Goal: Answer question/provide support: Share knowledge or assist other users

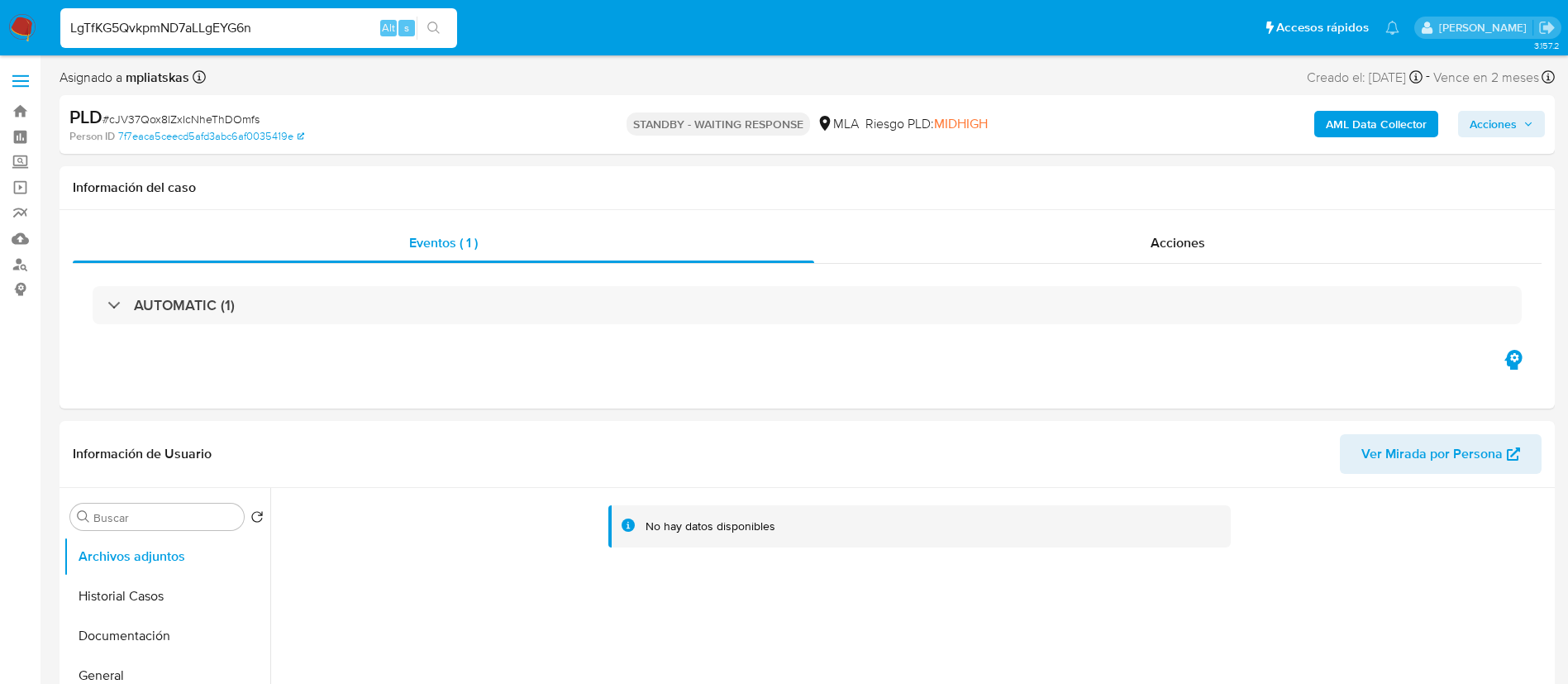
select select "10"
type input "LgTfKG5QvkpmND7aLLgEYG6n"
click at [458, 29] on li "LgTfKG5QvkpmND7aLLgEYG6n Alt s" at bounding box center [259, 27] width 405 height 42
click at [442, 27] on button "search-icon" at bounding box center [434, 28] width 34 height 24
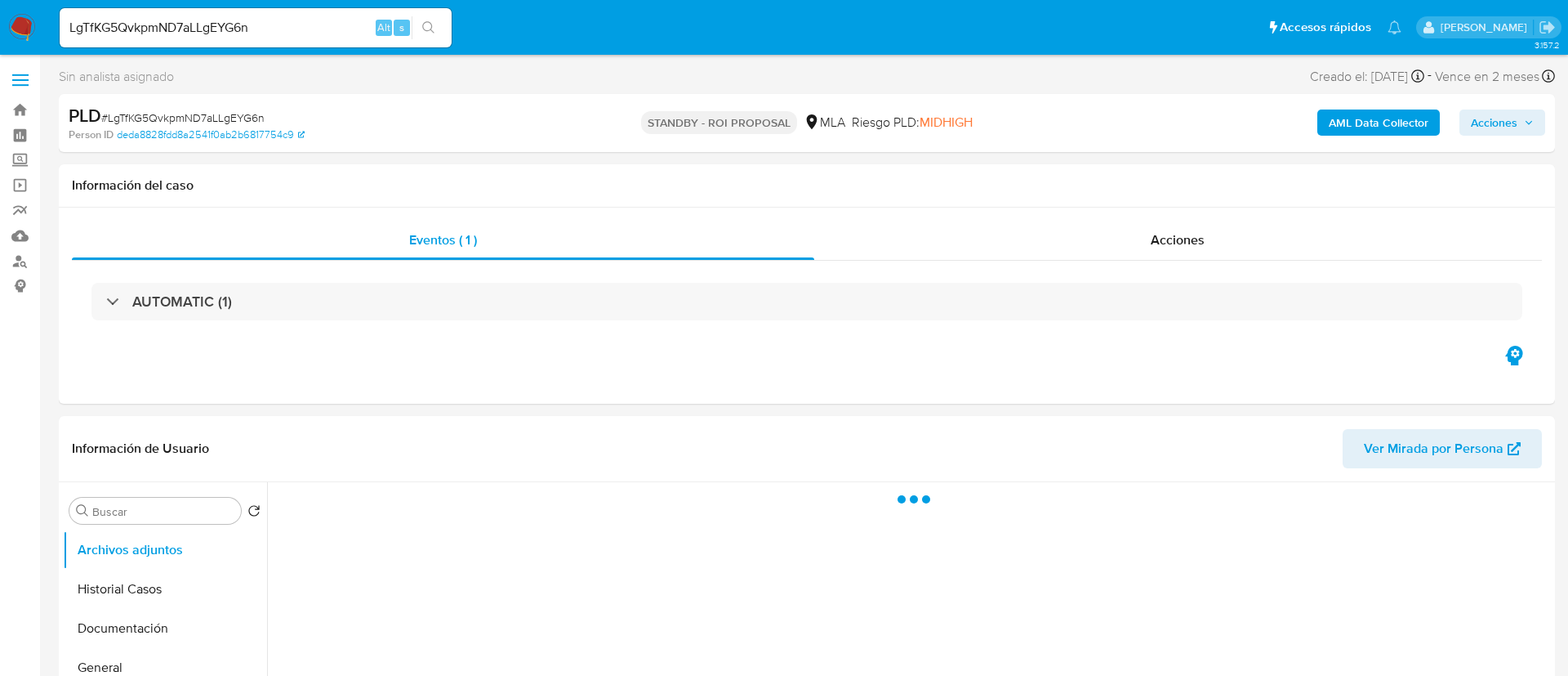
select select "10"
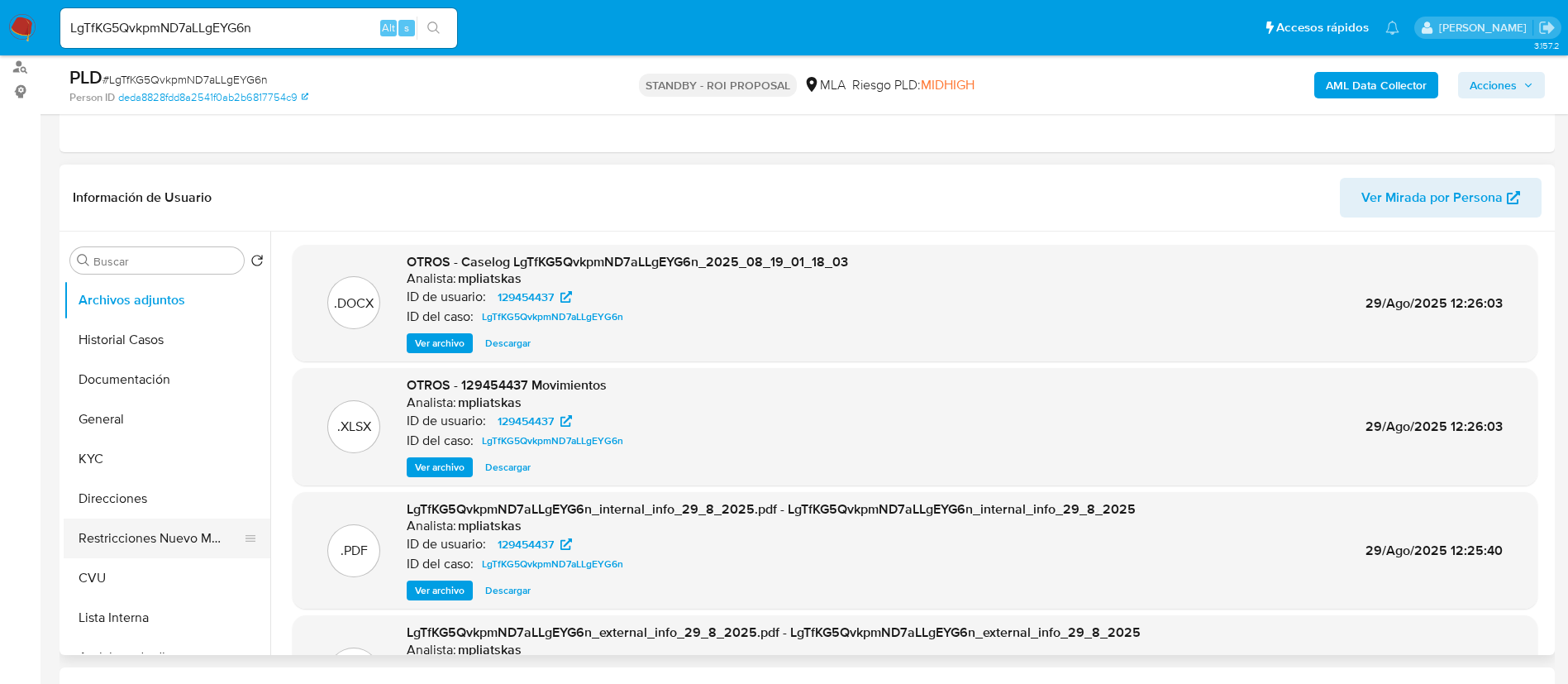
scroll to position [248, 0]
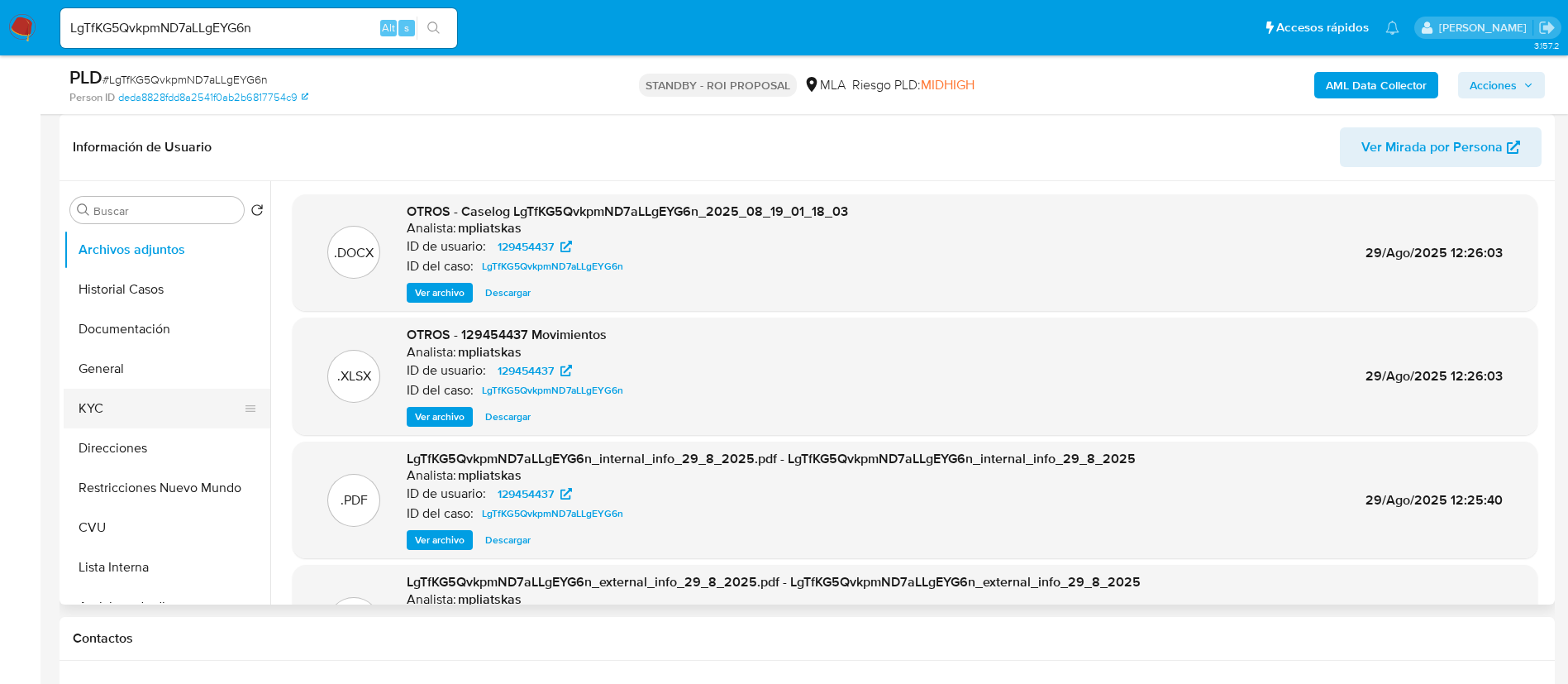
click at [104, 409] on button "KYC" at bounding box center [159, 409] width 193 height 40
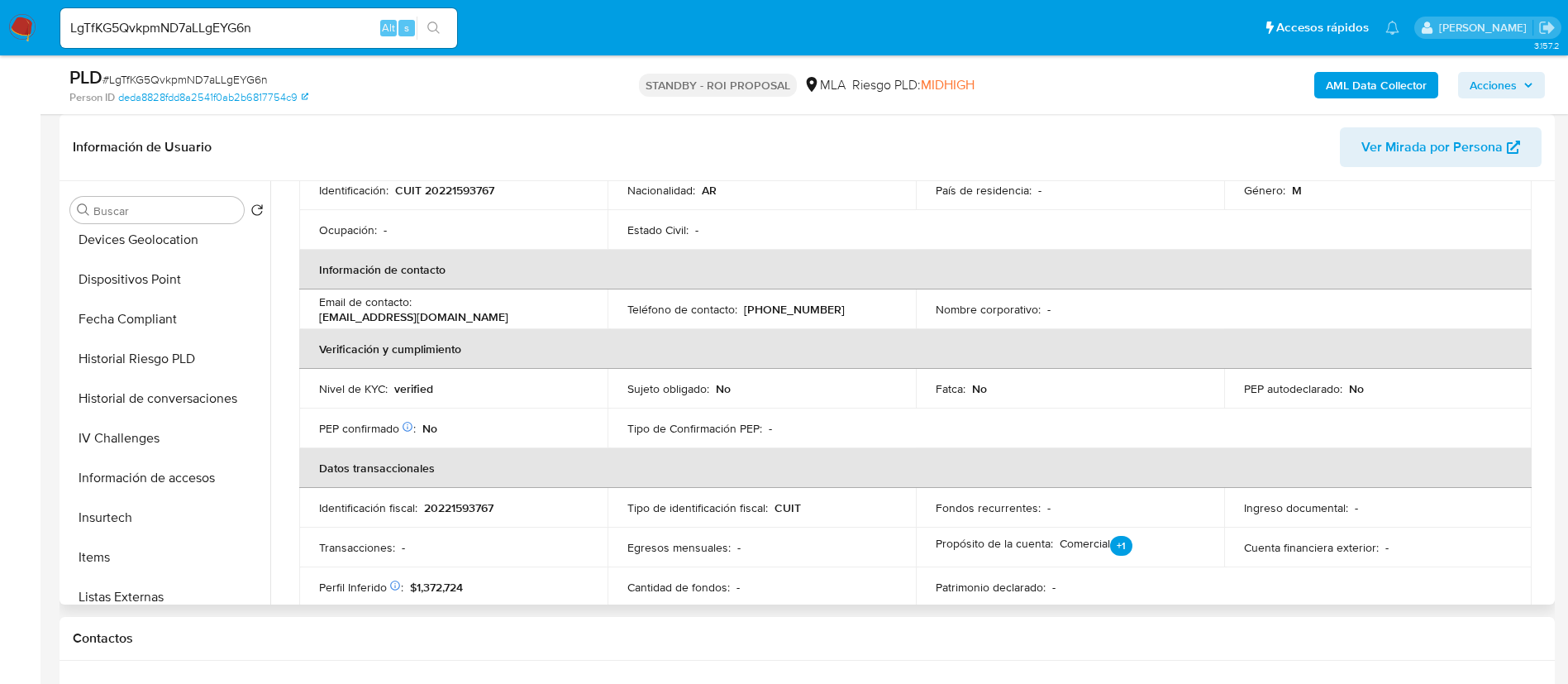
scroll to position [620, 0]
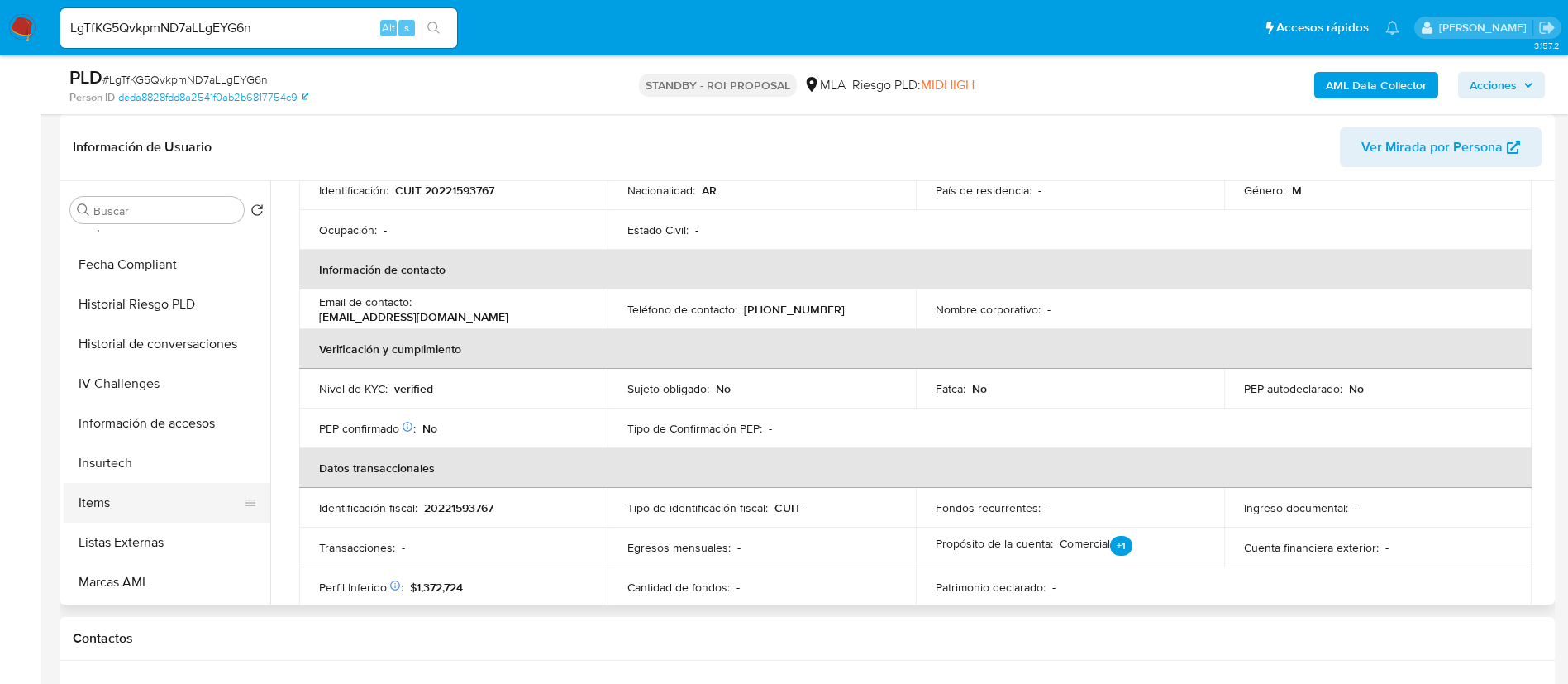
click at [152, 489] on button "Items" at bounding box center [159, 503] width 193 height 40
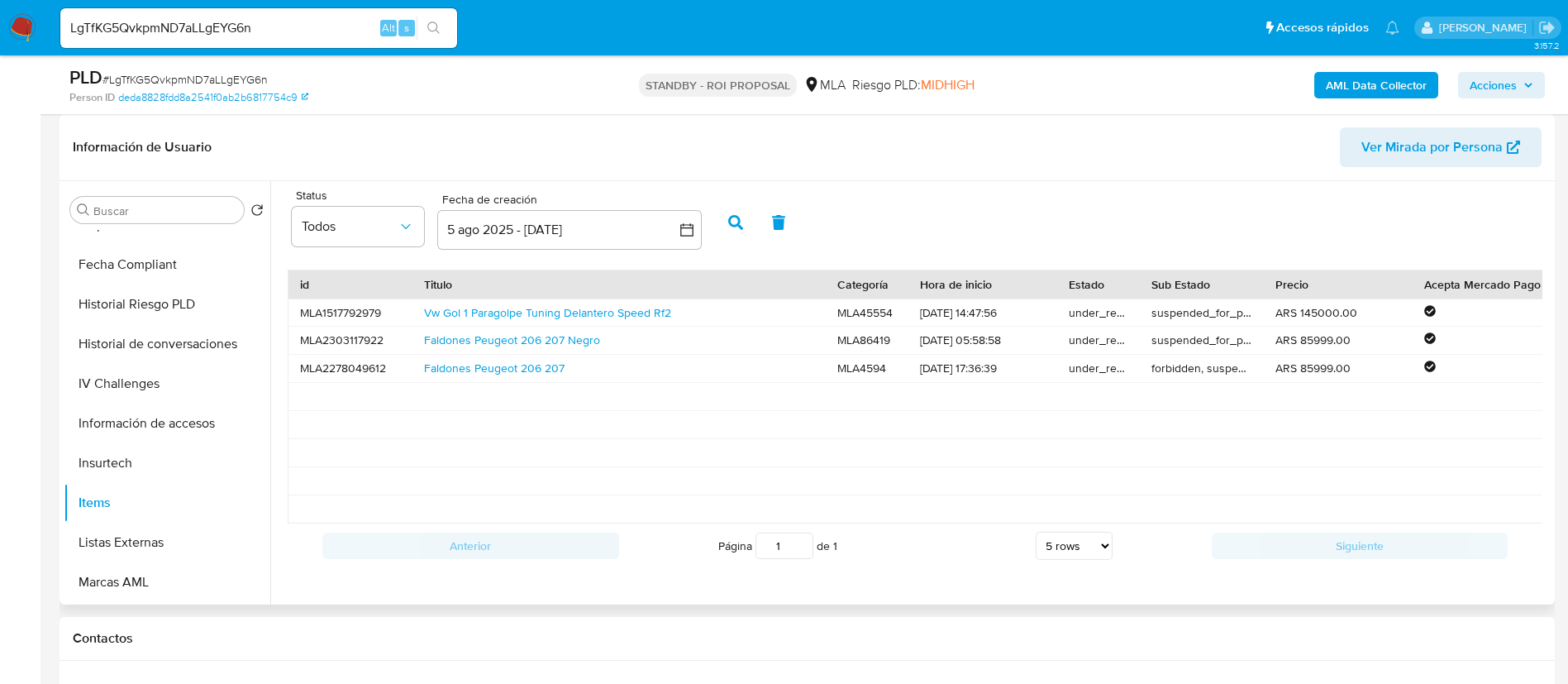
click at [726, 224] on button "button" at bounding box center [736, 223] width 43 height 40
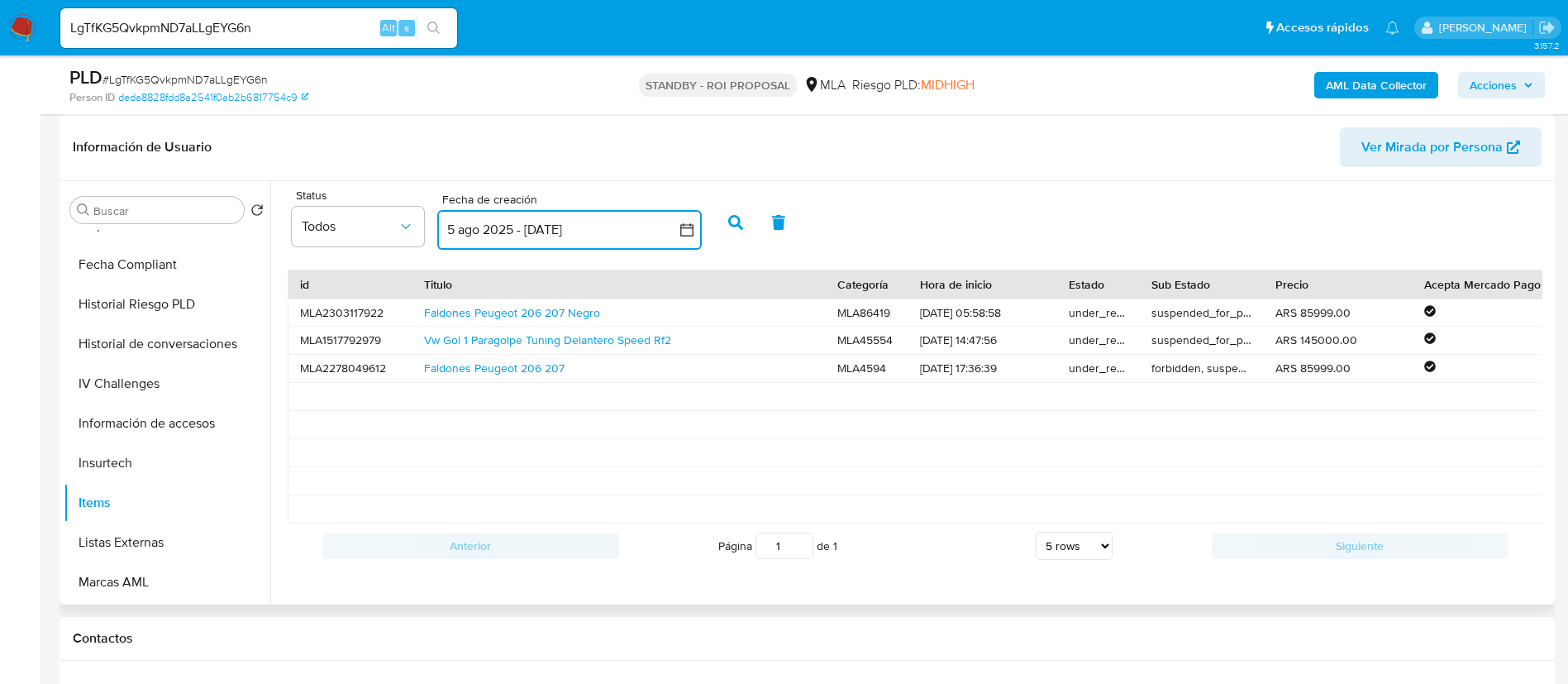
click at [699, 233] on button "5 ago 2025 - 4 sep 2025" at bounding box center [569, 230] width 264 height 40
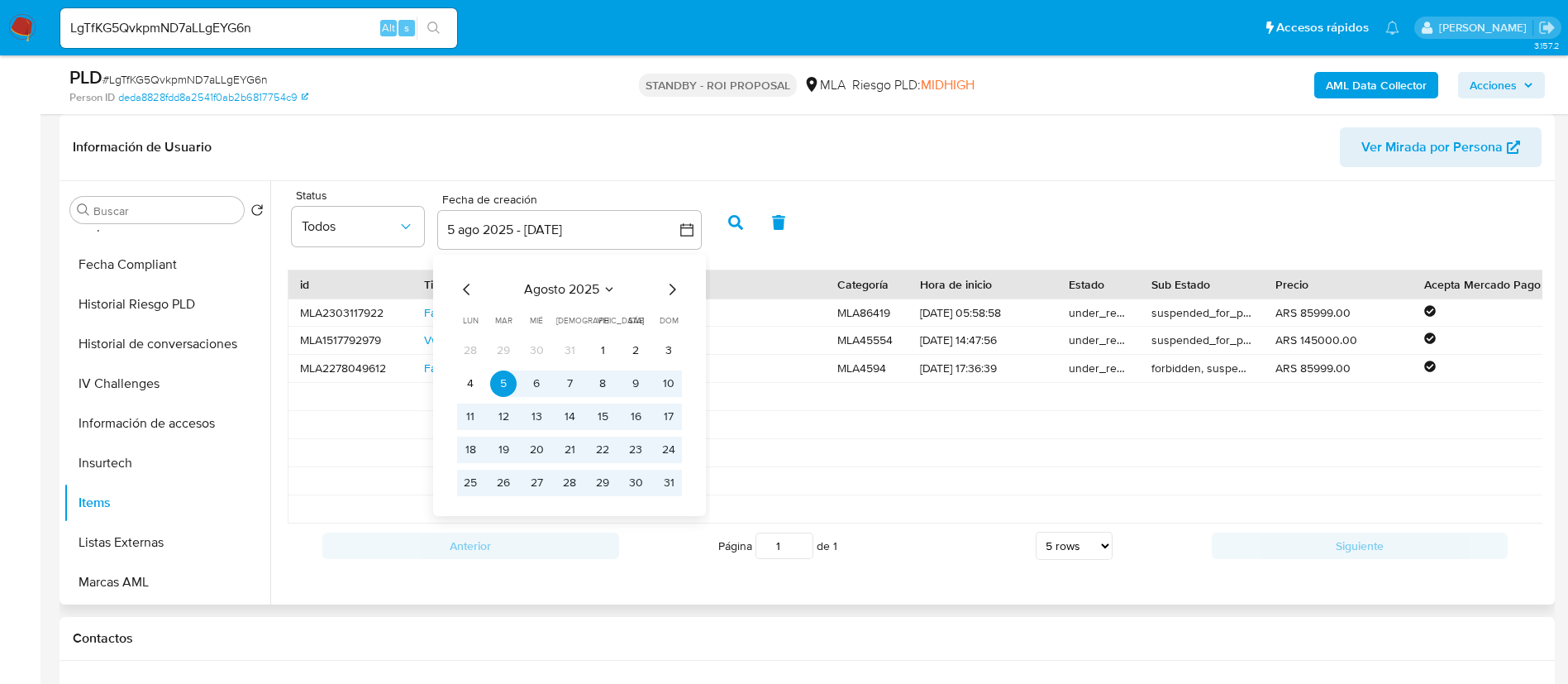
click at [470, 293] on icon "Mes anterior" at bounding box center [466, 289] width 7 height 11
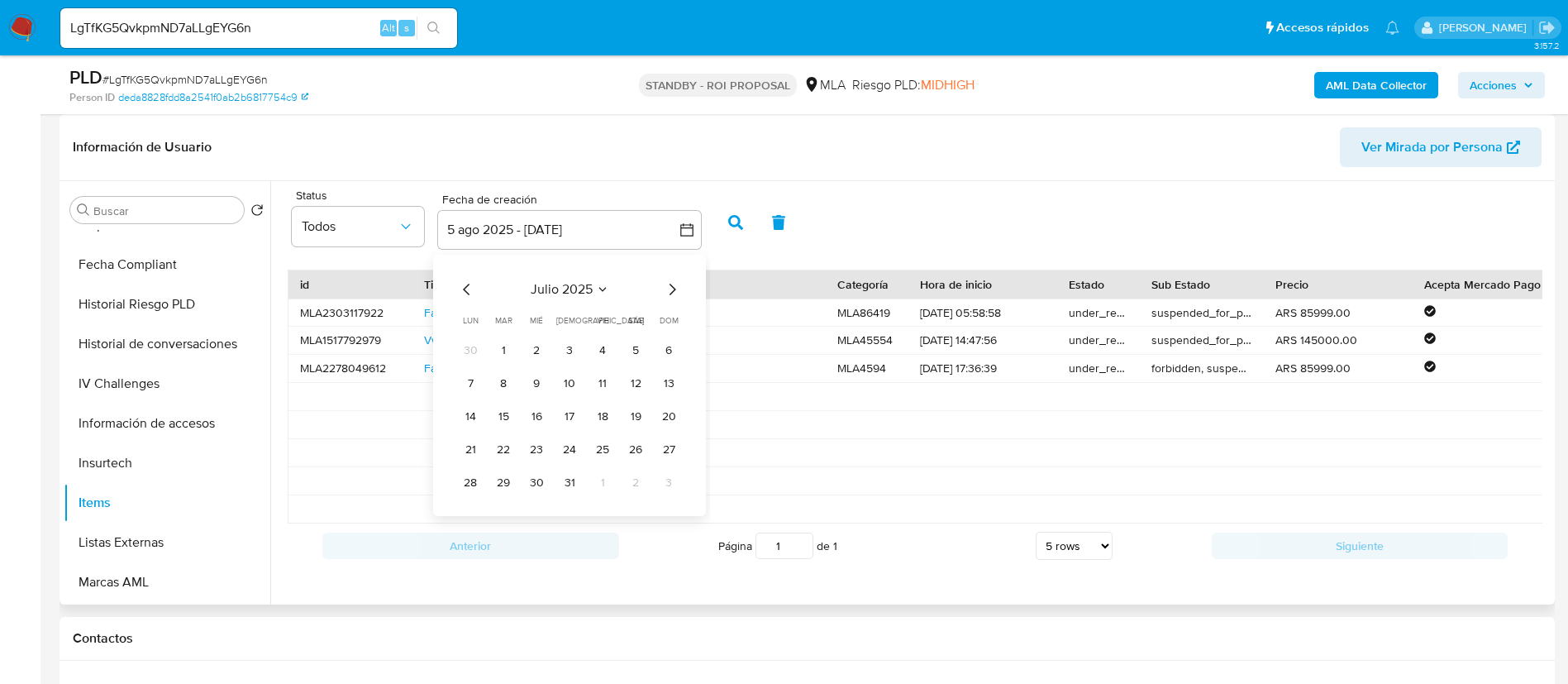
click at [470, 293] on icon "Mes anterior" at bounding box center [466, 289] width 7 height 11
click at [507, 339] on button "1" at bounding box center [504, 350] width 26 height 26
click at [675, 293] on icon "Mes siguiente" at bounding box center [672, 289] width 20 height 20
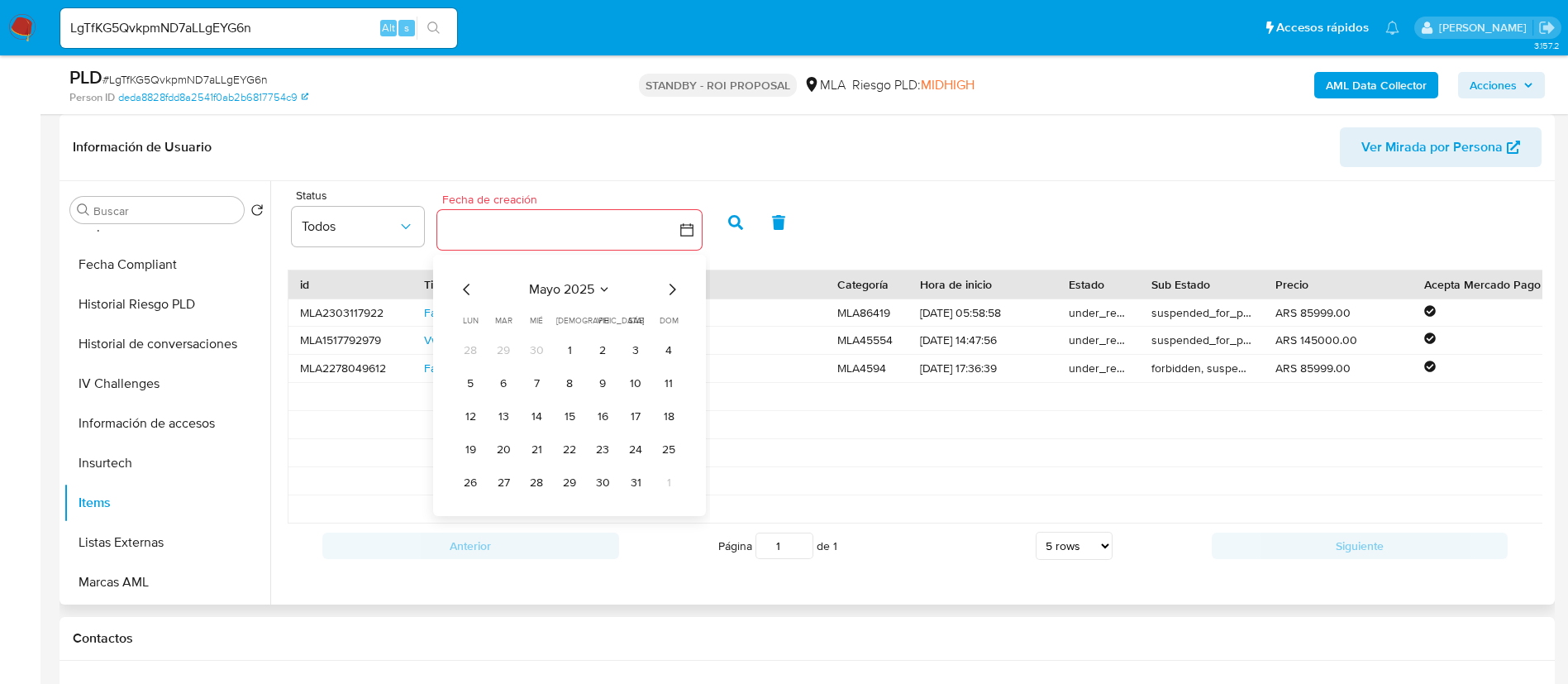
click at [674, 291] on icon "Mes siguiente" at bounding box center [672, 289] width 20 height 20
click at [674, 291] on icon "Mes siguiente" at bounding box center [673, 289] width 7 height 11
click at [559, 353] on button "4" at bounding box center [570, 350] width 26 height 26
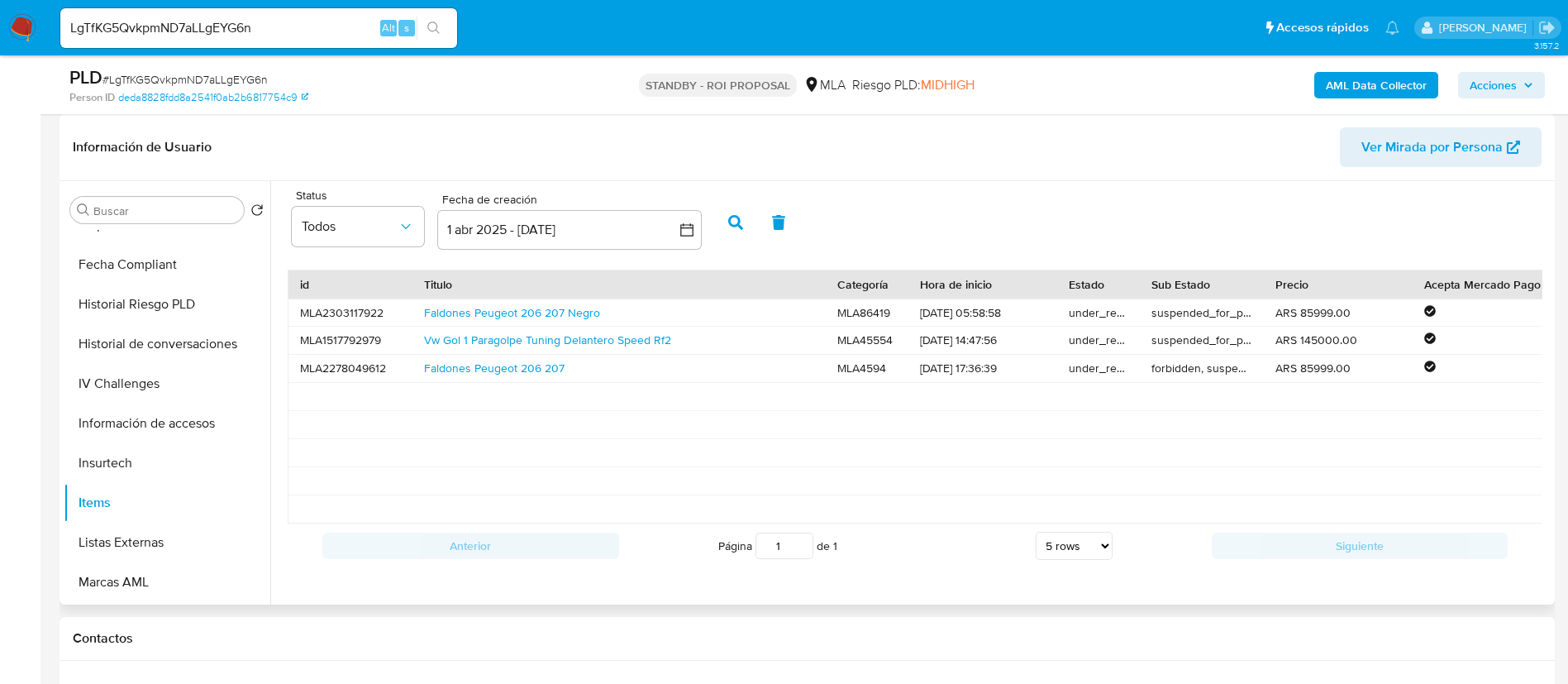
click at [730, 230] on button "button" at bounding box center [736, 223] width 43 height 40
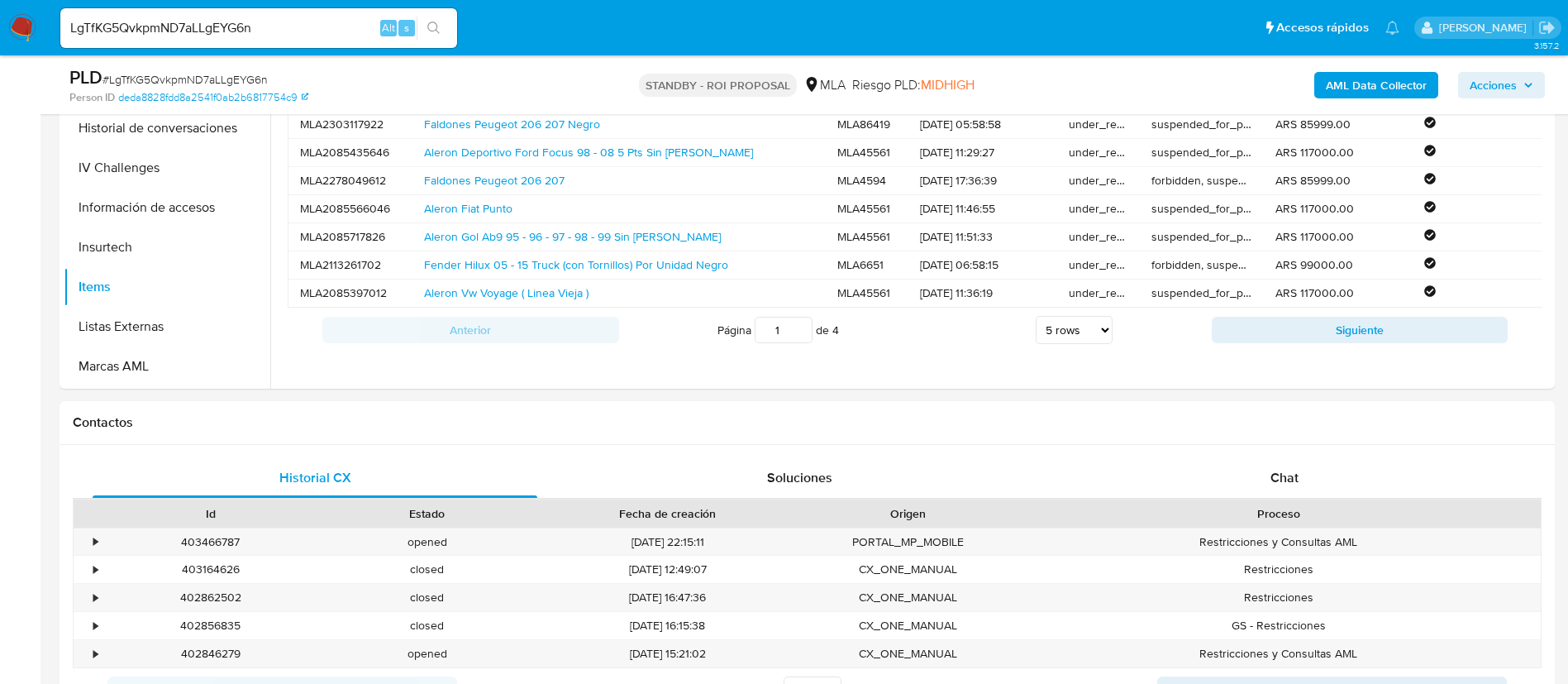
scroll to position [620, 0]
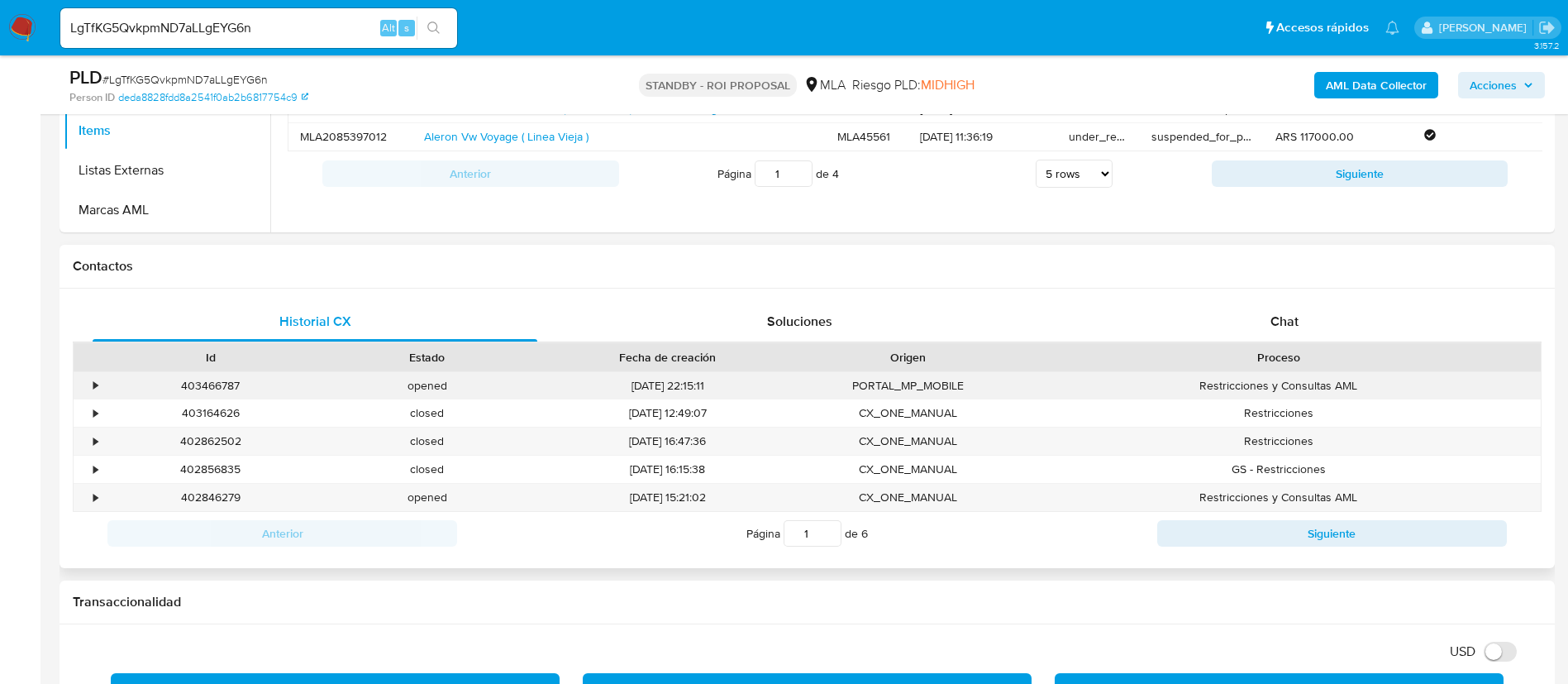
click at [152, 382] on div "403466787" at bounding box center [211, 385] width 217 height 27
click at [203, 391] on div "403466787" at bounding box center [211, 385] width 217 height 27
copy div "403466787"
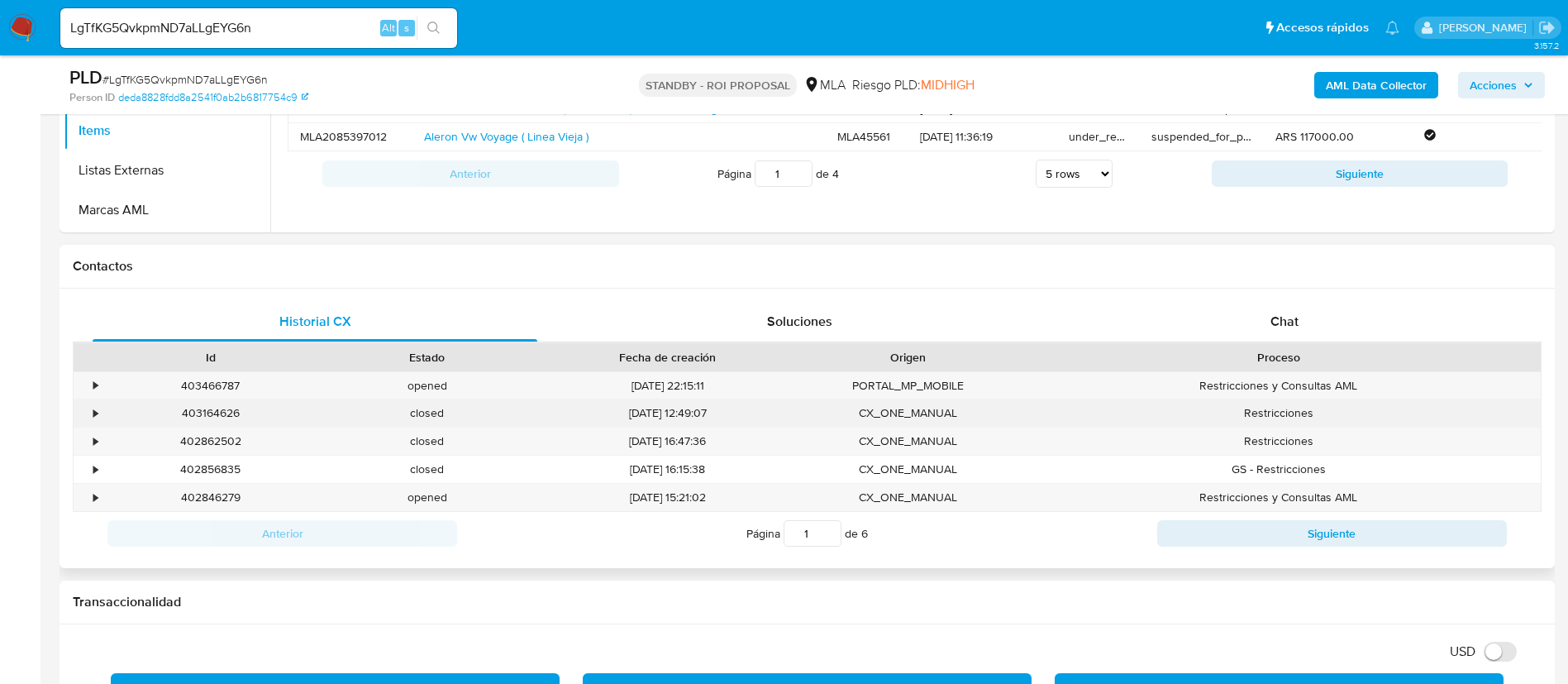
drag, startPoint x: 730, startPoint y: 6, endPoint x: 826, endPoint y: 414, distance: 419.1
click at [826, 414] on div "CX_ONE_MANUAL" at bounding box center [909, 412] width 217 height 27
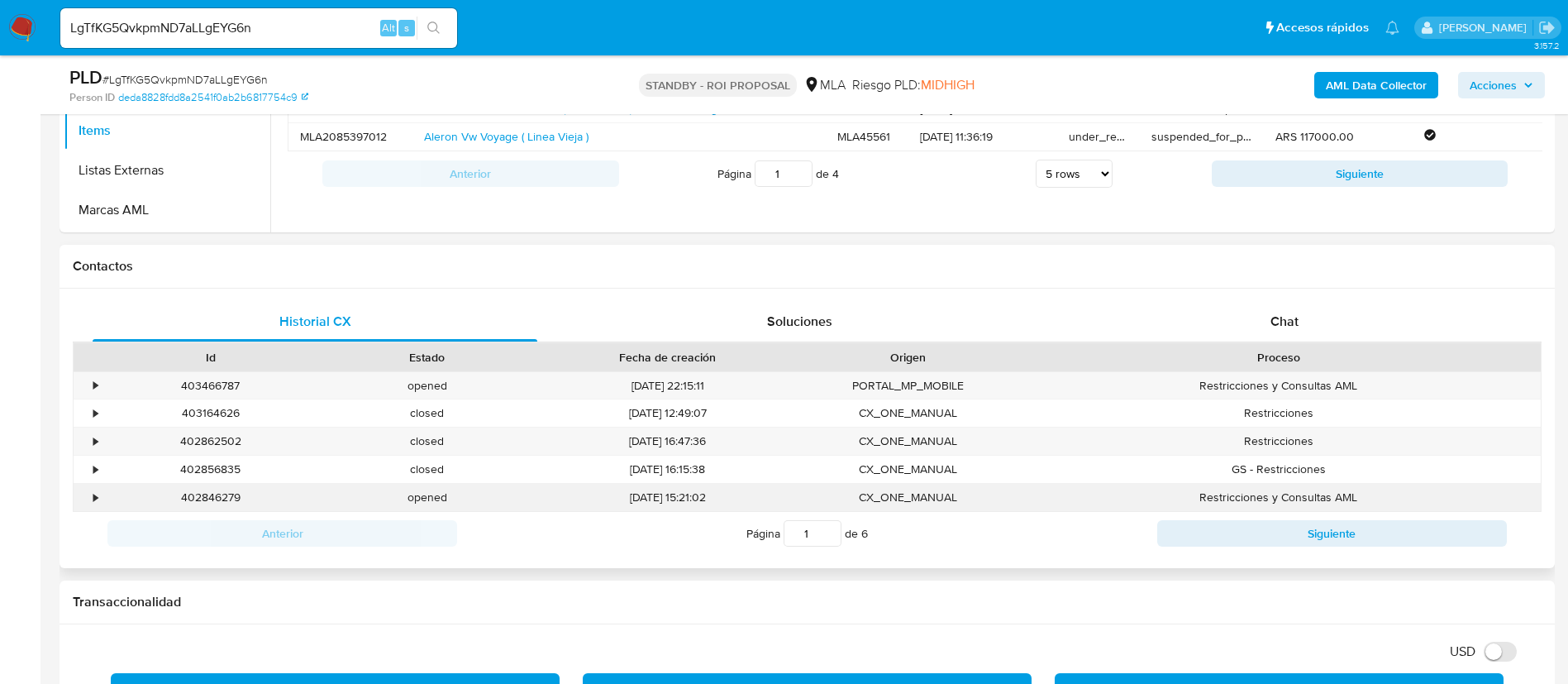
click at [770, 485] on div "29/08/2025 15:21:02" at bounding box center [668, 496] width 264 height 27
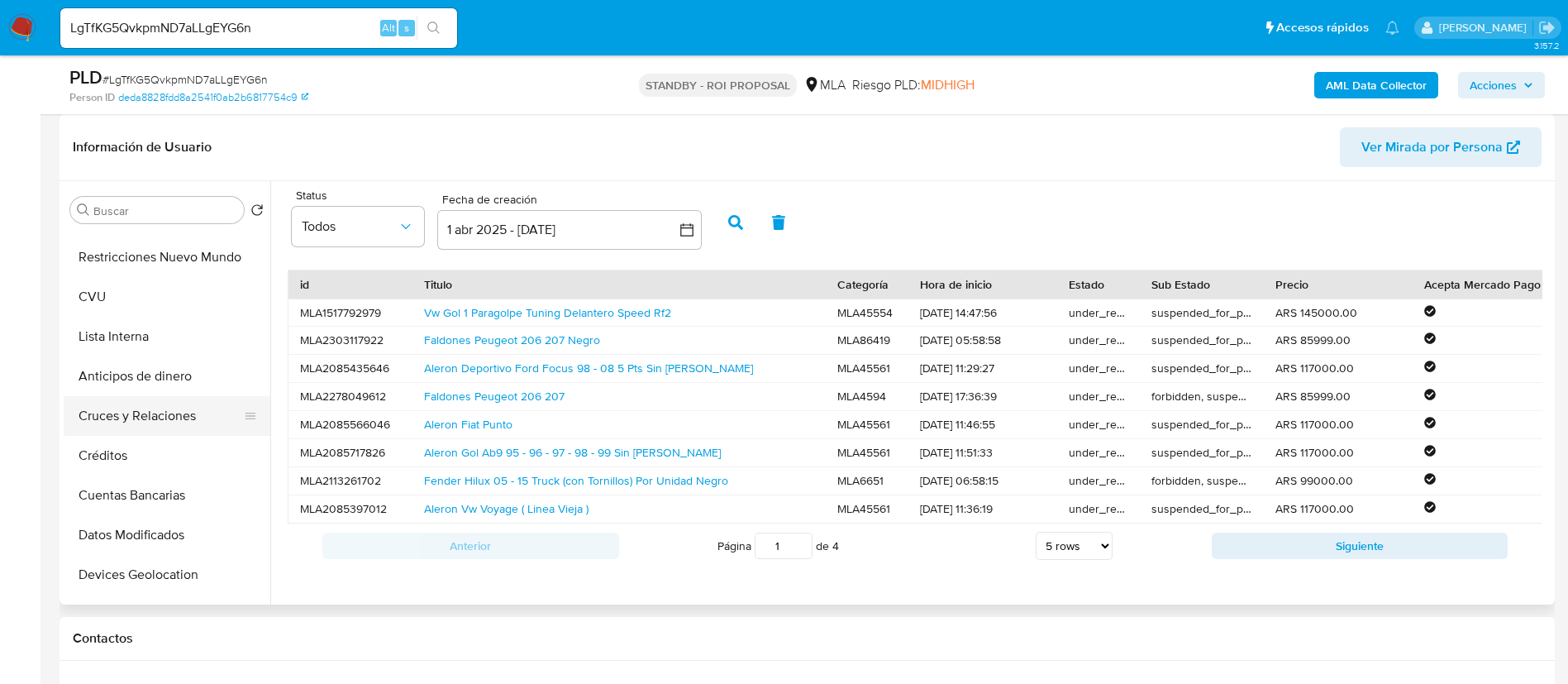
scroll to position [0, 0]
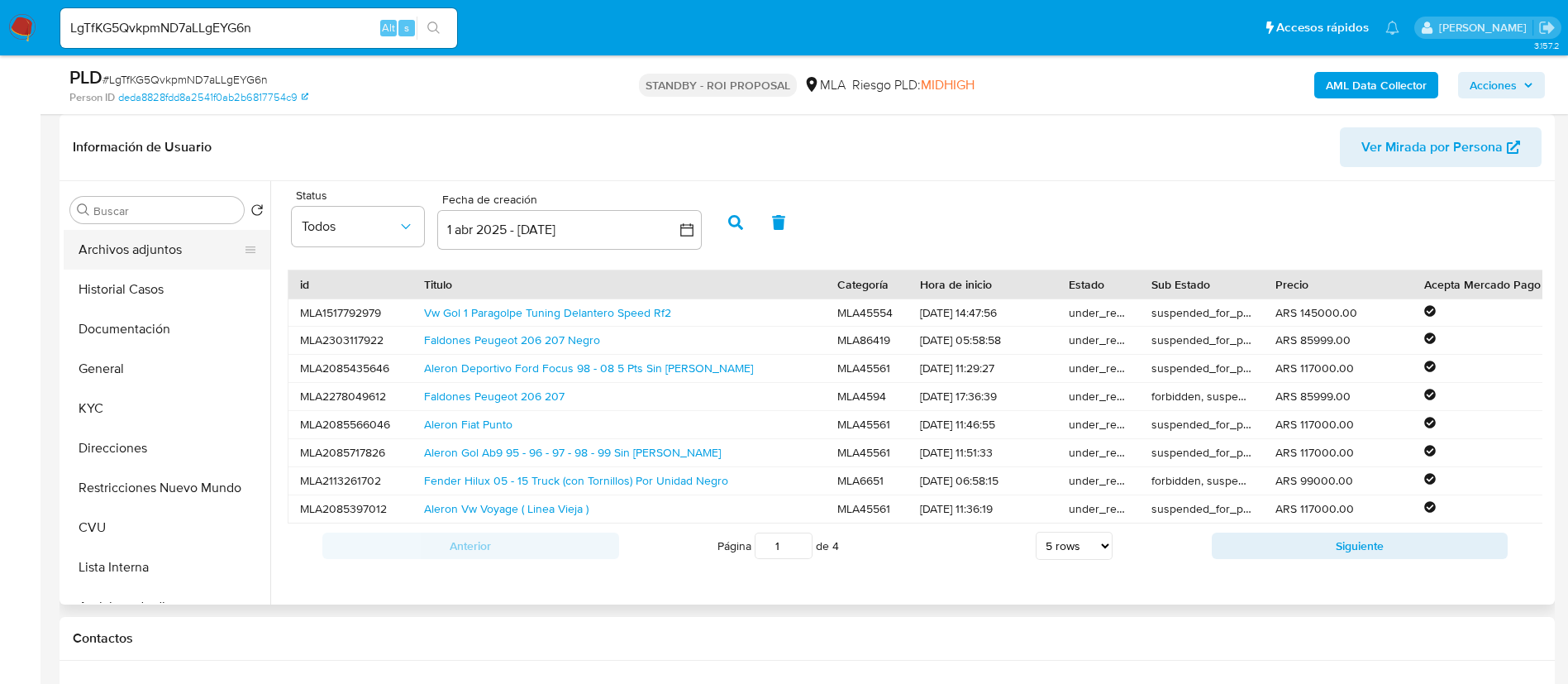
click at [168, 247] on button "Archivos adjuntos" at bounding box center [159, 250] width 193 height 40
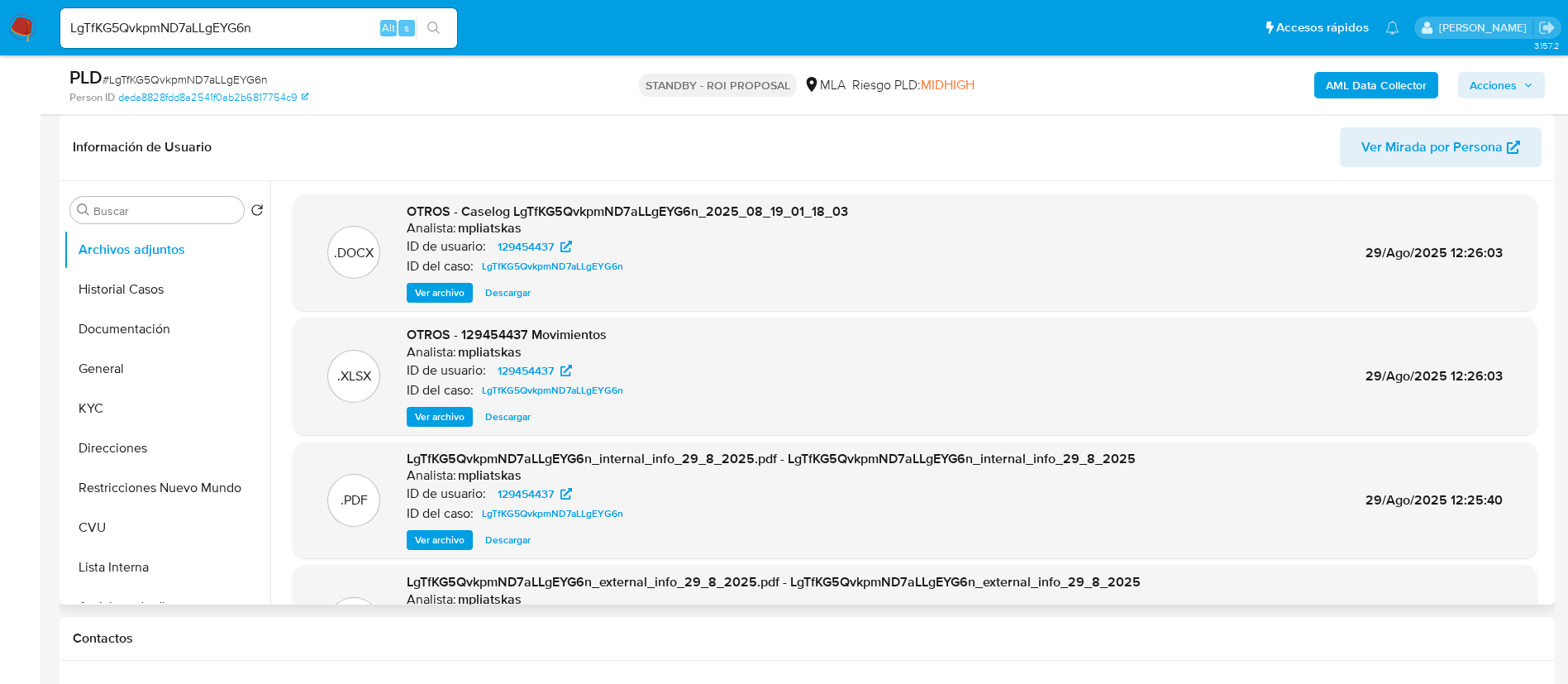
click at [416, 414] on span "Ver archivo" at bounding box center [440, 417] width 50 height 17
click at [185, 292] on button "Historial Casos" at bounding box center [159, 290] width 193 height 40
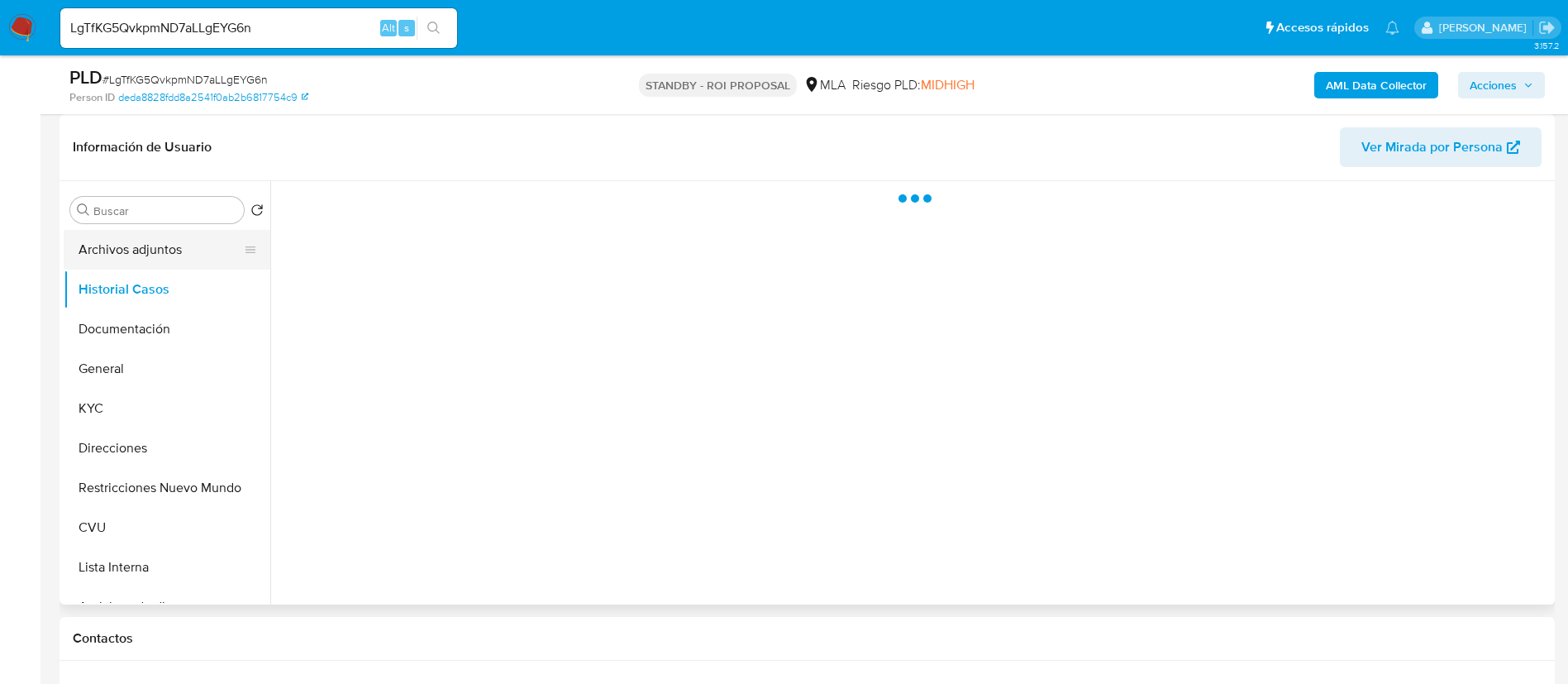
click at [168, 243] on button "Archivos adjuntos" at bounding box center [159, 250] width 193 height 40
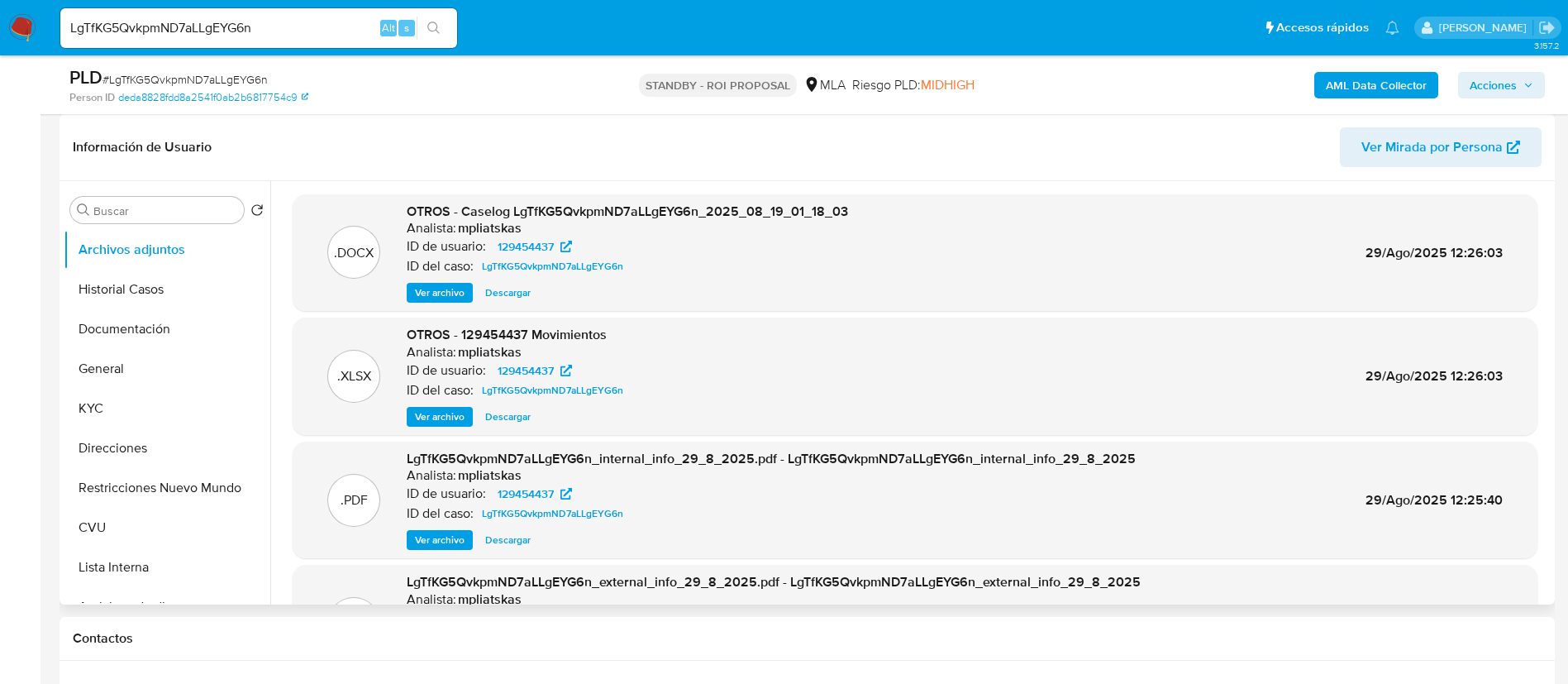
click at [520, 415] on span "Descargar" at bounding box center [508, 417] width 45 height 17
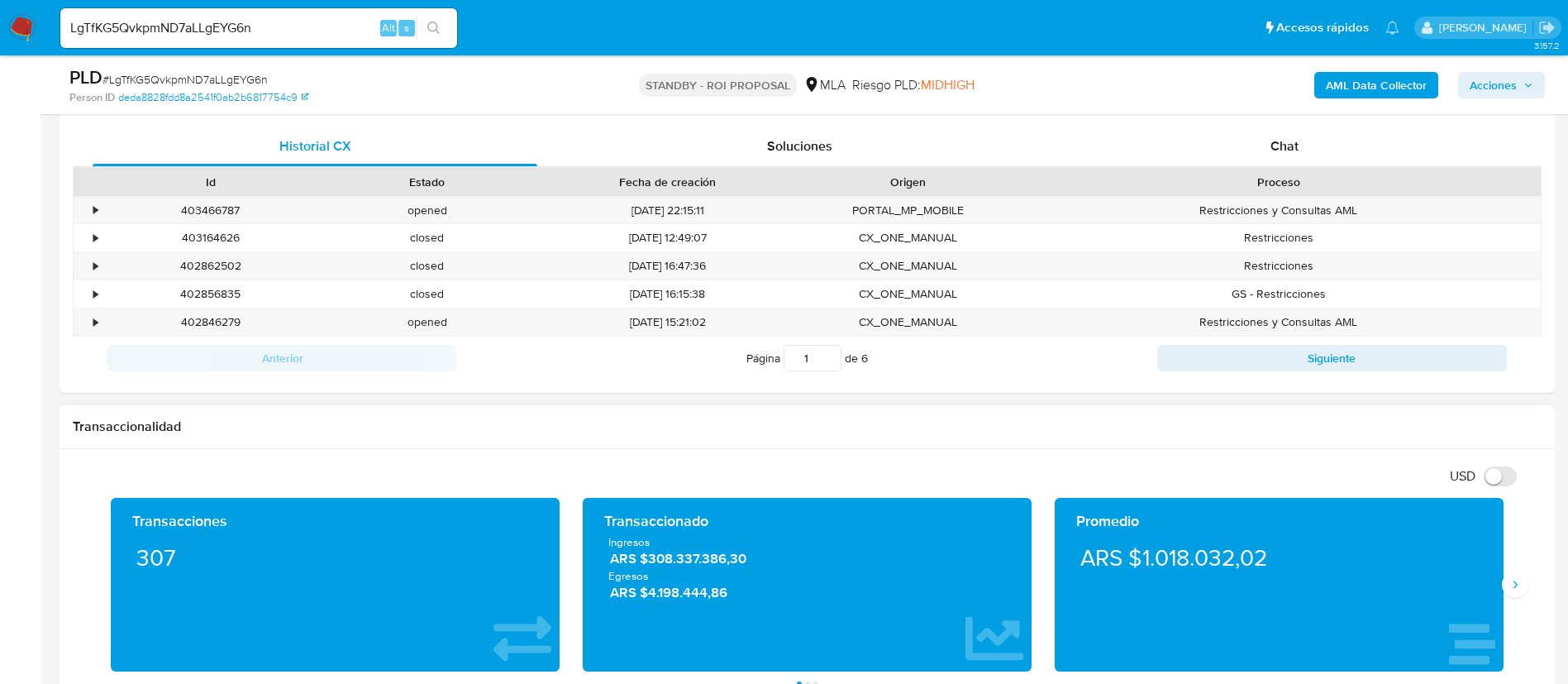
scroll to position [743, 0]
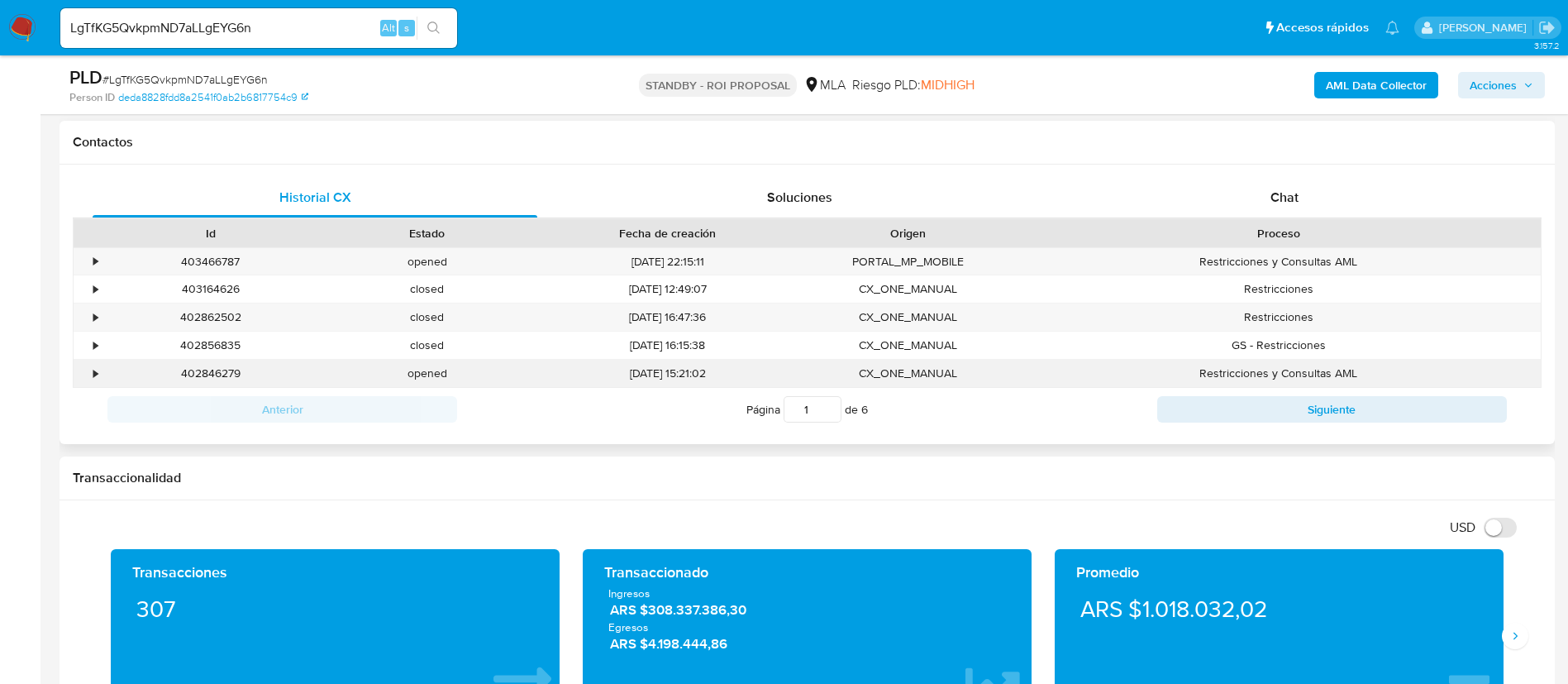
click at [203, 376] on div "402846279" at bounding box center [211, 373] width 217 height 27
copy div "402846279"
click at [317, 25] on input "LgTfKG5QvkpmND7aLLgEYG6n" at bounding box center [259, 27] width 397 height 22
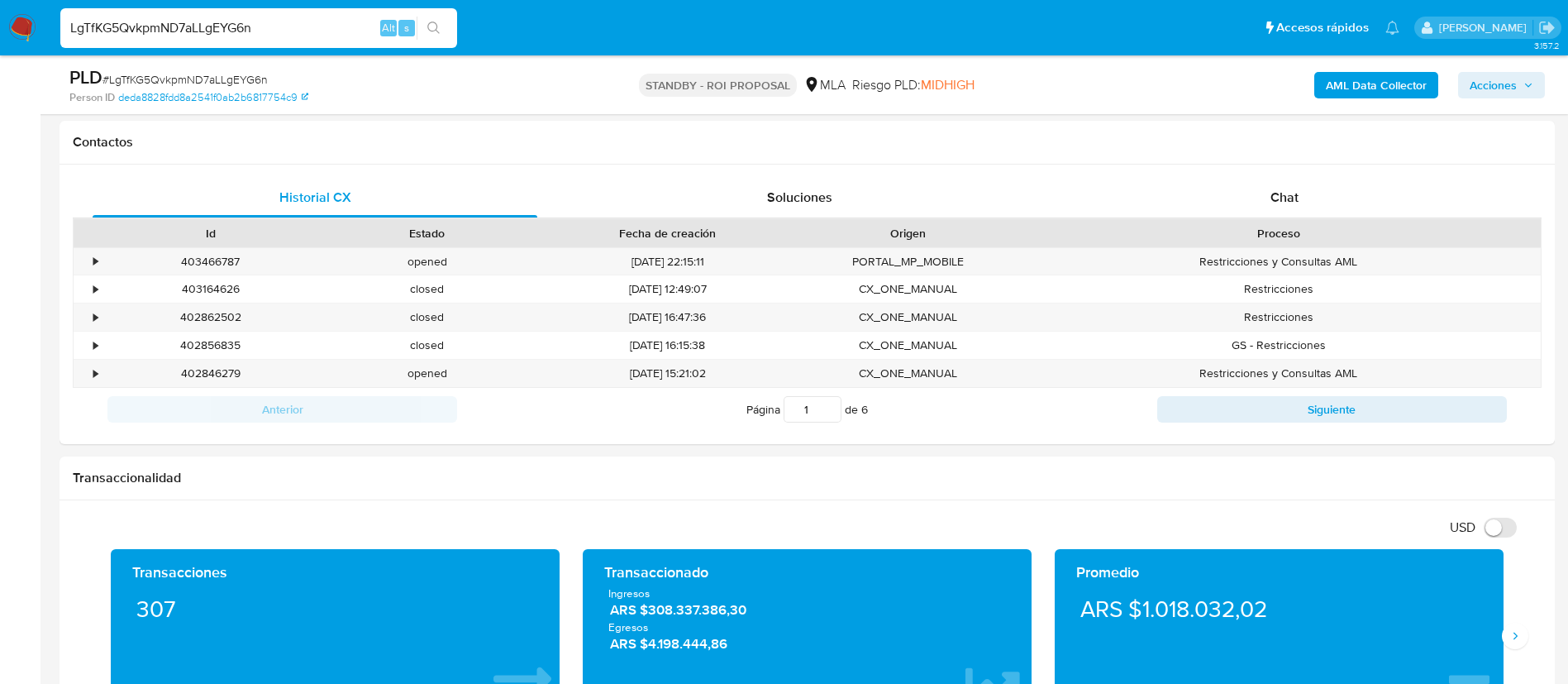
click at [317, 25] on input "LgTfKG5QvkpmND7aLLgEYG6n" at bounding box center [259, 27] width 397 height 22
paste input "Mtf7F52uf9FfJQ4PuyAMKJ6s"
type input "Mtf7F52uf9FfJQ4PuyAMKJ6s"
click at [437, 11] on div "Mtf7F52uf9FfJQ4PuyAMKJ6s Alt s" at bounding box center [259, 28] width 397 height 40
click at [436, 20] on button "search-icon" at bounding box center [434, 28] width 34 height 24
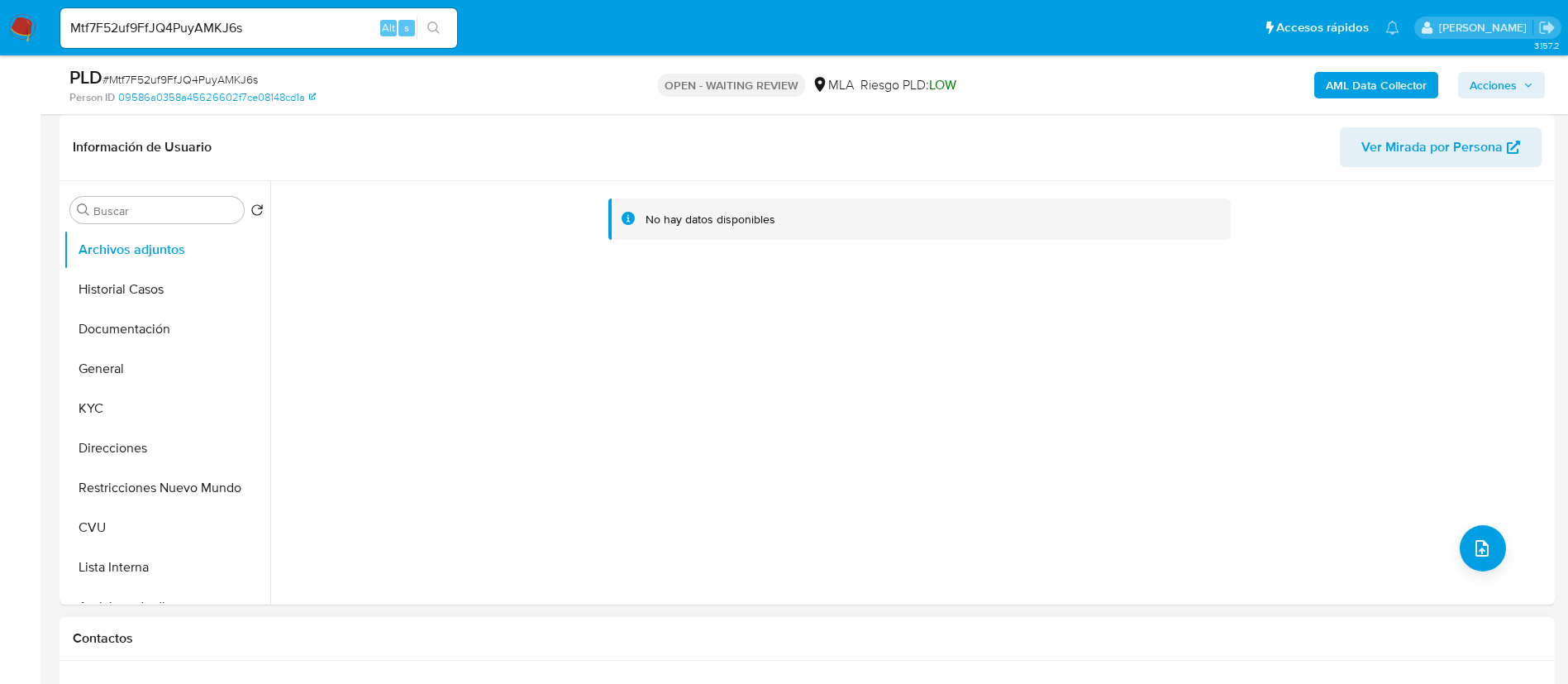
select select "10"
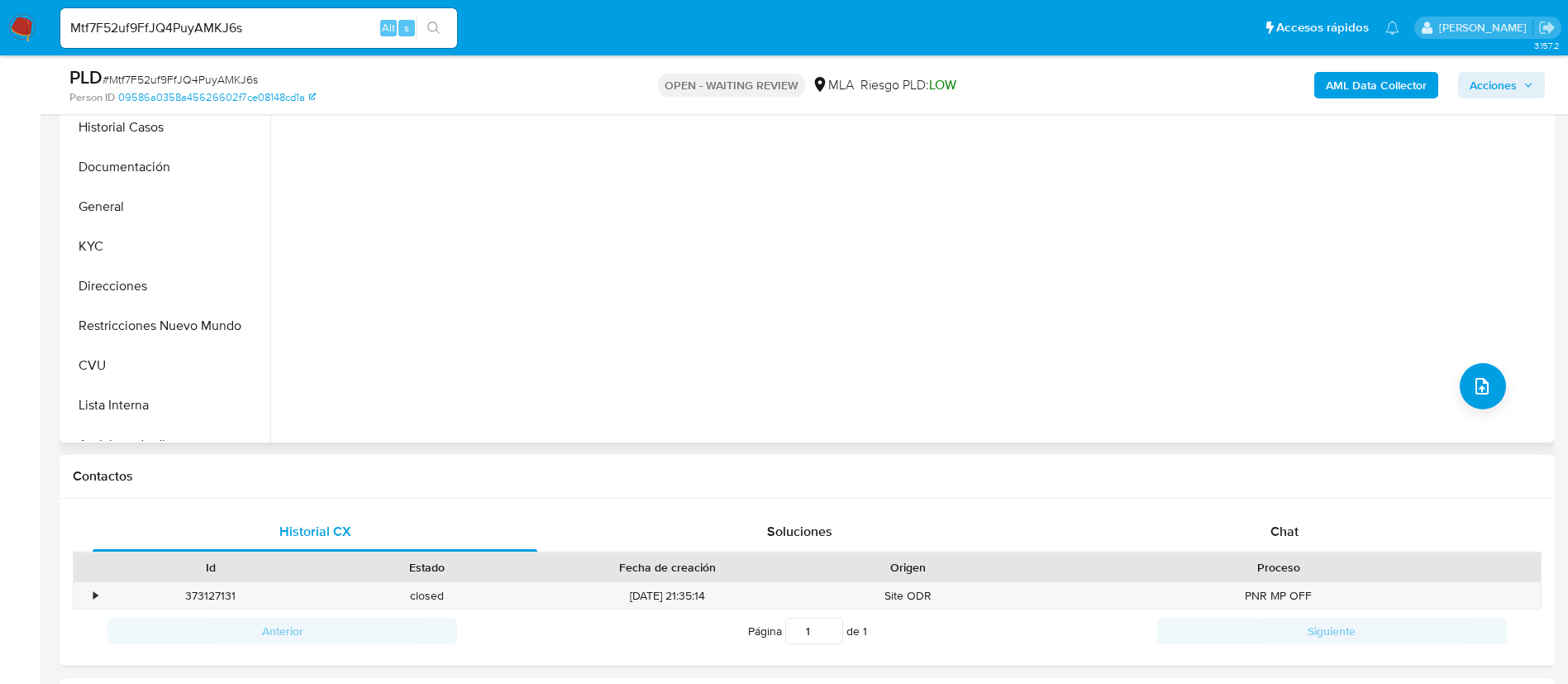
scroll to position [372, 0]
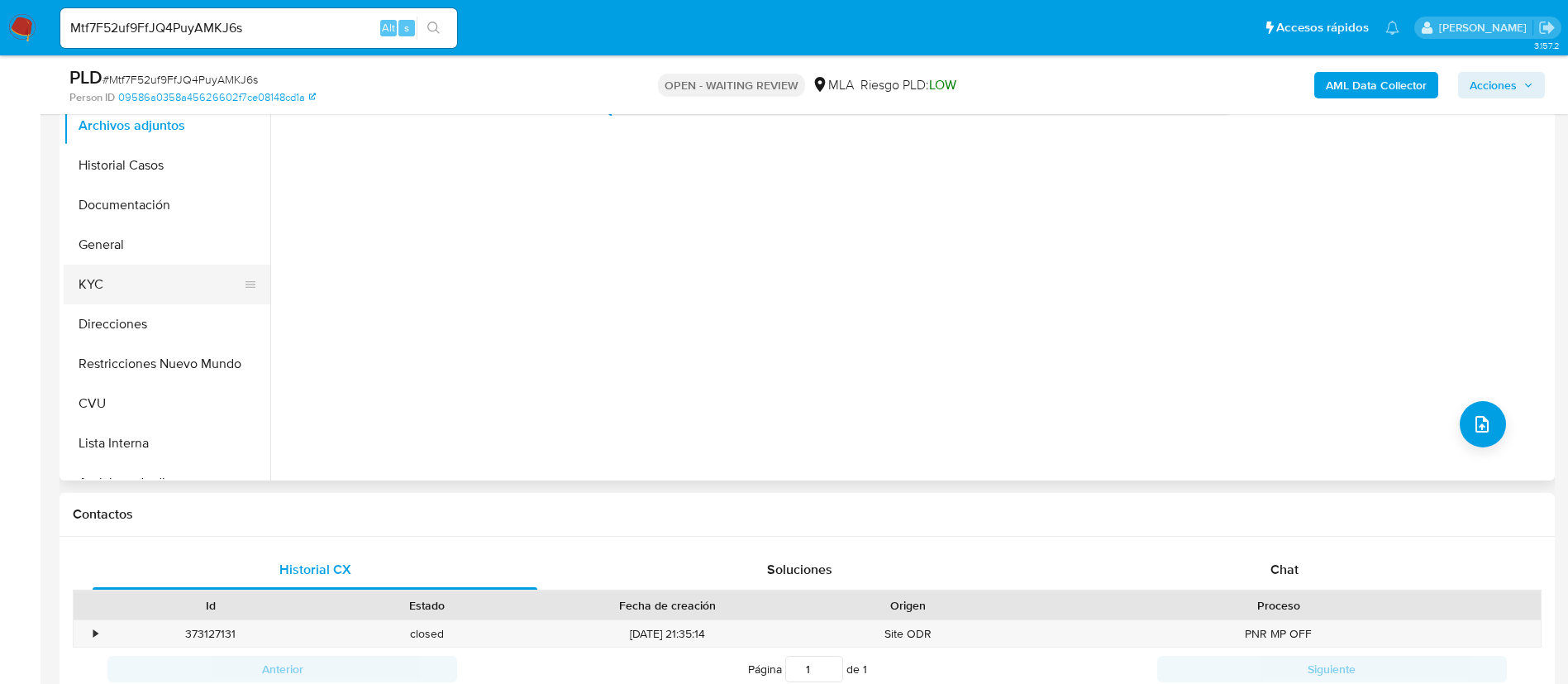
click at [105, 282] on button "KYC" at bounding box center [159, 284] width 193 height 40
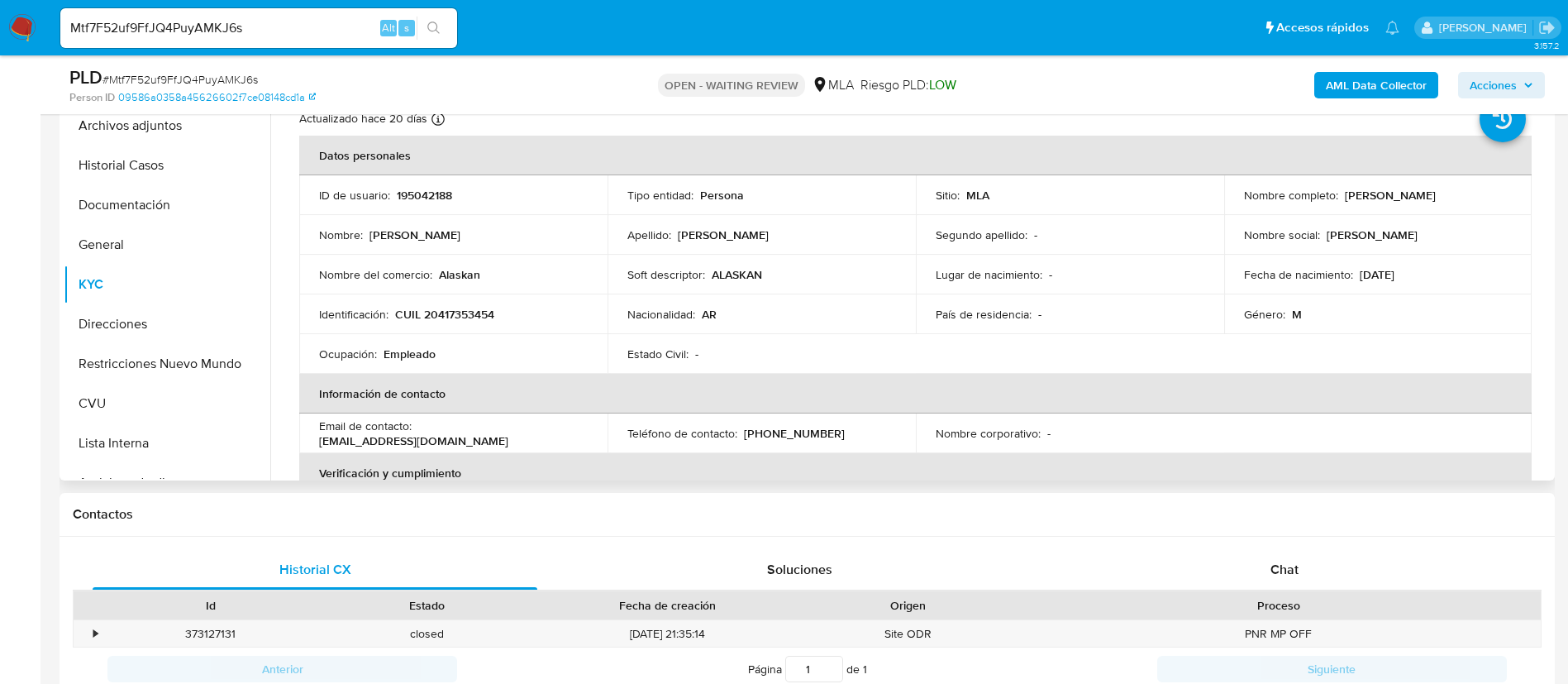
click at [416, 192] on p "195042188" at bounding box center [425, 195] width 56 height 15
click at [425, 197] on p "195042188" at bounding box center [425, 195] width 56 height 15
copy p "195042188"
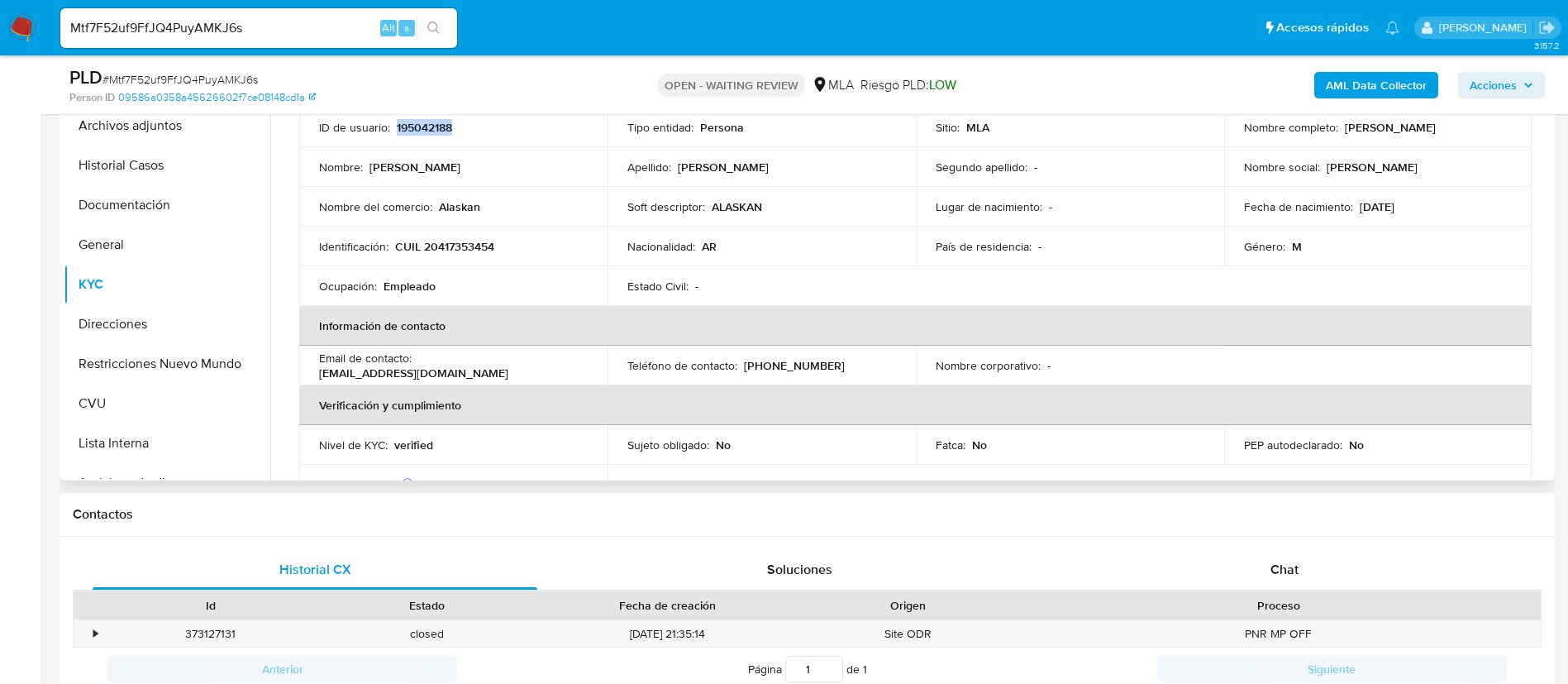
scroll to position [248, 0]
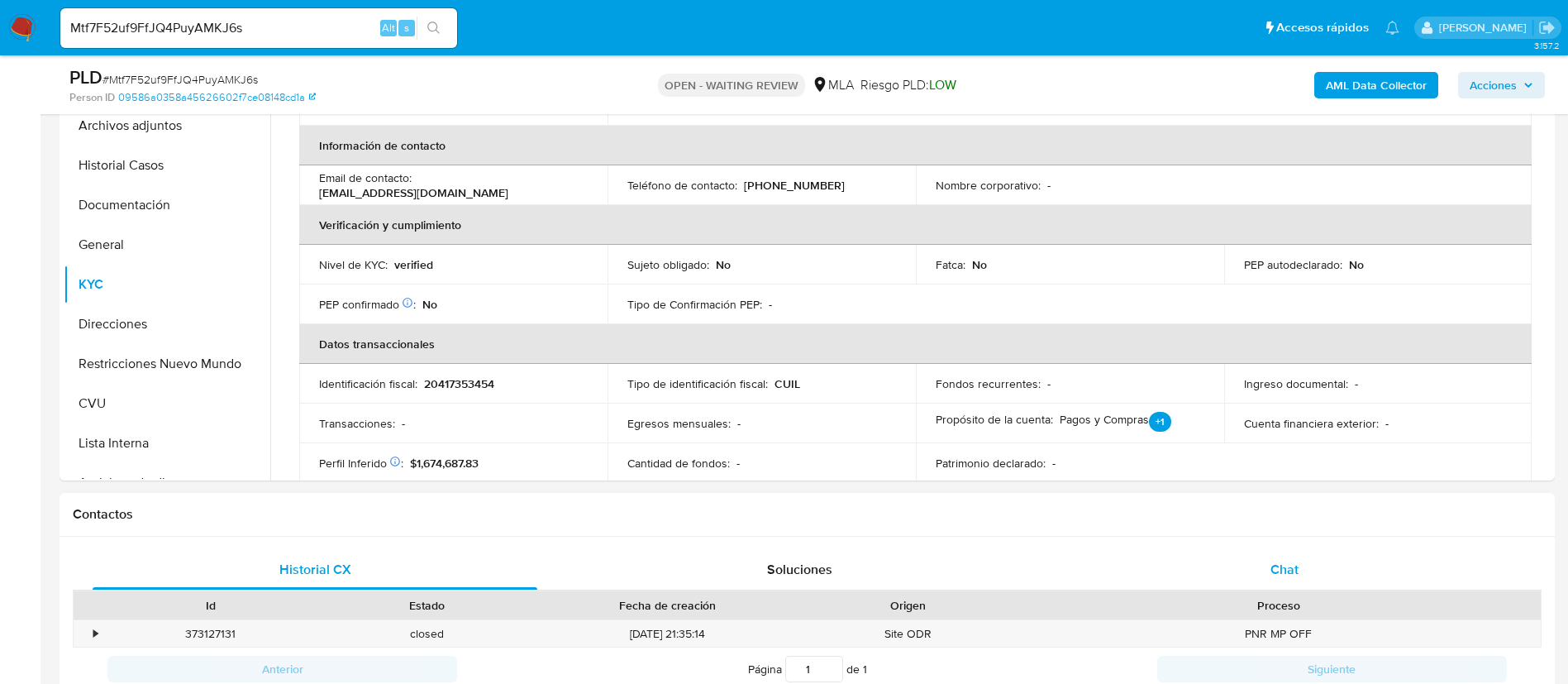
click at [1280, 550] on div "Chat" at bounding box center [1284, 570] width 444 height 40
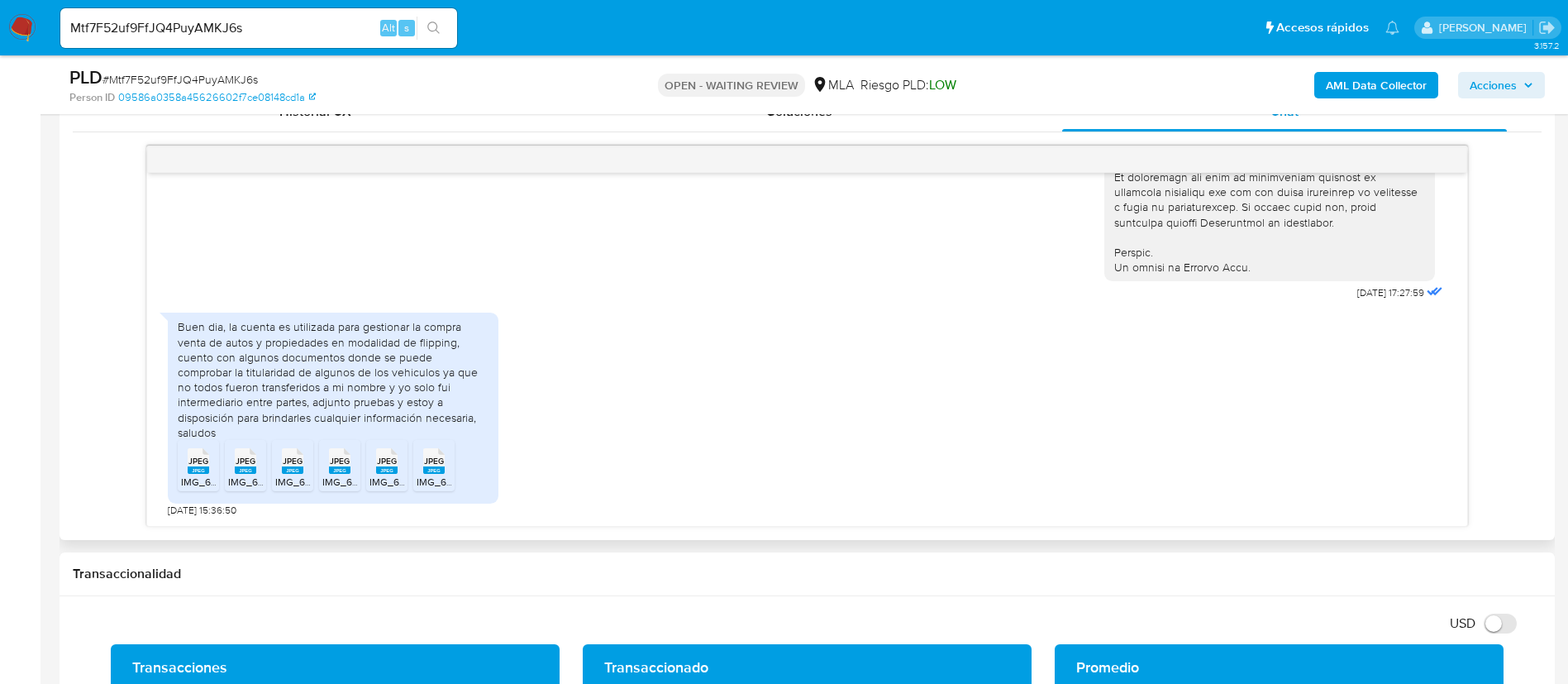
scroll to position [868, 0]
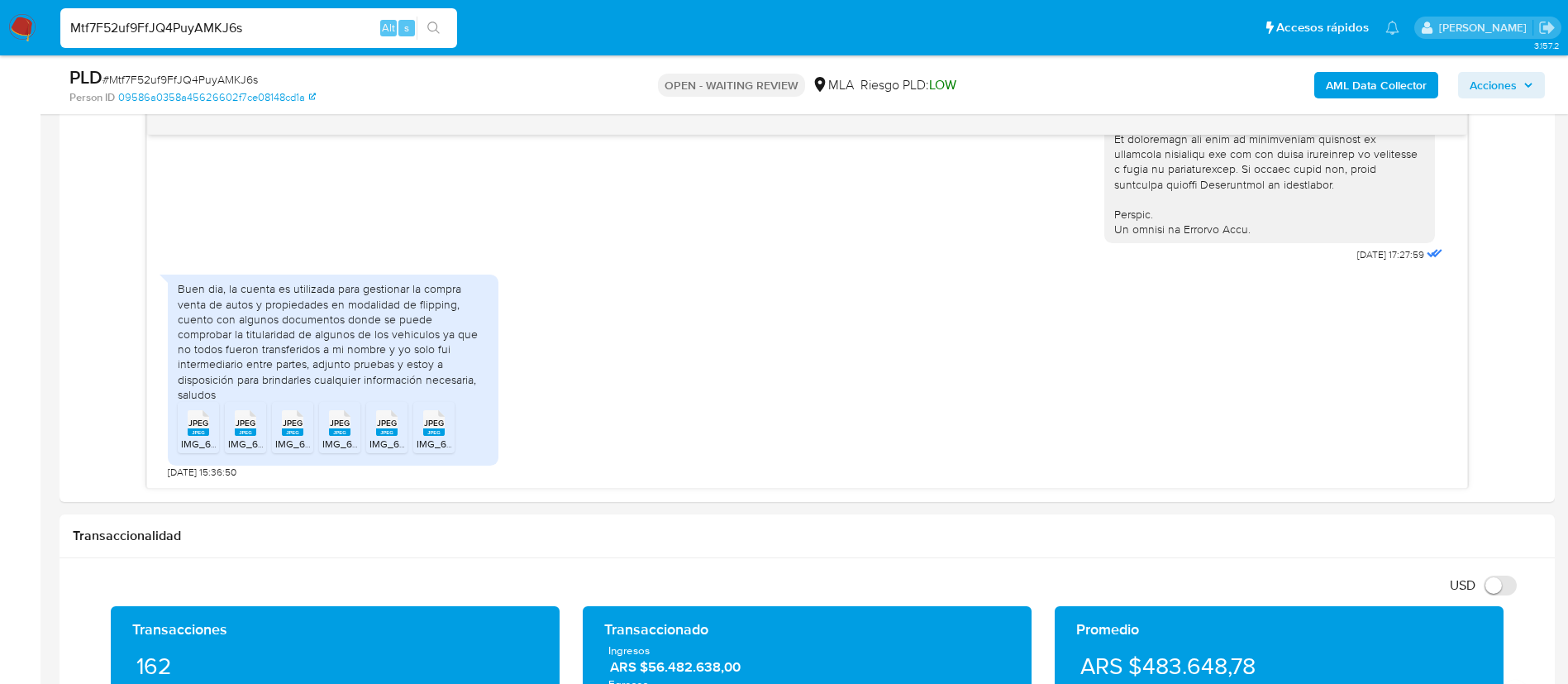
click at [330, 34] on input "Mtf7F52uf9FfJQ4PuyAMKJ6s" at bounding box center [259, 27] width 397 height 22
paste input "LgTfKG5QvkpmND7aLLgEYG6n"
type input "LgTfKG5QvkpmND7aLLgEYG6n"
click at [437, 29] on icon "search-icon" at bounding box center [433, 27] width 12 height 12
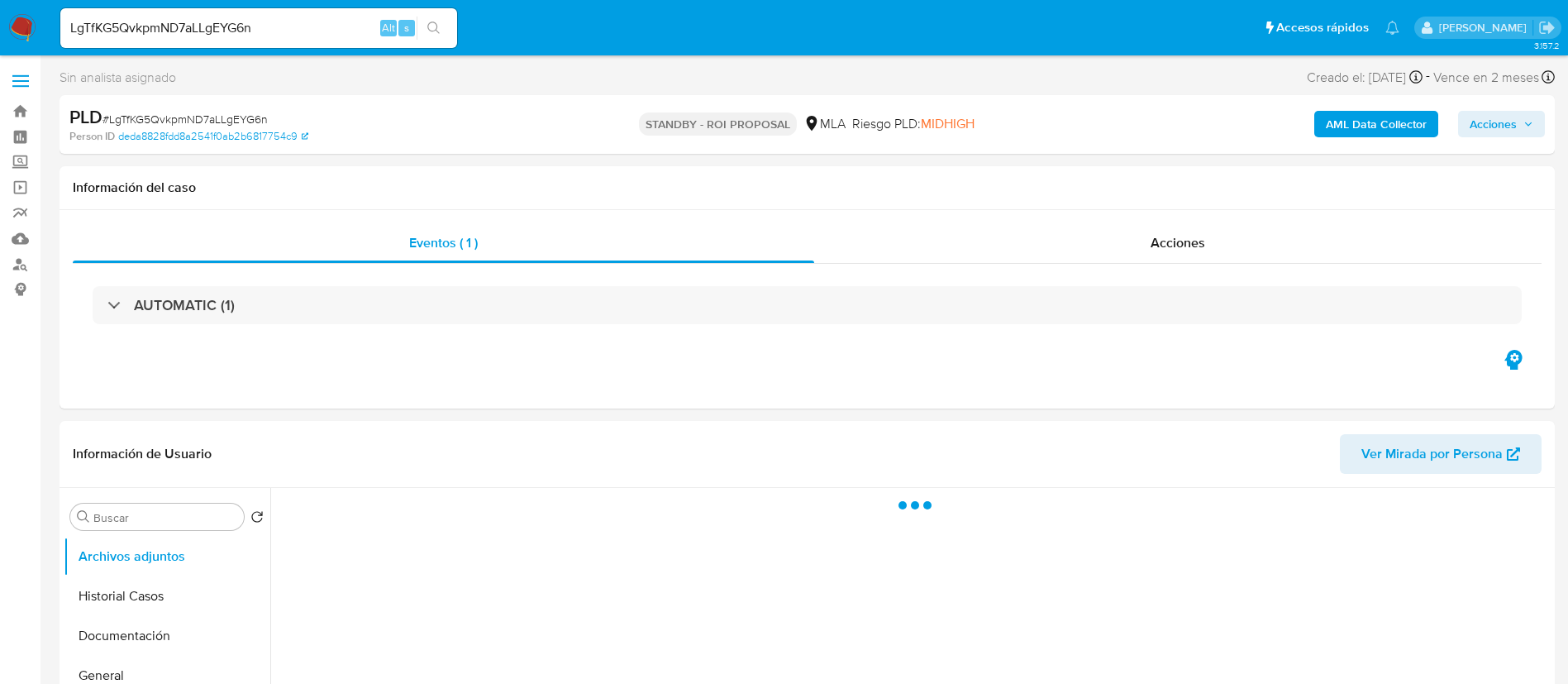
select select "10"
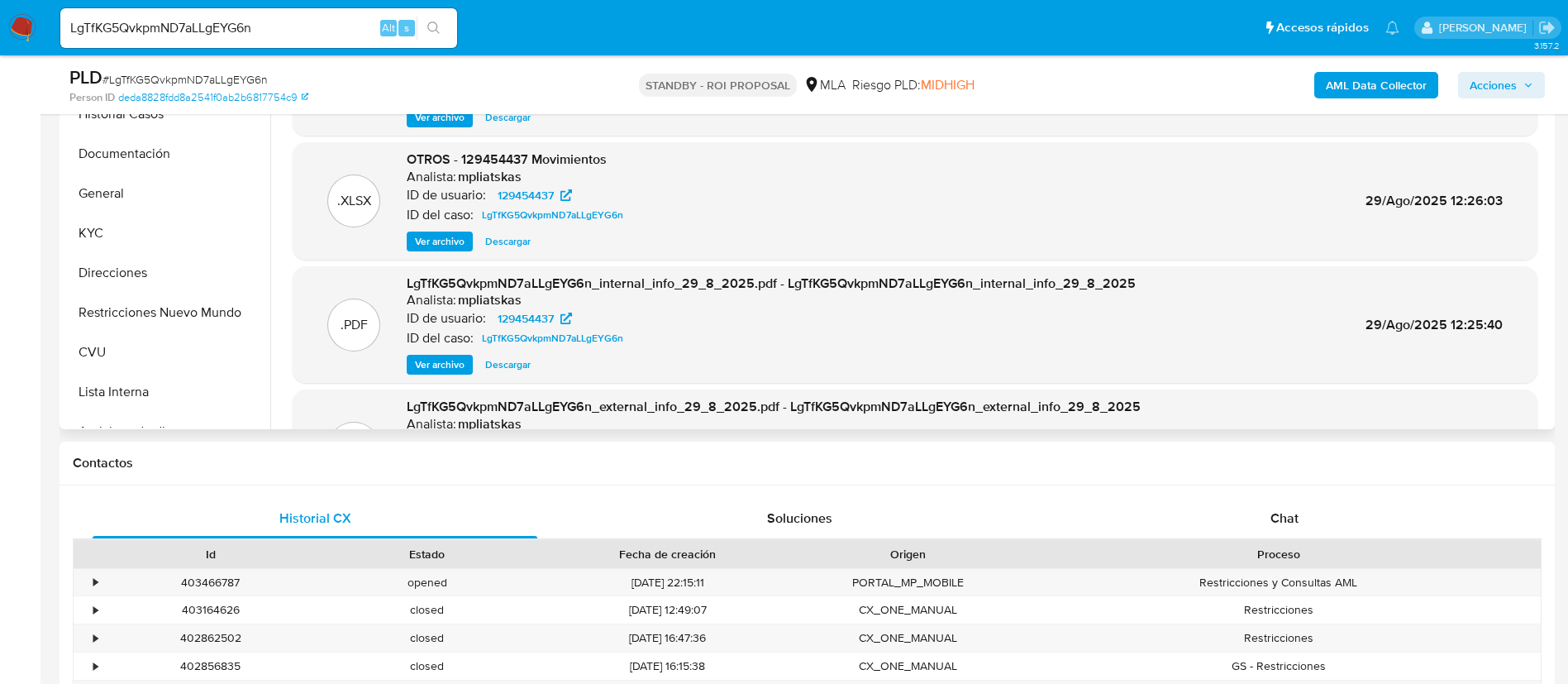
scroll to position [620, 0]
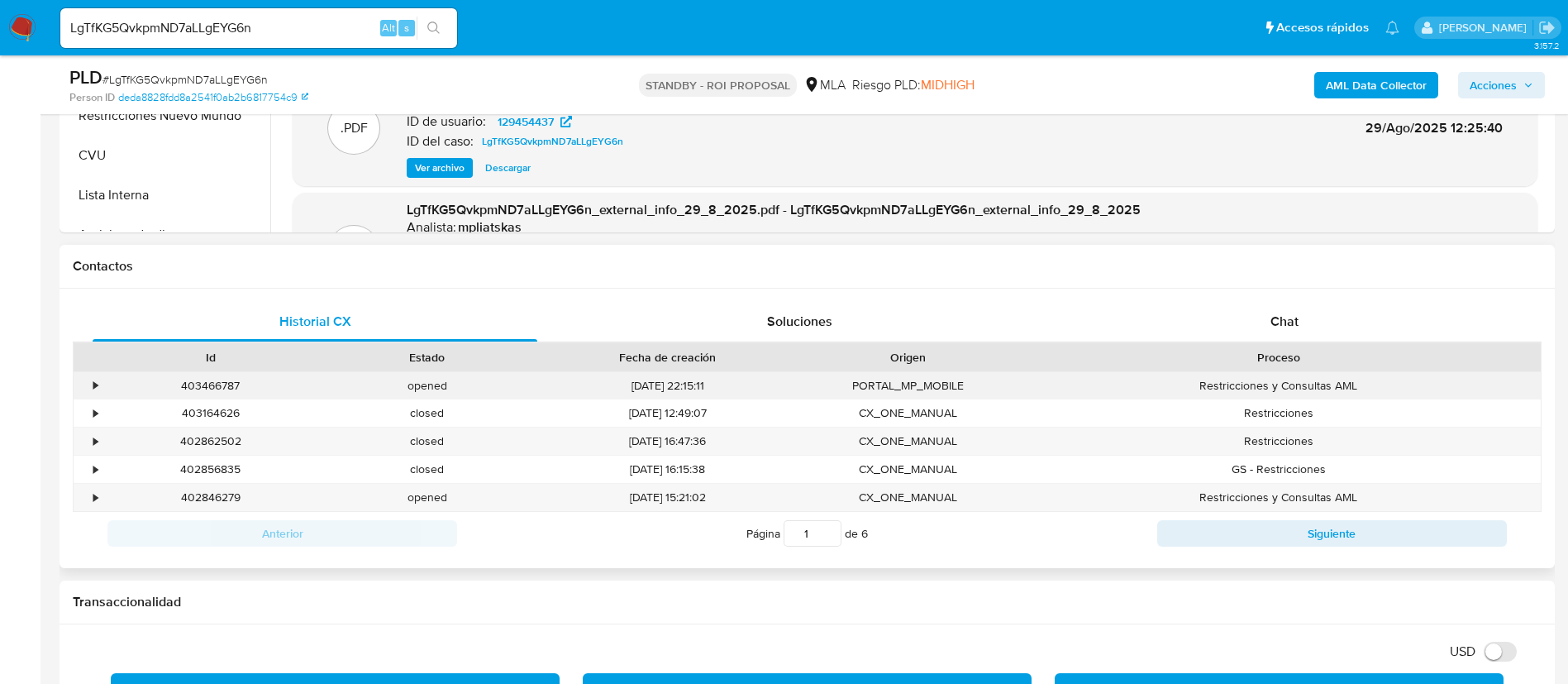
click at [237, 381] on div "403466787" at bounding box center [211, 385] width 217 height 27
click at [230, 382] on div "403466787" at bounding box center [211, 385] width 217 height 27
copy div "403466787"
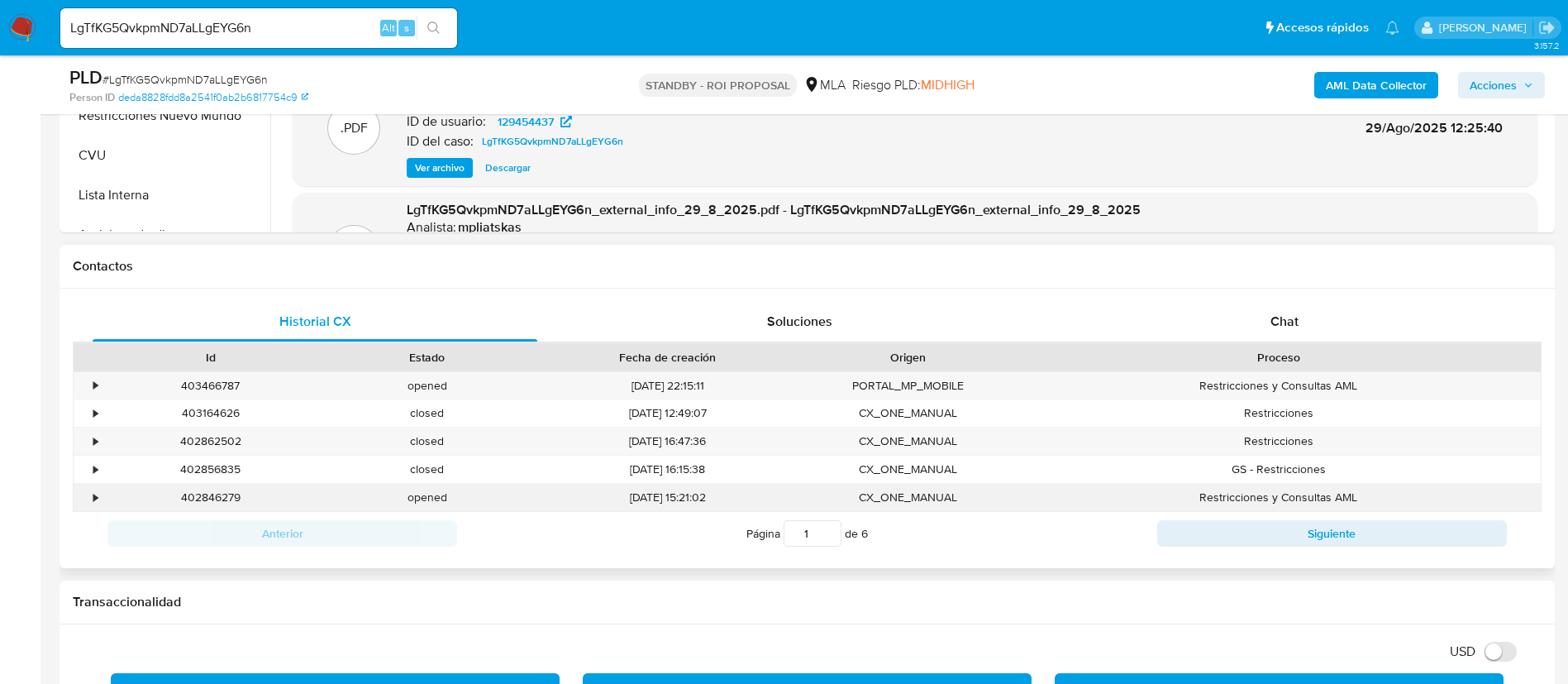
click at [217, 492] on div "402846279" at bounding box center [211, 496] width 217 height 27
copy div "402846279"
click at [360, 24] on input "LgTfKG5QvkpmND7aLLgEYG6n" at bounding box center [259, 27] width 397 height 22
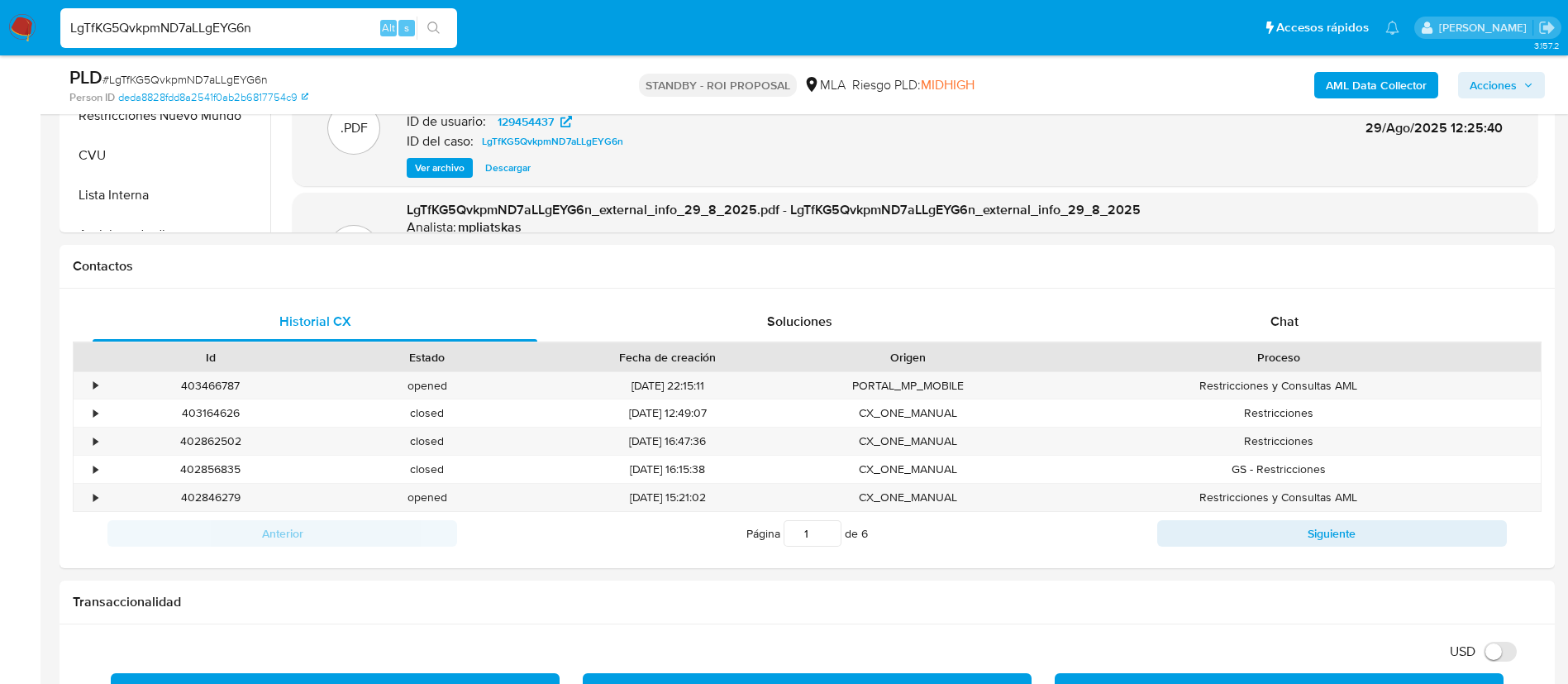
paste input "YbmryXcsSTCdrKfXfD3DNg8X"
type input "YbmryXcsSTCdrKfXfD3DNg8X"
click at [425, 17] on button "search-icon" at bounding box center [434, 28] width 34 height 24
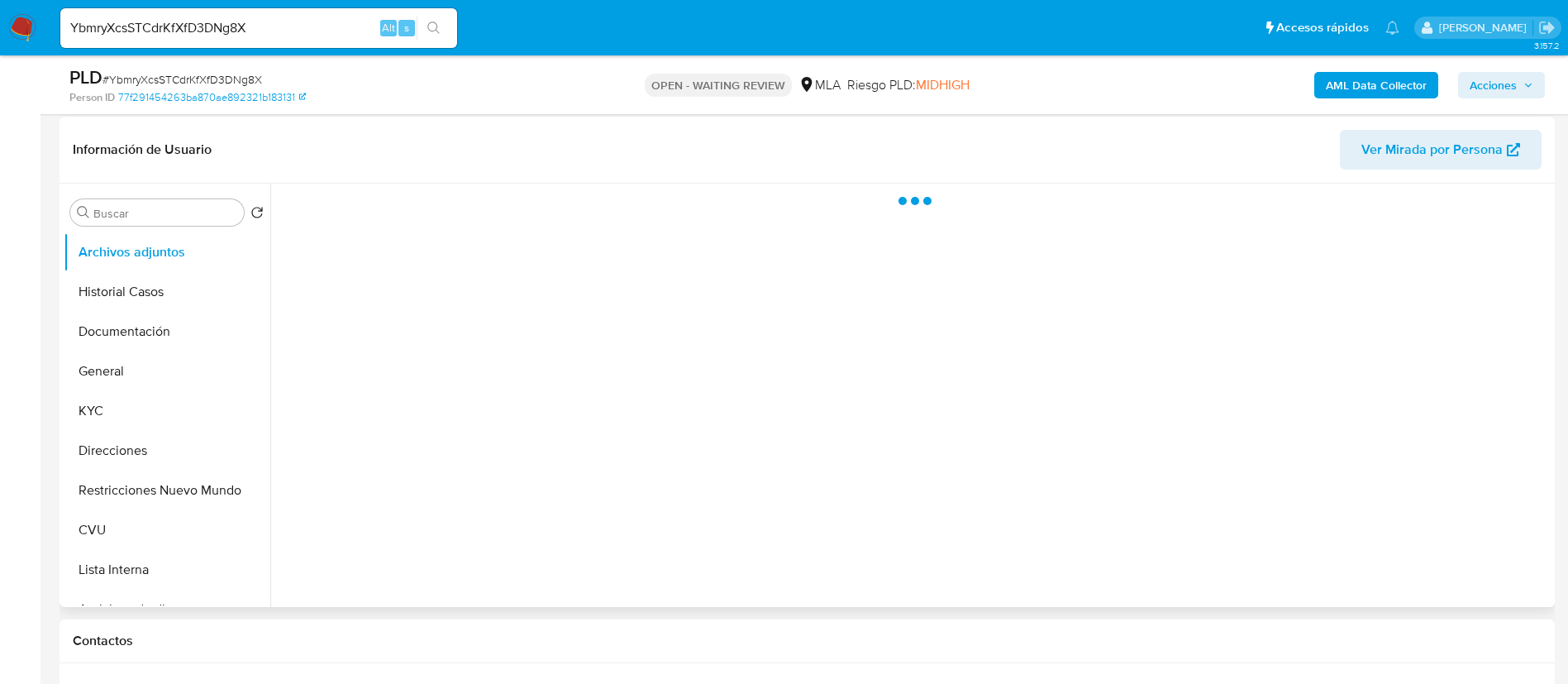
scroll to position [248, 0]
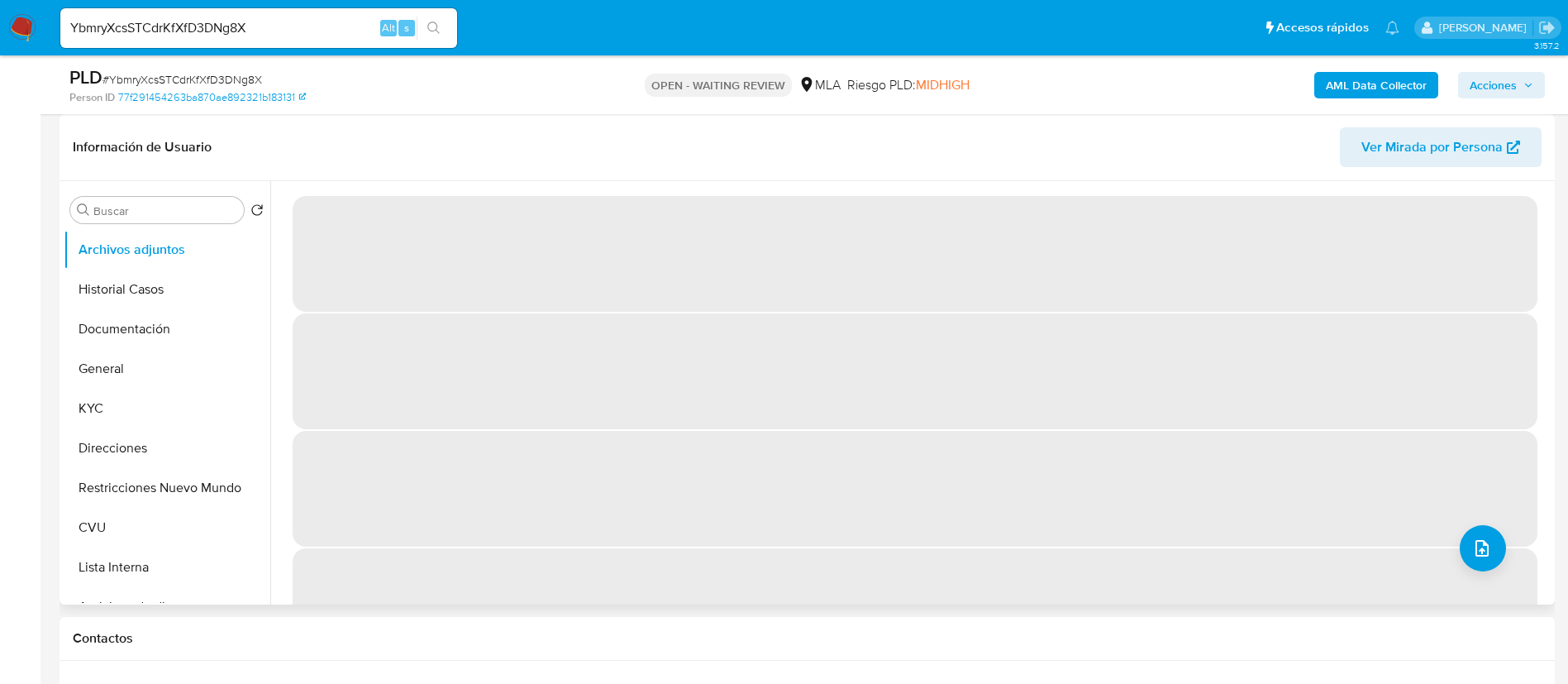
select select "10"
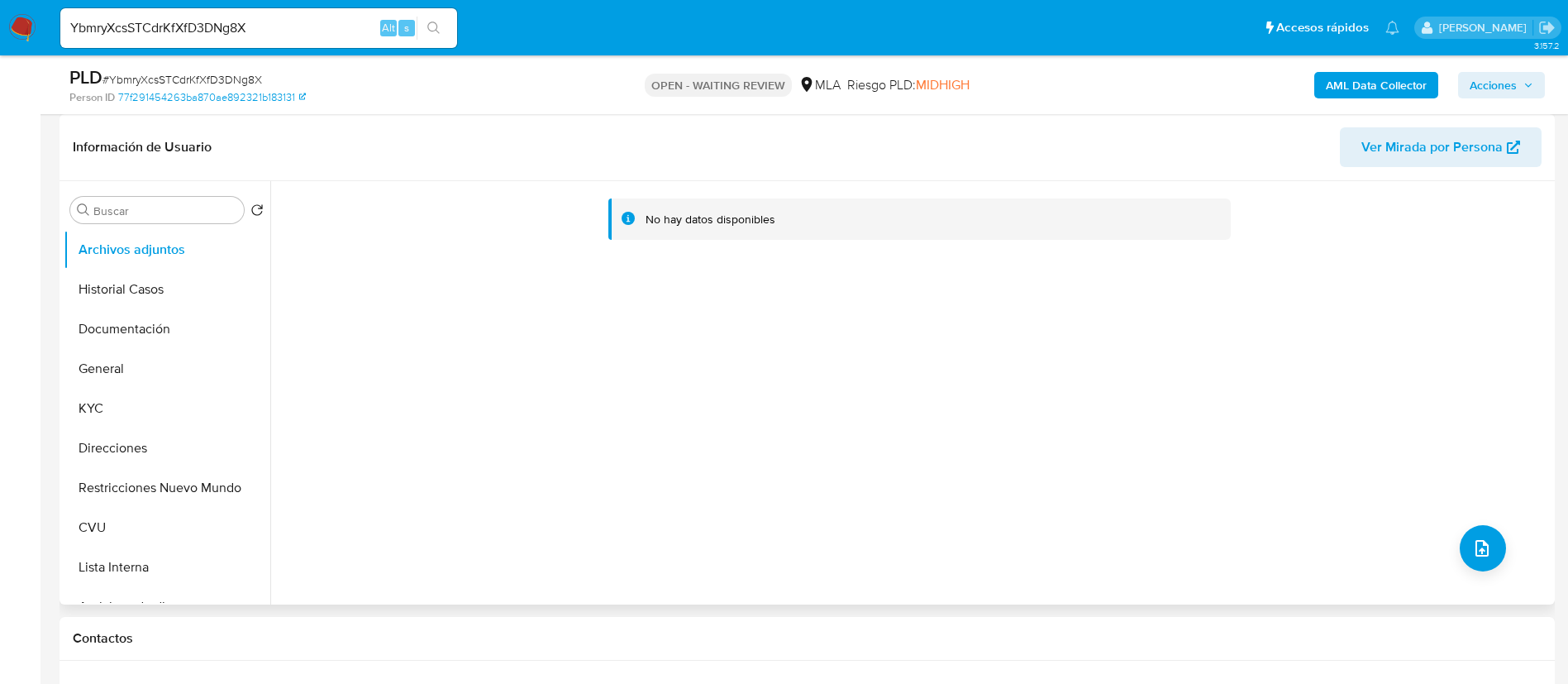
scroll to position [0, 0]
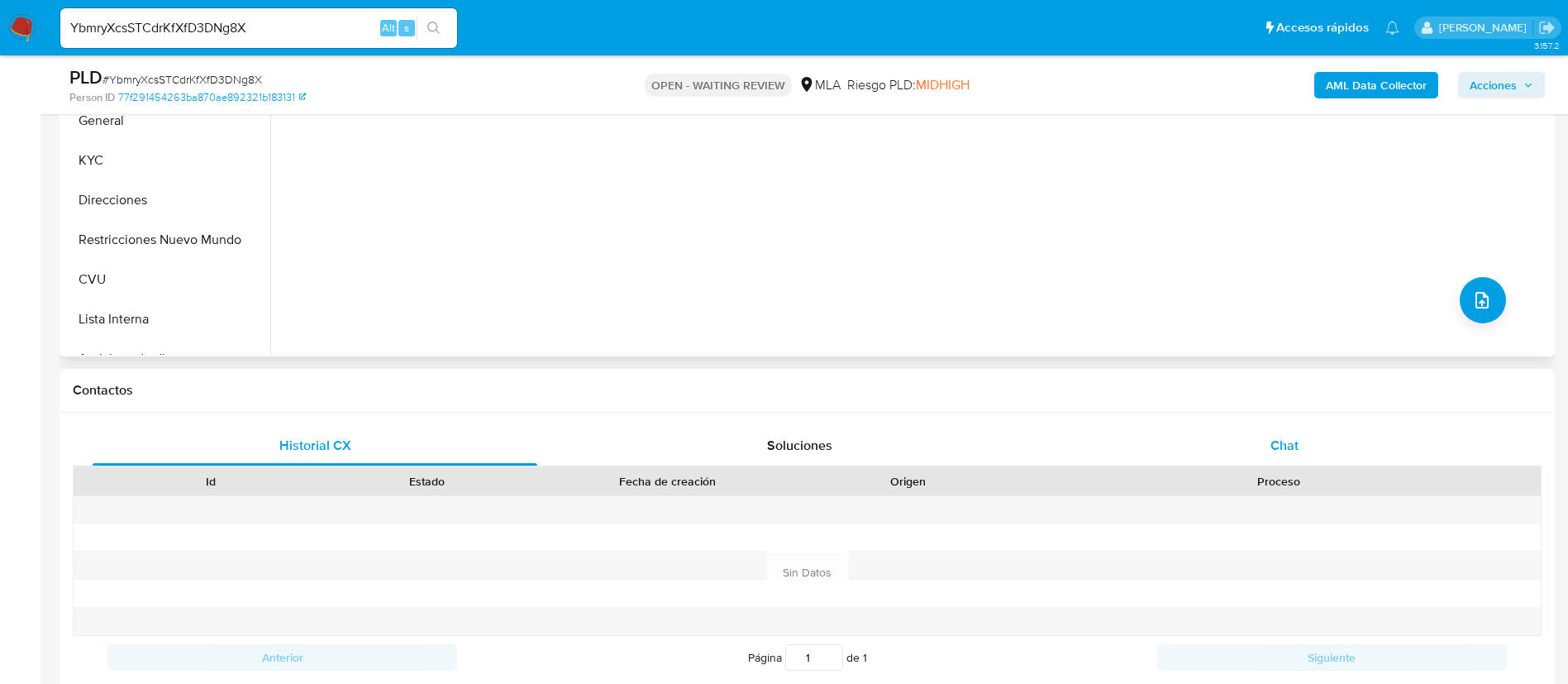
click at [1274, 432] on div "Chat" at bounding box center [1284, 445] width 444 height 40
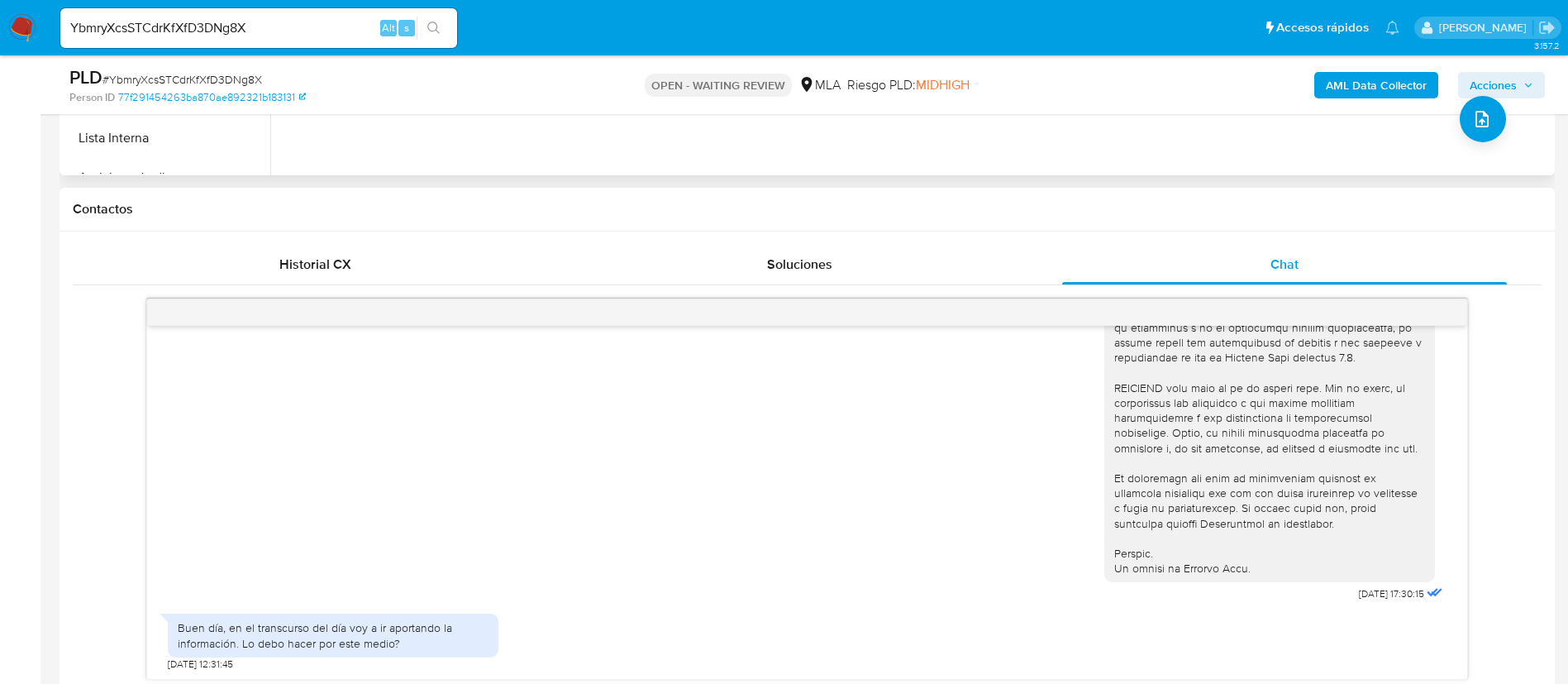
scroll to position [372, 0]
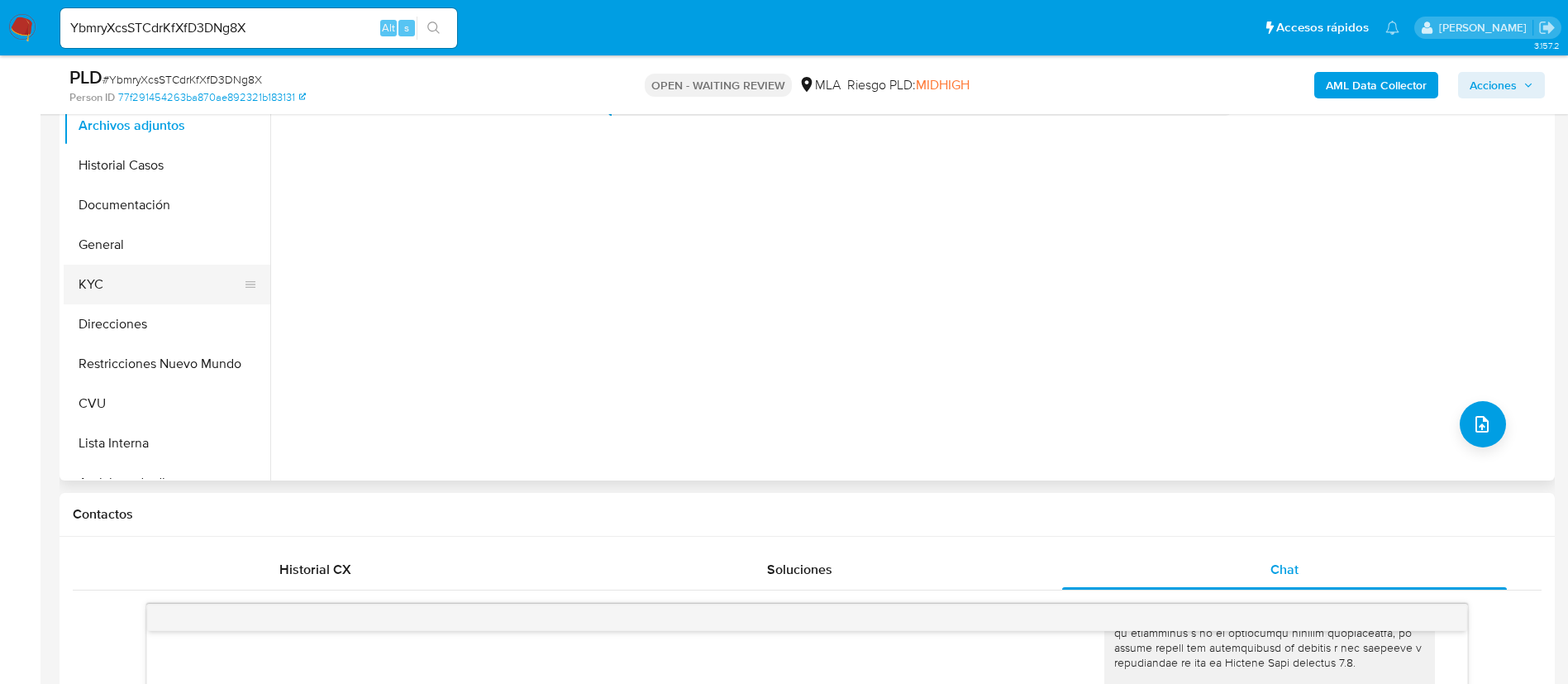
click at [155, 274] on button "KYC" at bounding box center [159, 284] width 193 height 40
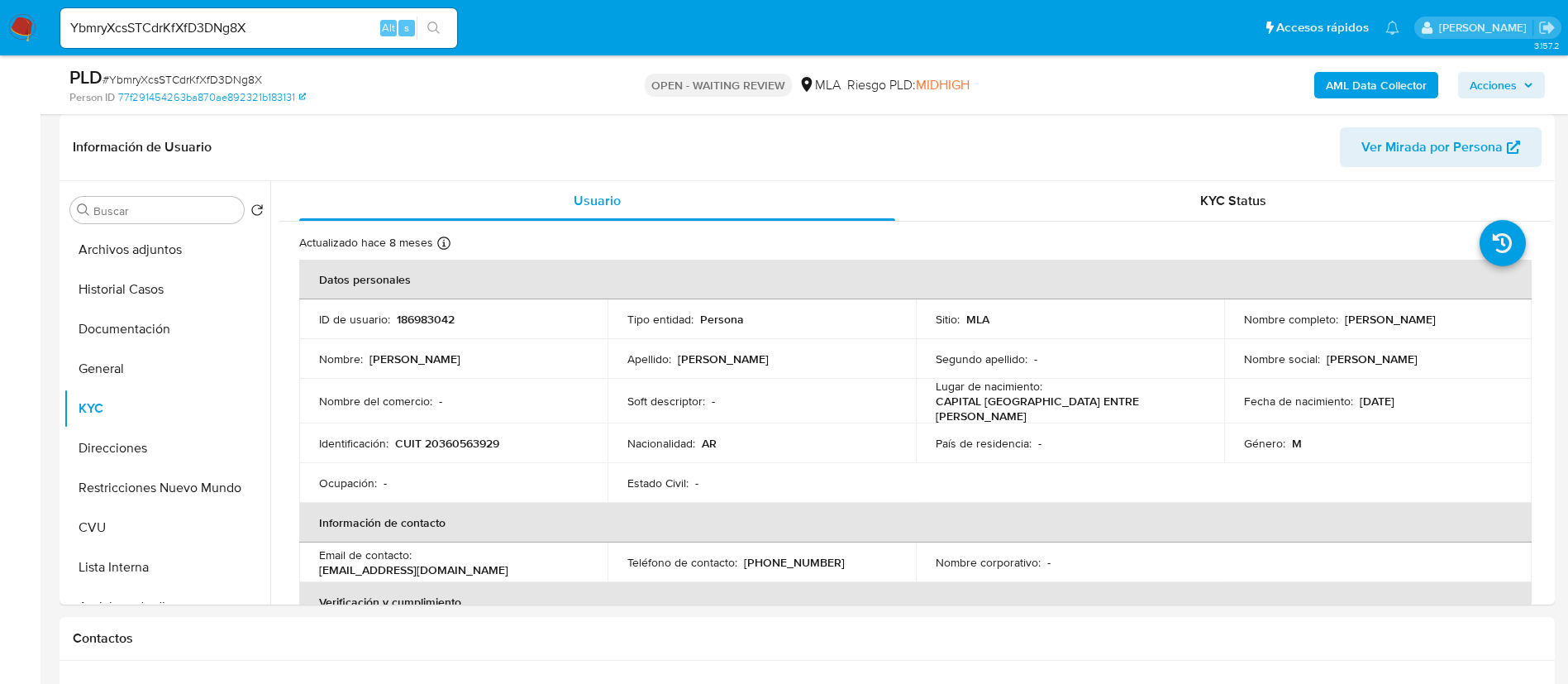
click at [406, 312] on p "186983042" at bounding box center [425, 319] width 58 height 15
copy p "186983042"
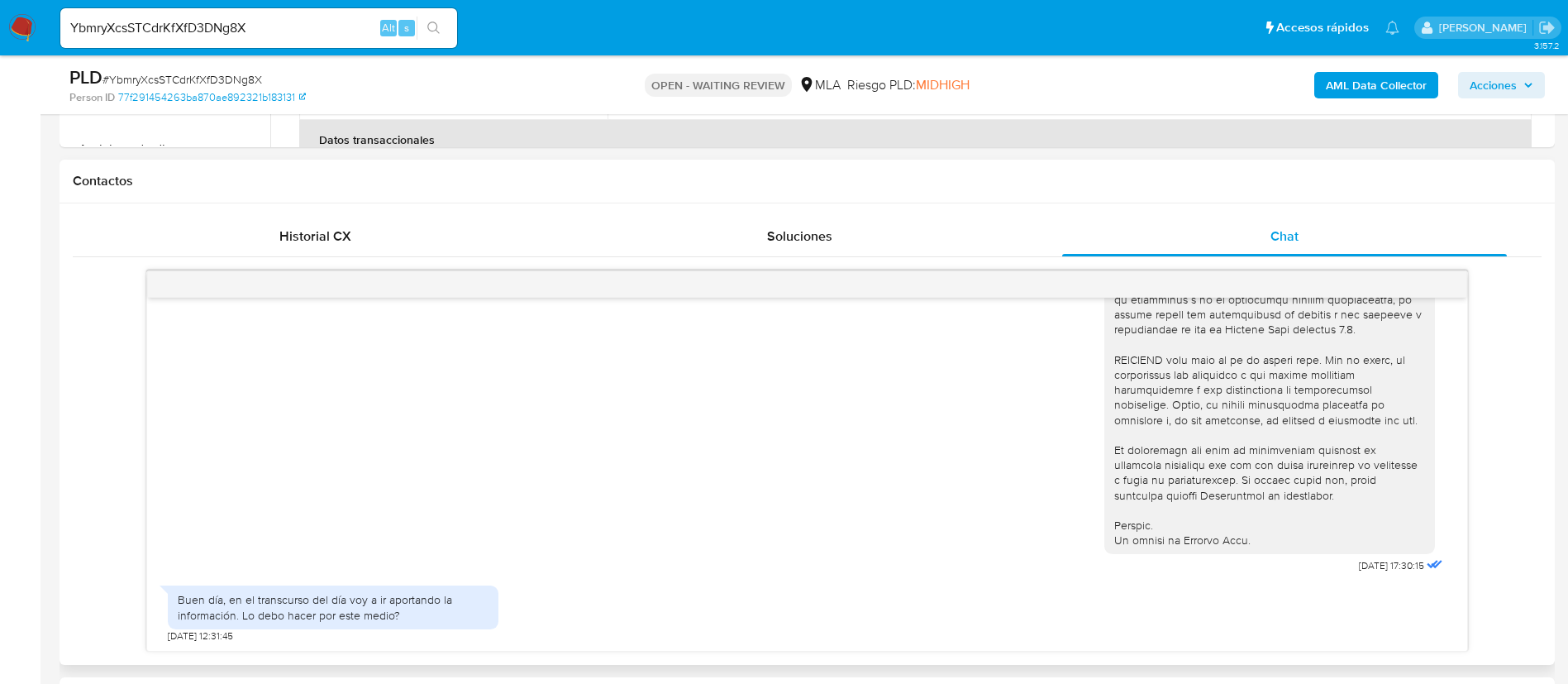
scroll to position [743, 0]
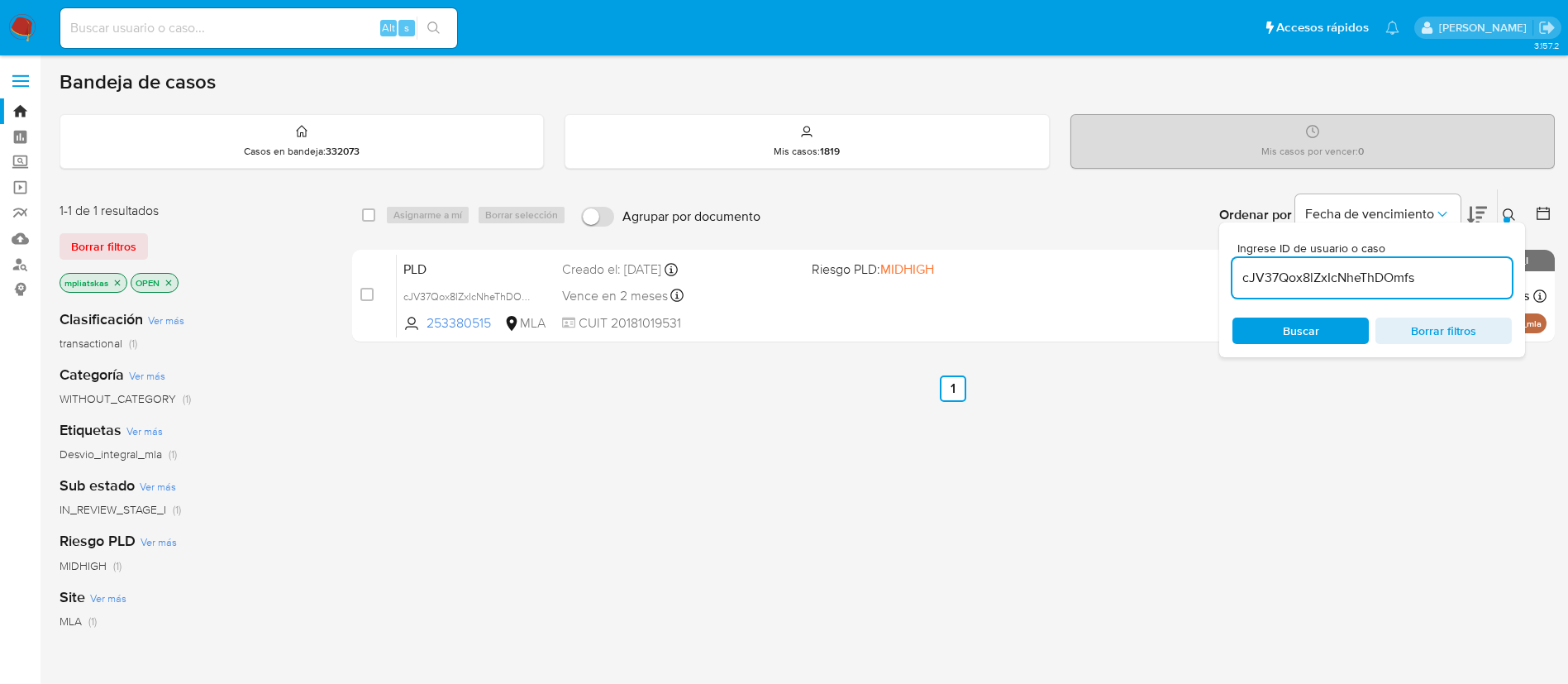
click at [1394, 283] on input "cJV37Qox8lZxIcNheThDOmfs" at bounding box center [1372, 277] width 279 height 22
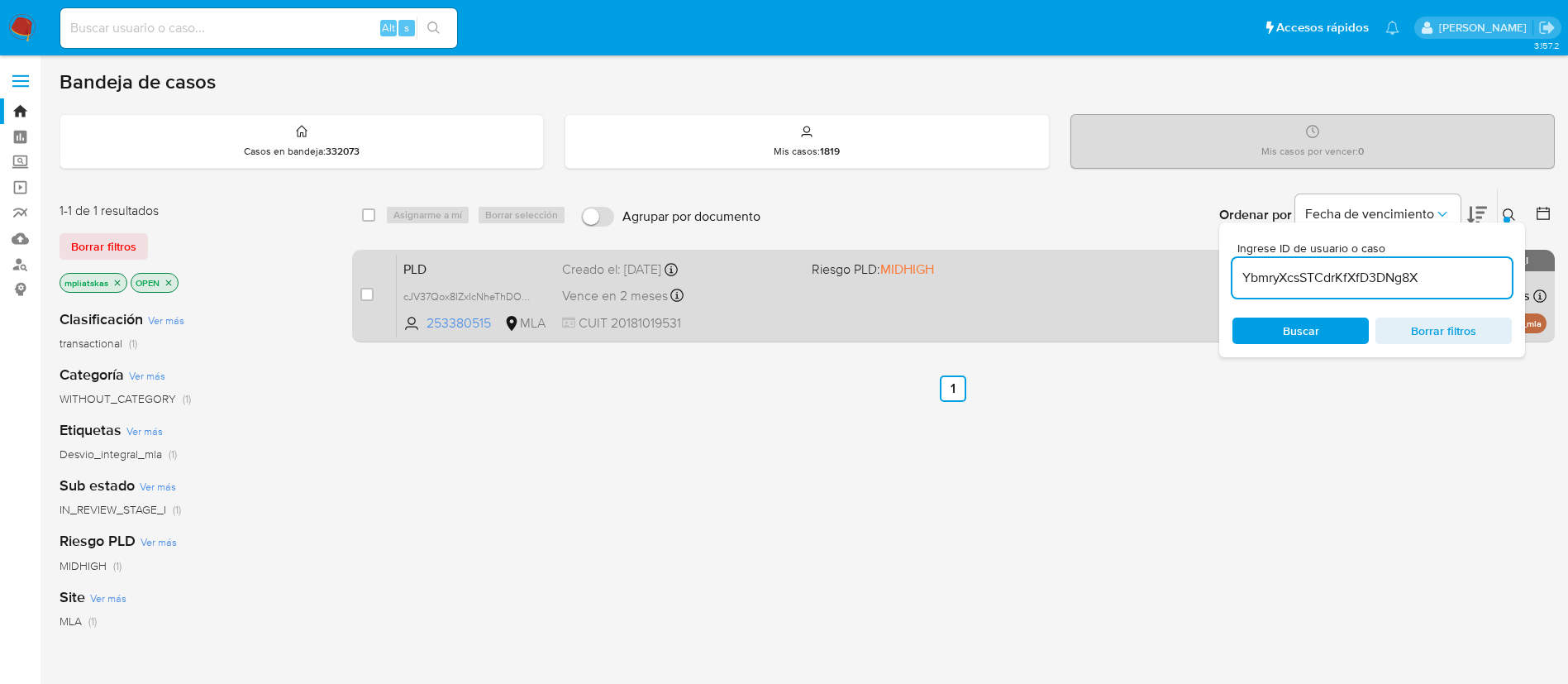
type input "YbmryXcsSTCdrKfXfD3DNg8X"
click at [366, 296] on input "checkbox" at bounding box center [367, 294] width 13 height 13
checkbox input "true"
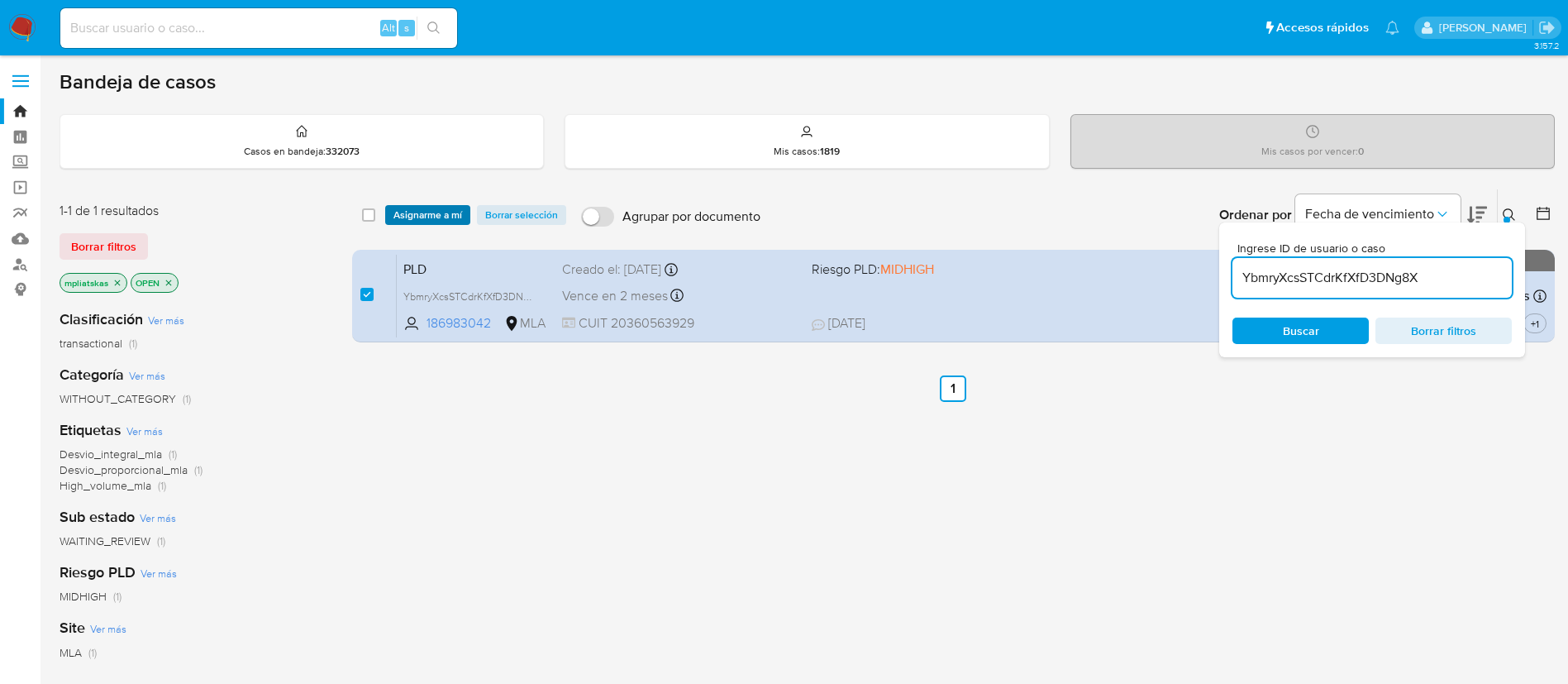
click at [417, 215] on span "Asignarme a mí" at bounding box center [427, 215] width 69 height 17
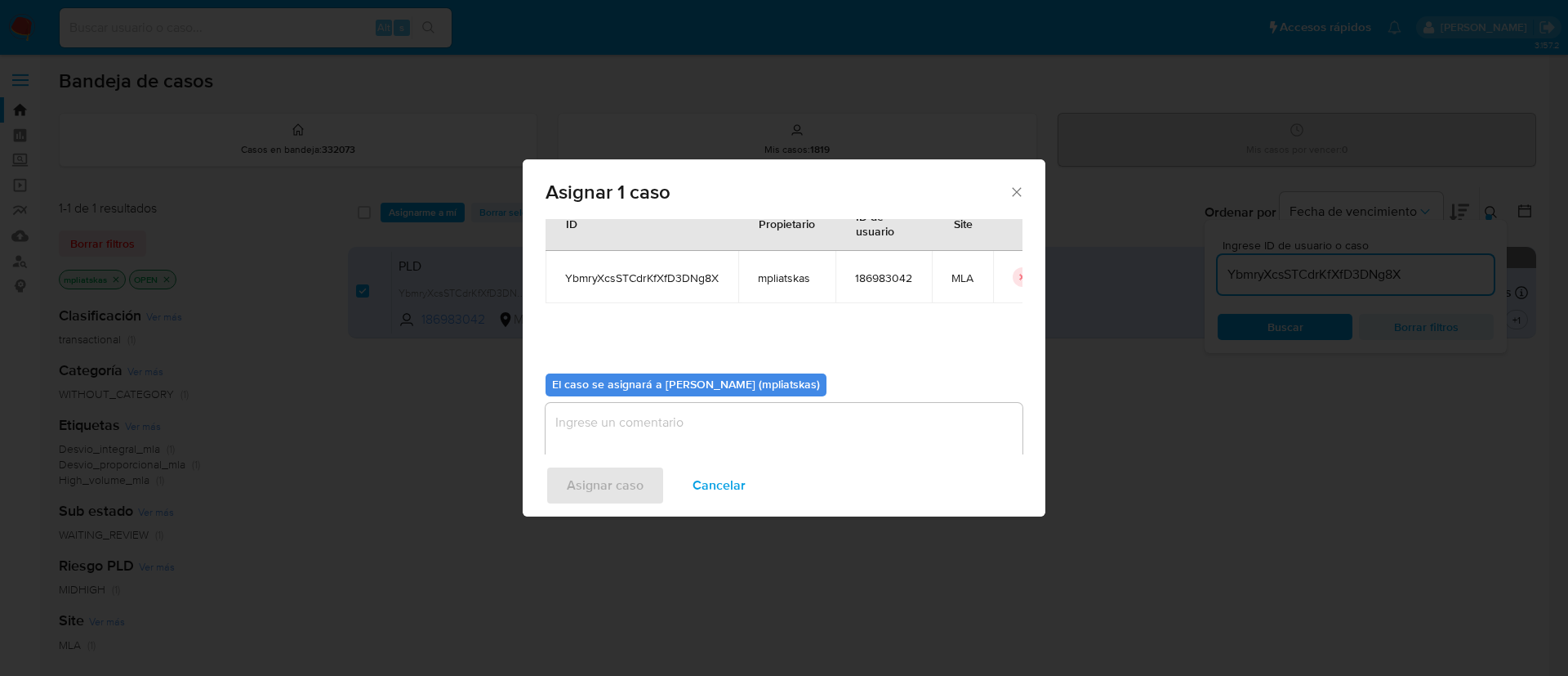
scroll to position [85, 0]
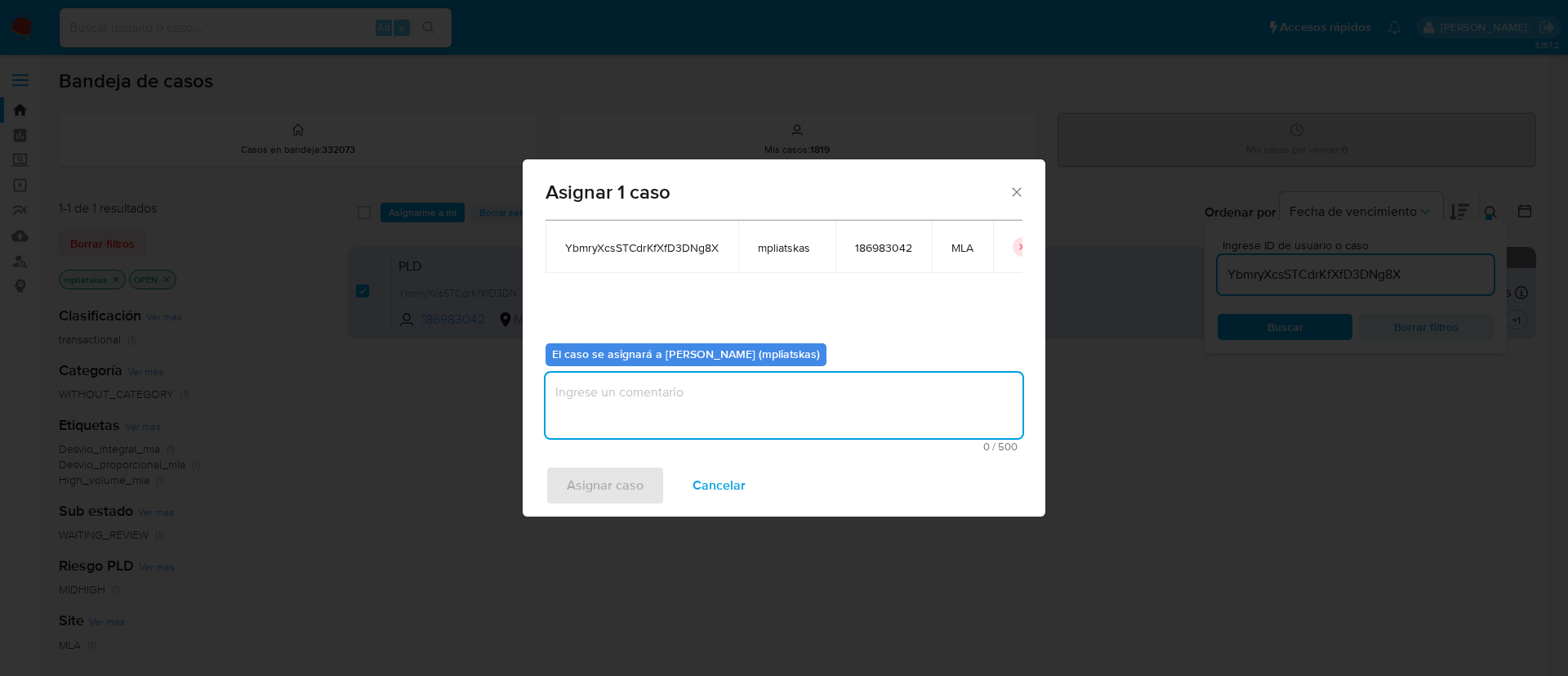
click at [651, 434] on textarea "assign-modal" at bounding box center [784, 405] width 477 height 65
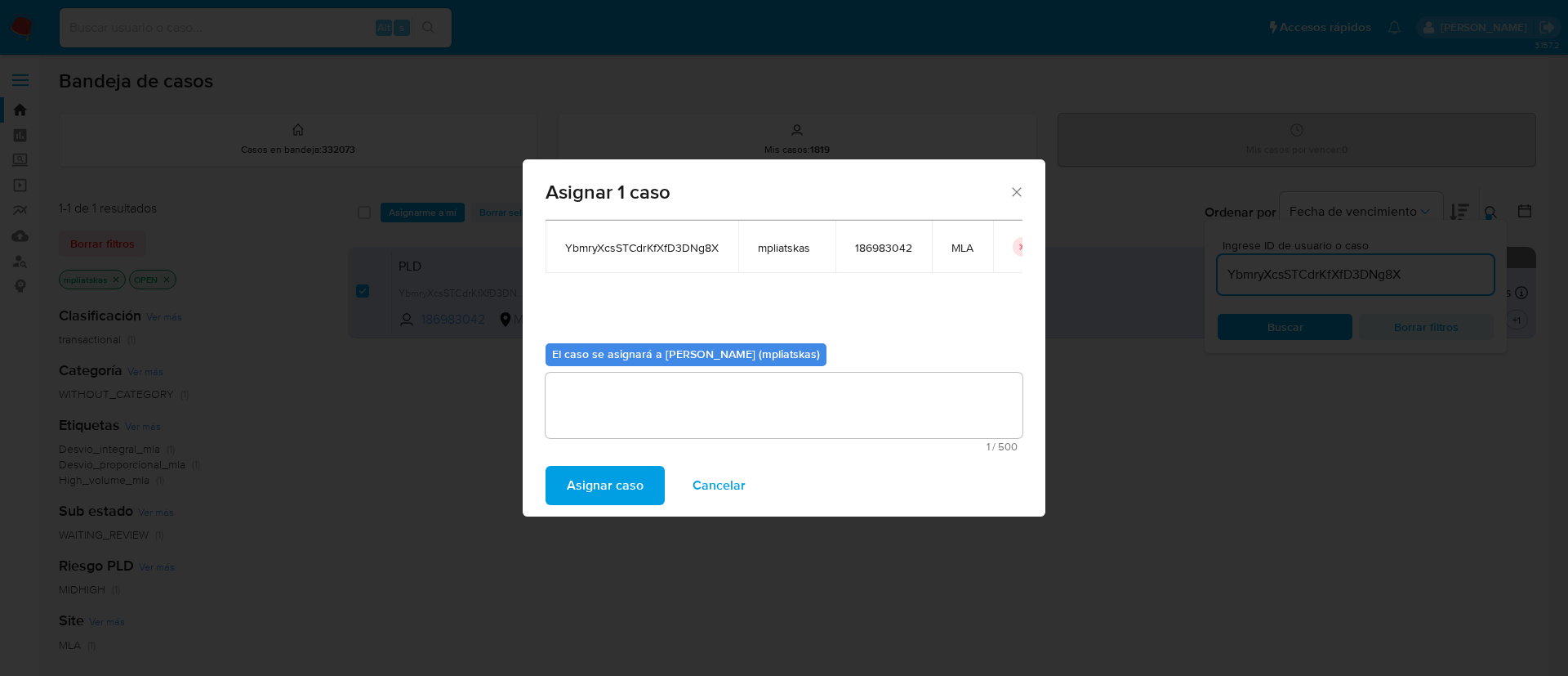
click at [620, 478] on span "Asignar caso" at bounding box center [605, 485] width 76 height 36
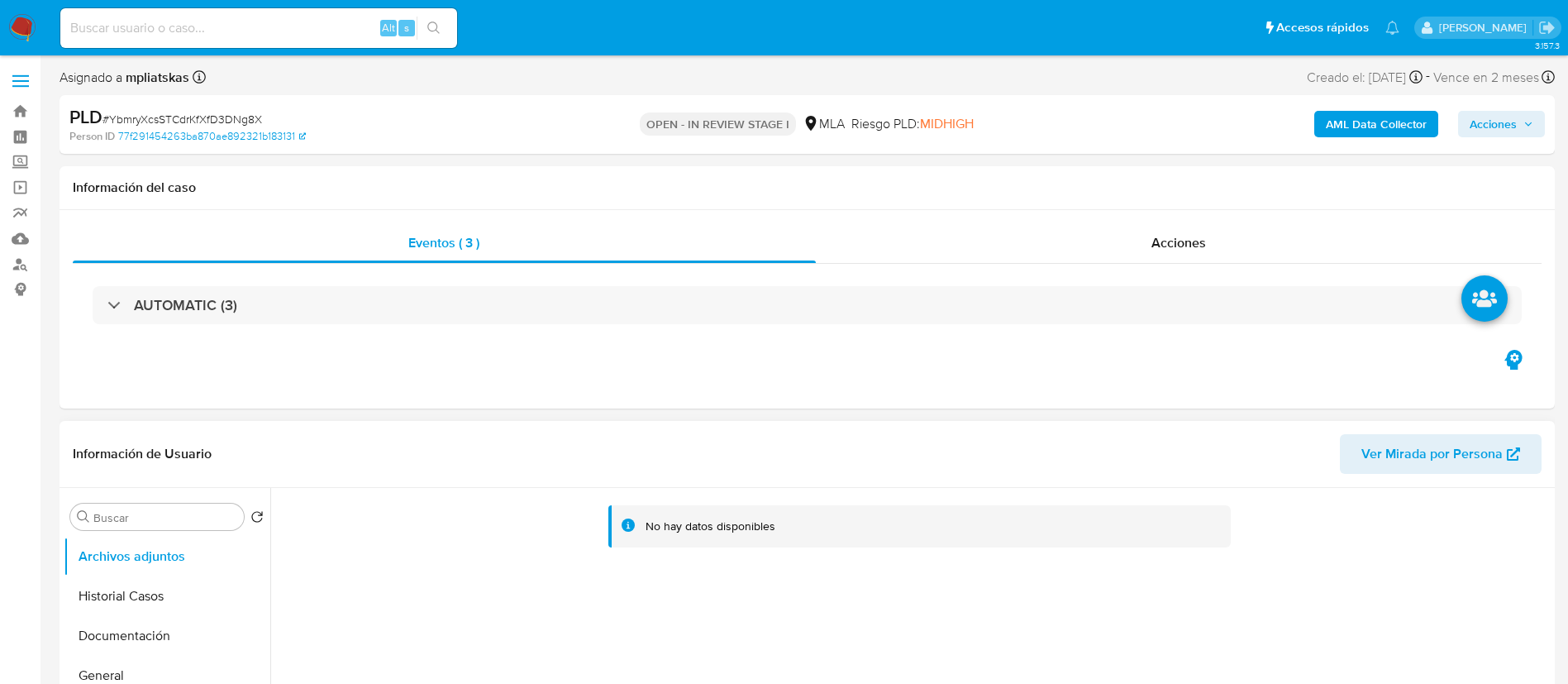
select select "10"
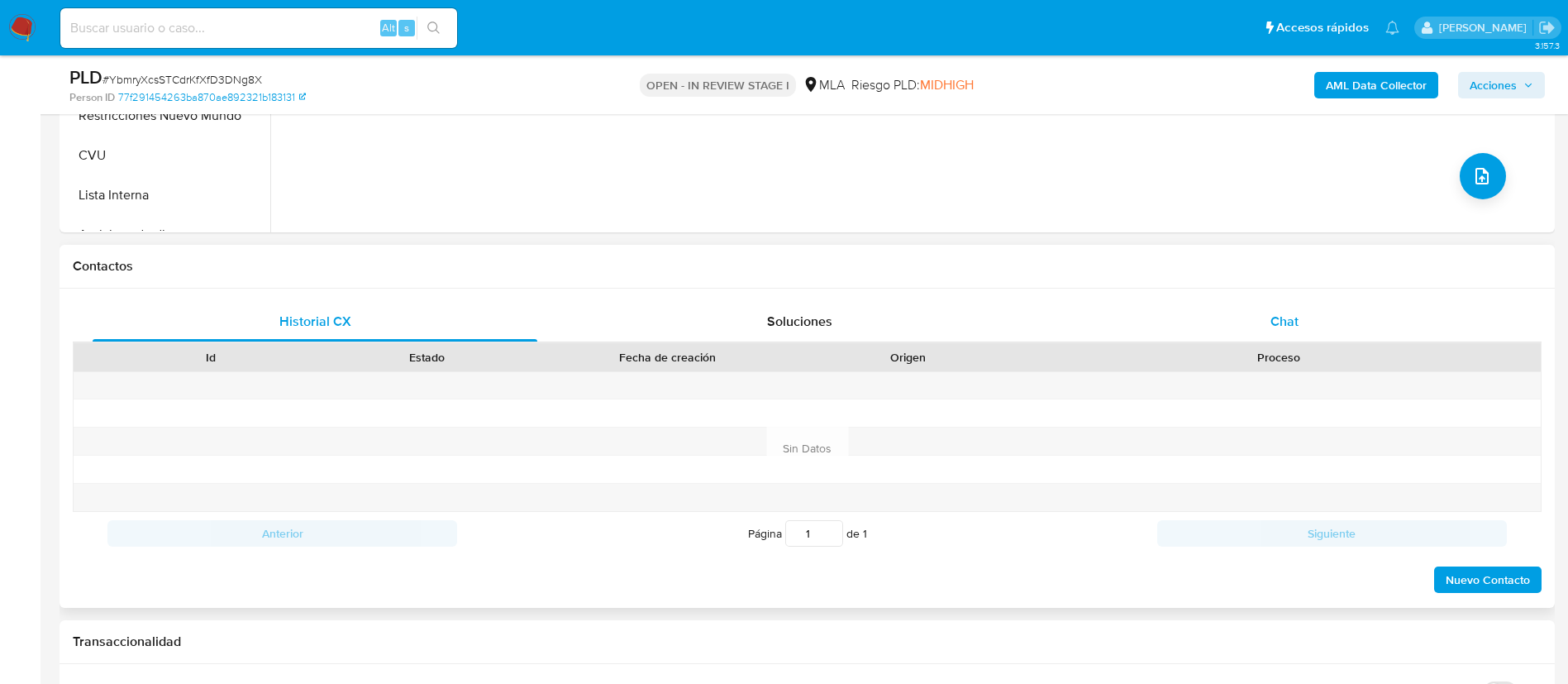
click at [1309, 331] on div "Chat" at bounding box center [1284, 322] width 444 height 40
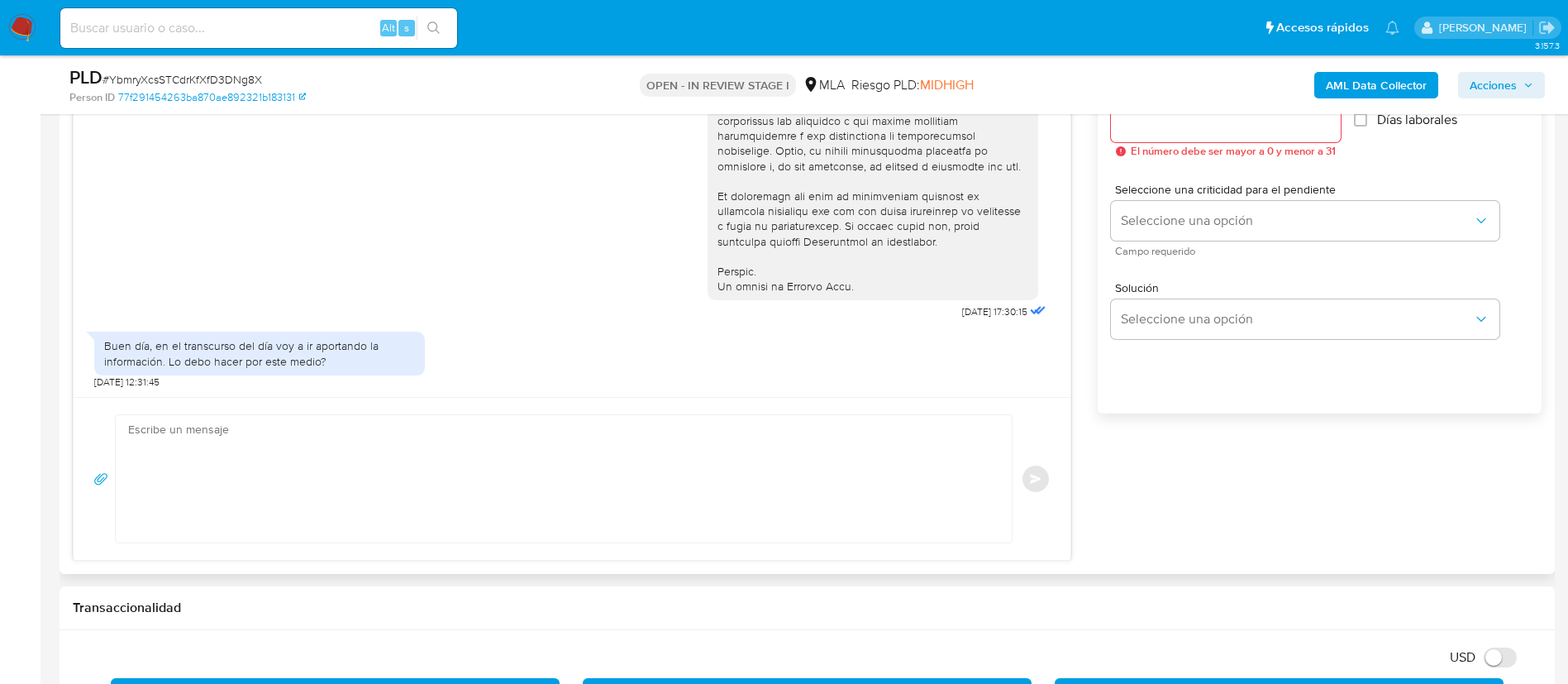
scroll to position [992, 0]
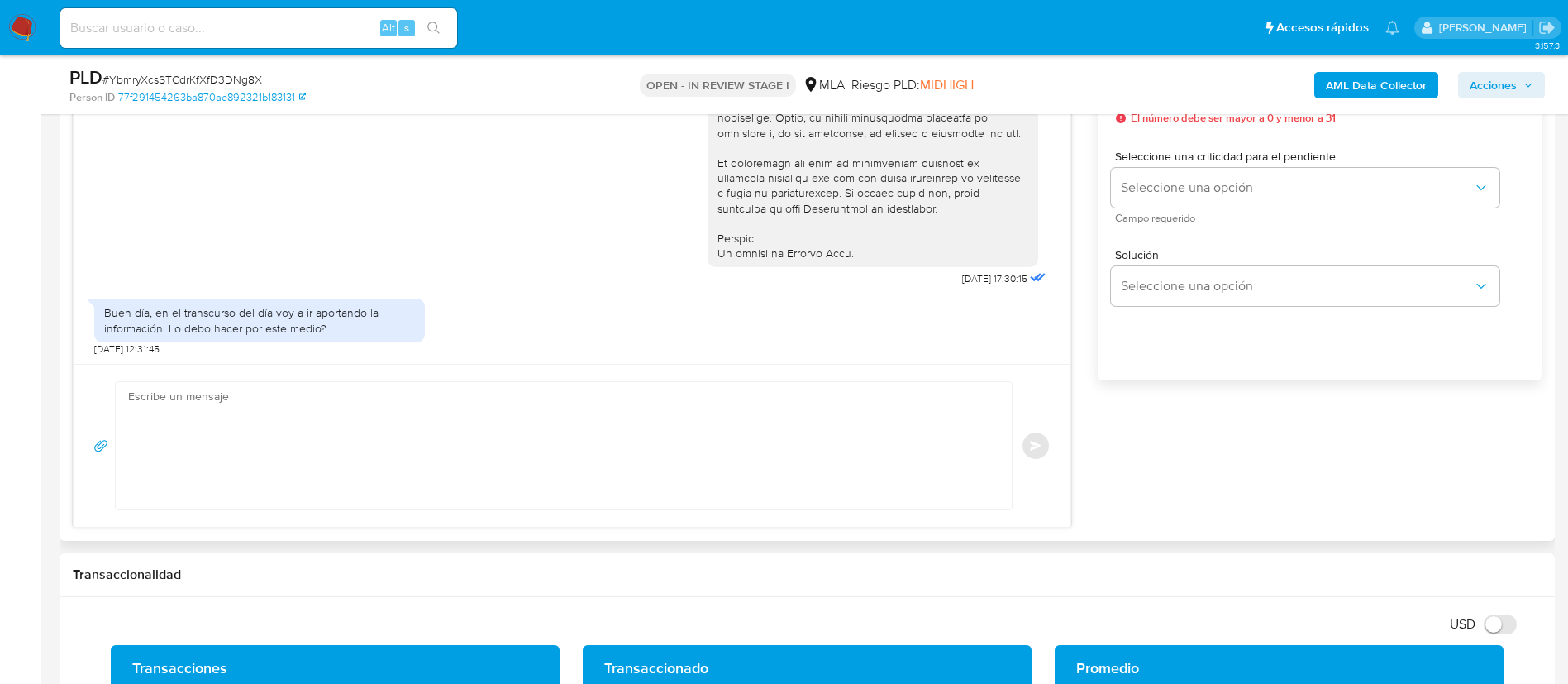
click at [651, 446] on textarea at bounding box center [559, 445] width 863 height 127
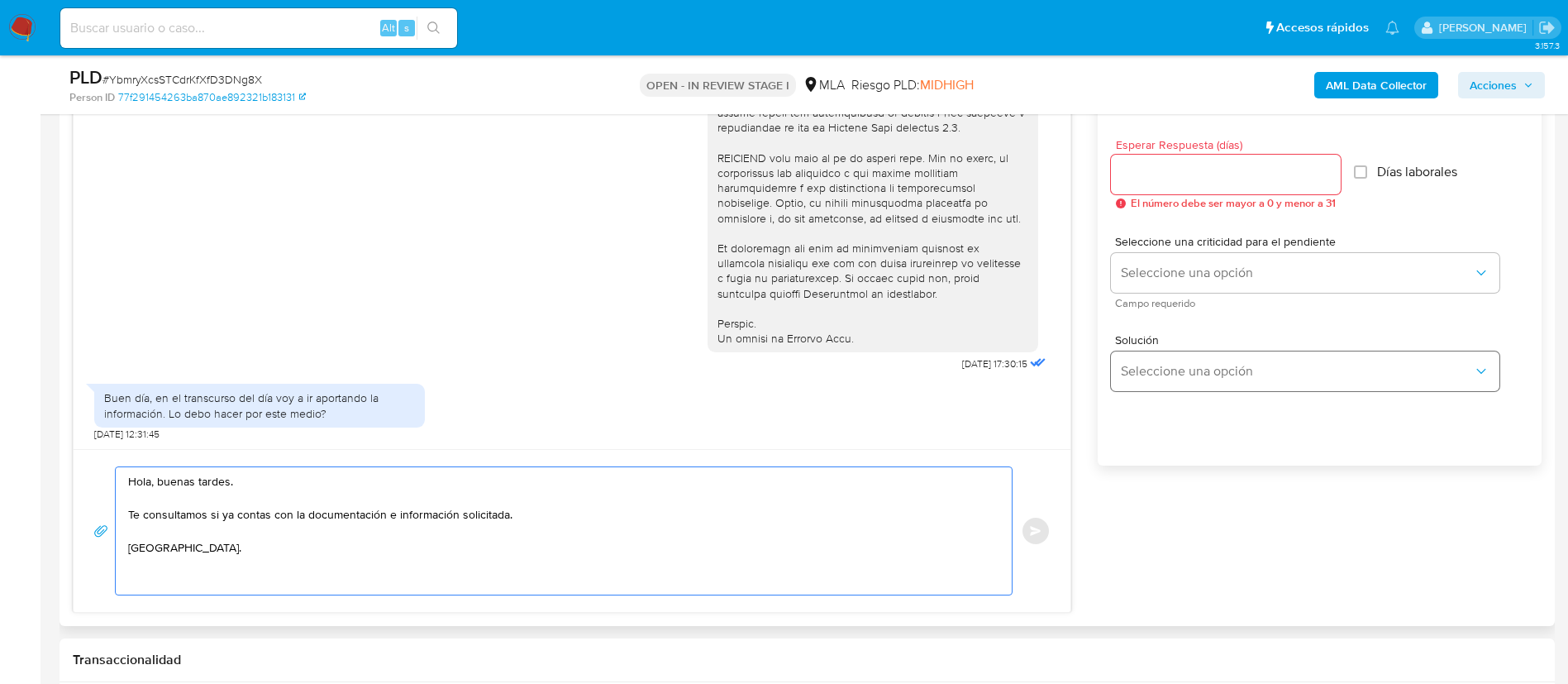
scroll to position [868, 0]
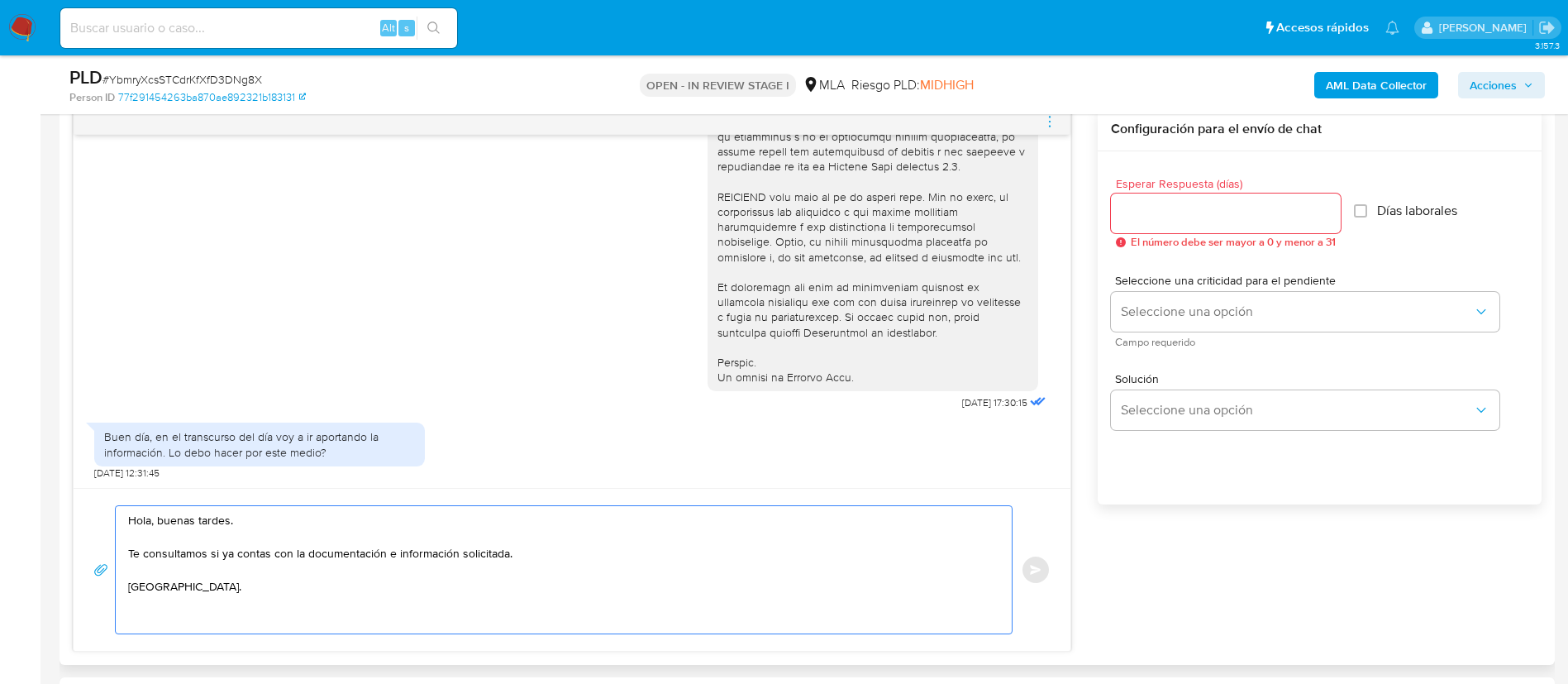
type textarea "Hola, buenas tardes. Te consultamos si ya contas con la documentación e informa…"
click at [1210, 225] on div at bounding box center [1226, 213] width 230 height 40
click at [1203, 215] on input "Esperar Respuesta (días)" at bounding box center [1226, 213] width 230 height 22
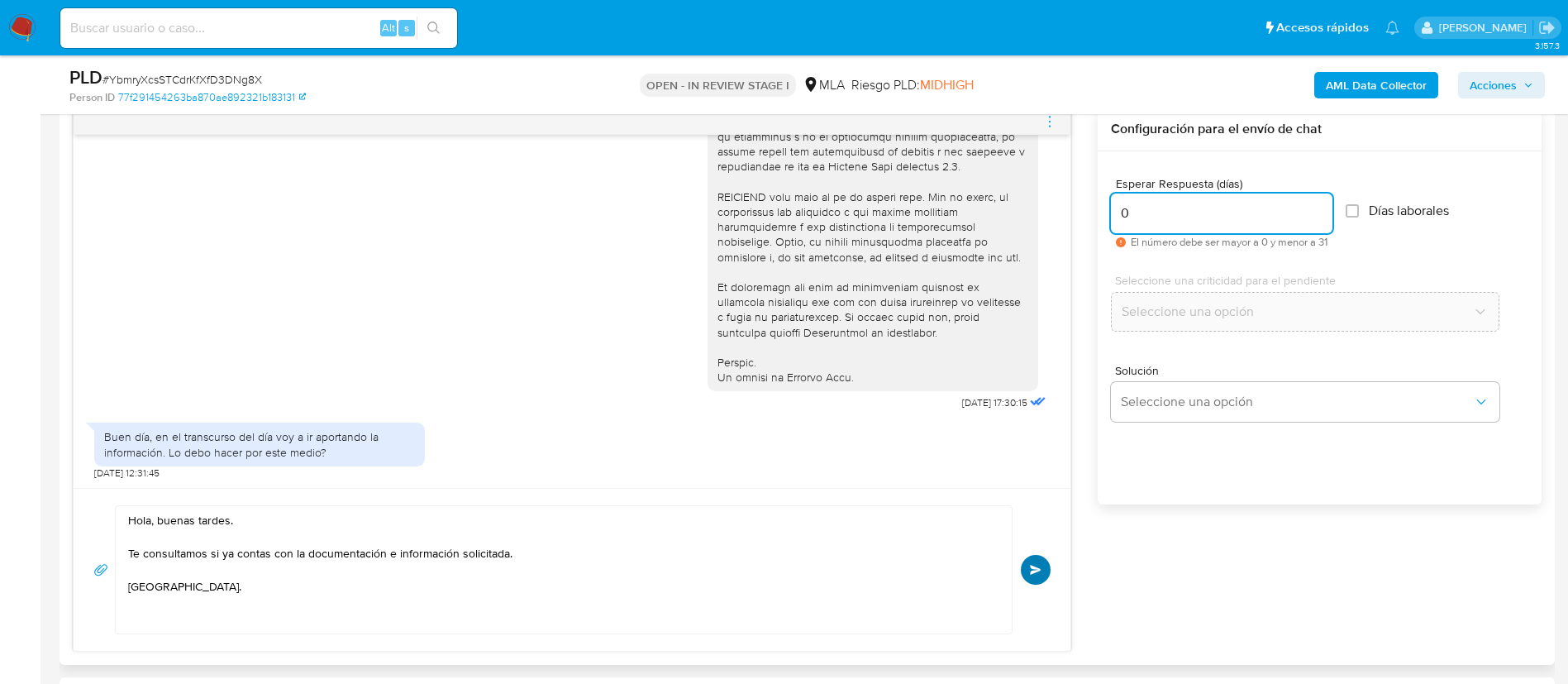
type input "0"
click at [1037, 571] on span "Enviar" at bounding box center [1036, 569] width 11 height 10
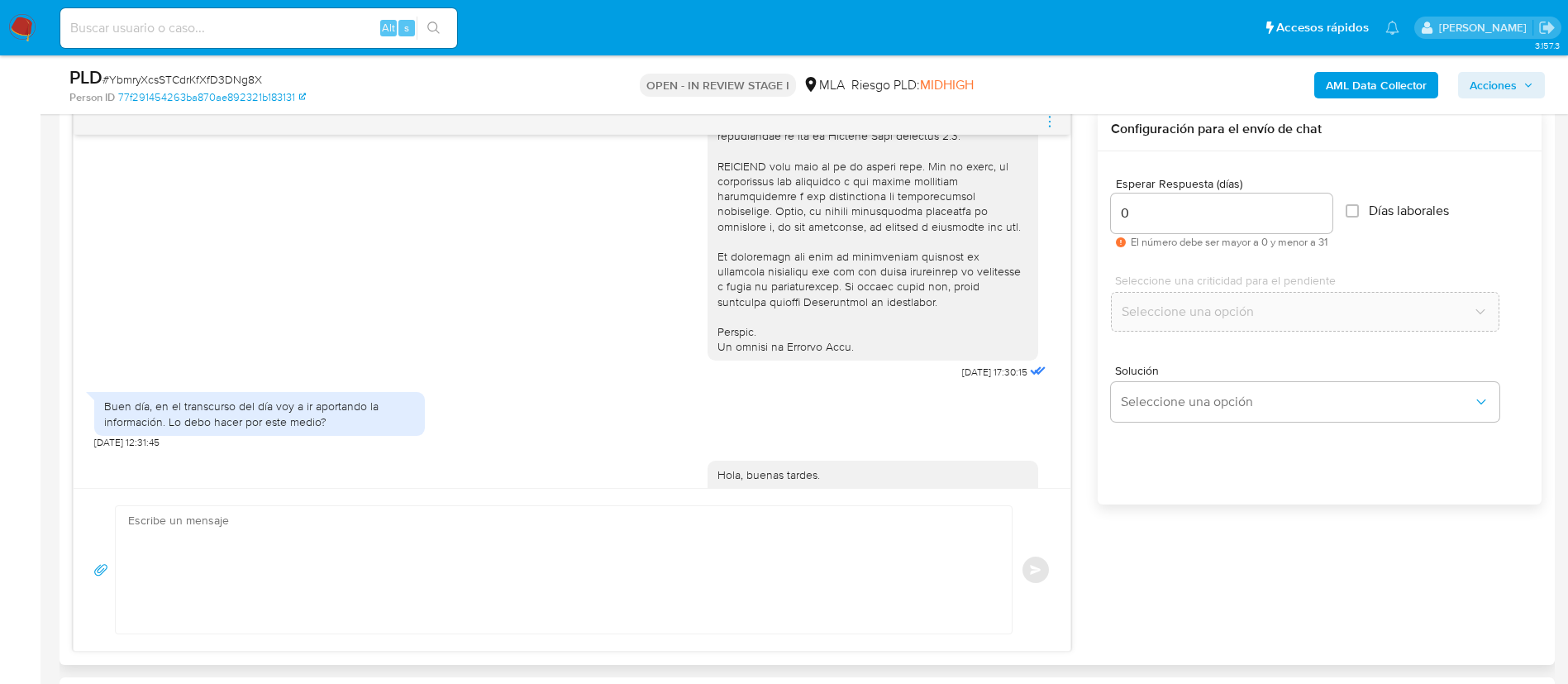
scroll to position [802, 0]
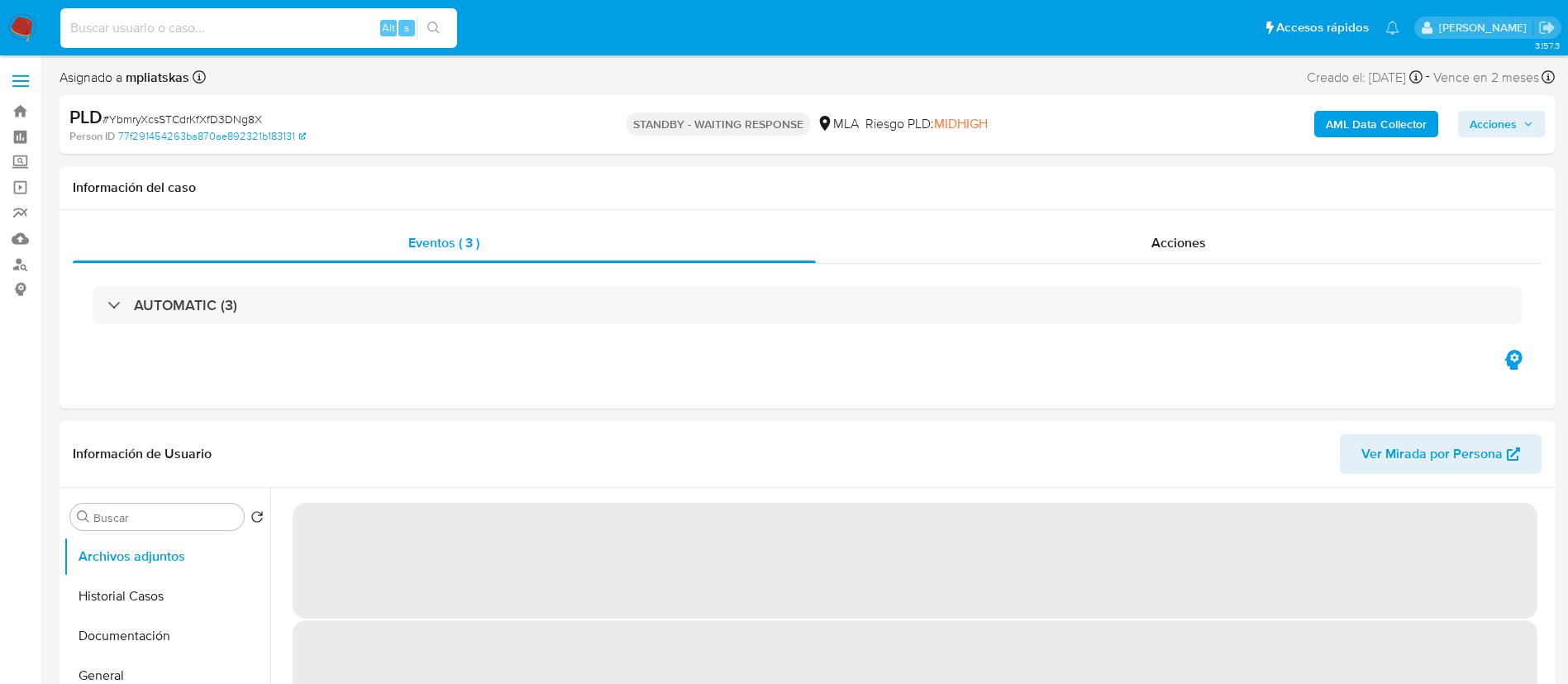
click at [356, 18] on input at bounding box center [259, 27] width 397 height 22
paste input "xwLa8s8pLbRTkb6VxiJZURr7"
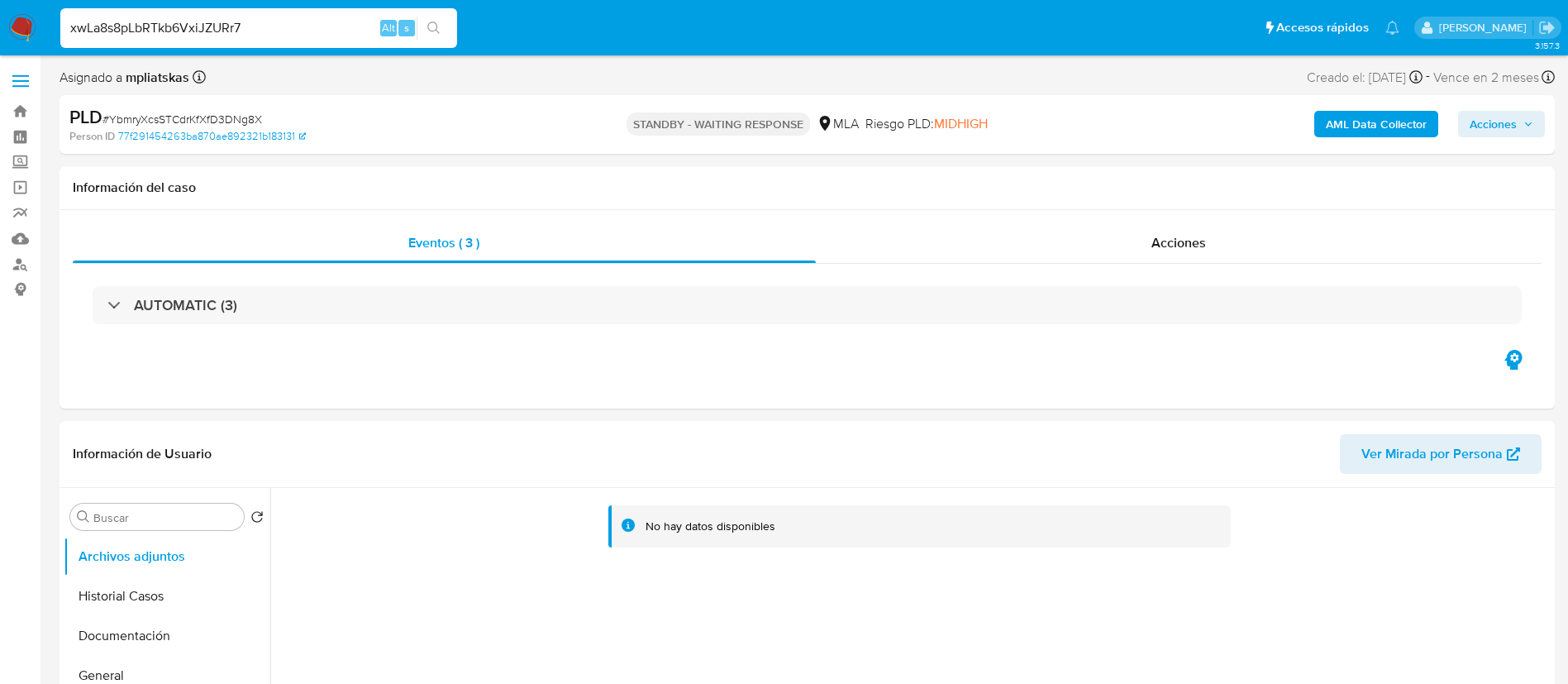
type input "xwLa8s8pLbRTkb6VxiJZURr7"
click at [423, 26] on button "search-icon" at bounding box center [434, 28] width 34 height 24
select select "10"
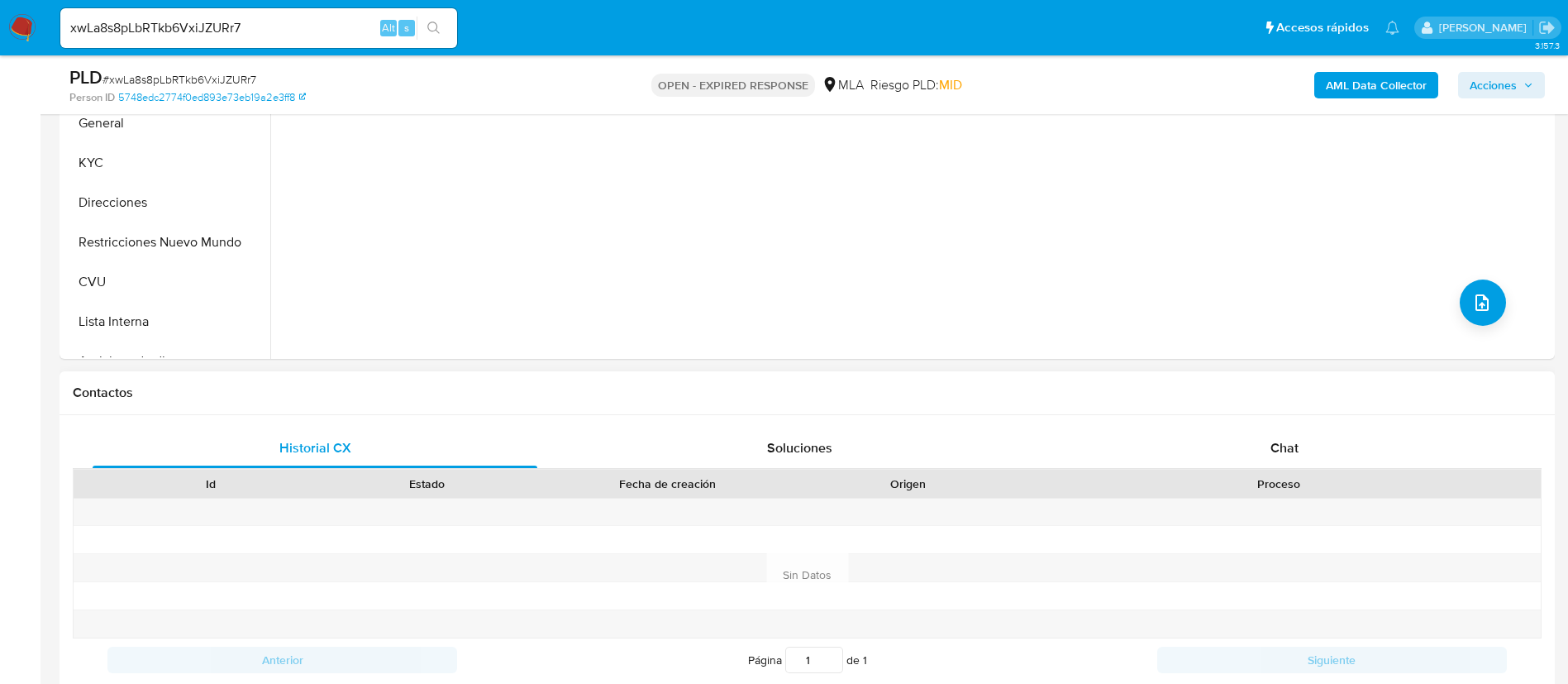
select select "10"
click at [1260, 440] on div "Chat" at bounding box center [1284, 445] width 444 height 40
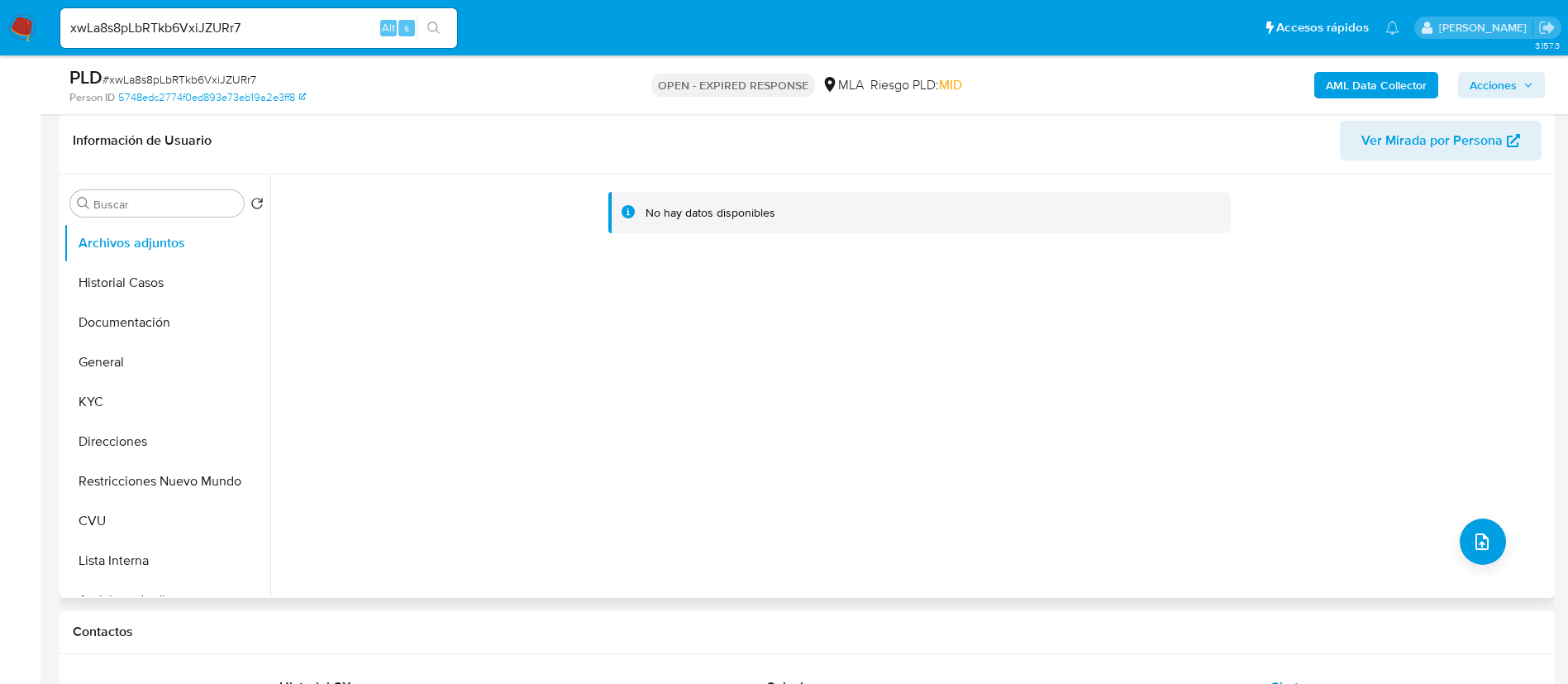
scroll to position [248, 0]
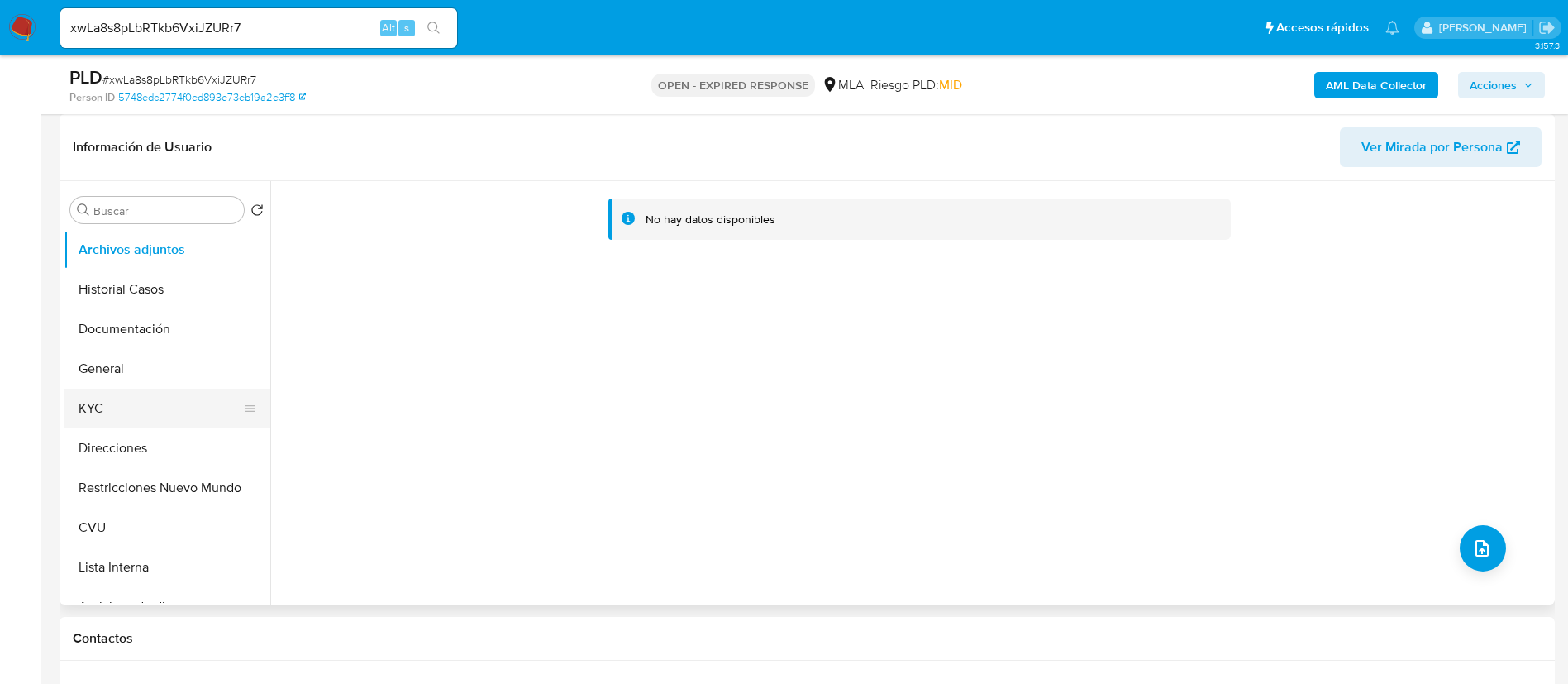
click at [157, 401] on button "KYC" at bounding box center [159, 409] width 193 height 40
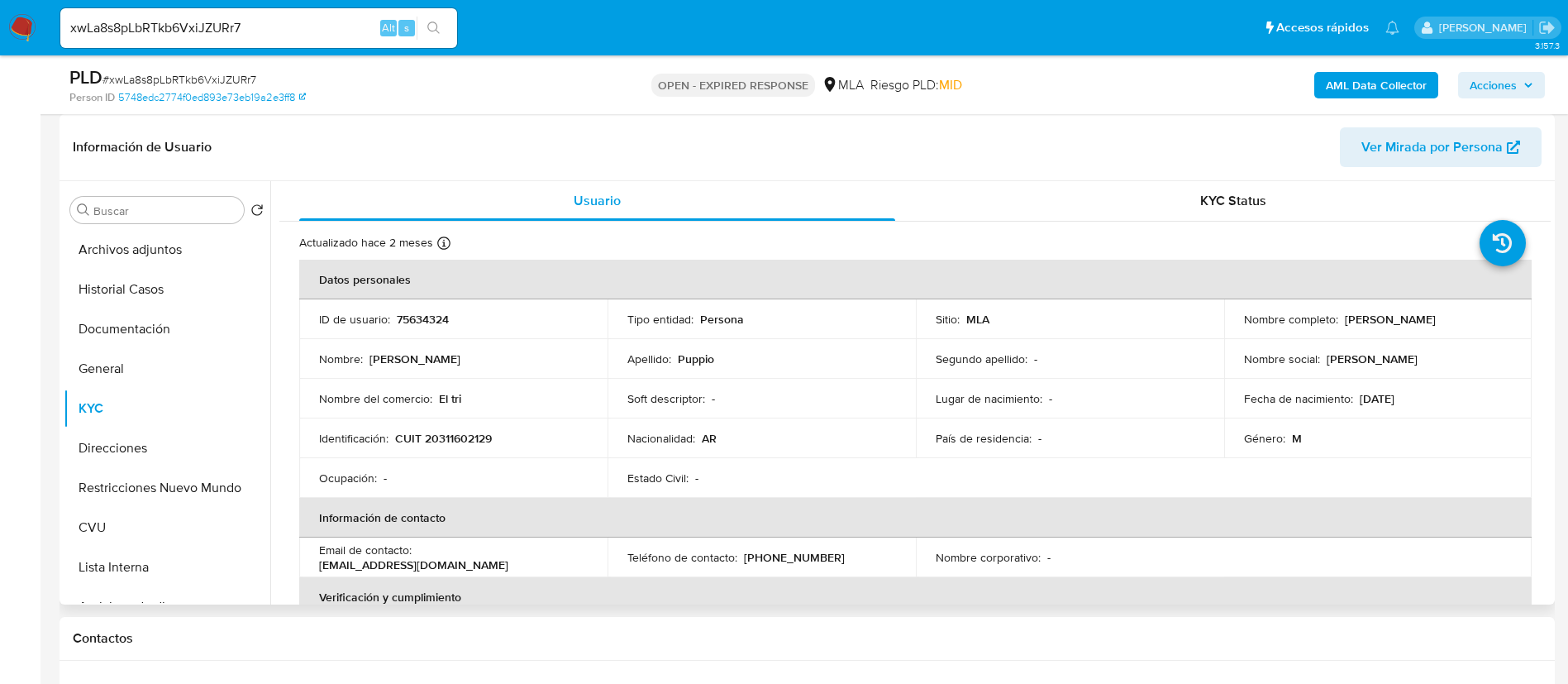
click at [424, 315] on p "75634324" at bounding box center [423, 319] width 52 height 15
copy p "75634324"
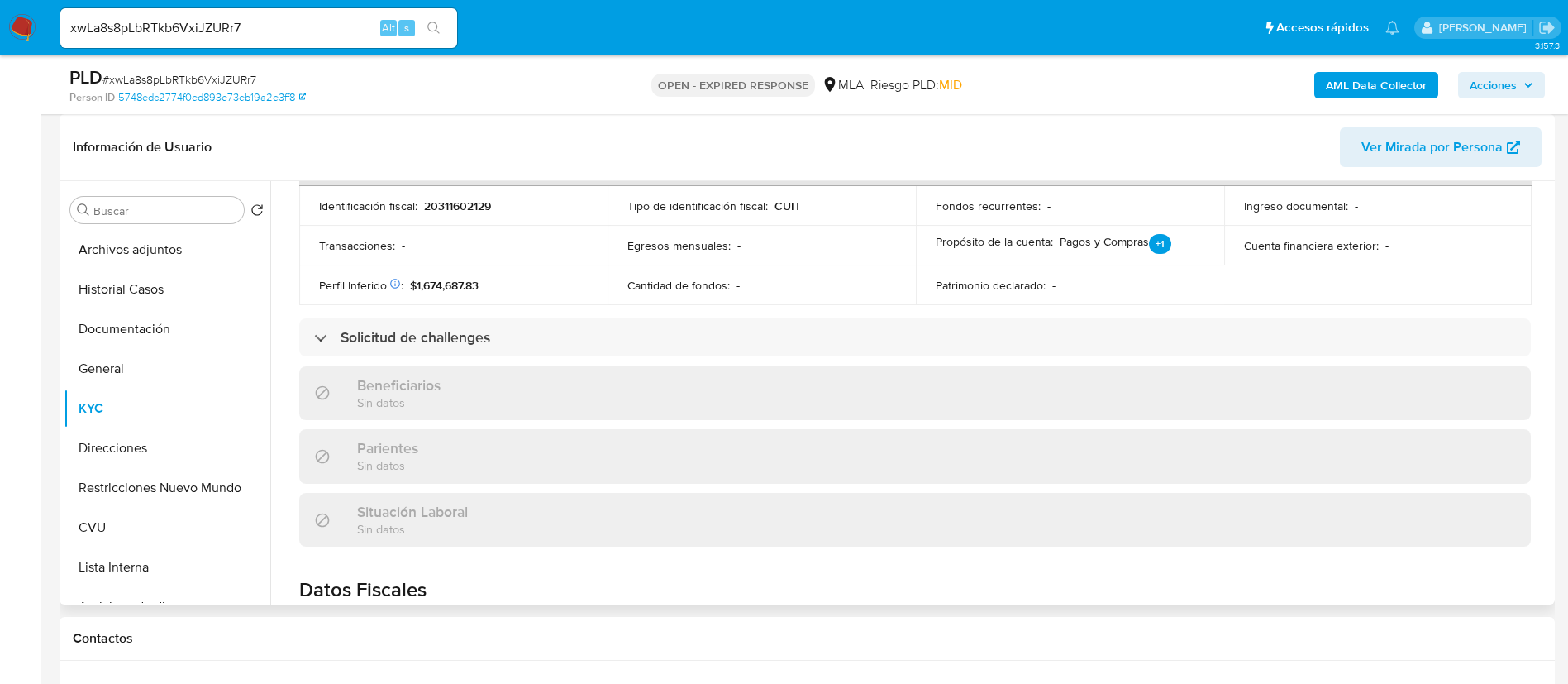
scroll to position [868, 0]
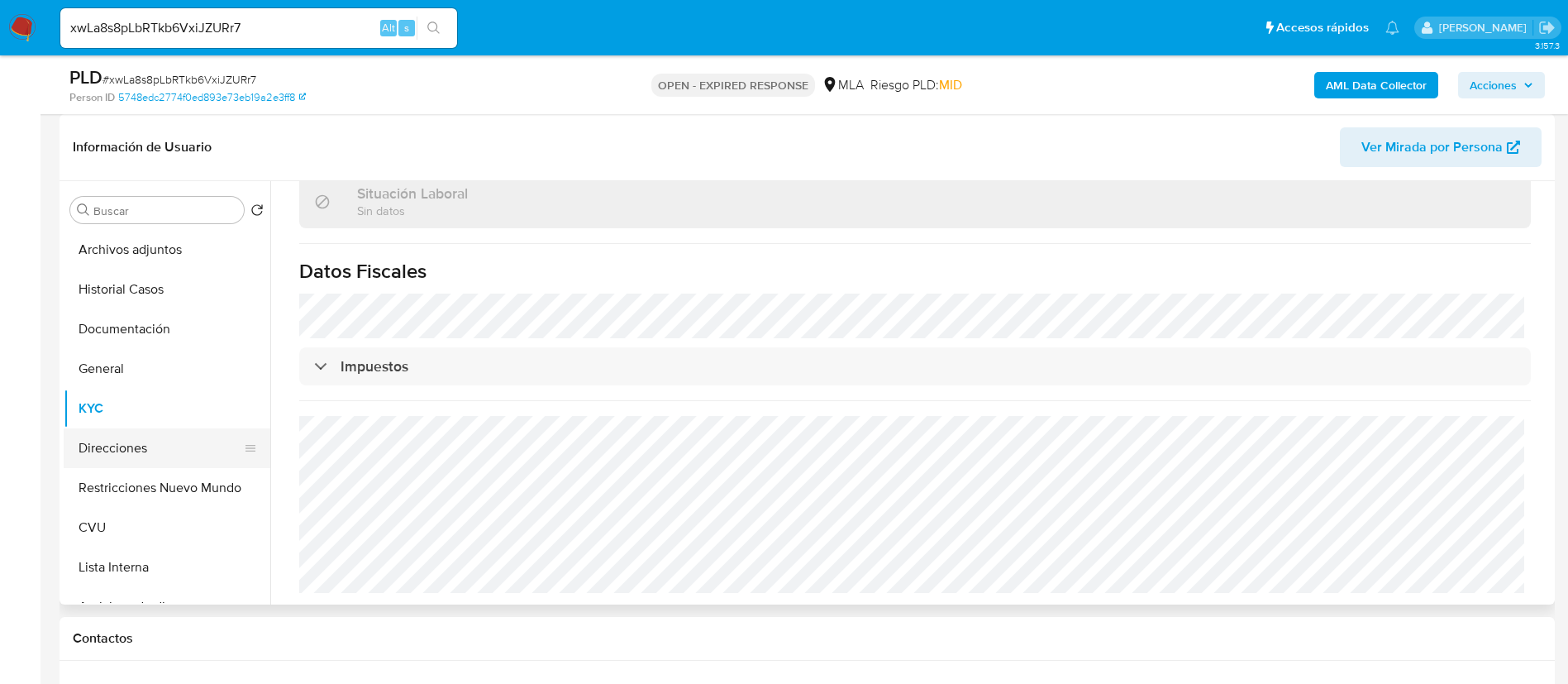
click at [141, 439] on button "Direcciones" at bounding box center [159, 448] width 193 height 40
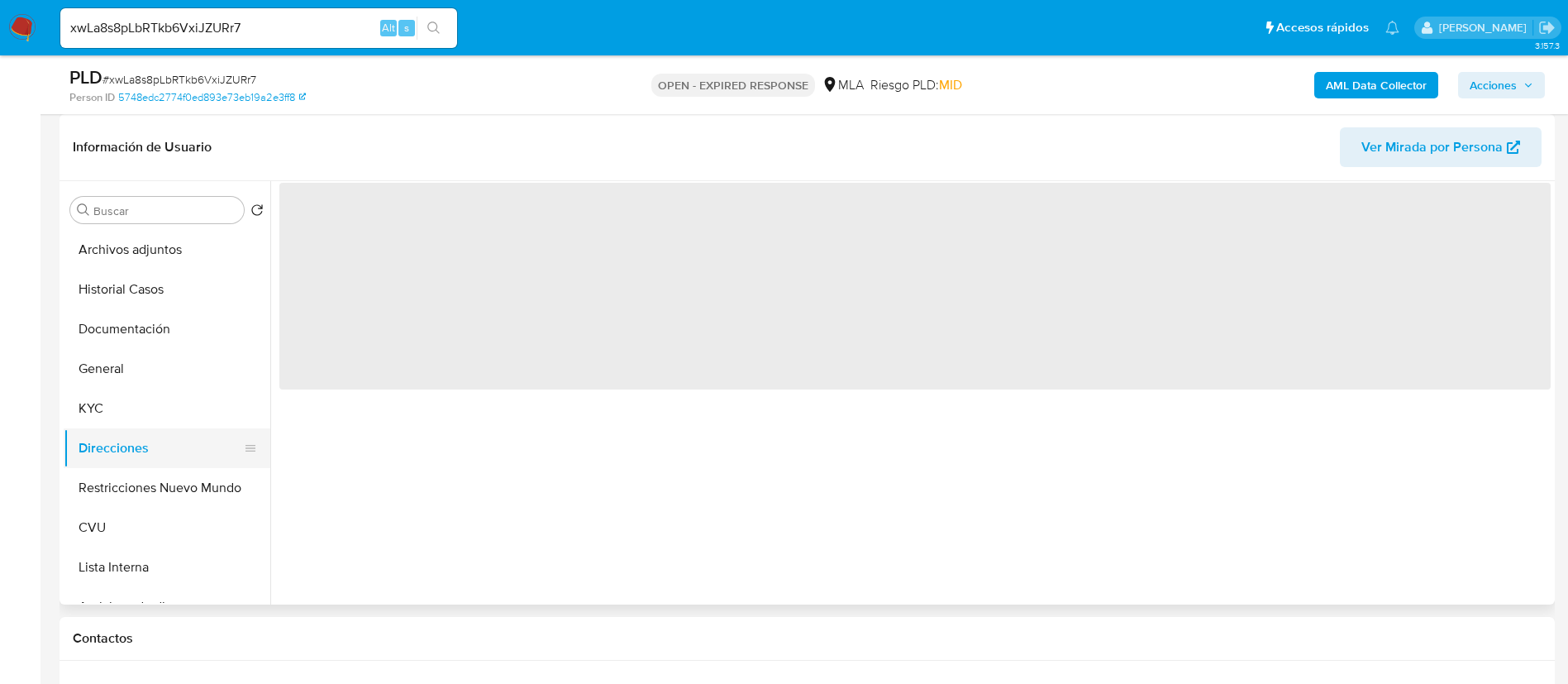
scroll to position [0, 0]
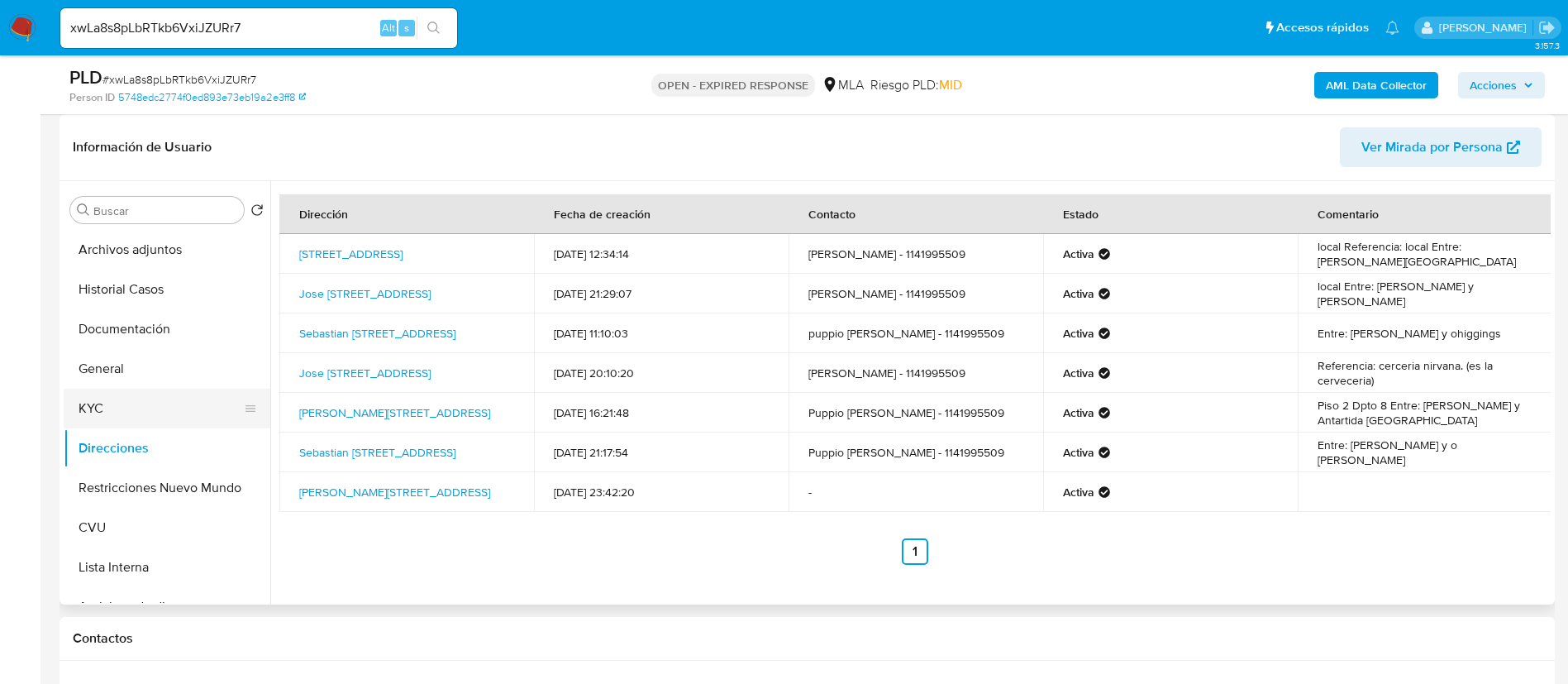
click at [141, 416] on button "KYC" at bounding box center [159, 409] width 193 height 40
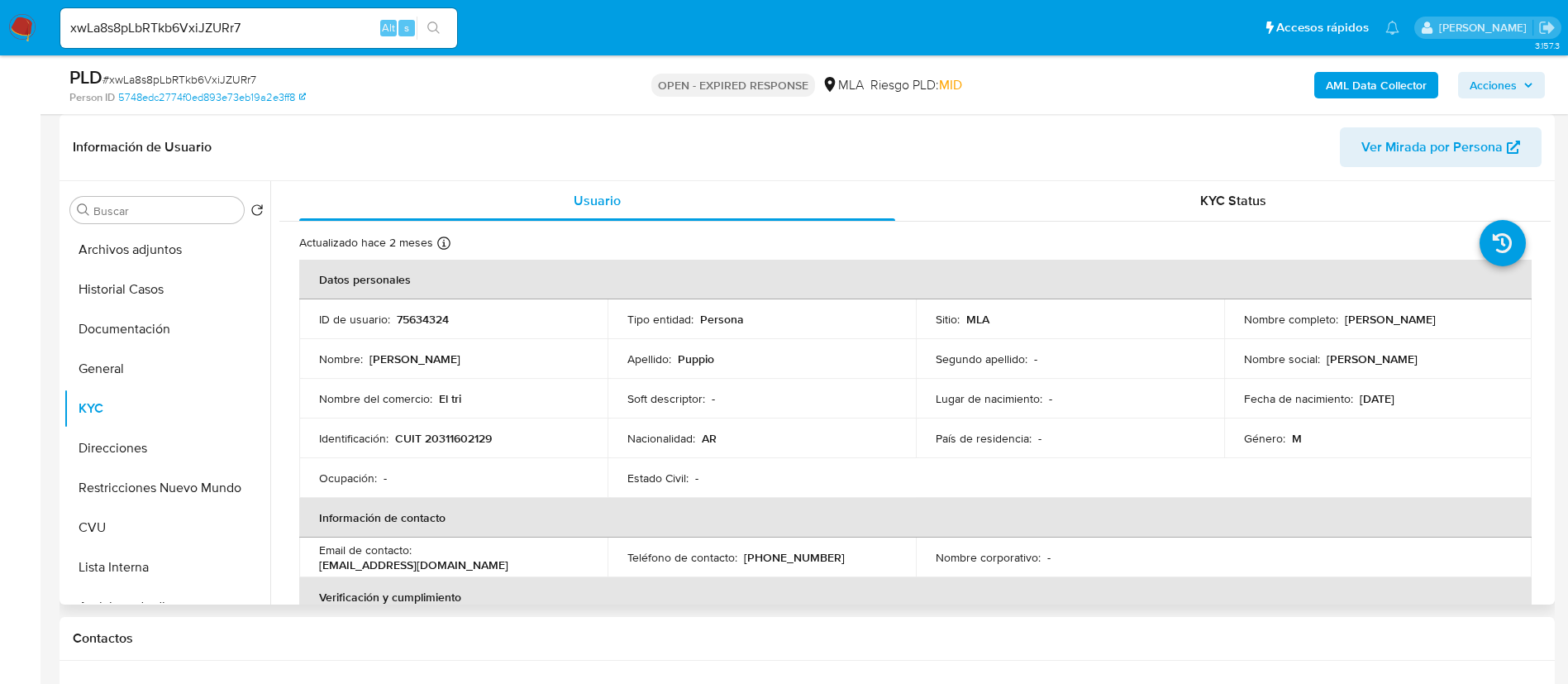
click at [442, 435] on p "CUIT 20311602129" at bounding box center [443, 438] width 96 height 15
copy p "20311602129"
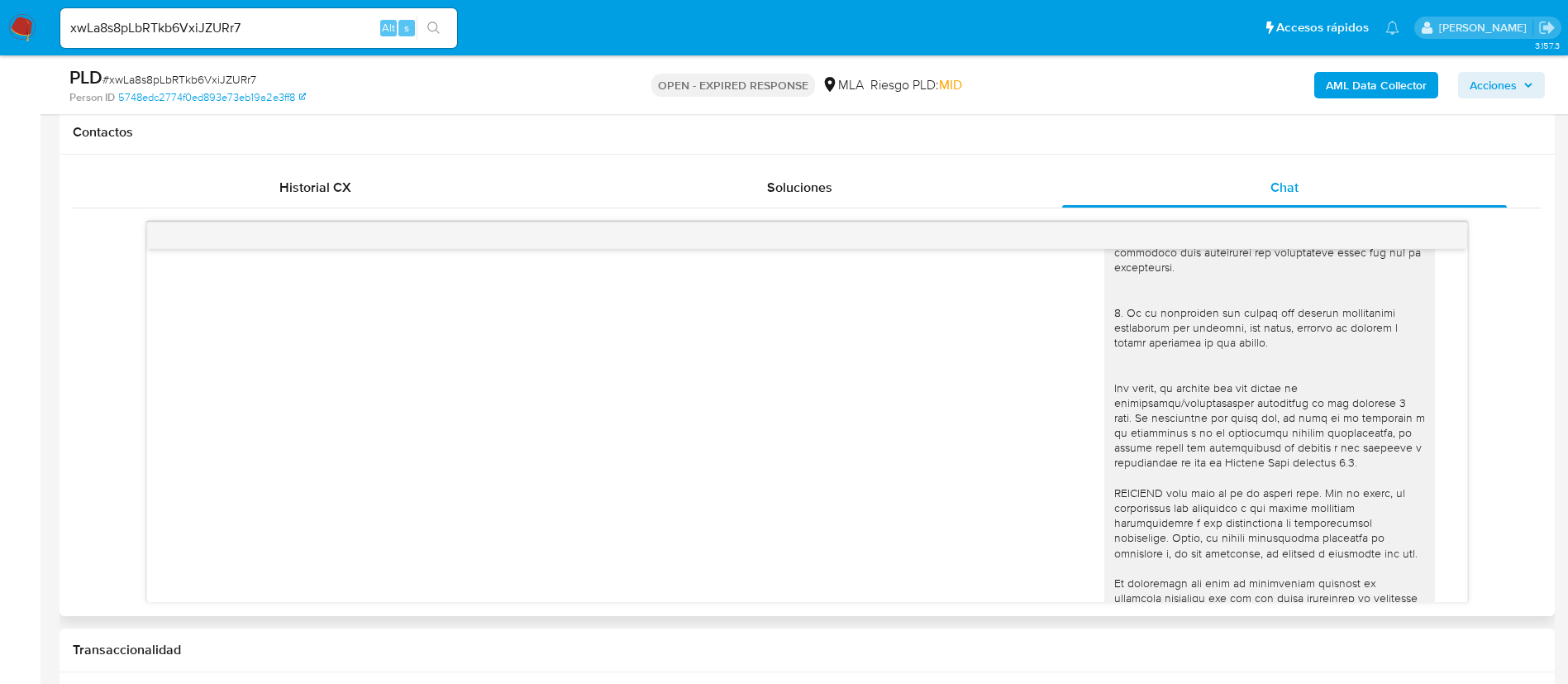
scroll to position [743, 0]
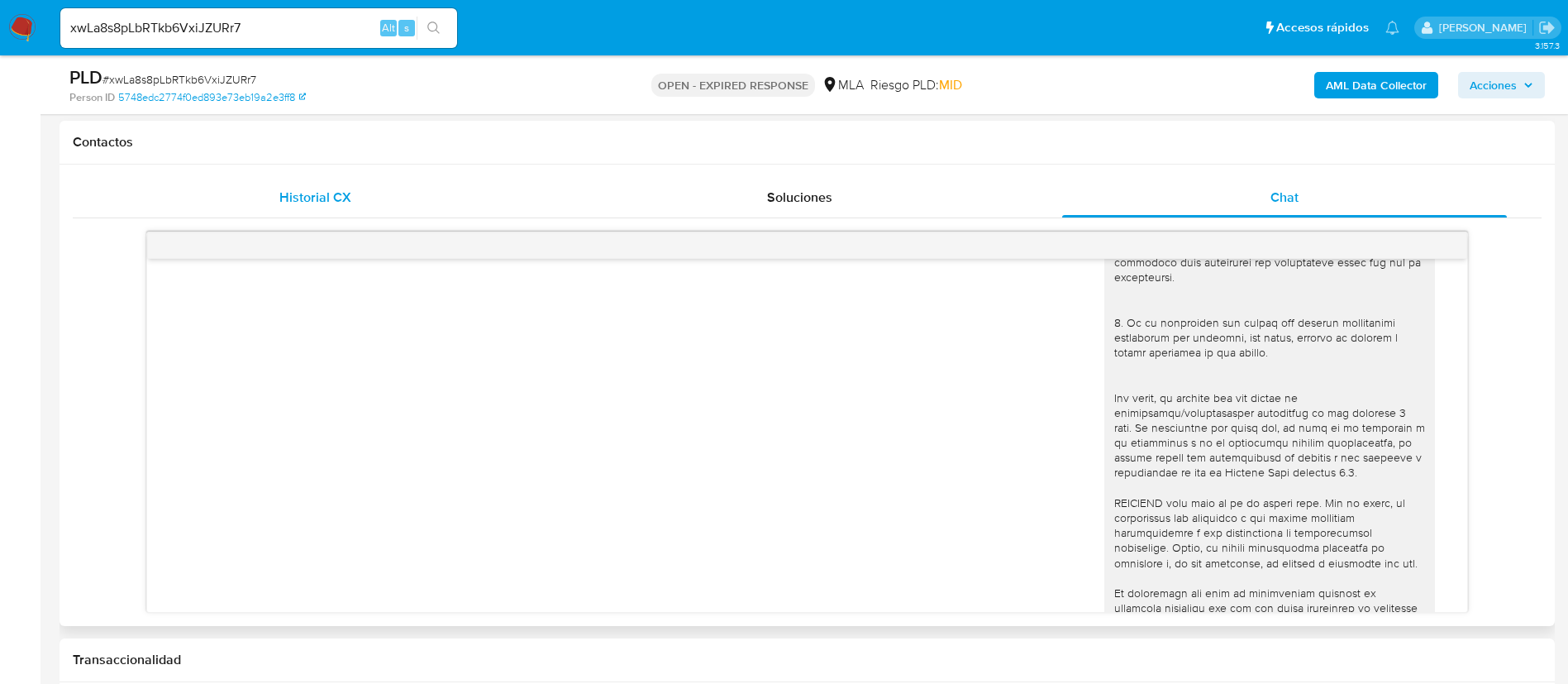
click at [375, 197] on div "Historial CX" at bounding box center [314, 197] width 444 height 40
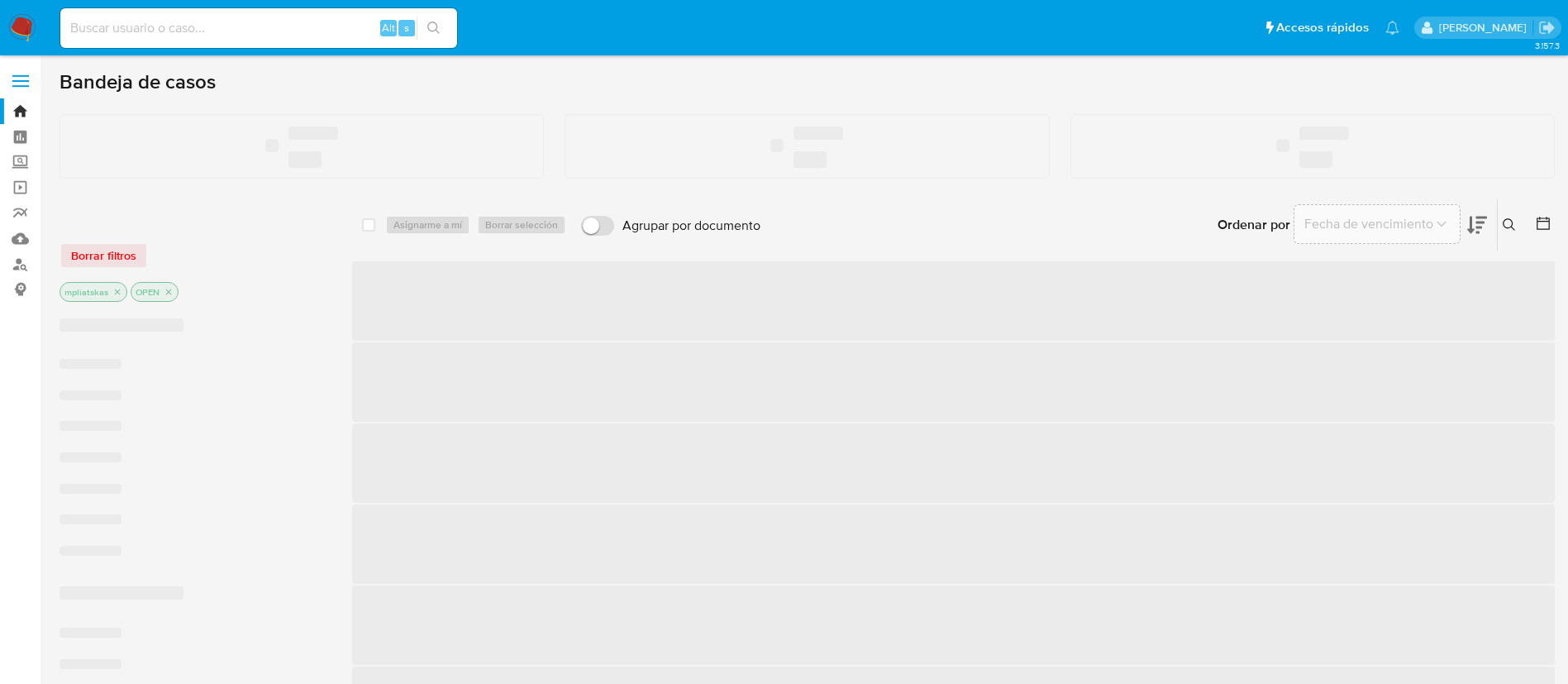
click at [295, 33] on input at bounding box center [259, 27] width 397 height 22
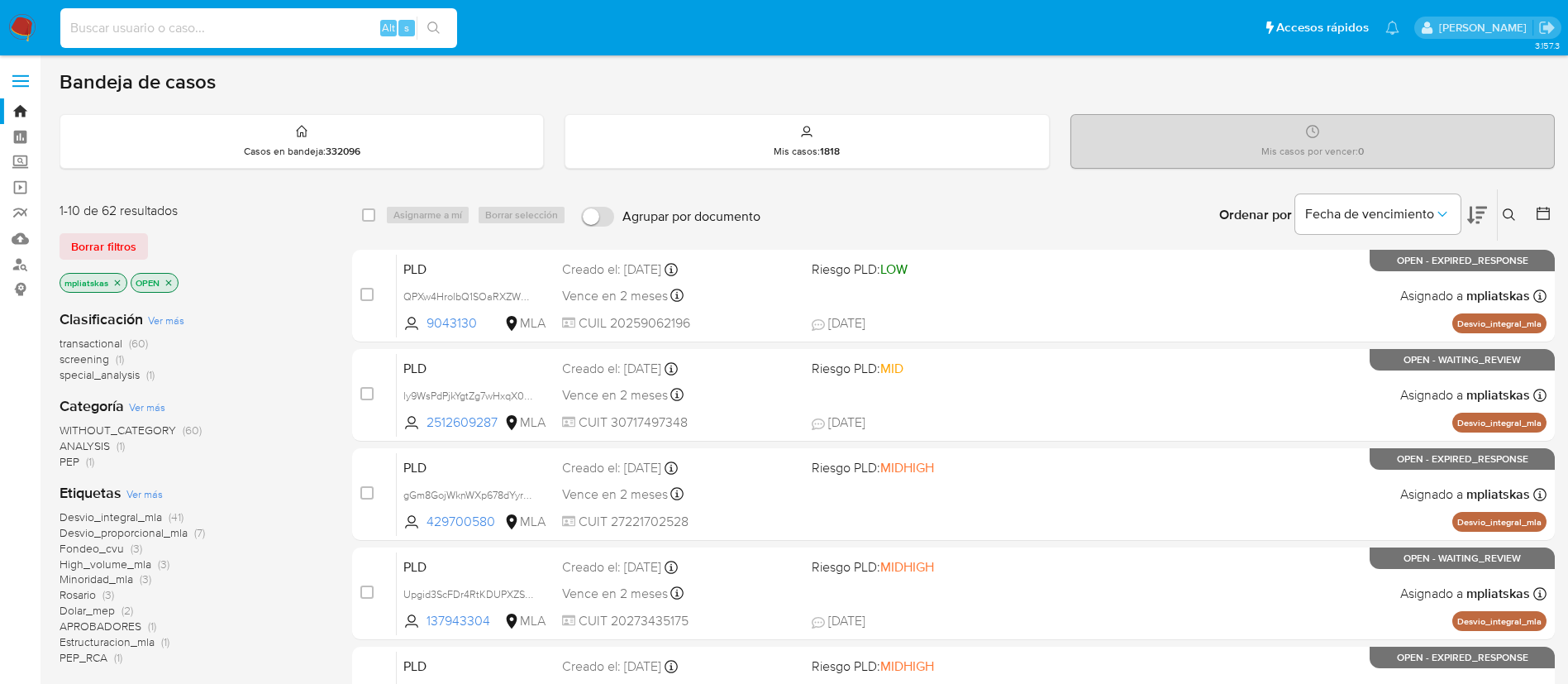
paste input "27261864"
type input "27261864"
click at [429, 35] on button "search-icon" at bounding box center [434, 28] width 34 height 24
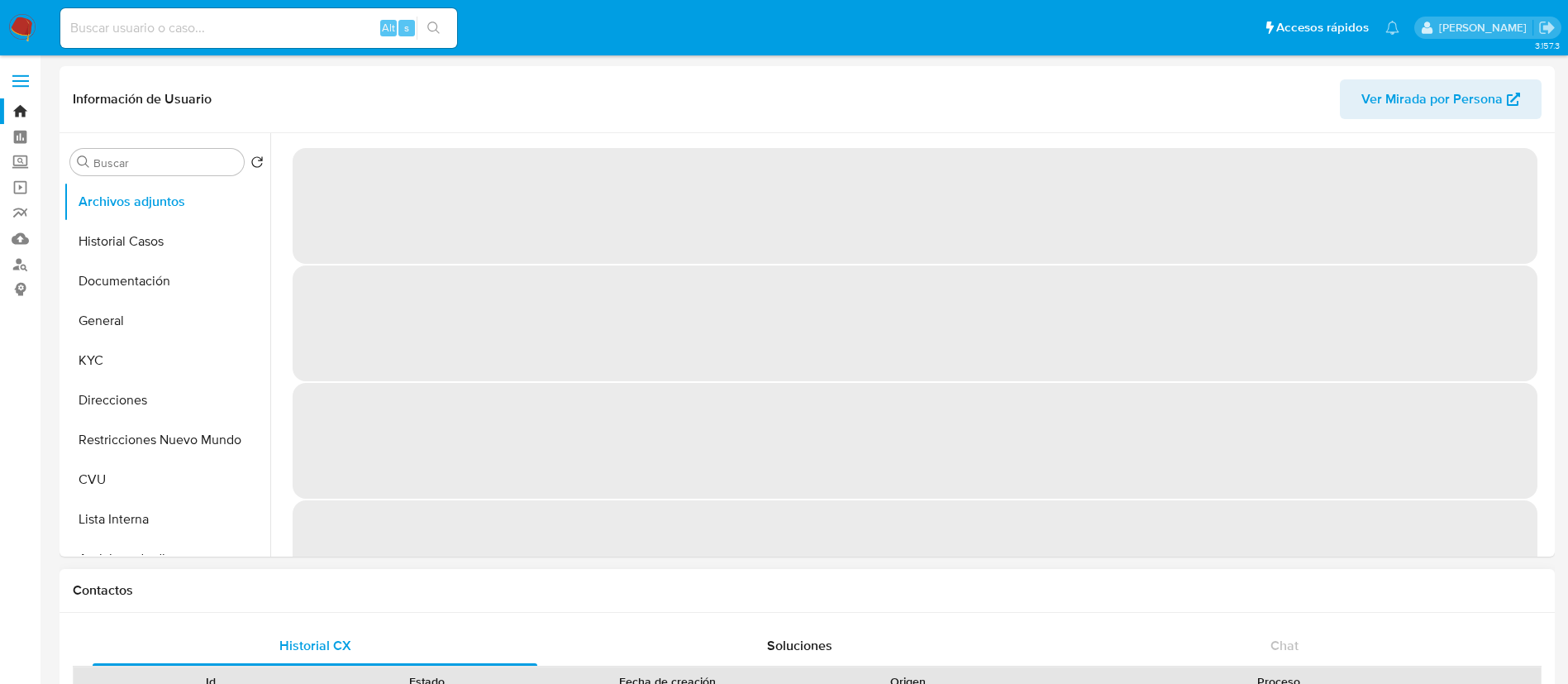
select select "10"
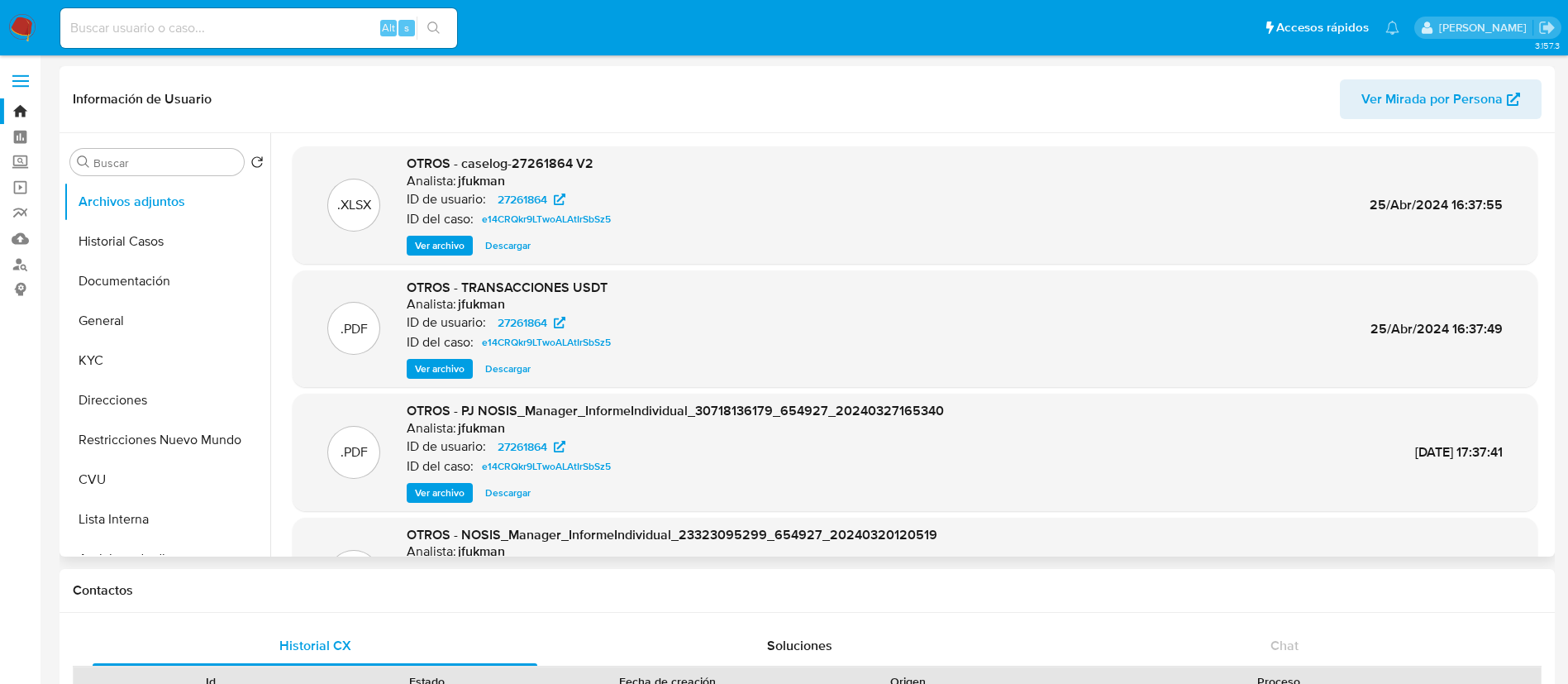
click at [447, 254] on span "Ver archivo" at bounding box center [440, 245] width 50 height 17
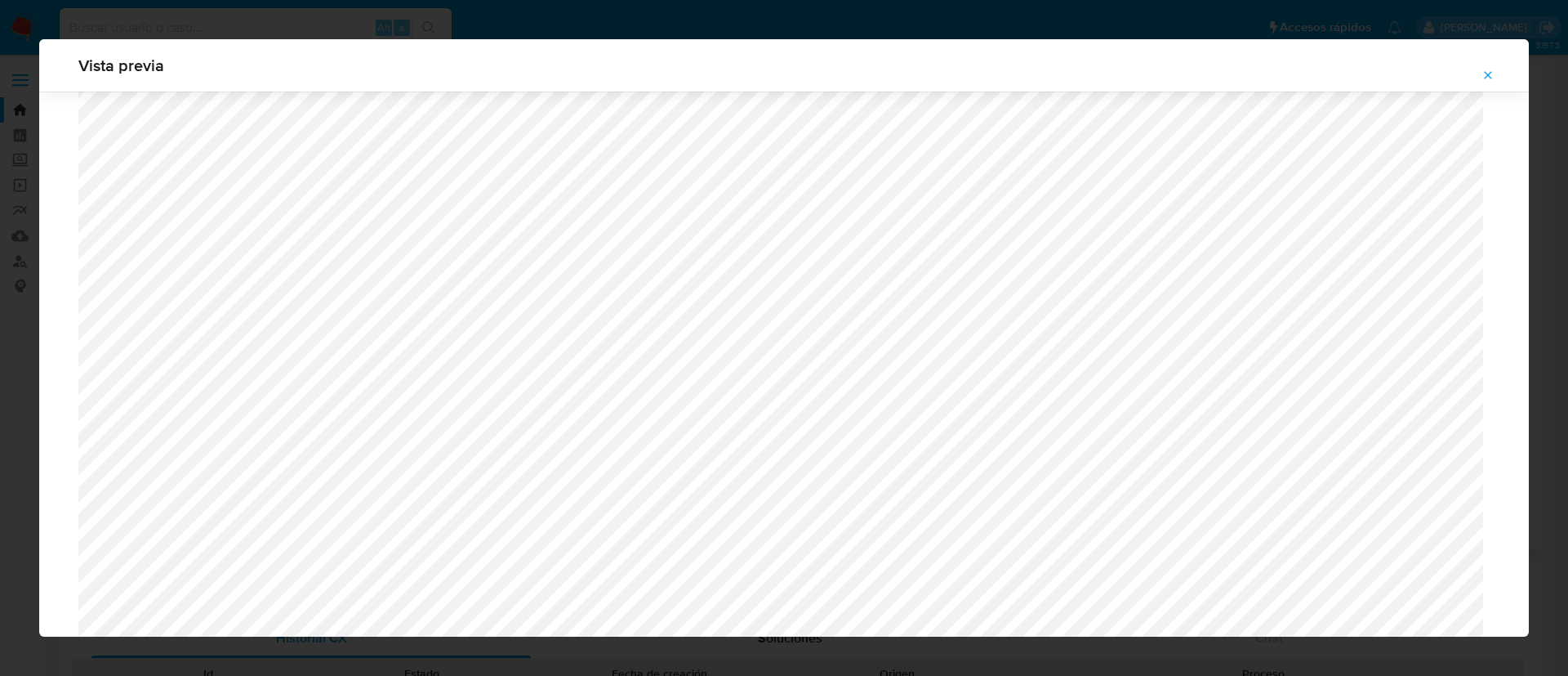
scroll to position [1650, 0]
click at [1484, 69] on icon "Attachment preview" at bounding box center [1488, 76] width 13 height 13
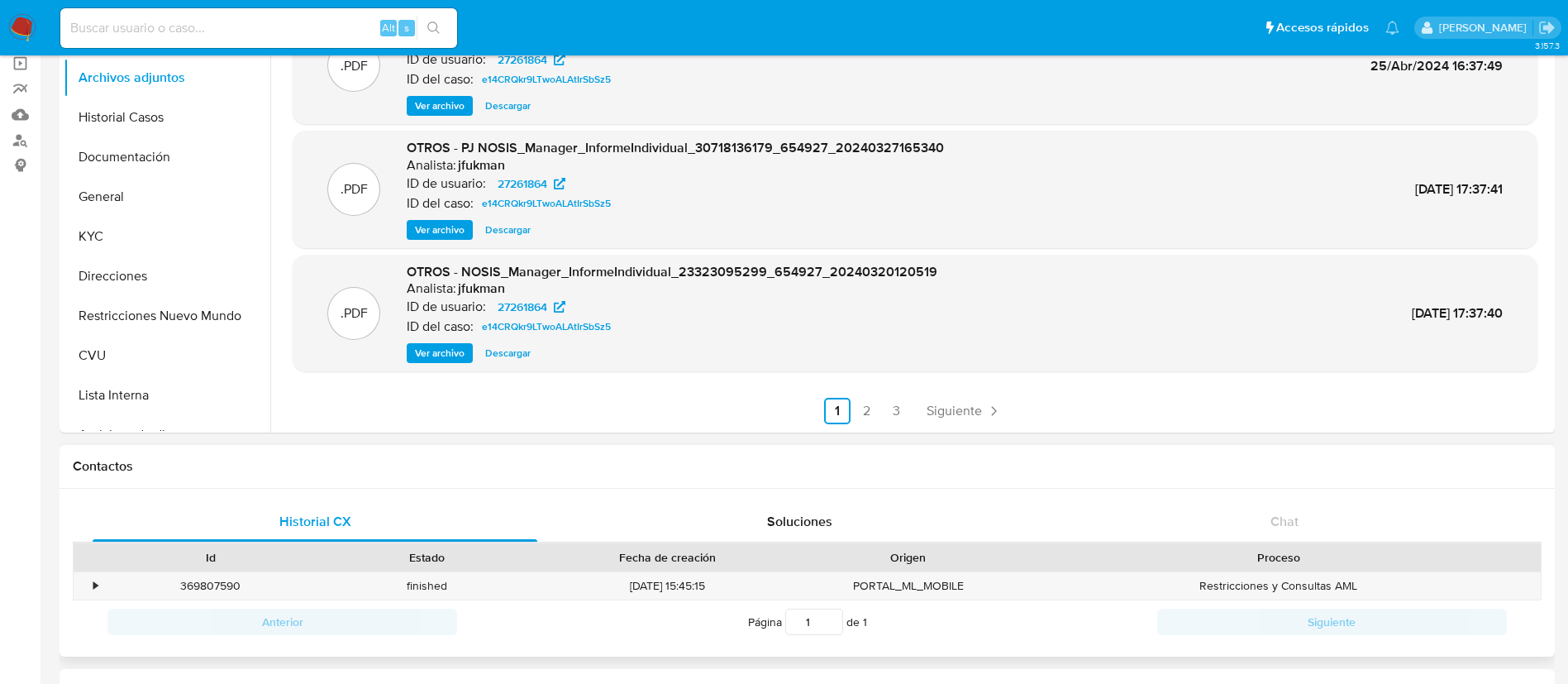
scroll to position [0, 0]
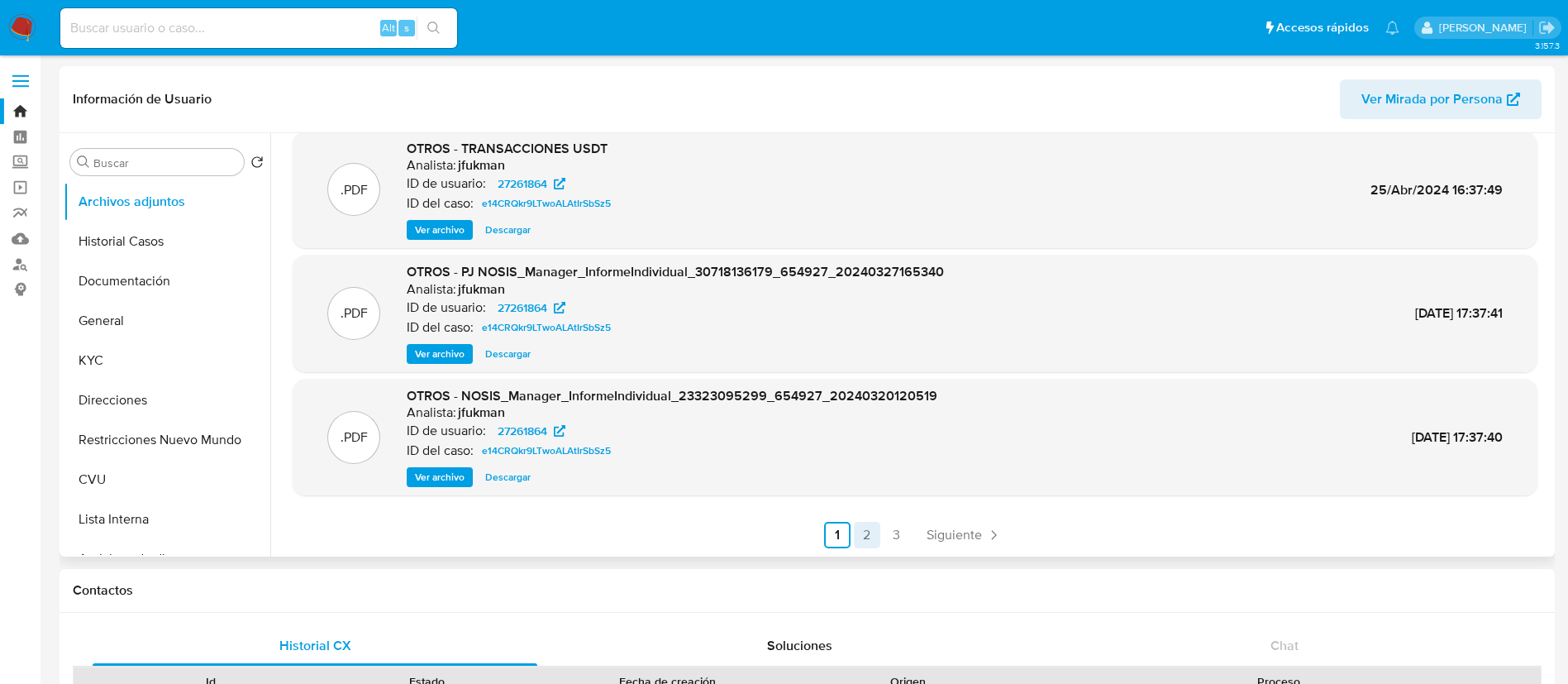
click at [874, 537] on link "2" at bounding box center [867, 535] width 26 height 26
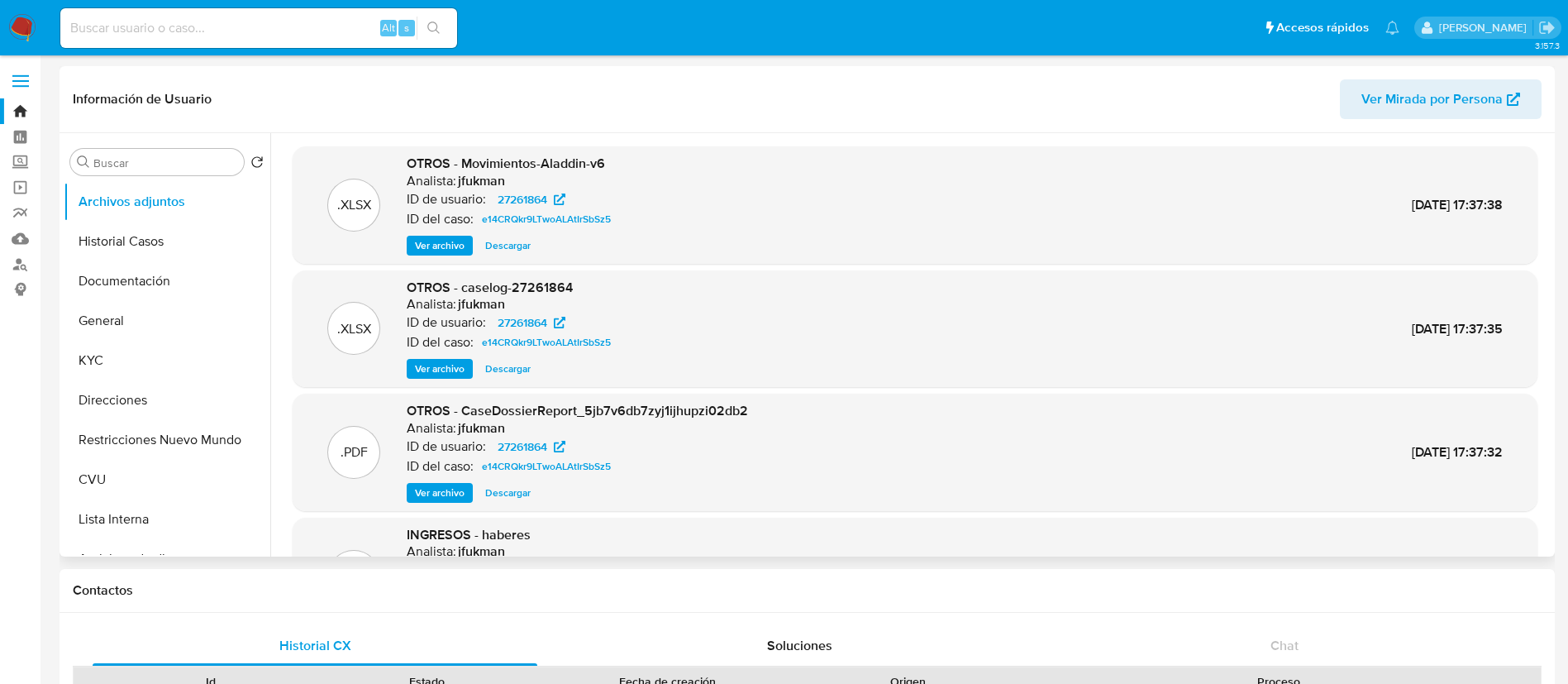
scroll to position [139, 0]
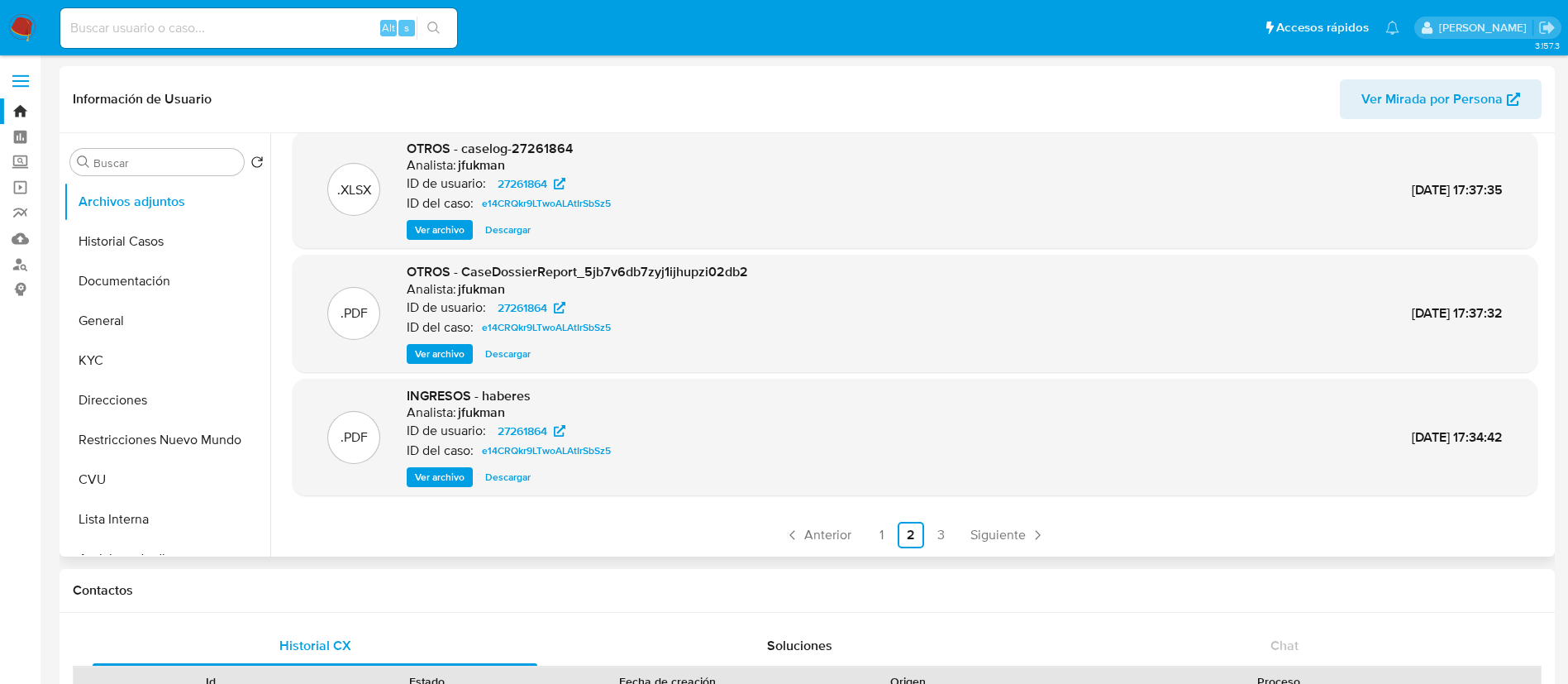
click at [873, 537] on link "1" at bounding box center [881, 535] width 26 height 26
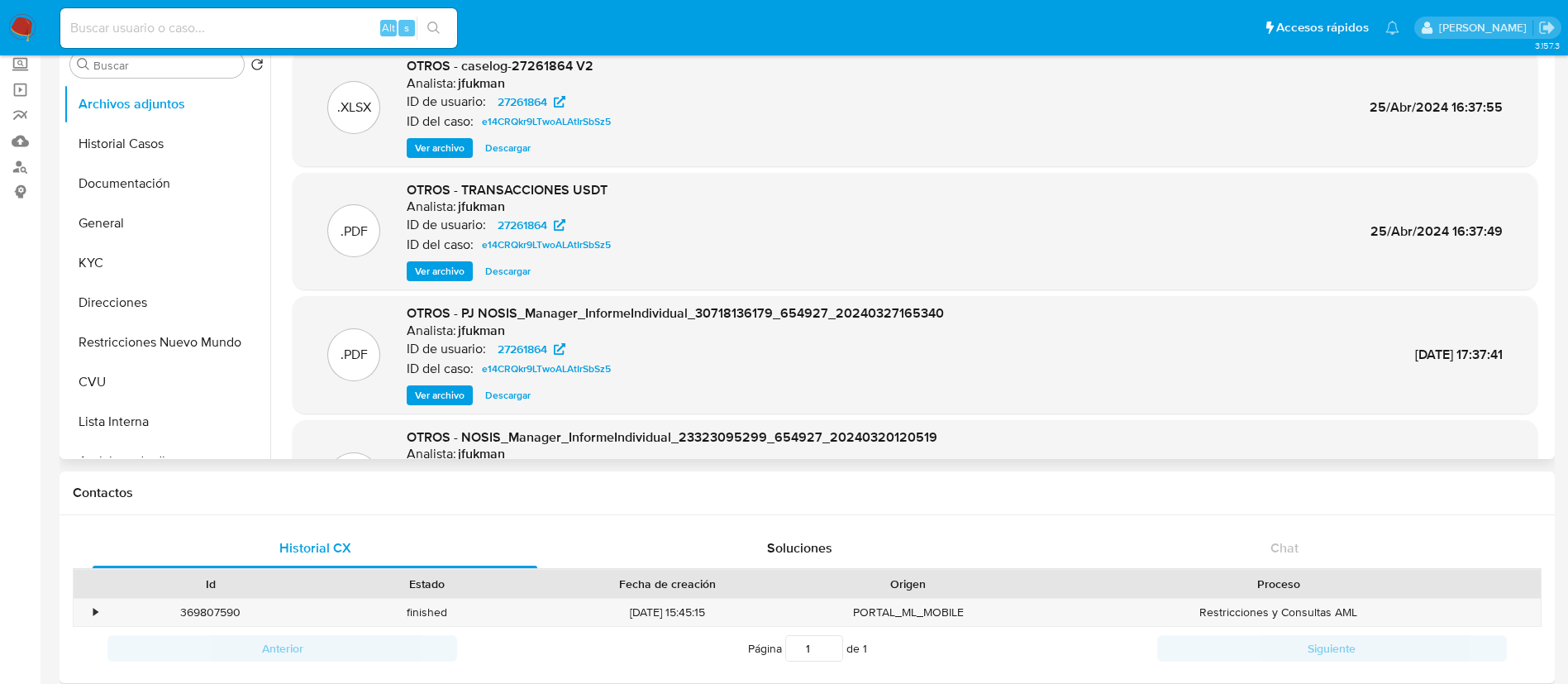
scroll to position [18, 0]
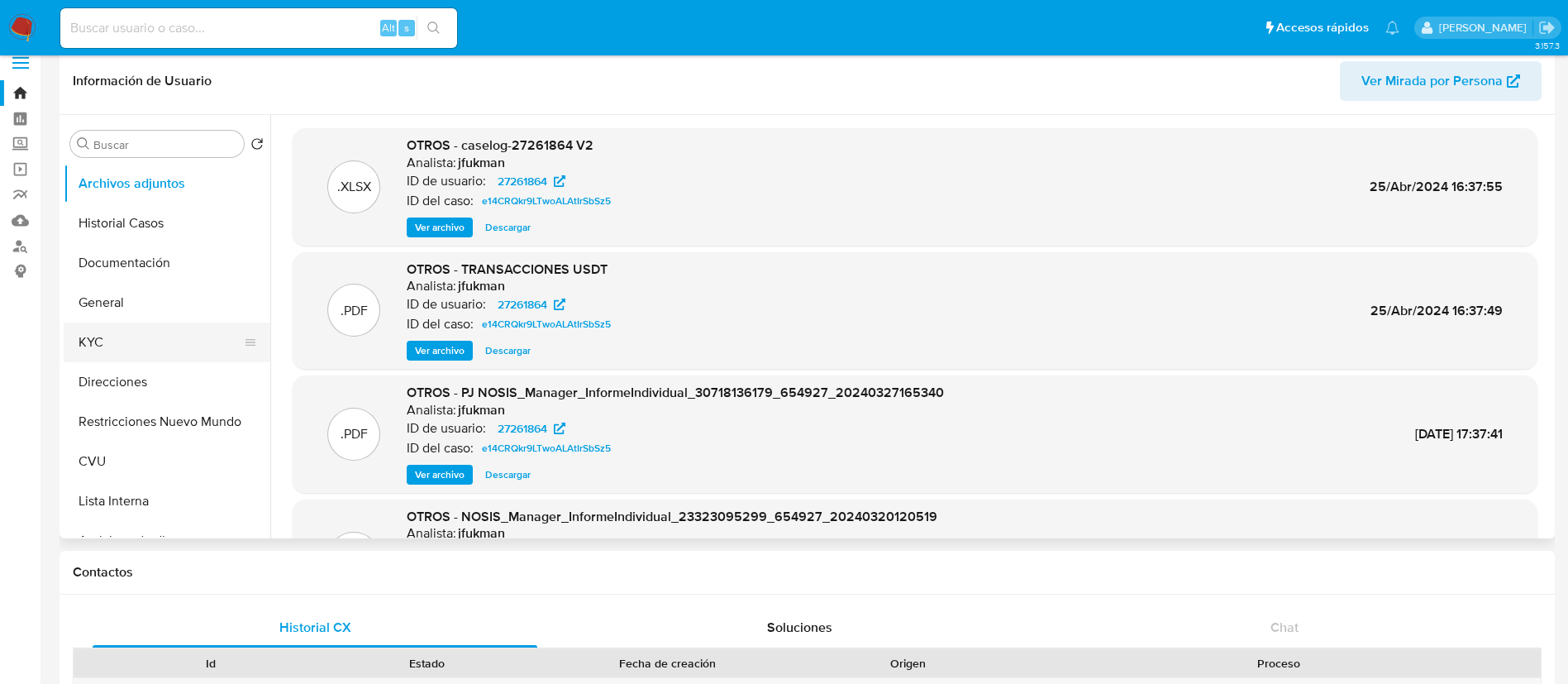
click at [151, 348] on button "KYC" at bounding box center [159, 342] width 193 height 40
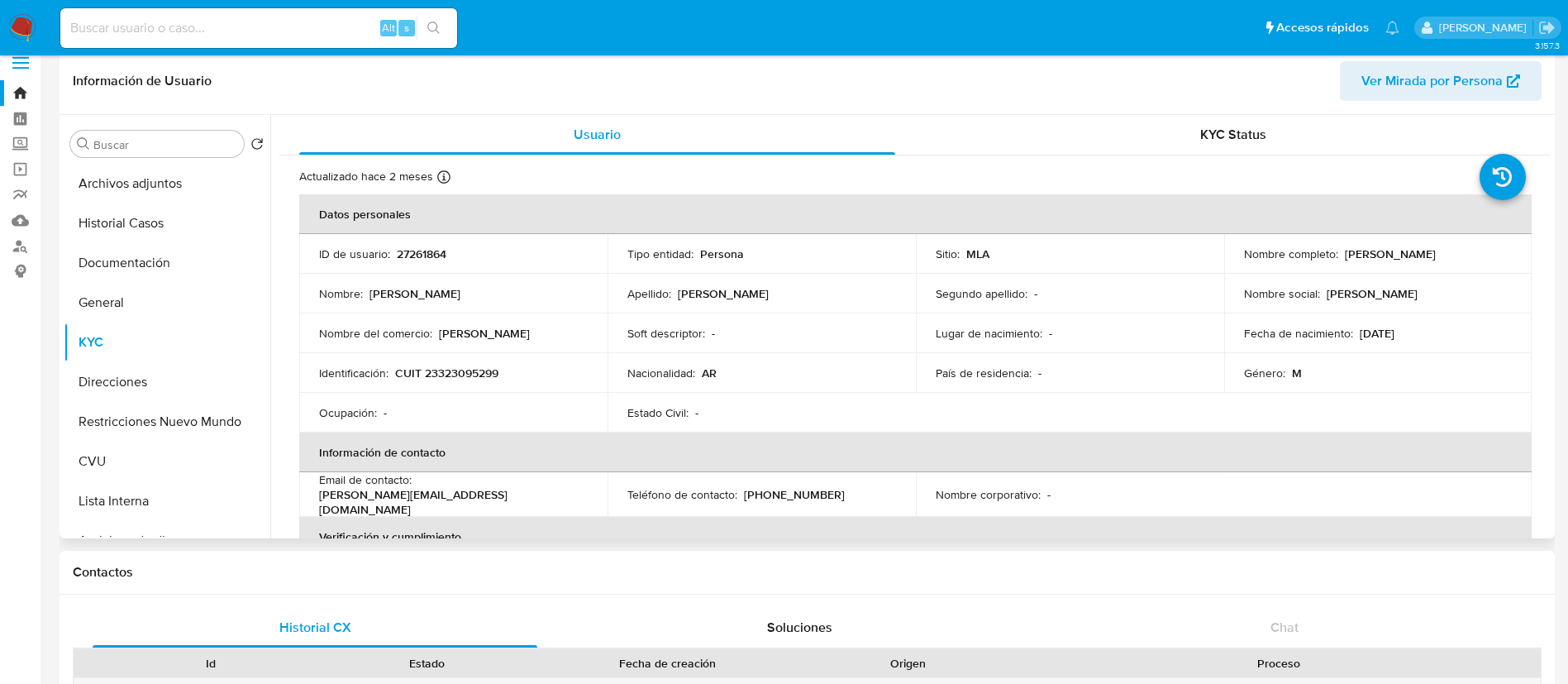
click at [346, 498] on p "alejandro.m.rodriguez86@gmail.com" at bounding box center [450, 502] width 262 height 30
click at [330, 518] on th "Verificación y cumplimiento" at bounding box center [915, 537] width 1232 height 40
drag, startPoint x: 320, startPoint y: 497, endPoint x: 517, endPoint y: 425, distance: 209.7
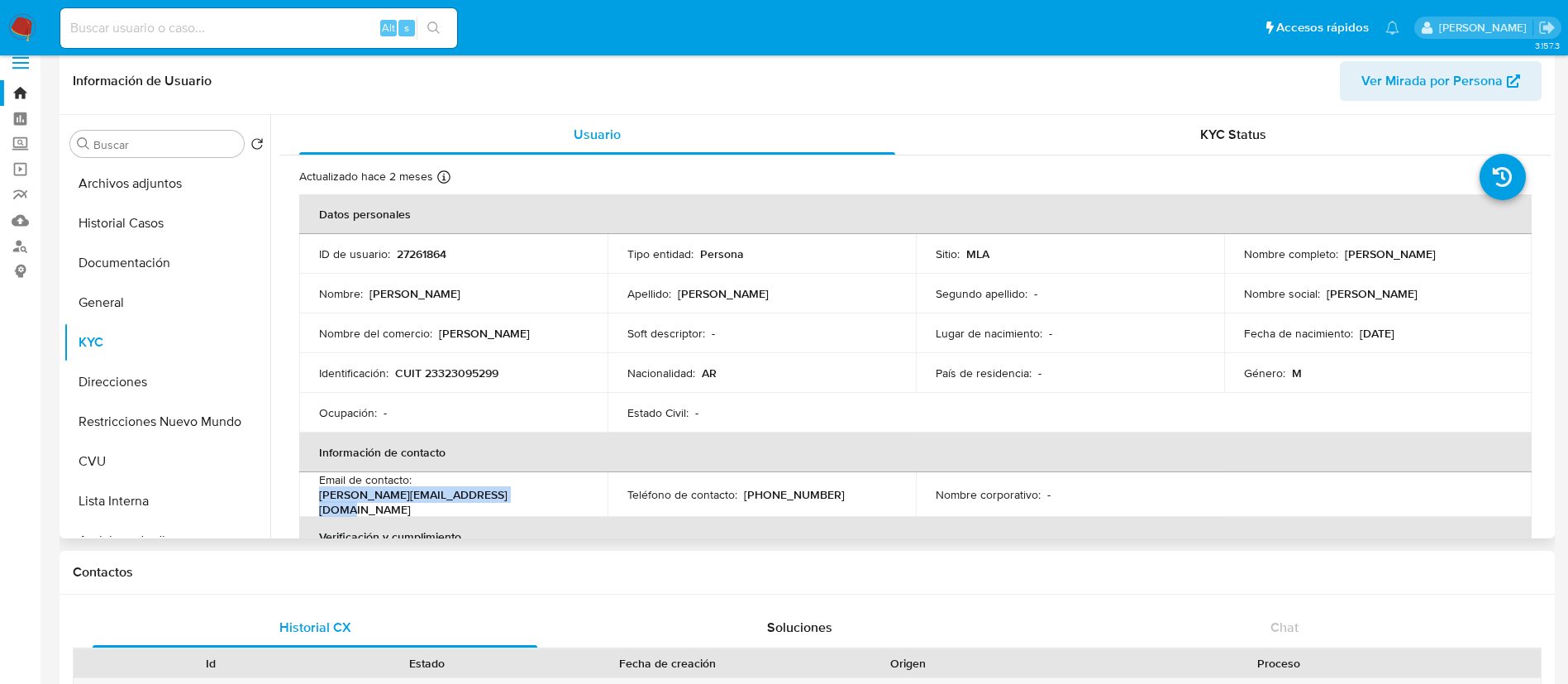
click at [540, 496] on div "Email de contacto : alejandro.m.rodriguez86@gmail.com" at bounding box center [453, 493] width 269 height 44
copy p "alejandro.m.rodriguez86@gmail.com"
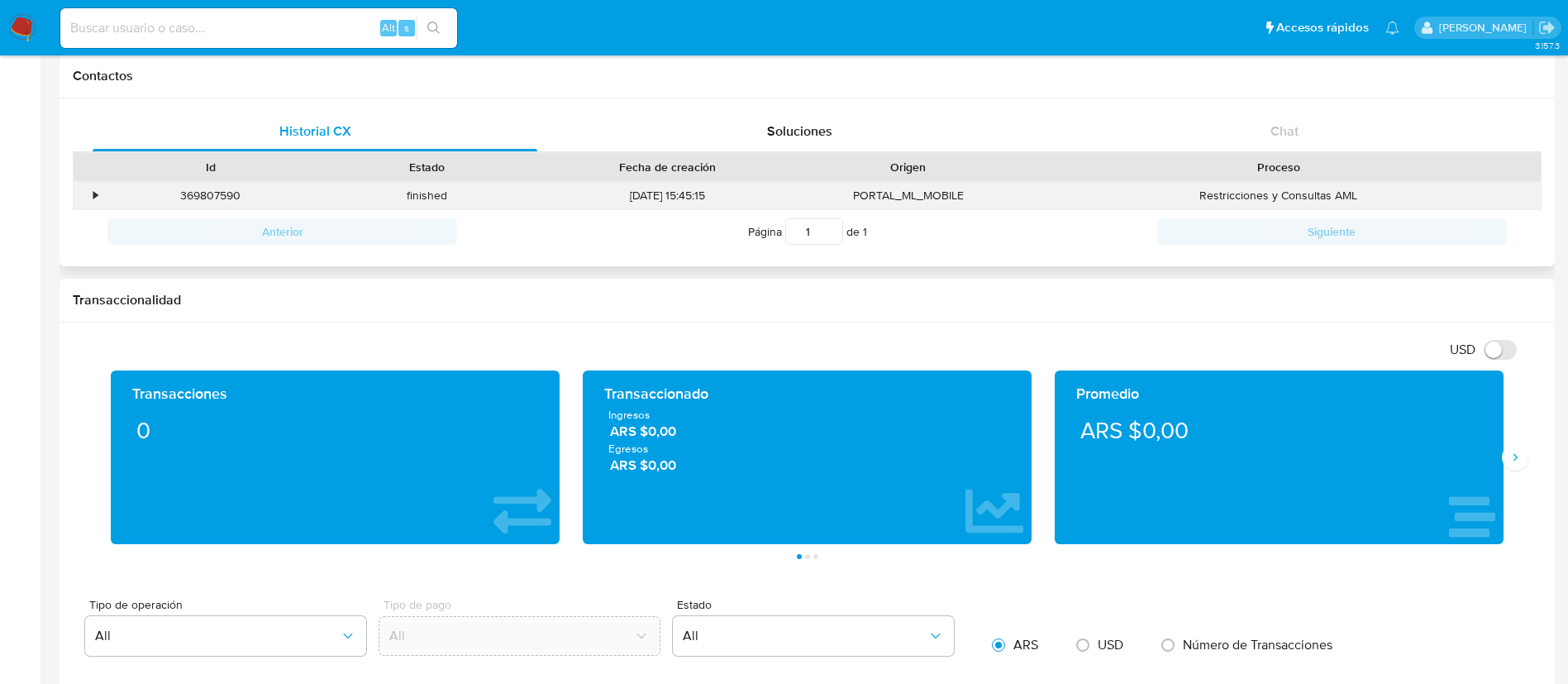
click at [222, 200] on div "369807590" at bounding box center [211, 195] width 217 height 27
copy div "369807590"
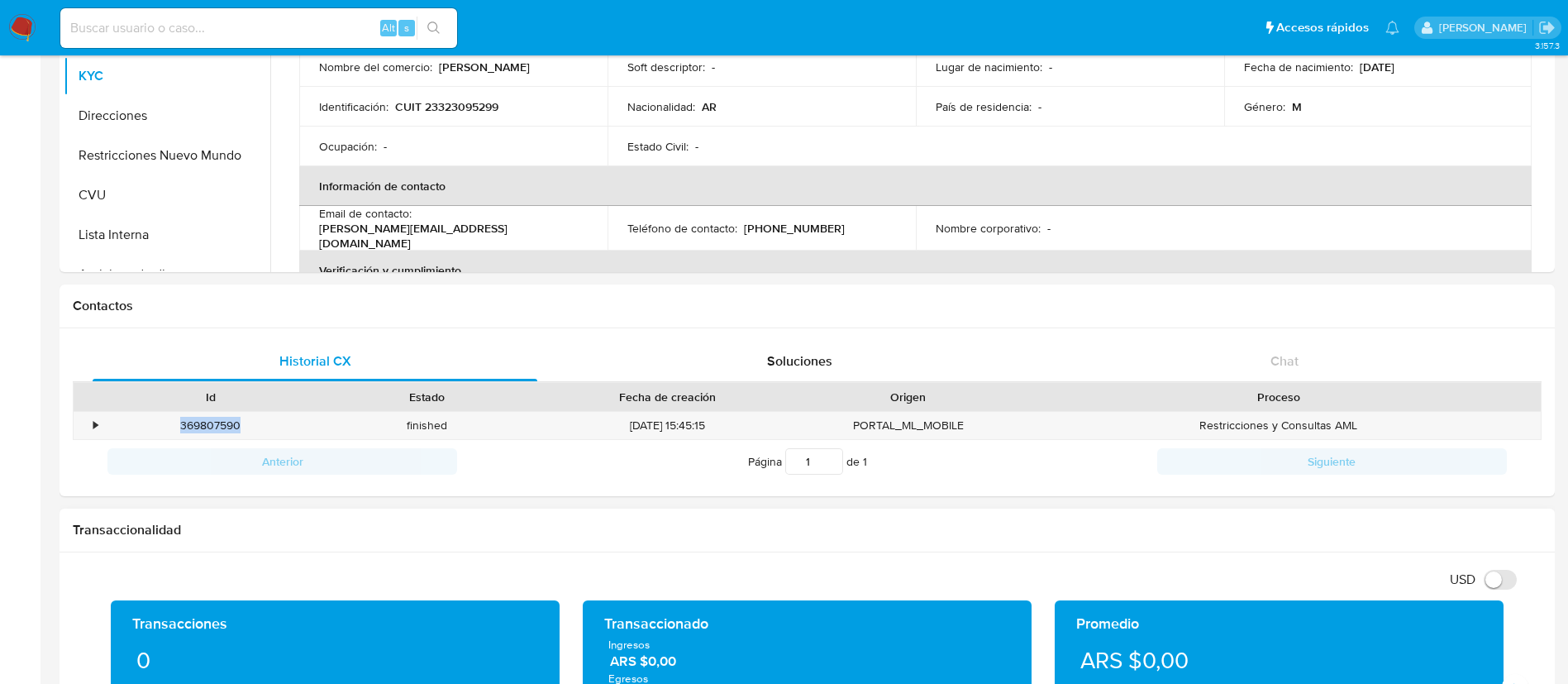
scroll to position [142, 0]
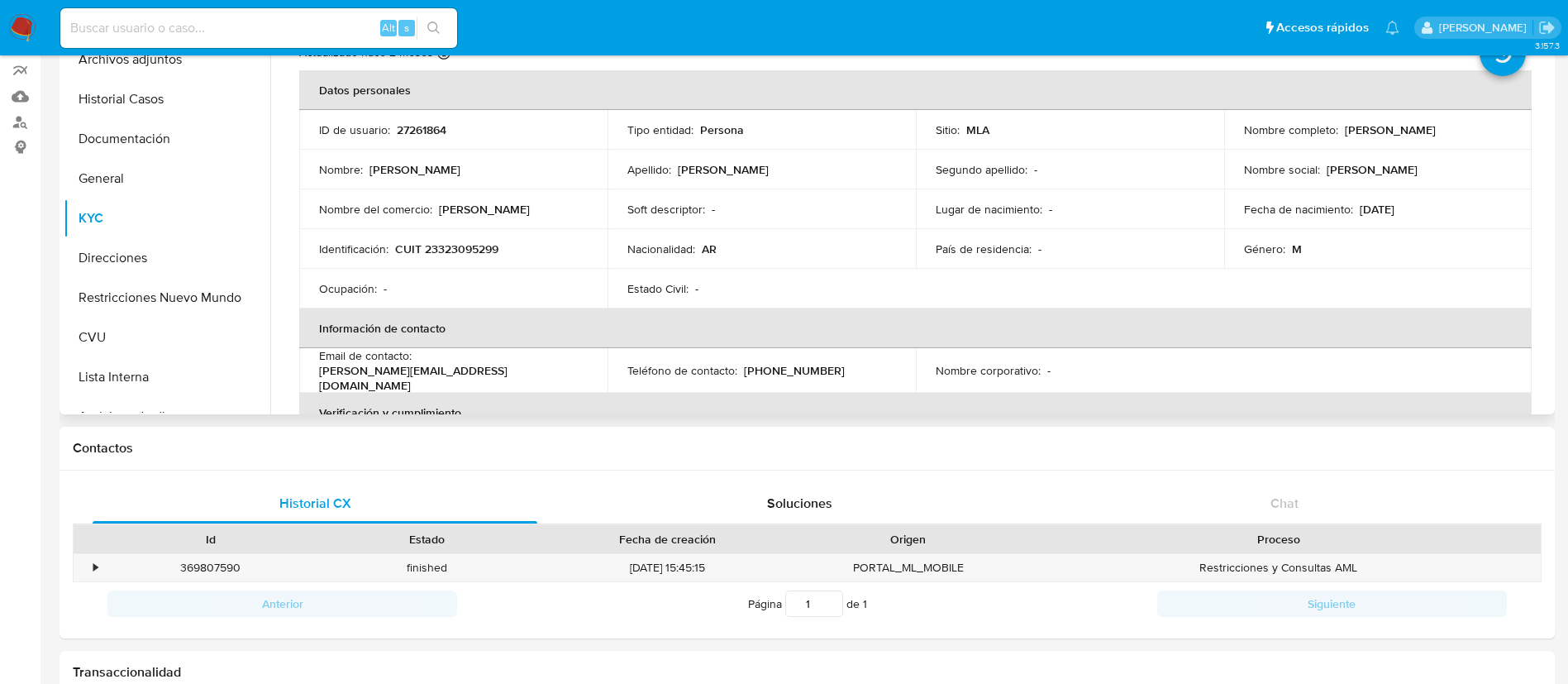
click at [416, 130] on p "27261864" at bounding box center [422, 130] width 50 height 15
copy p "27261864"
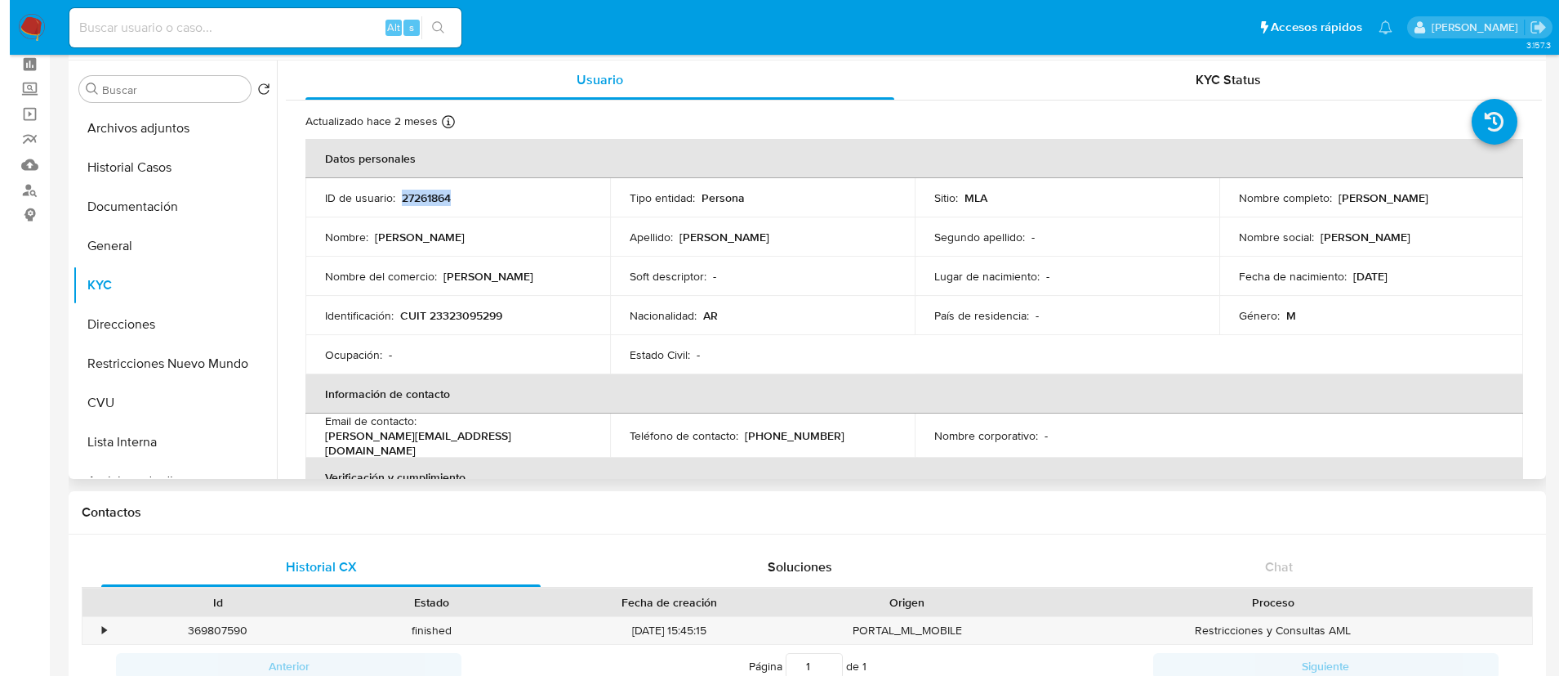
scroll to position [18, 0]
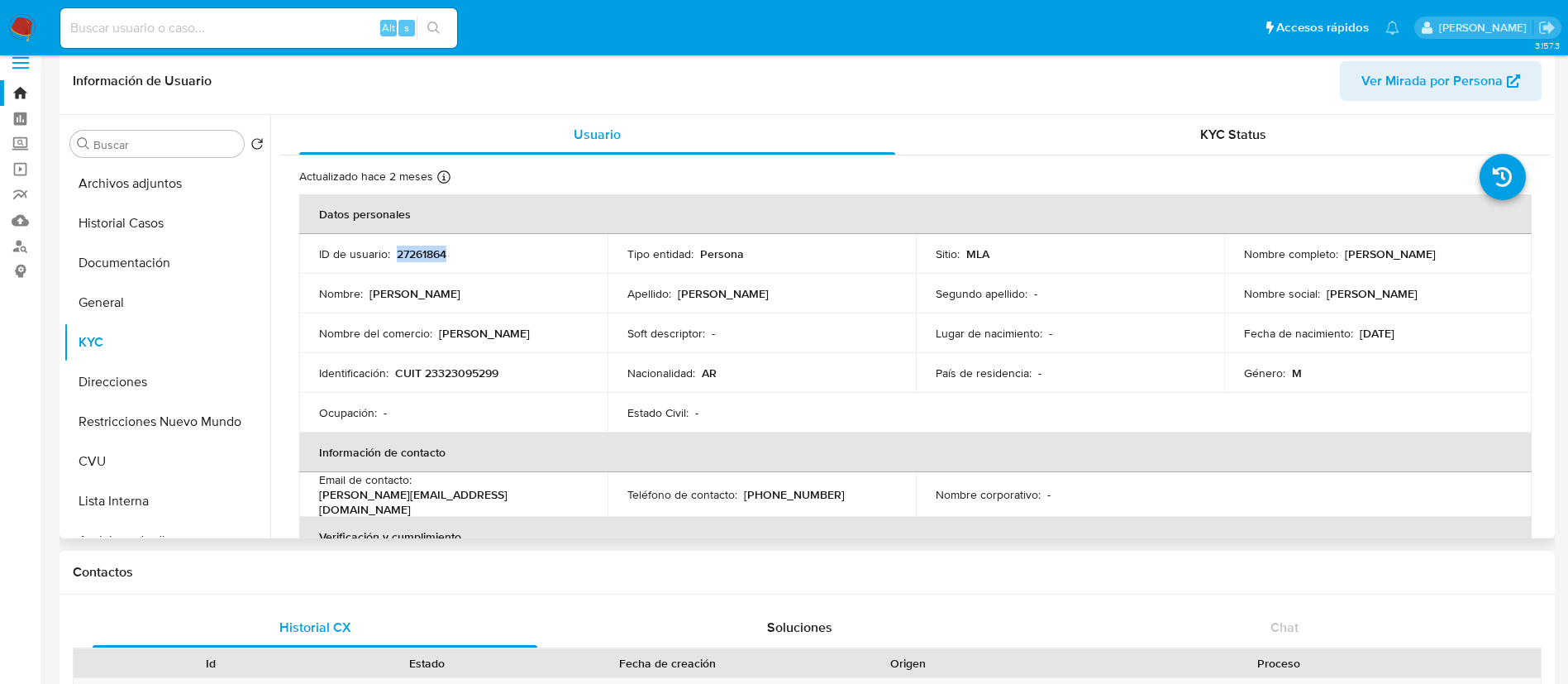
drag, startPoint x: 172, startPoint y: 179, endPoint x: 326, endPoint y: 452, distance: 313.4
click at [171, 179] on button "Archivos adjuntos" at bounding box center [166, 183] width 207 height 40
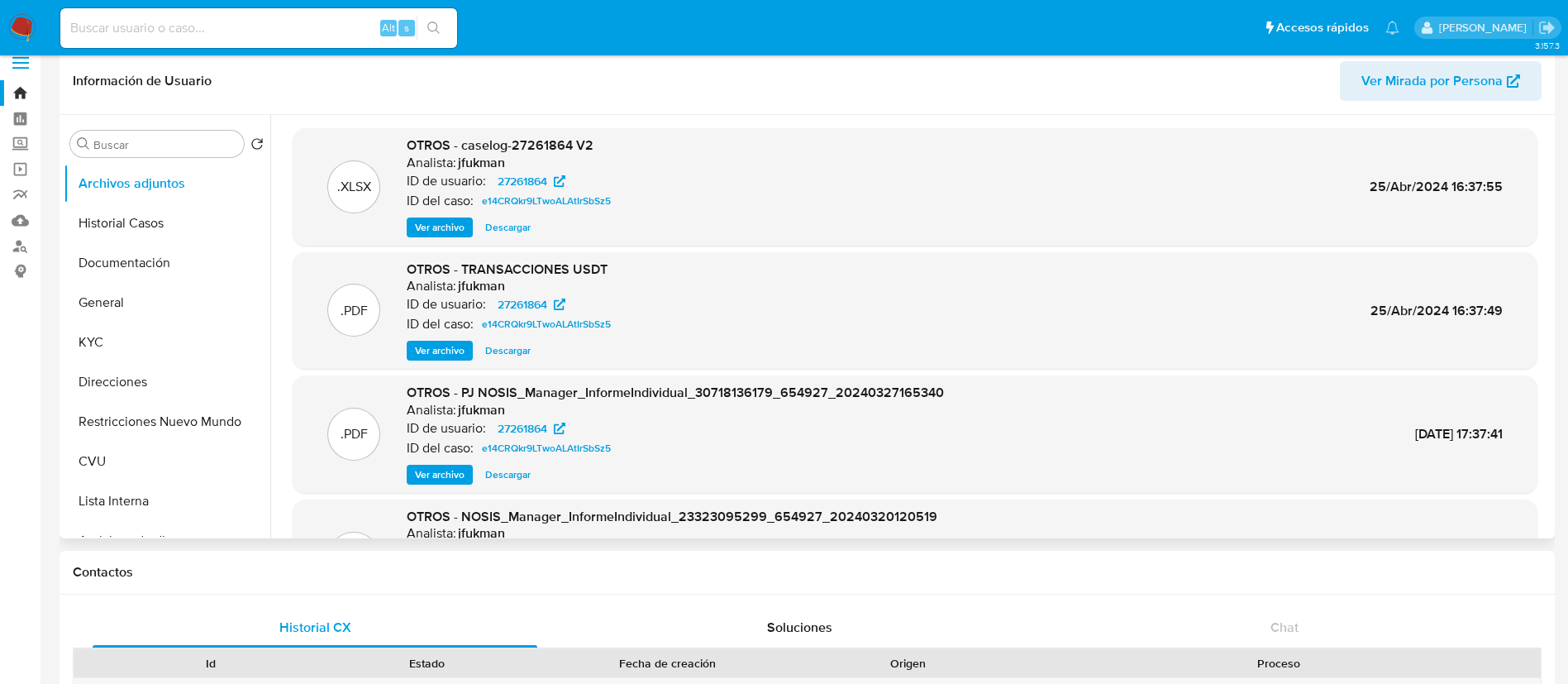
click at [444, 227] on span "Ver archivo" at bounding box center [440, 227] width 50 height 17
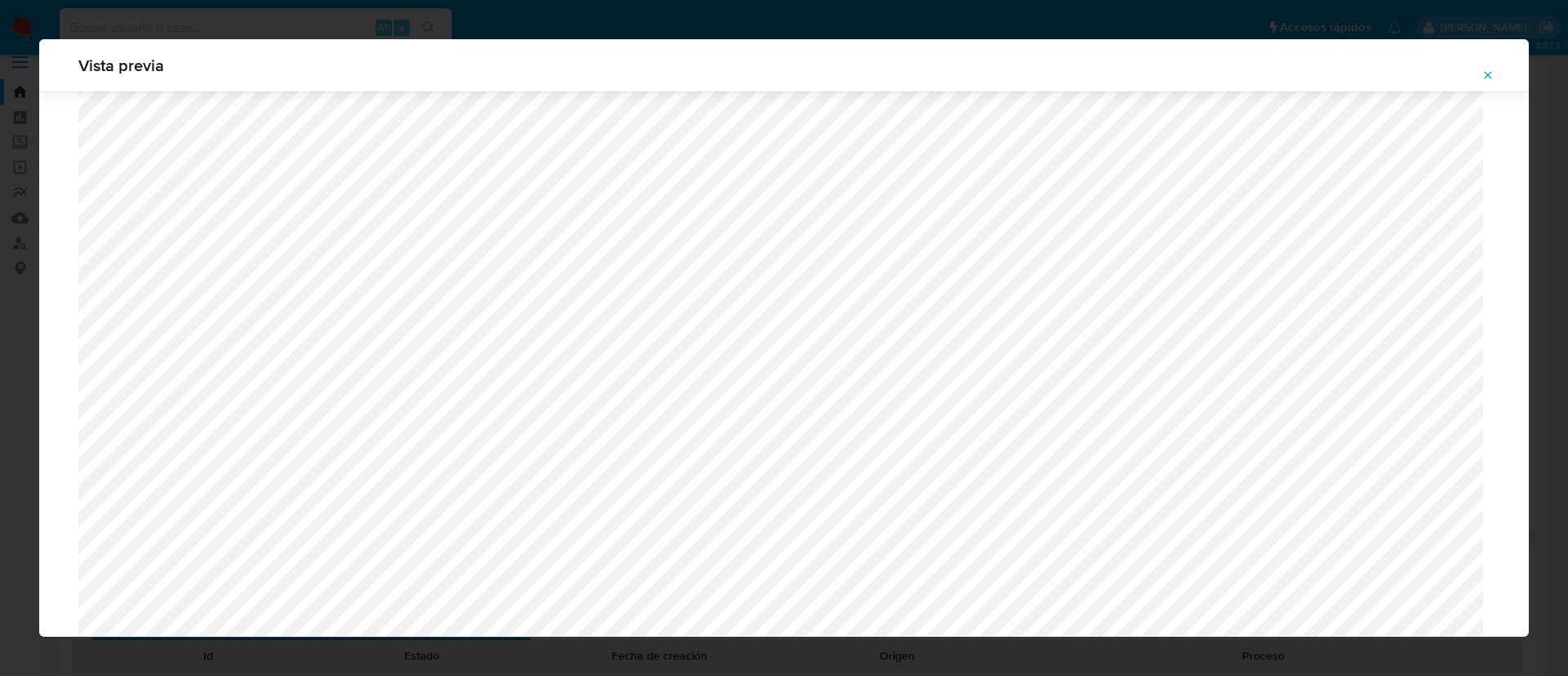
scroll to position [213, 0]
click at [1490, 71] on icon "Attachment preview" at bounding box center [1488, 76] width 13 height 13
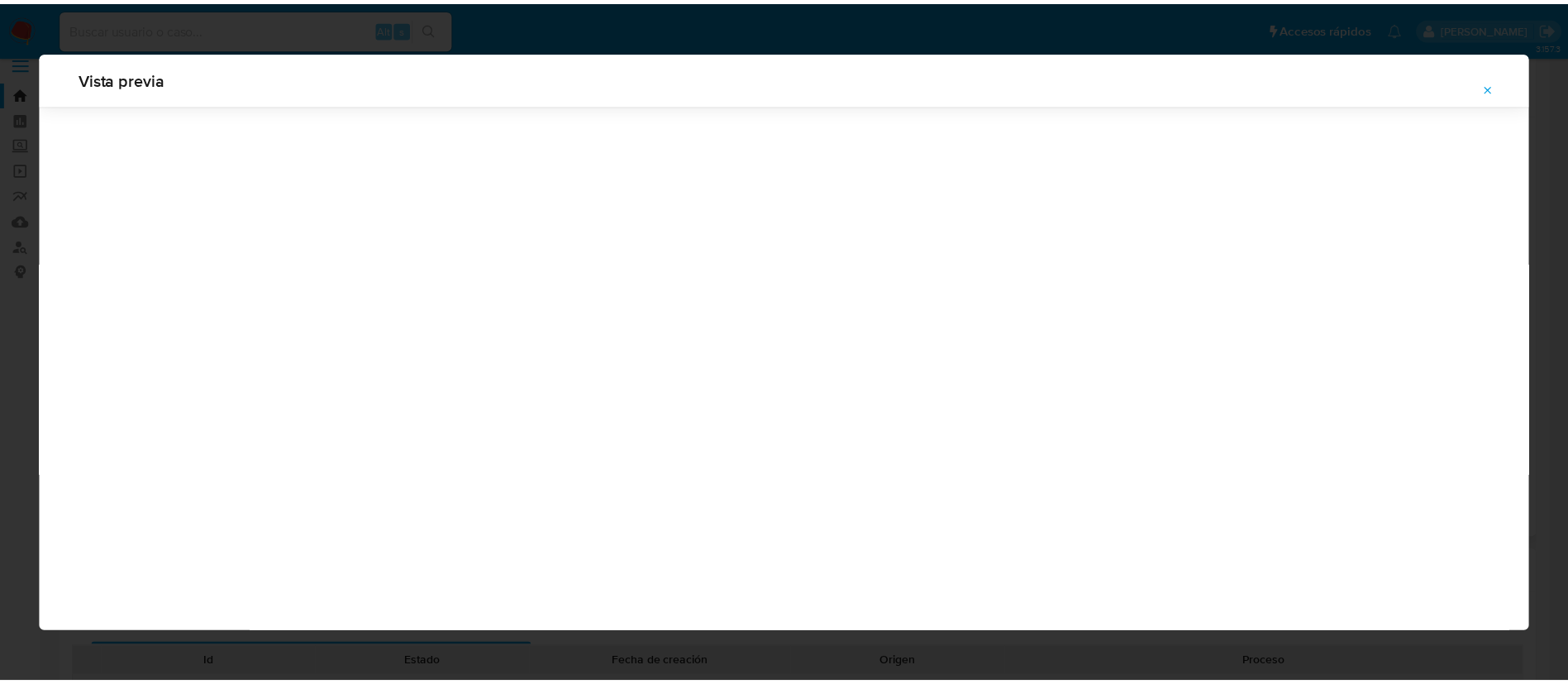
scroll to position [0, 0]
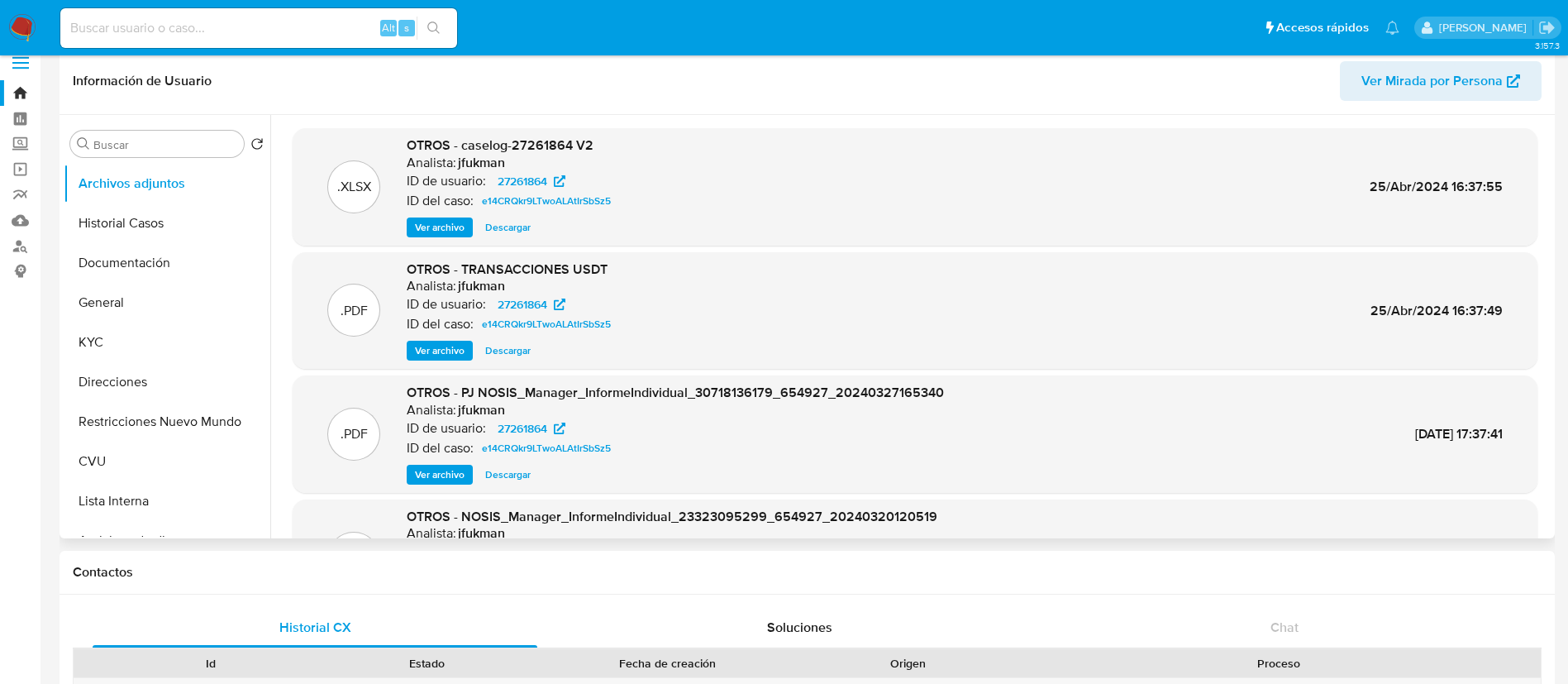
click at [498, 230] on span "Descargar" at bounding box center [508, 227] width 45 height 17
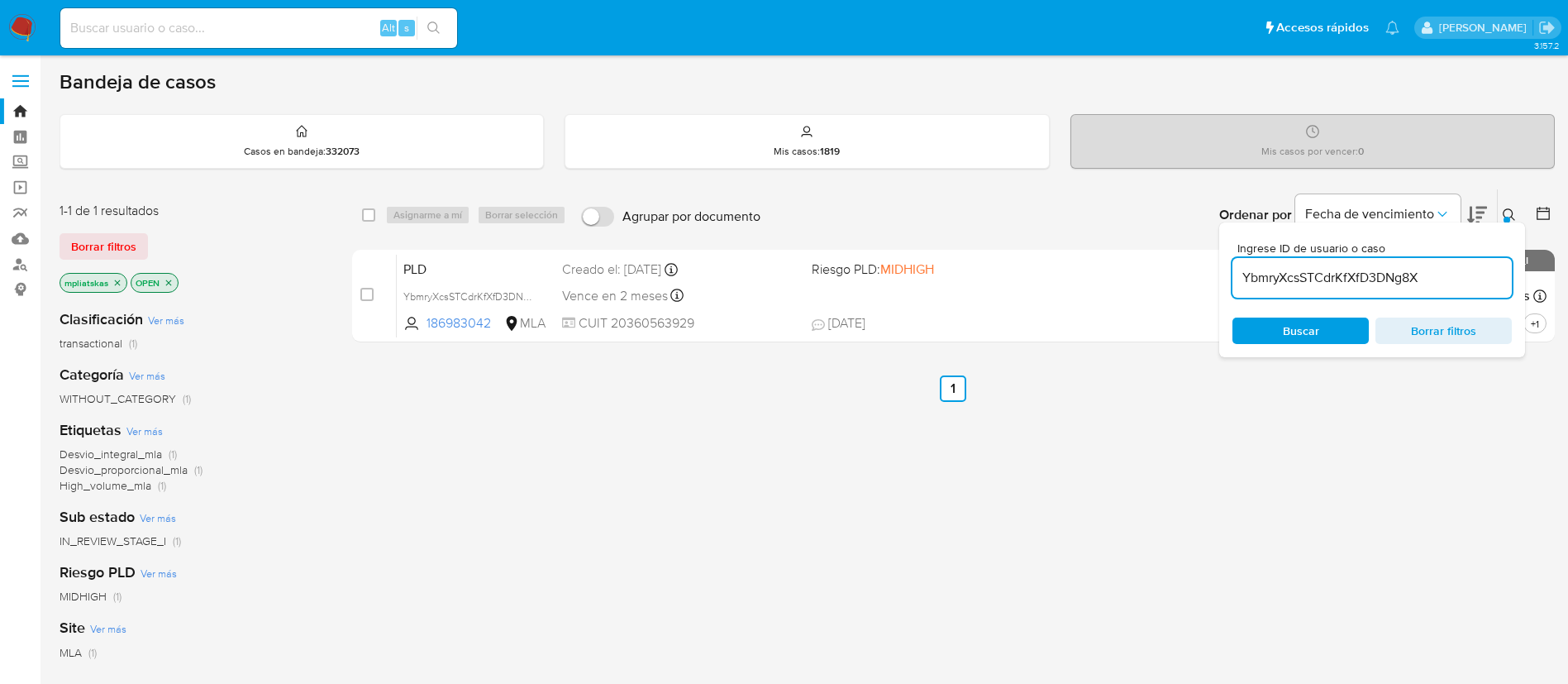
click at [1307, 277] on input "YbmryXcsSTCdrKfXfD3DNg8X" at bounding box center [1372, 277] width 279 height 22
paste input "xwLa8s8pLbRTkb6VxiJZURr7"
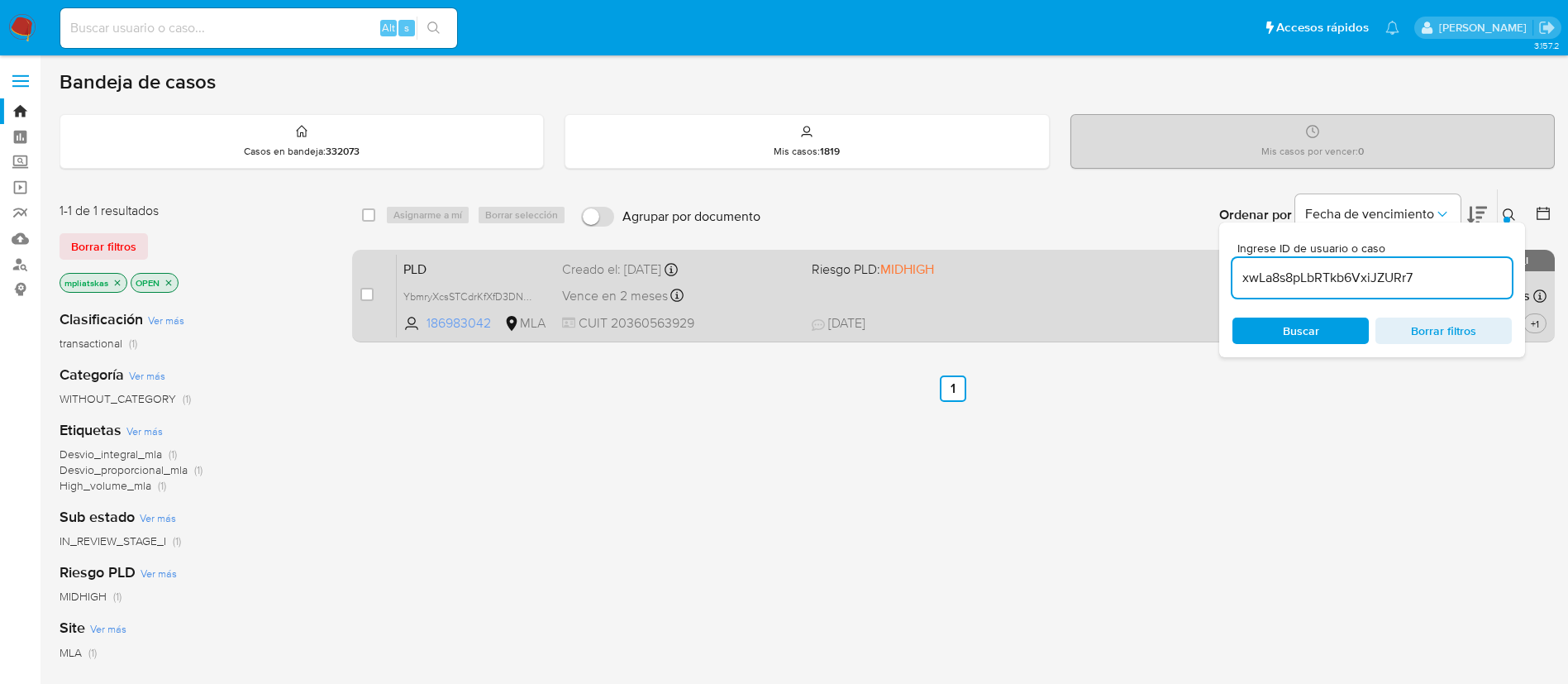
type input "xwLa8s8pLbRTkb6VxiJZURr7"
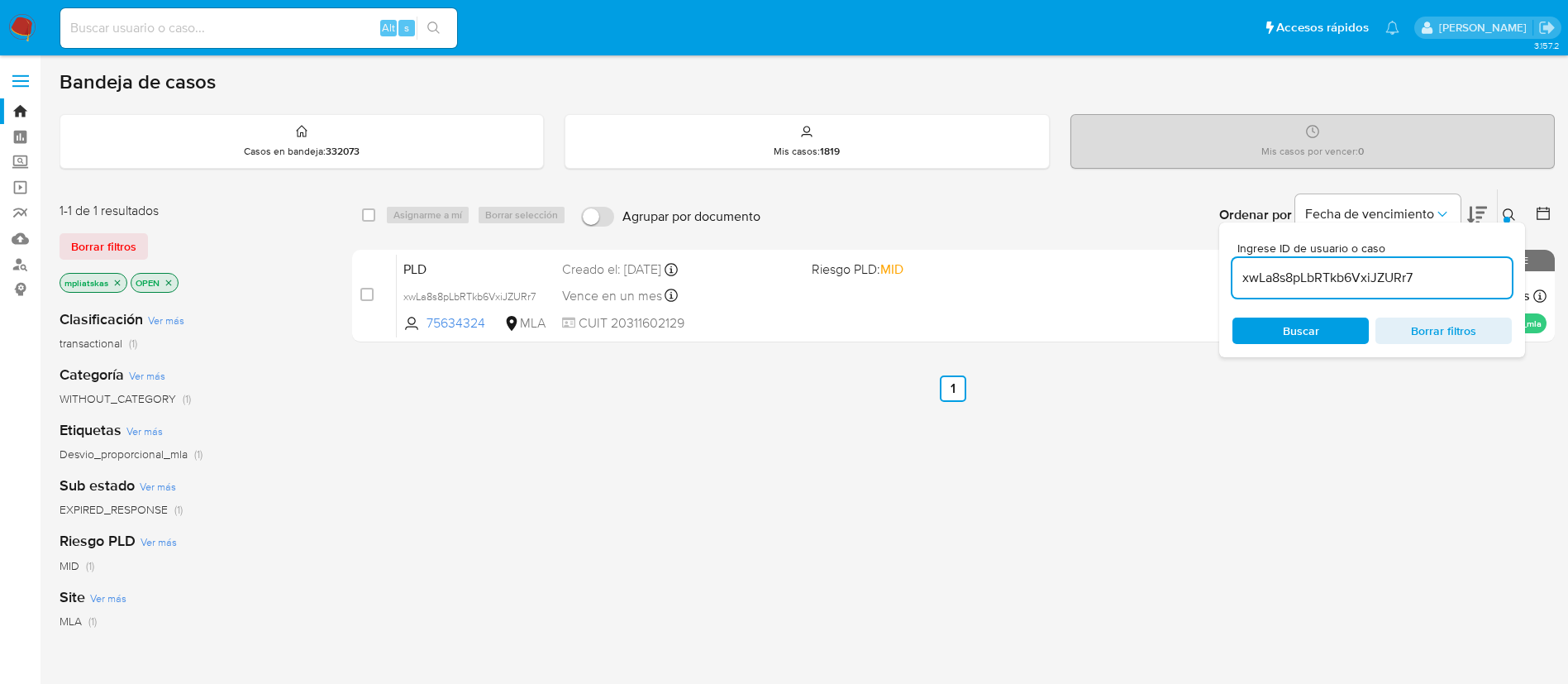
click at [364, 297] on input "checkbox" at bounding box center [367, 294] width 13 height 13
checkbox input "true"
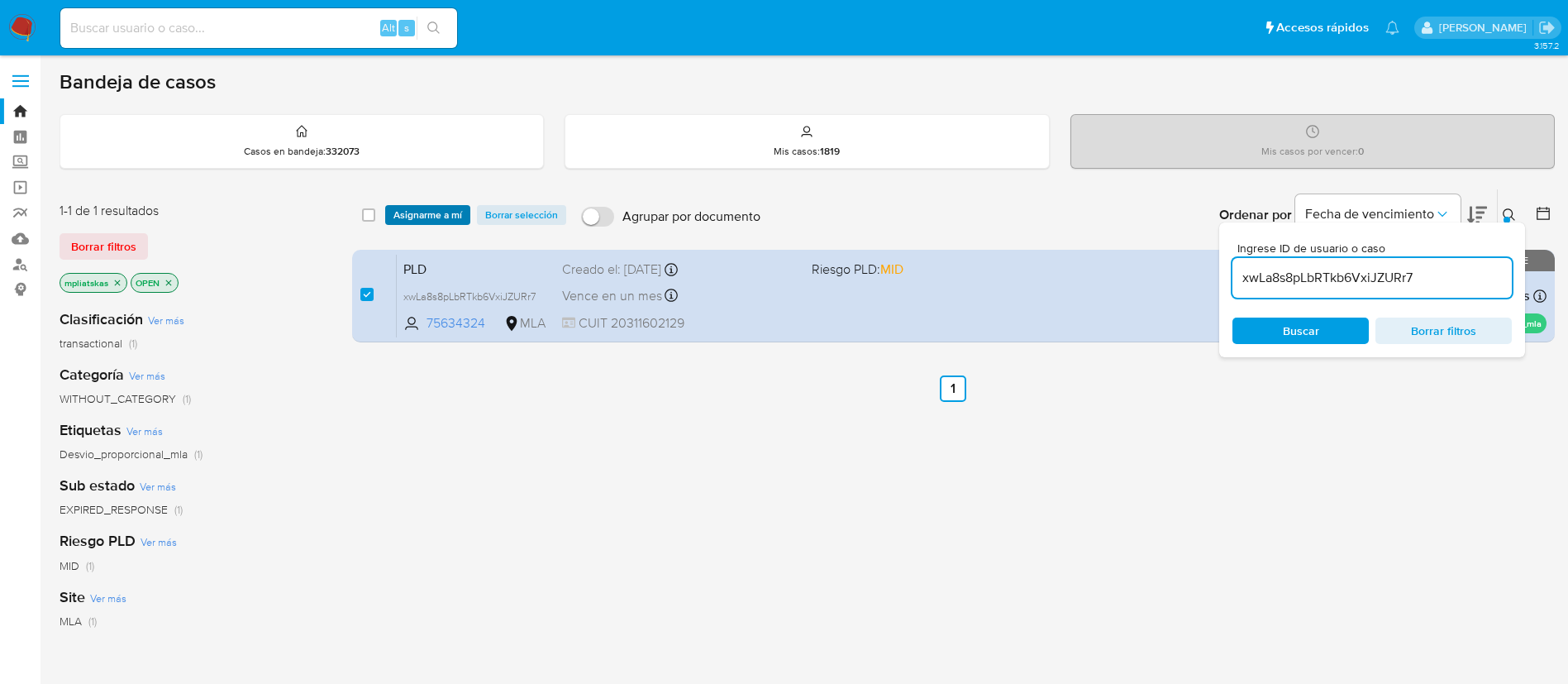
click at [397, 220] on span "Asignarme a mí" at bounding box center [427, 215] width 69 height 17
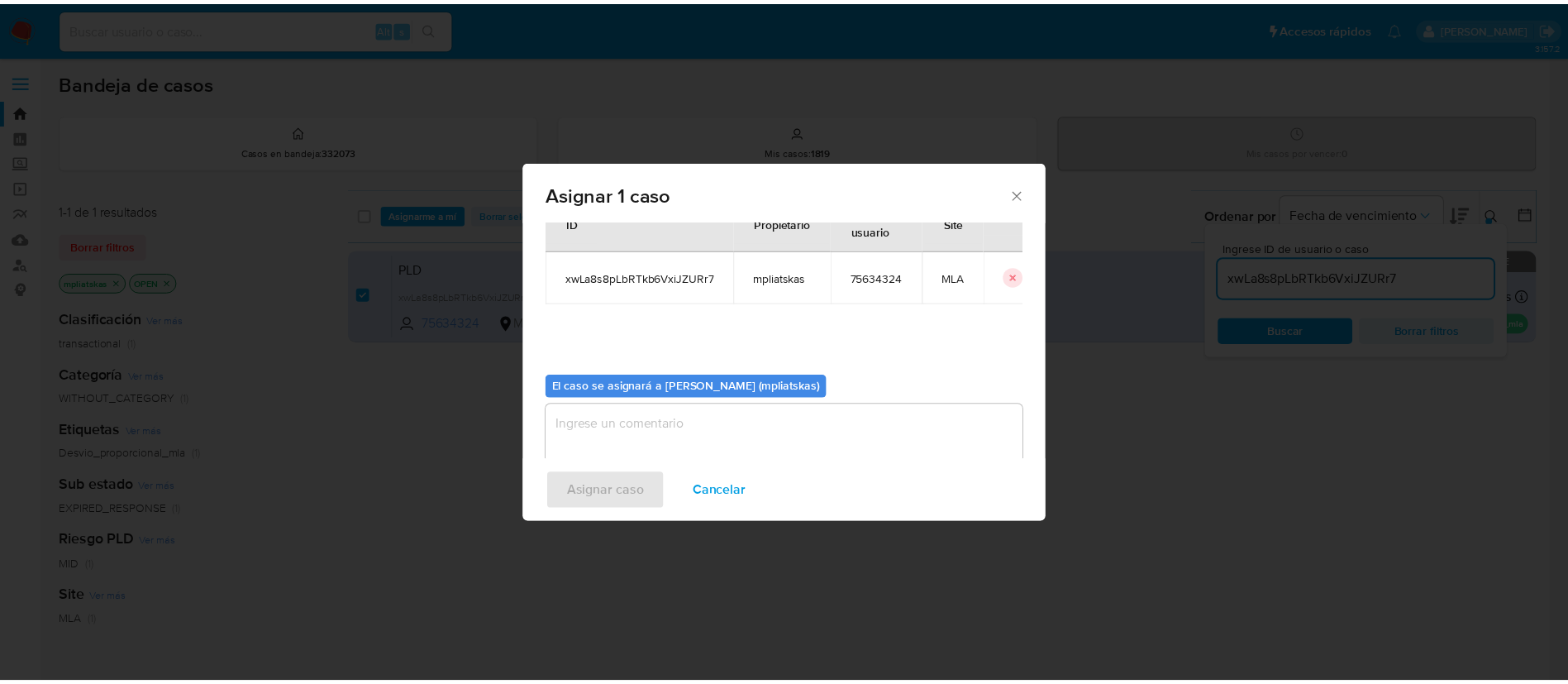
scroll to position [86, 0]
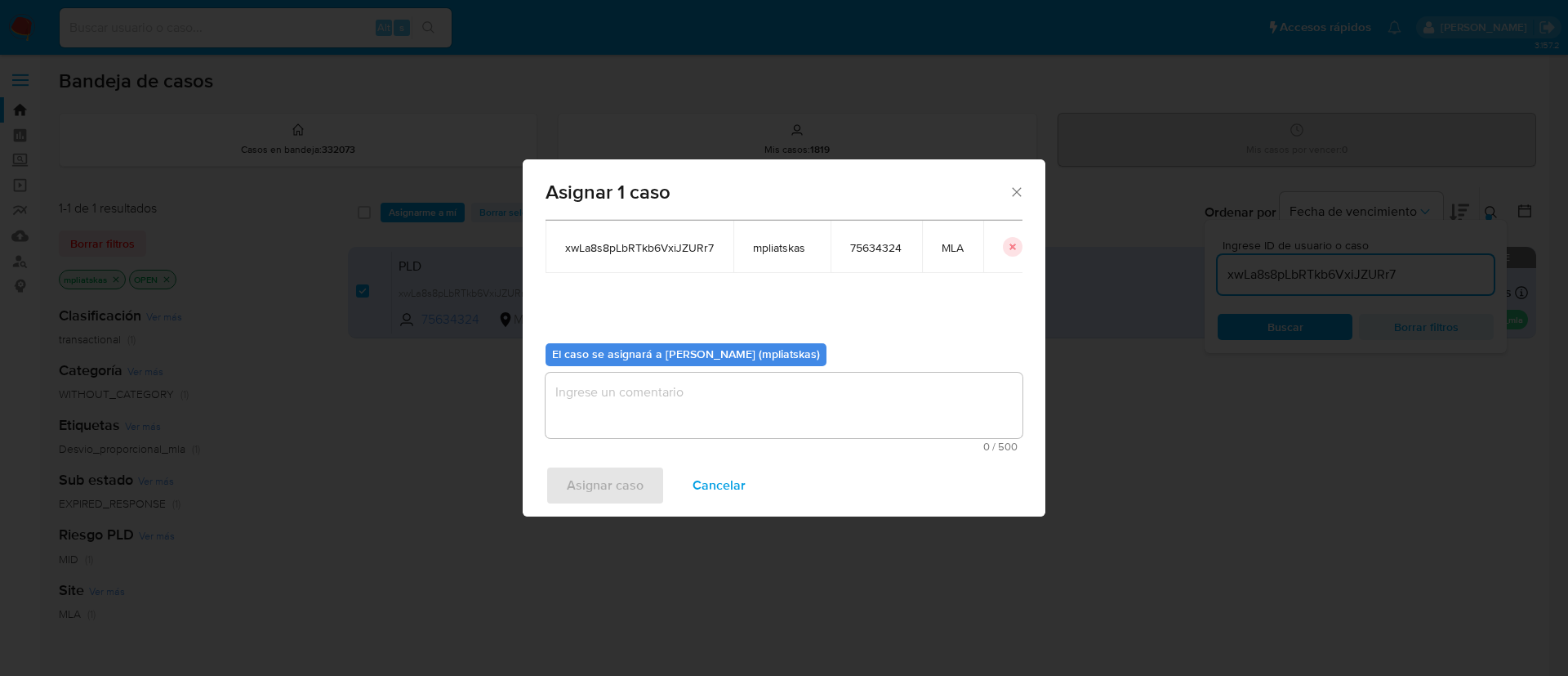
click at [616, 412] on textarea "assign-modal" at bounding box center [784, 405] width 477 height 65
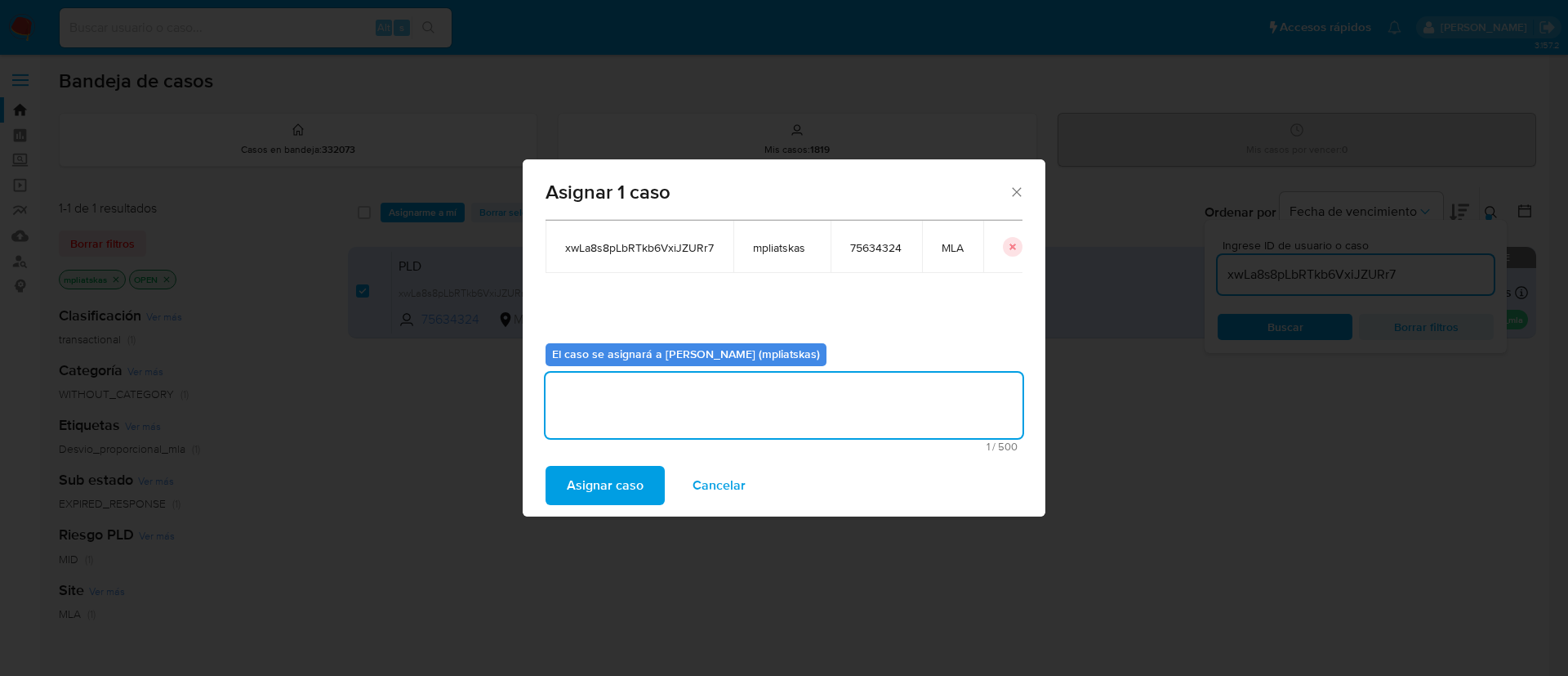
click at [591, 463] on div "Asignar caso Cancelar" at bounding box center [784, 485] width 523 height 62
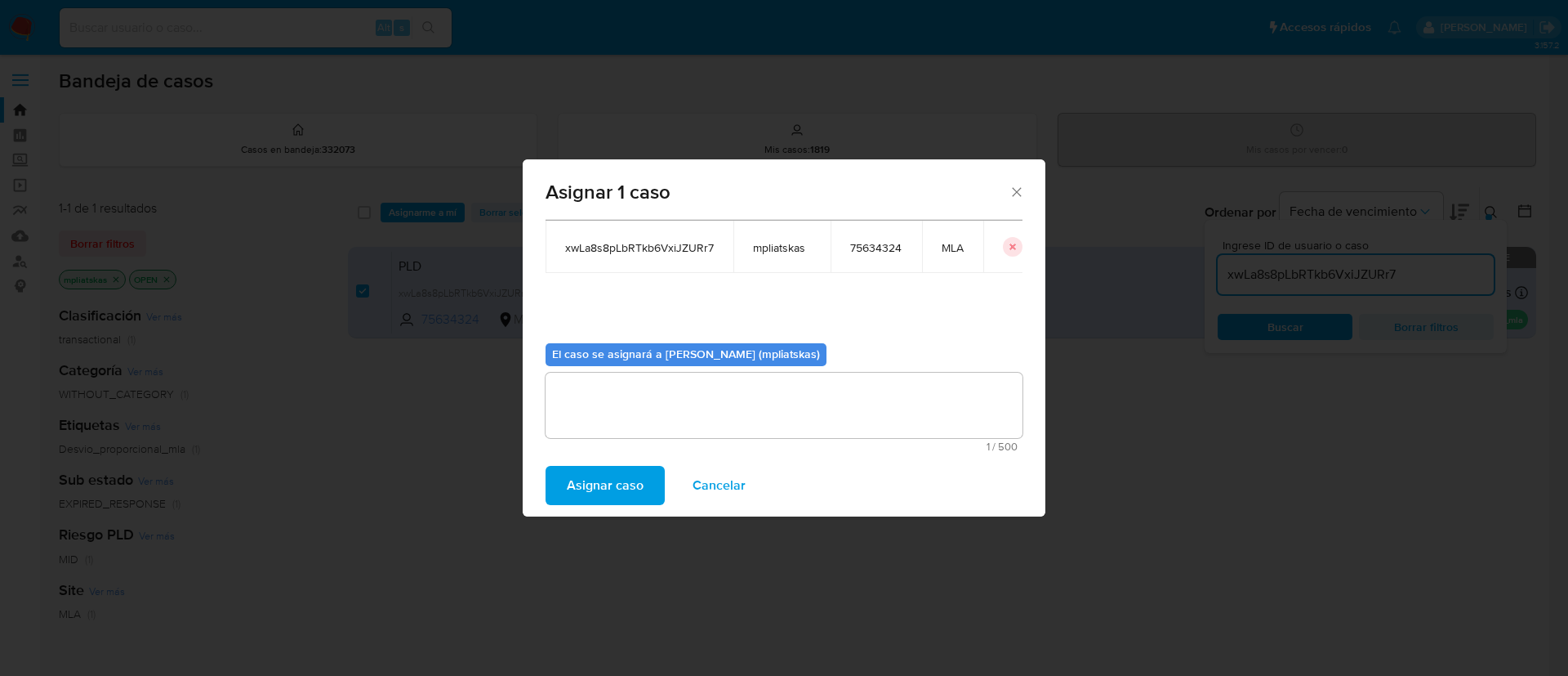
click at [589, 470] on span "Asignar caso" at bounding box center [605, 485] width 76 height 36
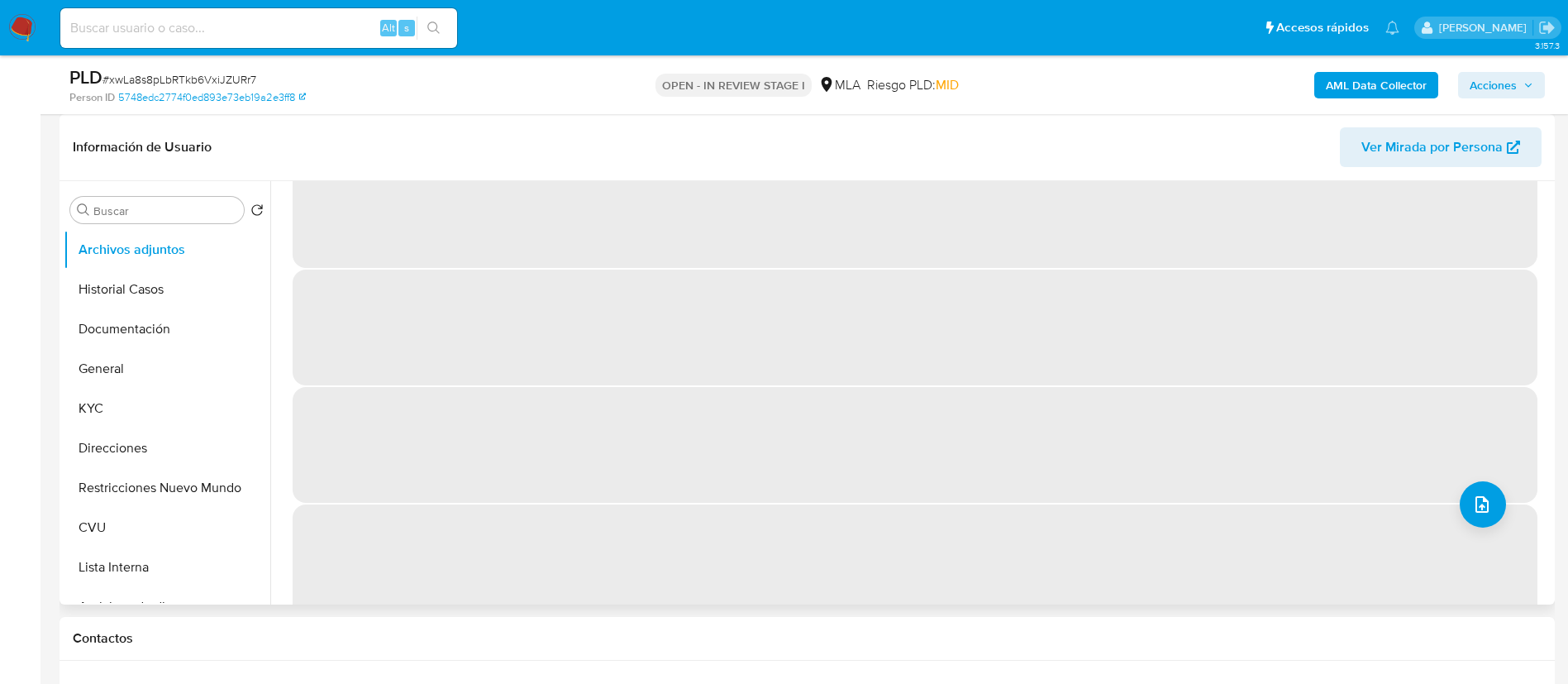
scroll to position [68, 0]
select select "10"
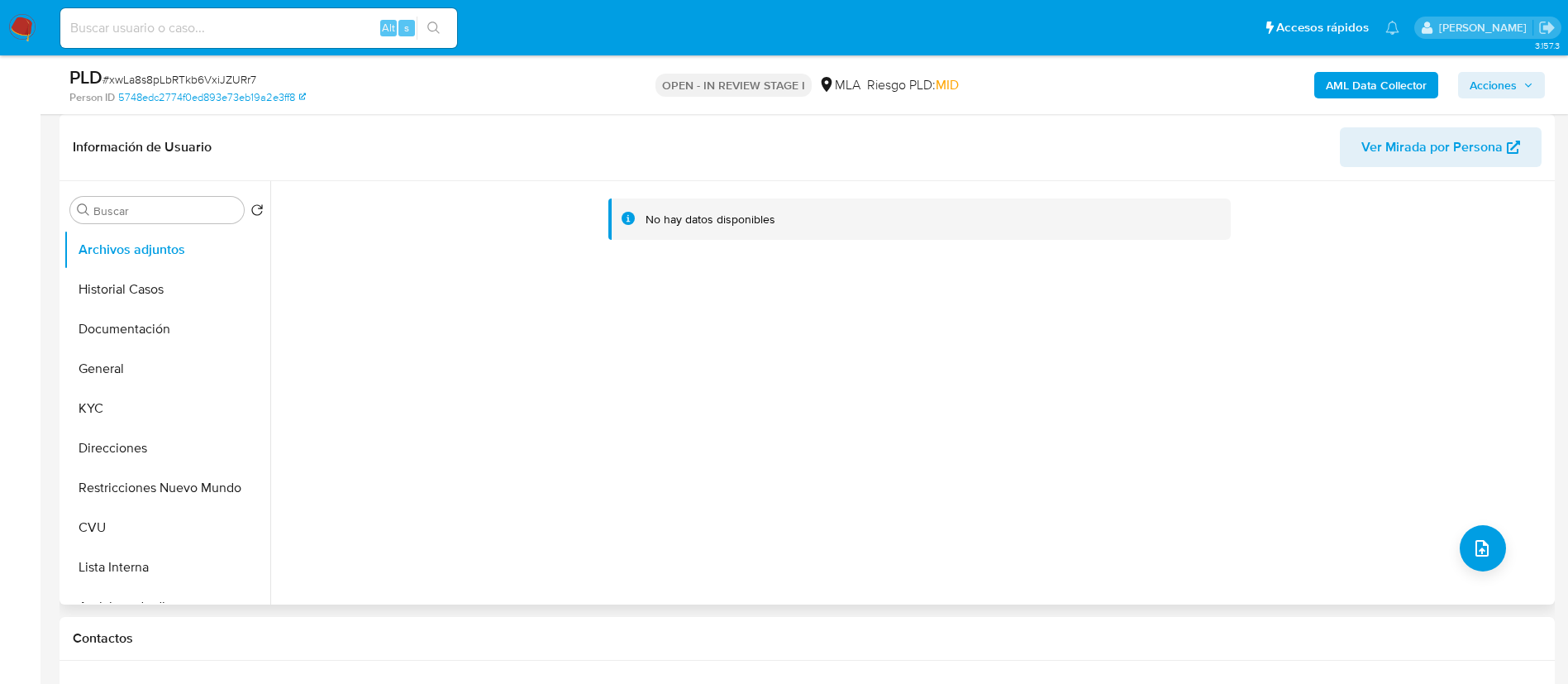
scroll to position [0, 0]
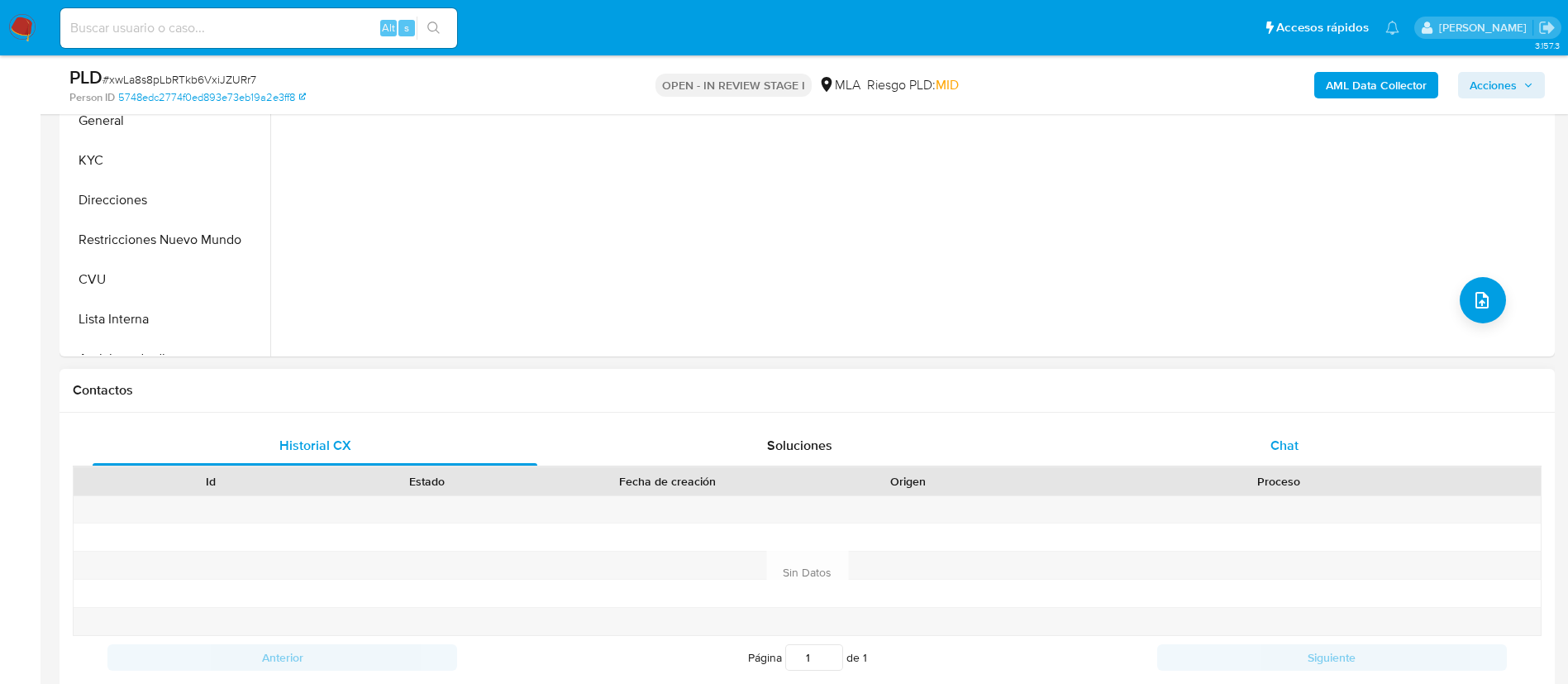
click at [1331, 433] on div "Chat" at bounding box center [1284, 445] width 444 height 40
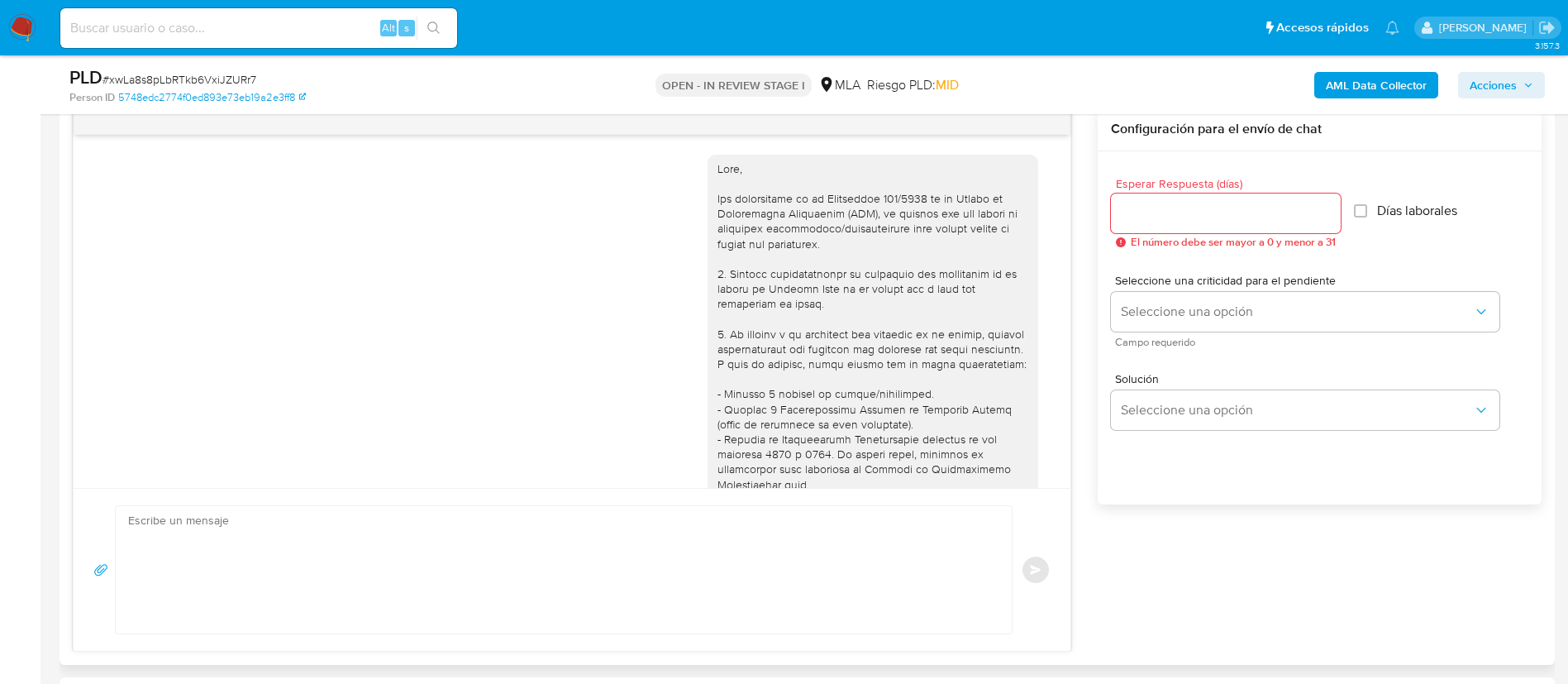
scroll to position [947, 0]
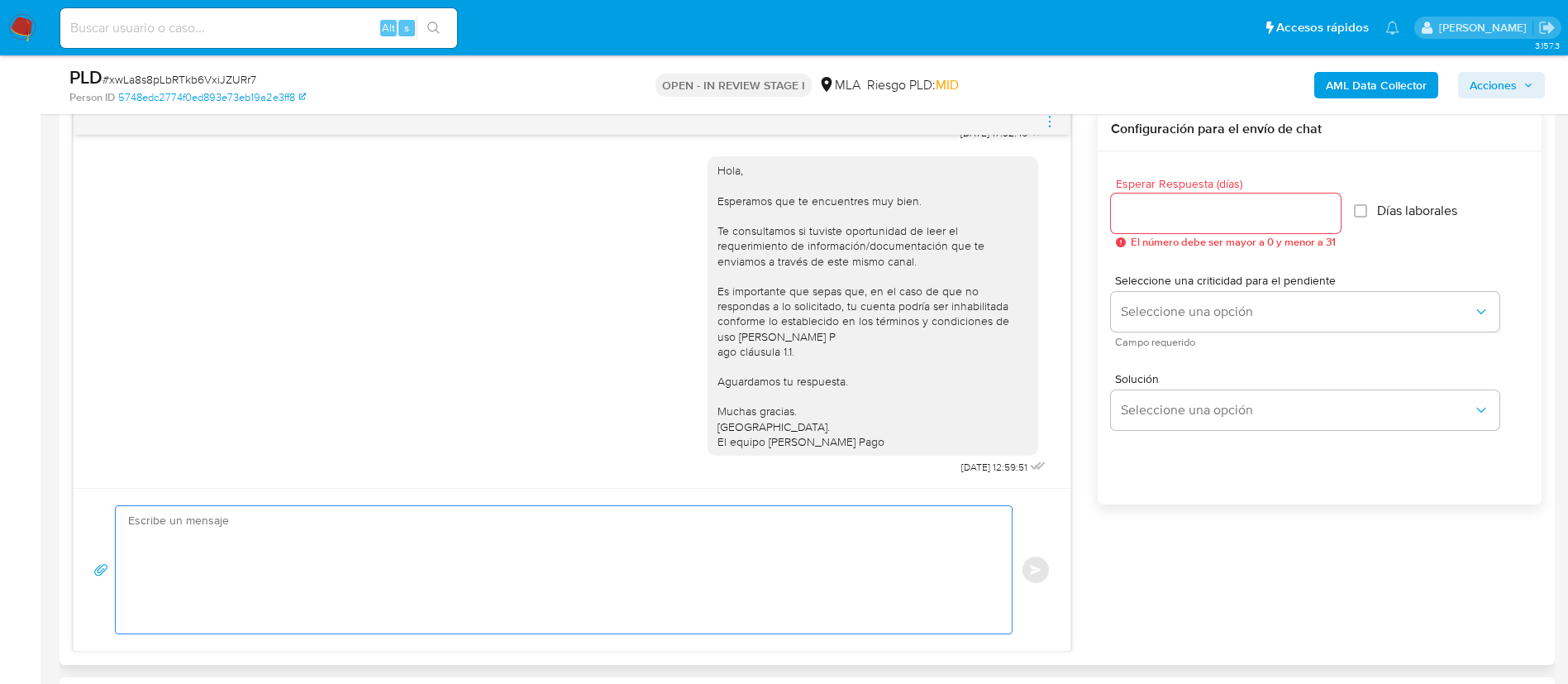
click at [782, 526] on textarea at bounding box center [559, 569] width 863 height 127
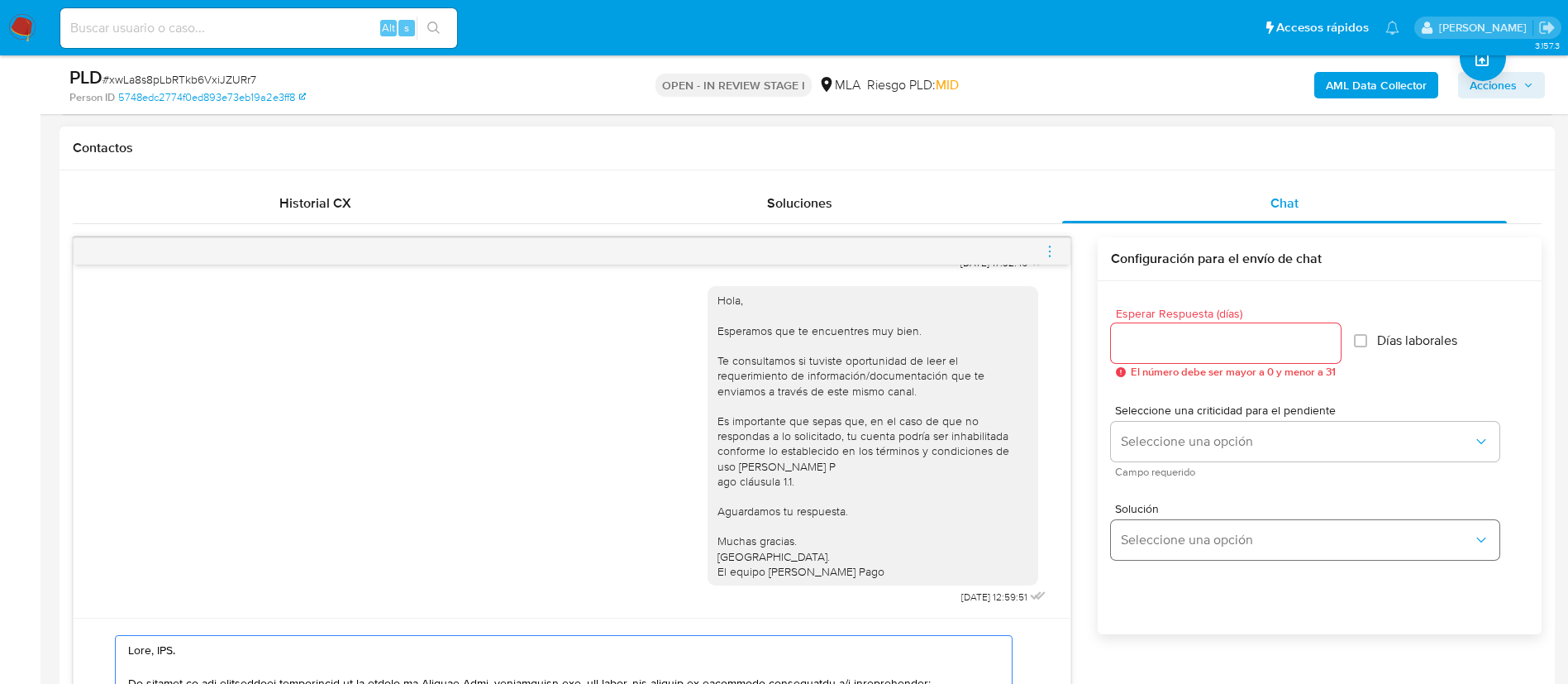
scroll to position [496, 0]
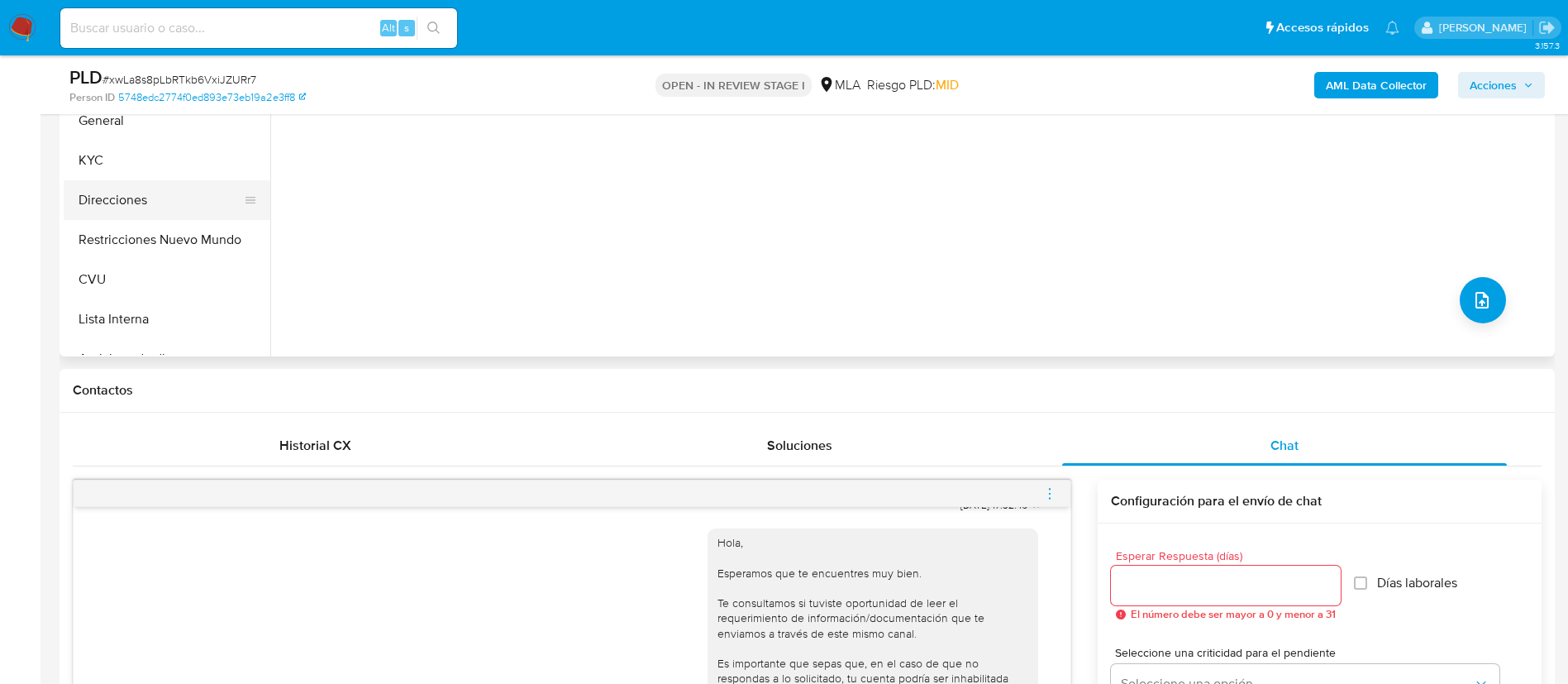
drag, startPoint x: 124, startPoint y: 173, endPoint x: 140, endPoint y: 186, distance: 20.6
click at [125, 173] on button "KYC" at bounding box center [166, 160] width 207 height 40
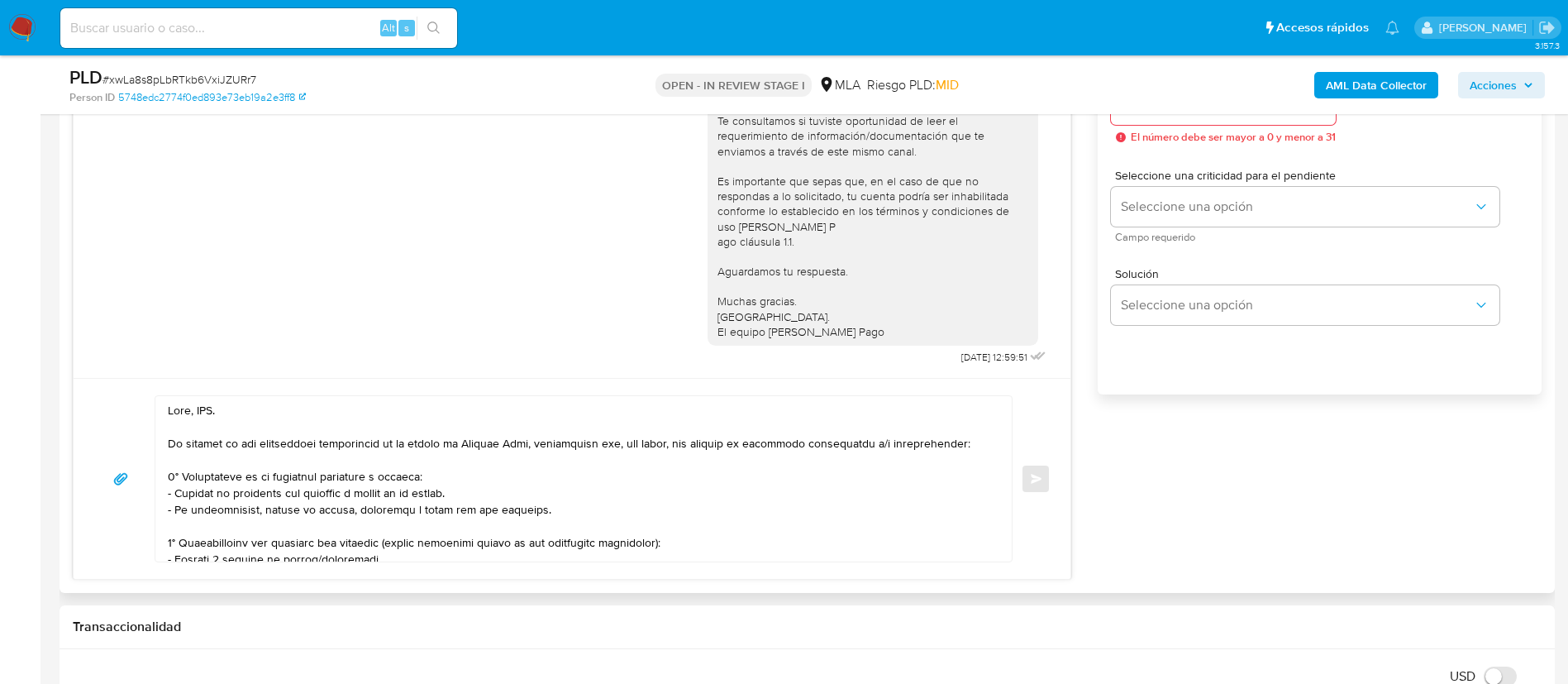
scroll to position [992, 0]
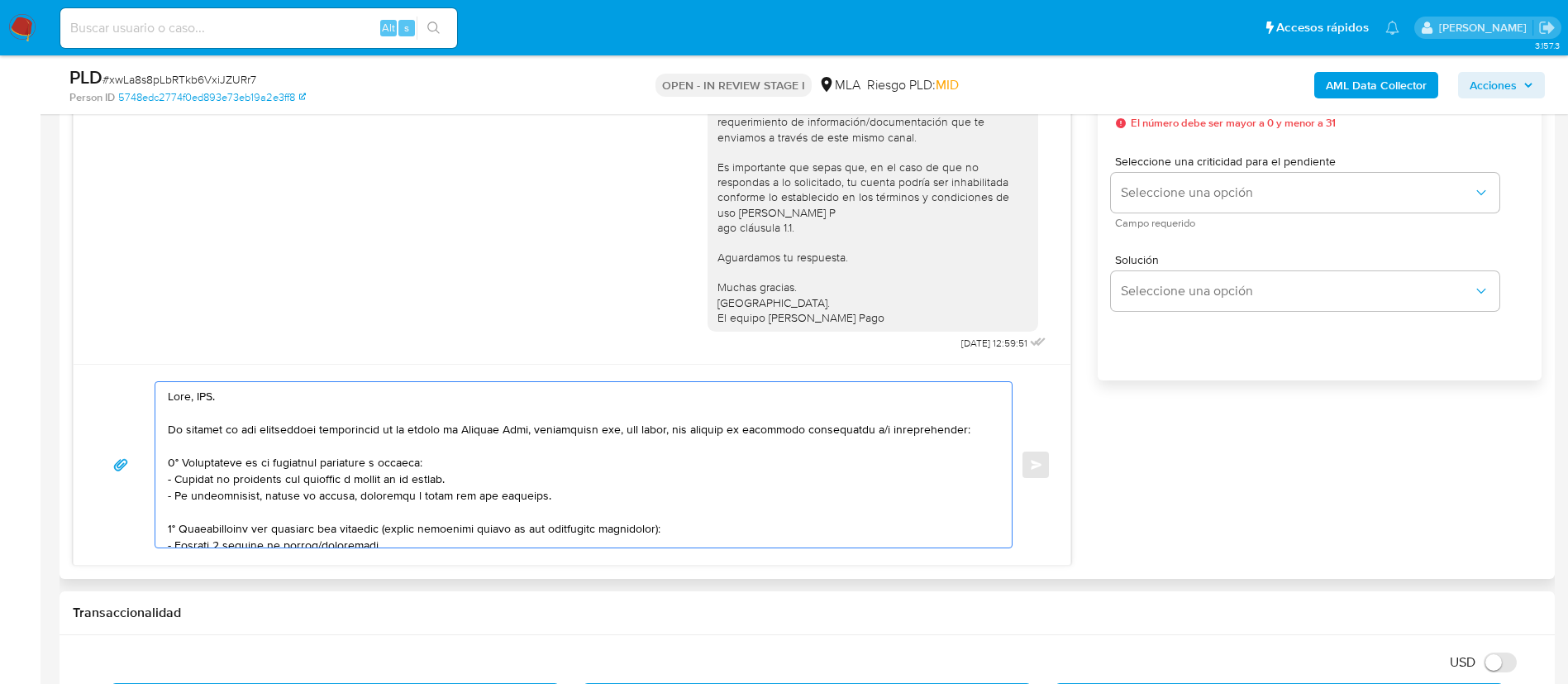
click at [204, 397] on textarea at bounding box center [579, 464] width 824 height 165
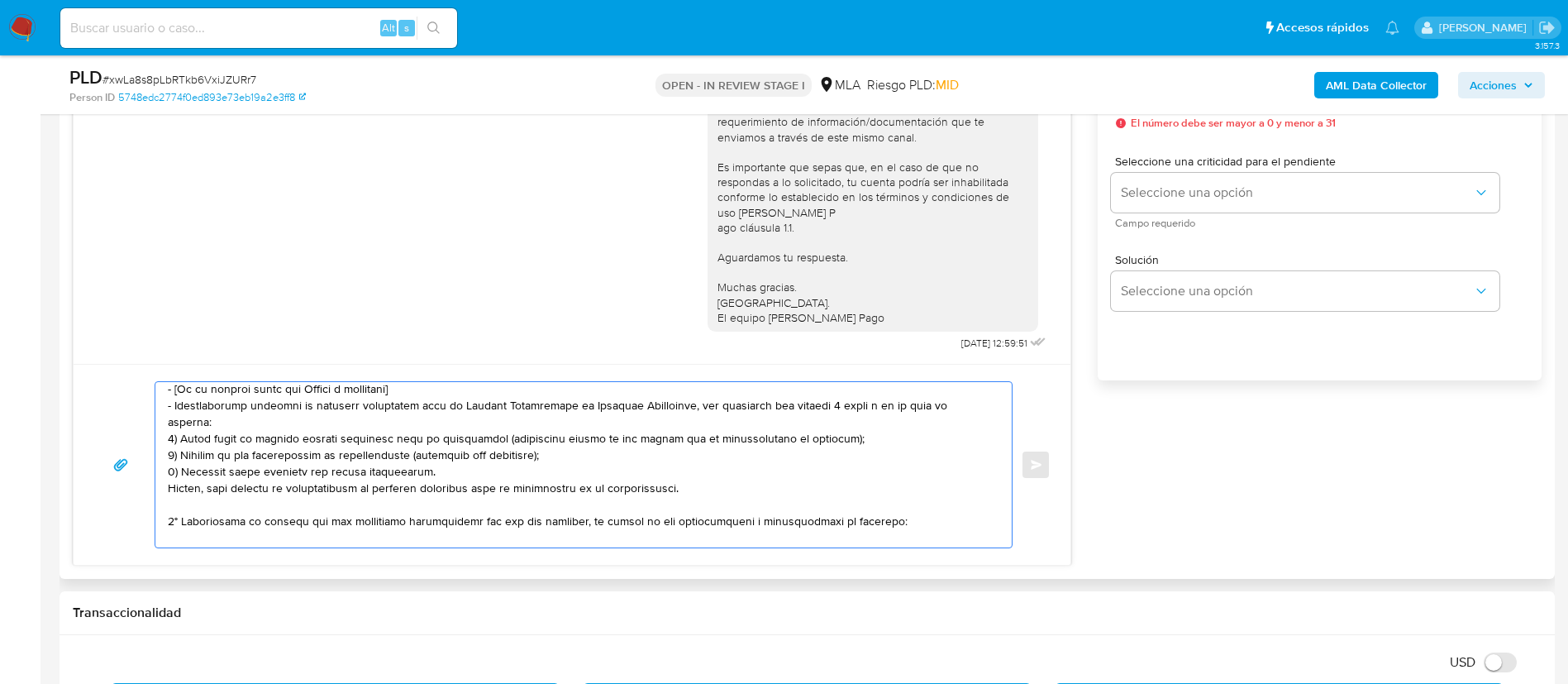
scroll to position [248, 0]
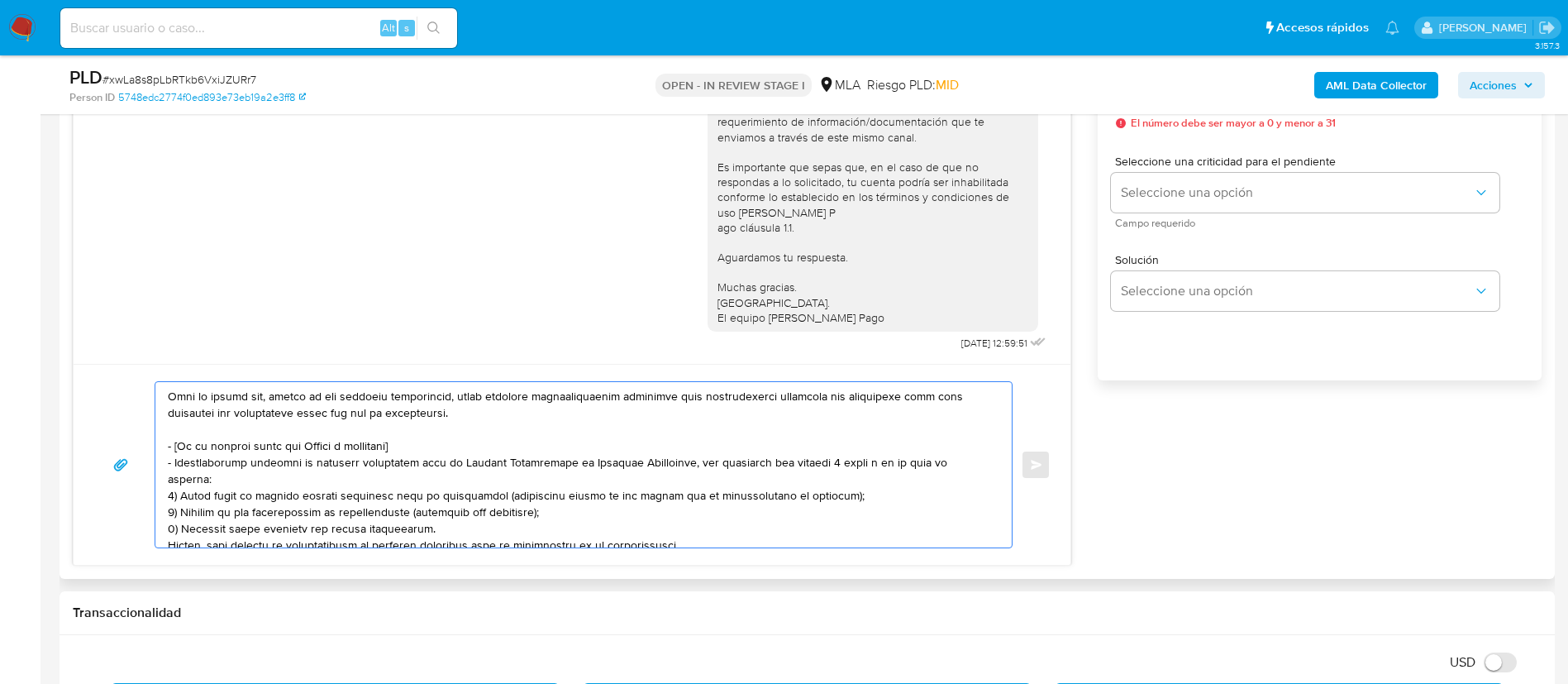
drag, startPoint x: 180, startPoint y: 442, endPoint x: 168, endPoint y: 443, distance: 12.0
click at [168, 443] on textarea at bounding box center [579, 464] width 824 height 165
click at [183, 450] on textarea at bounding box center [579, 464] width 824 height 165
click at [176, 450] on textarea at bounding box center [579, 464] width 824 height 165
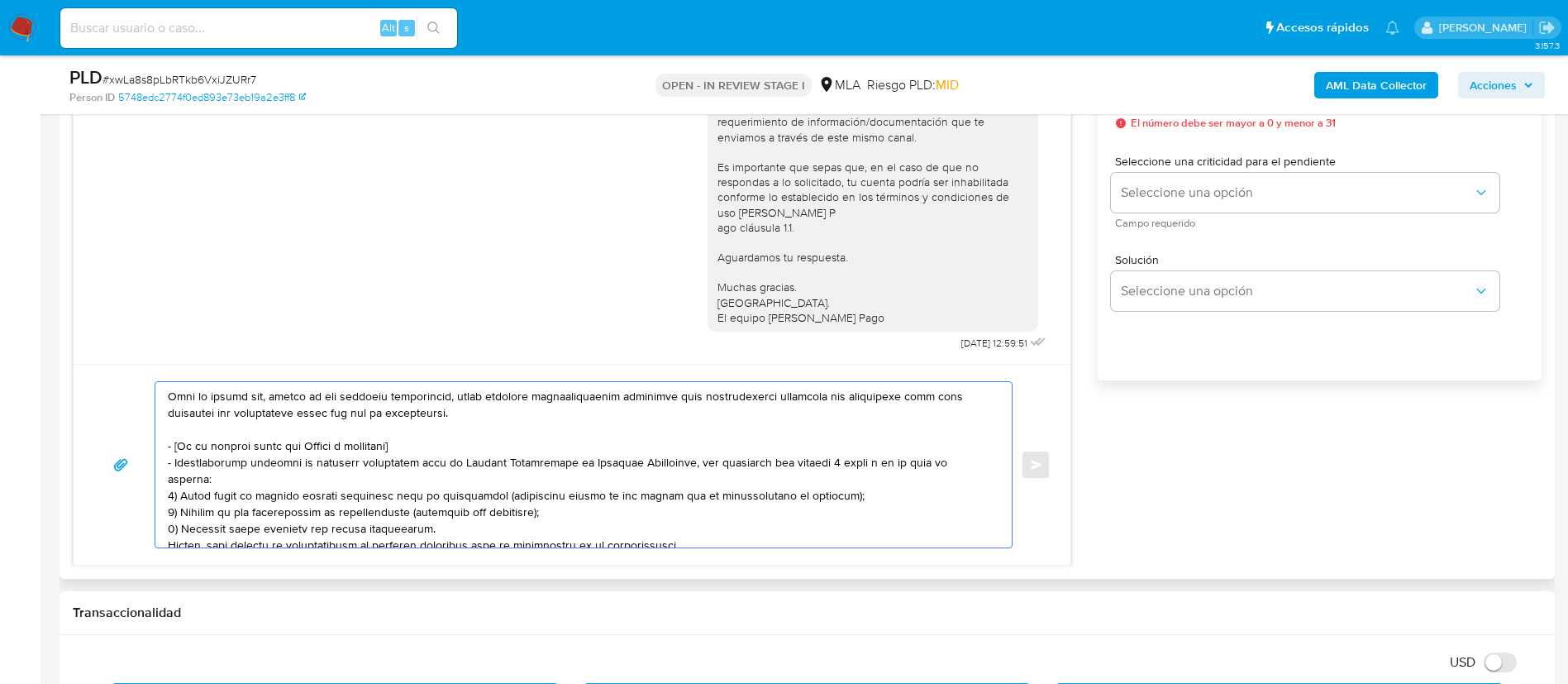
click at [197, 482] on textarea at bounding box center [579, 464] width 824 height 165
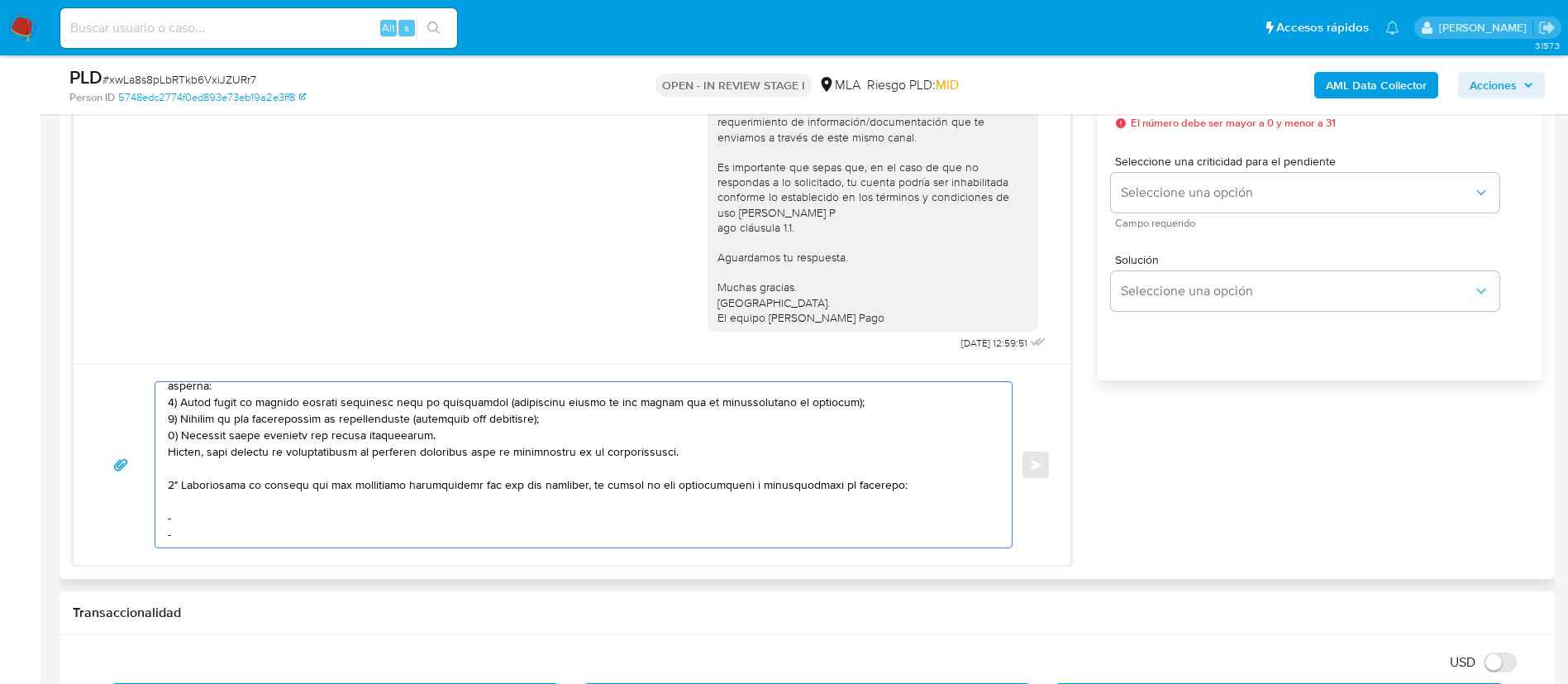
drag, startPoint x: 172, startPoint y: 445, endPoint x: 689, endPoint y: 444, distance: 517.0
click at [689, 444] on textarea at bounding box center [579, 464] width 824 height 165
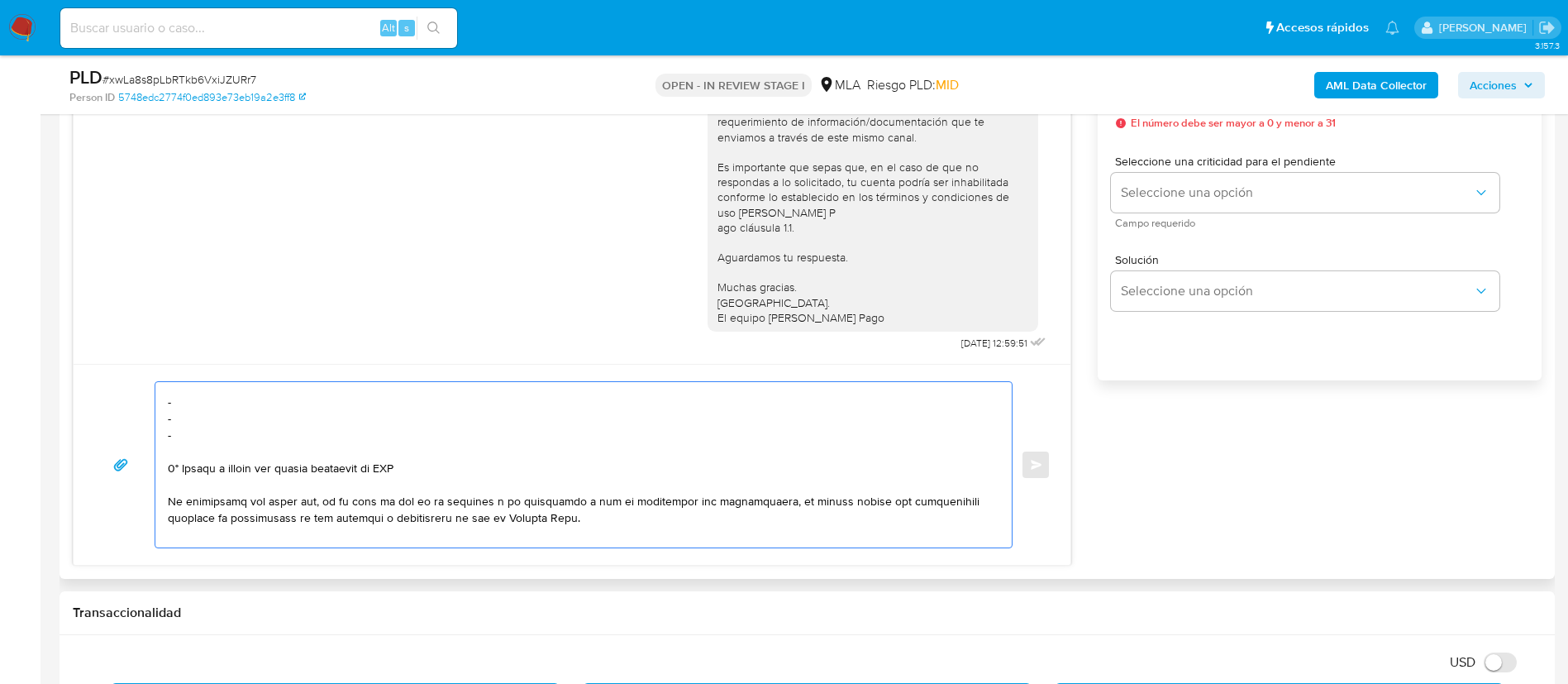
scroll to position [242, 0]
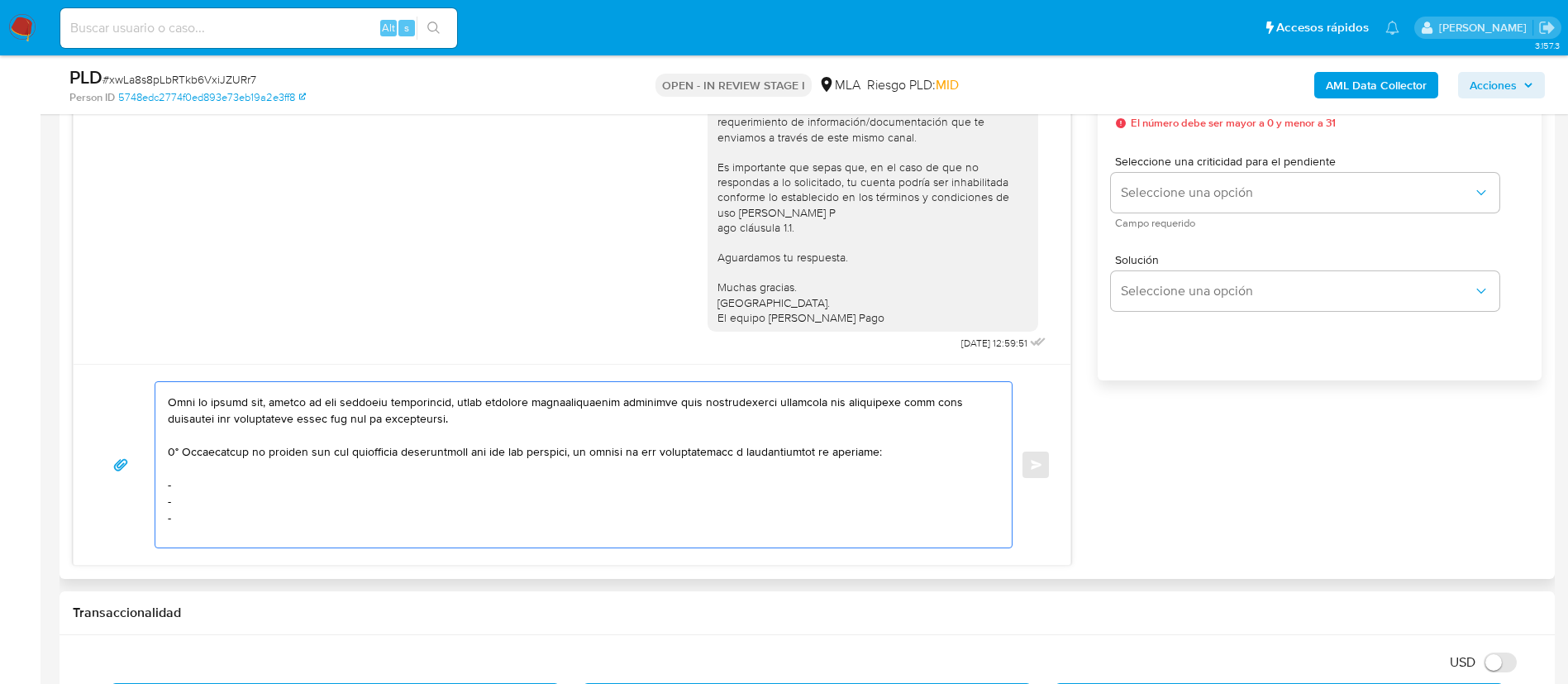
click at [247, 488] on textarea at bounding box center [579, 464] width 824 height 165
paste textarea "Mariela Jesica Pedraza - CUIT 27309800384"
click at [205, 508] on textarea at bounding box center [579, 464] width 824 height 165
paste textarea "Monaco Jonathan Ezequiel - 20359840889"
click at [322, 503] on textarea at bounding box center [579, 464] width 824 height 165
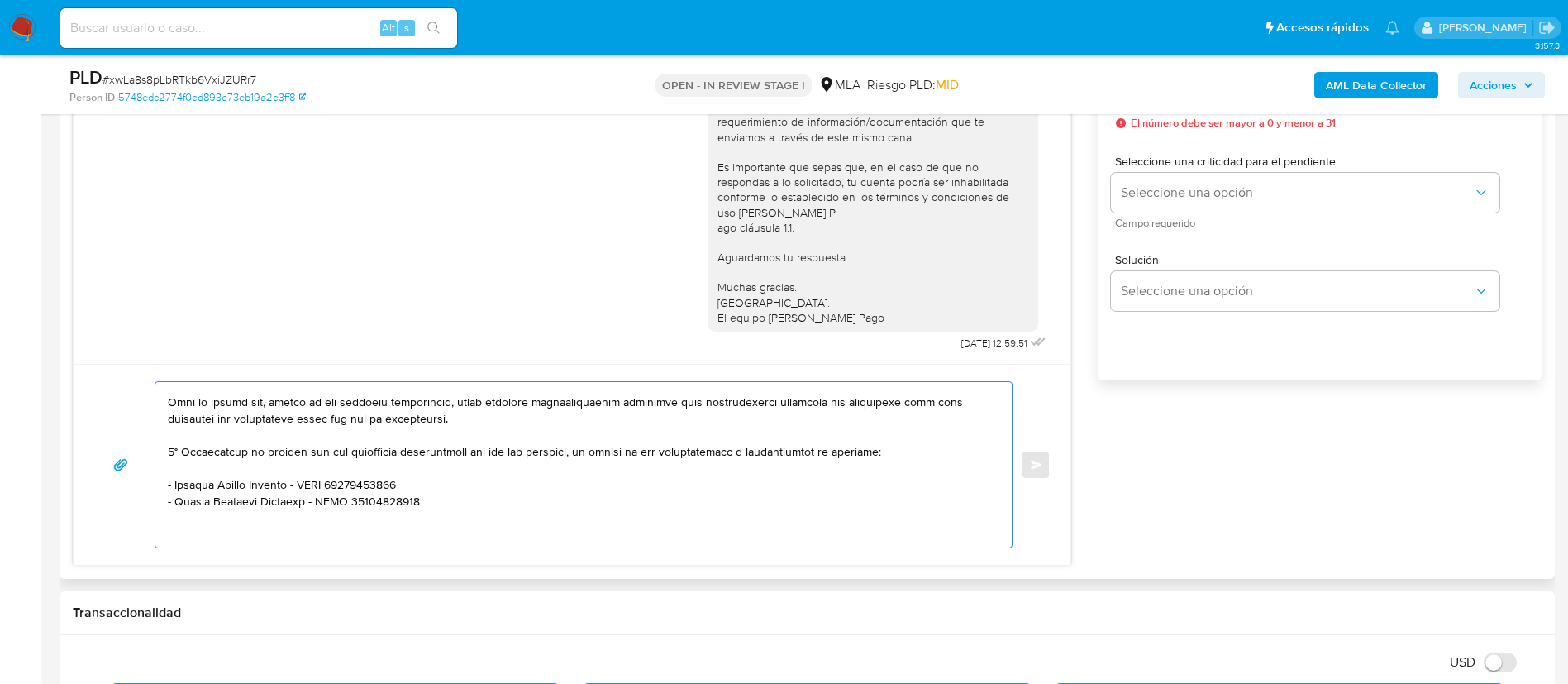
click at [224, 517] on textarea at bounding box center [579, 464] width 824 height 165
paste textarea "Leandro Ariel Lopez - CUIT 20350754114"
paste textarea "Analia Veronica Di Tore - CUIT 27257705345"
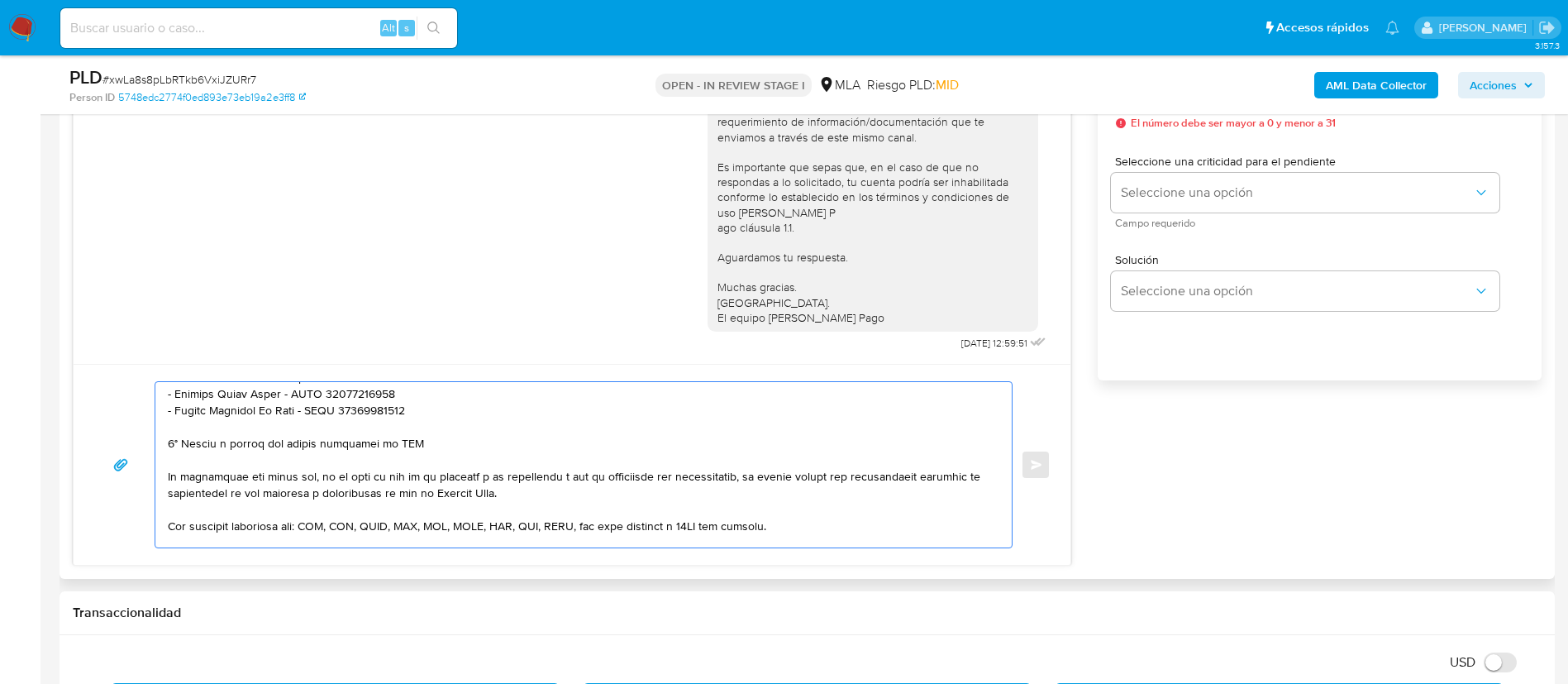
drag, startPoint x: 184, startPoint y: 443, endPoint x: 428, endPoint y: 450, distance: 244.1
click at [428, 450] on textarea at bounding box center [579, 464] width 824 height 165
paste textarea "Queremos informarte que el uso de la cuenta es personal y no se deben canalizar…"
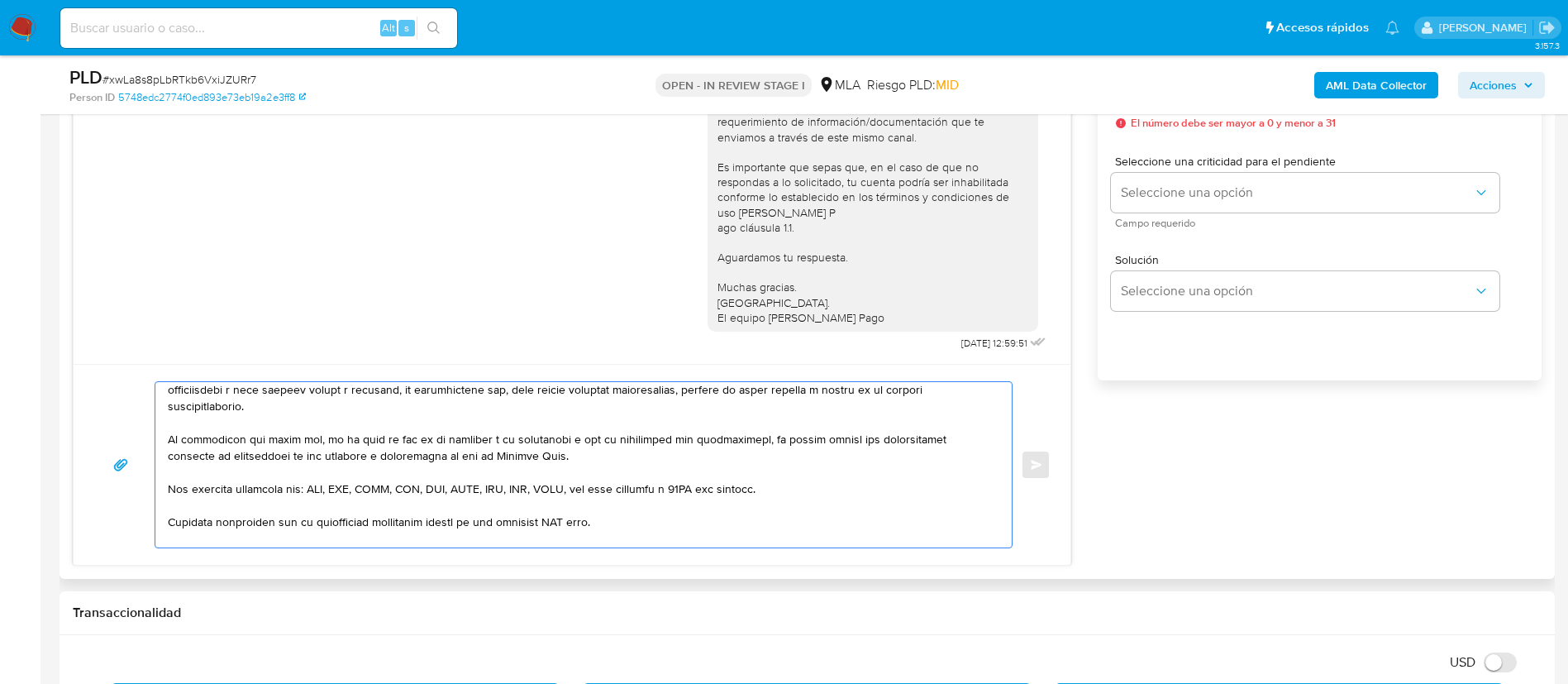
scroll to position [491, 0]
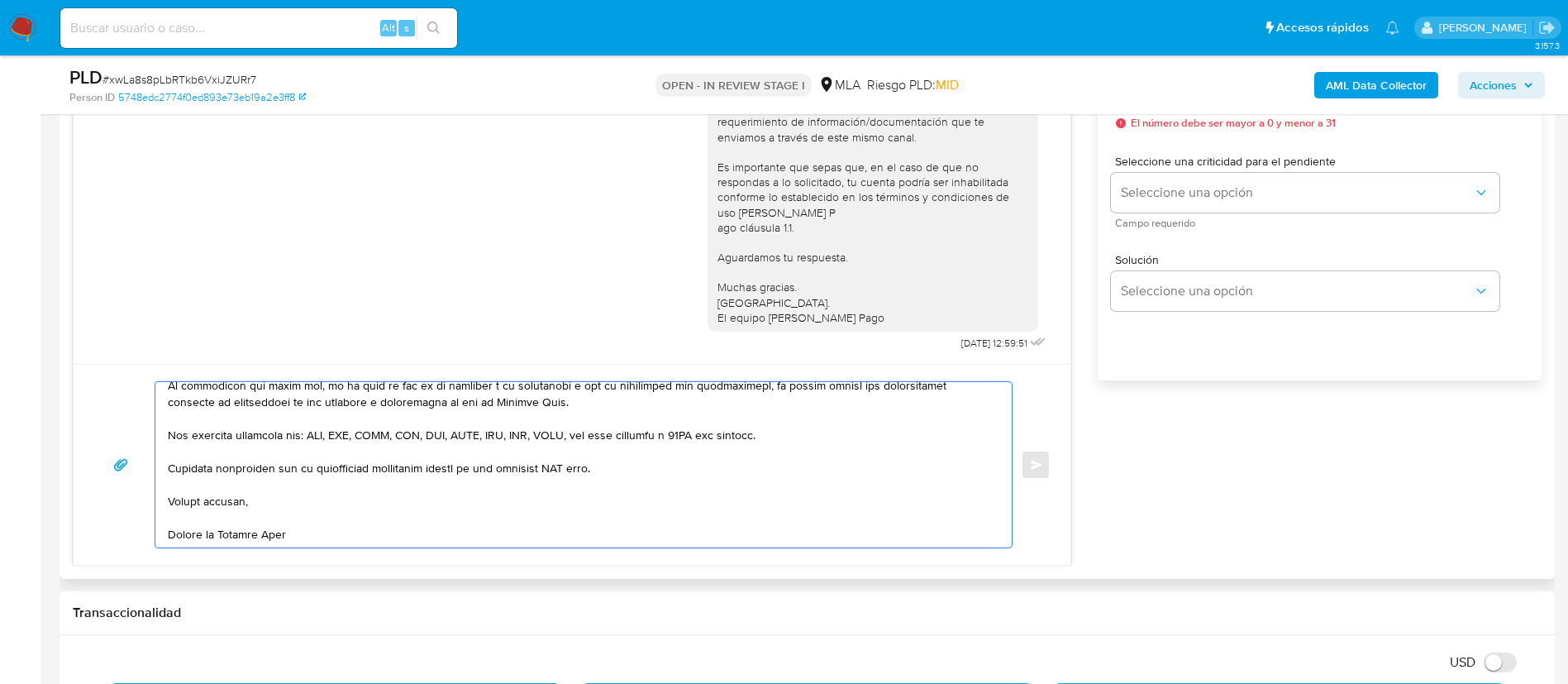
click at [568, 467] on textarea at bounding box center [579, 464] width 824 height 165
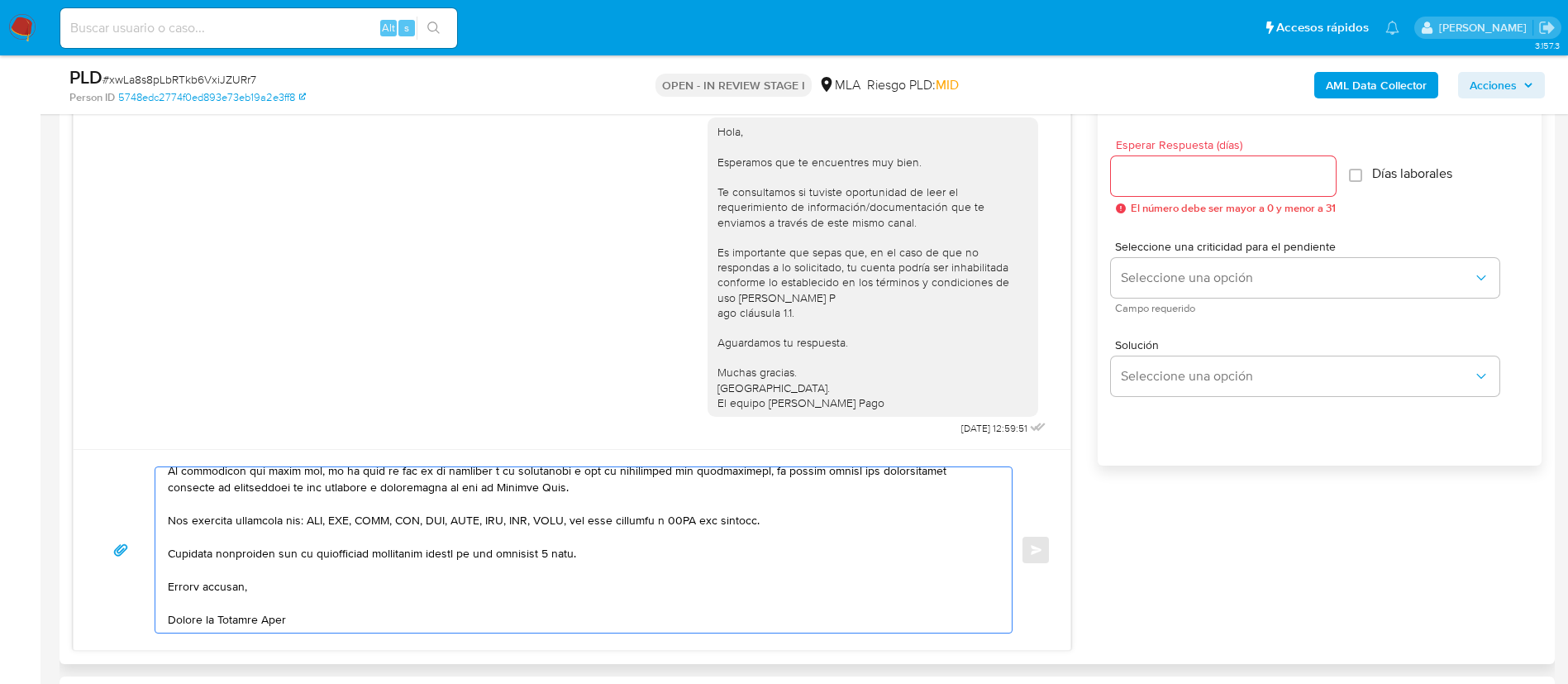
scroll to position [868, 0]
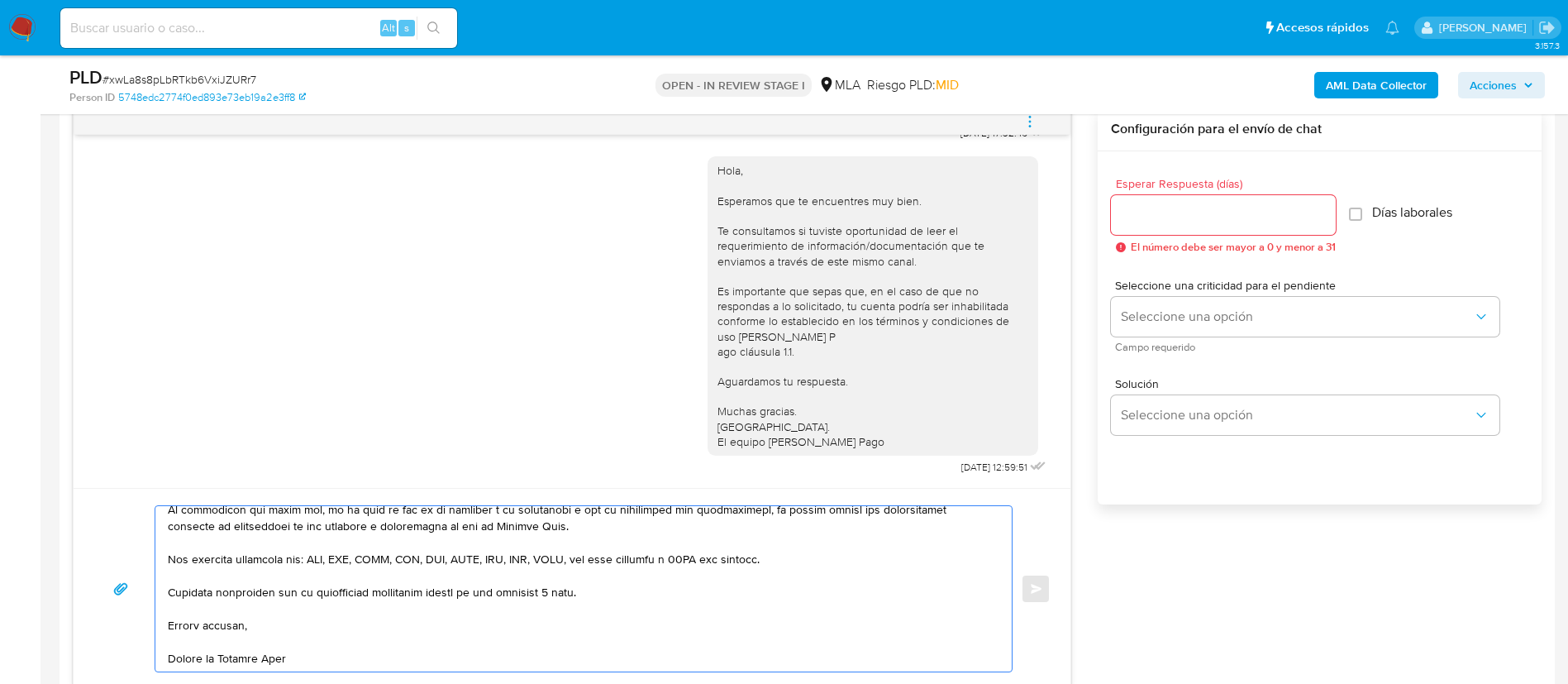
type textarea "Hola, Leonardo. En función de las operaciones registradas en tu cuenta de Merca…"
click at [1201, 203] on div at bounding box center [1223, 215] width 225 height 40
click at [1201, 210] on input "Esperar Respuesta (días)" at bounding box center [1223, 214] width 225 height 22
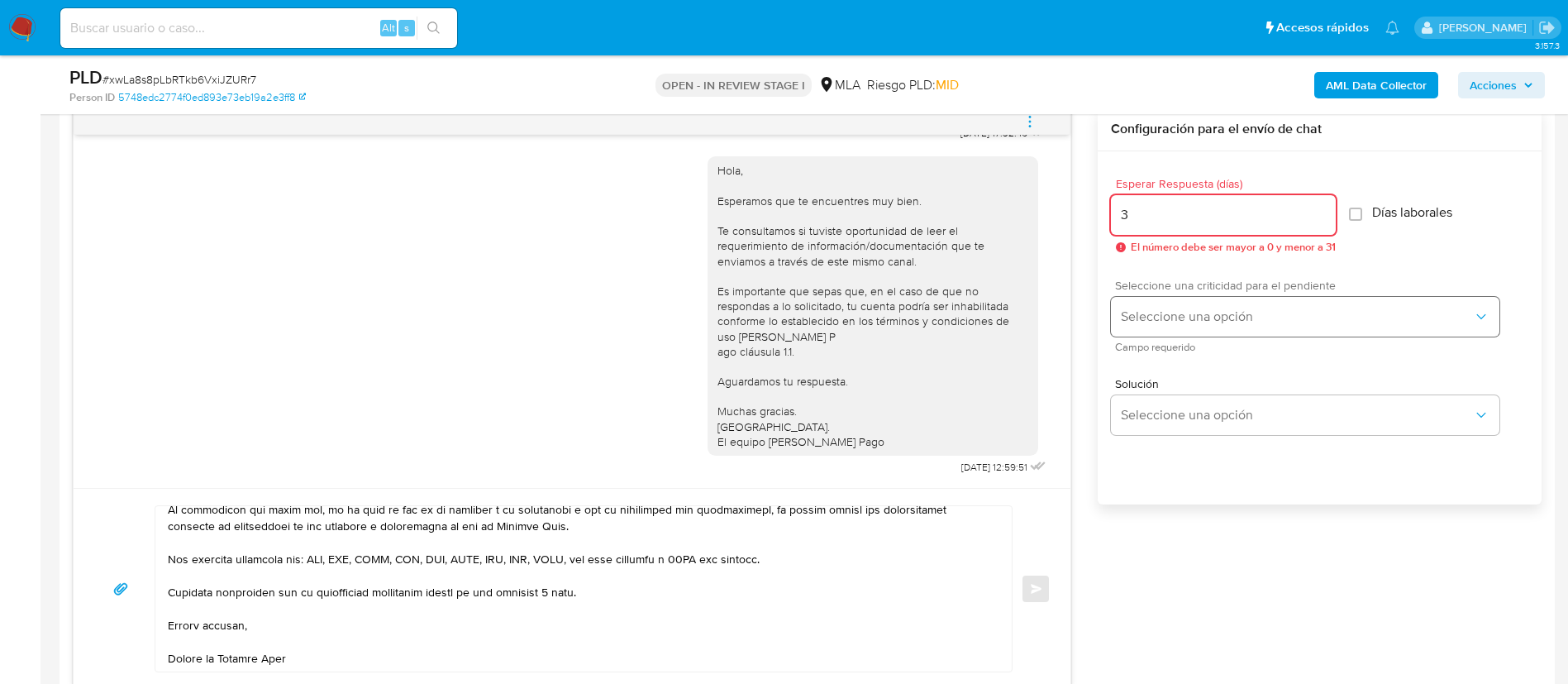
type input "3"
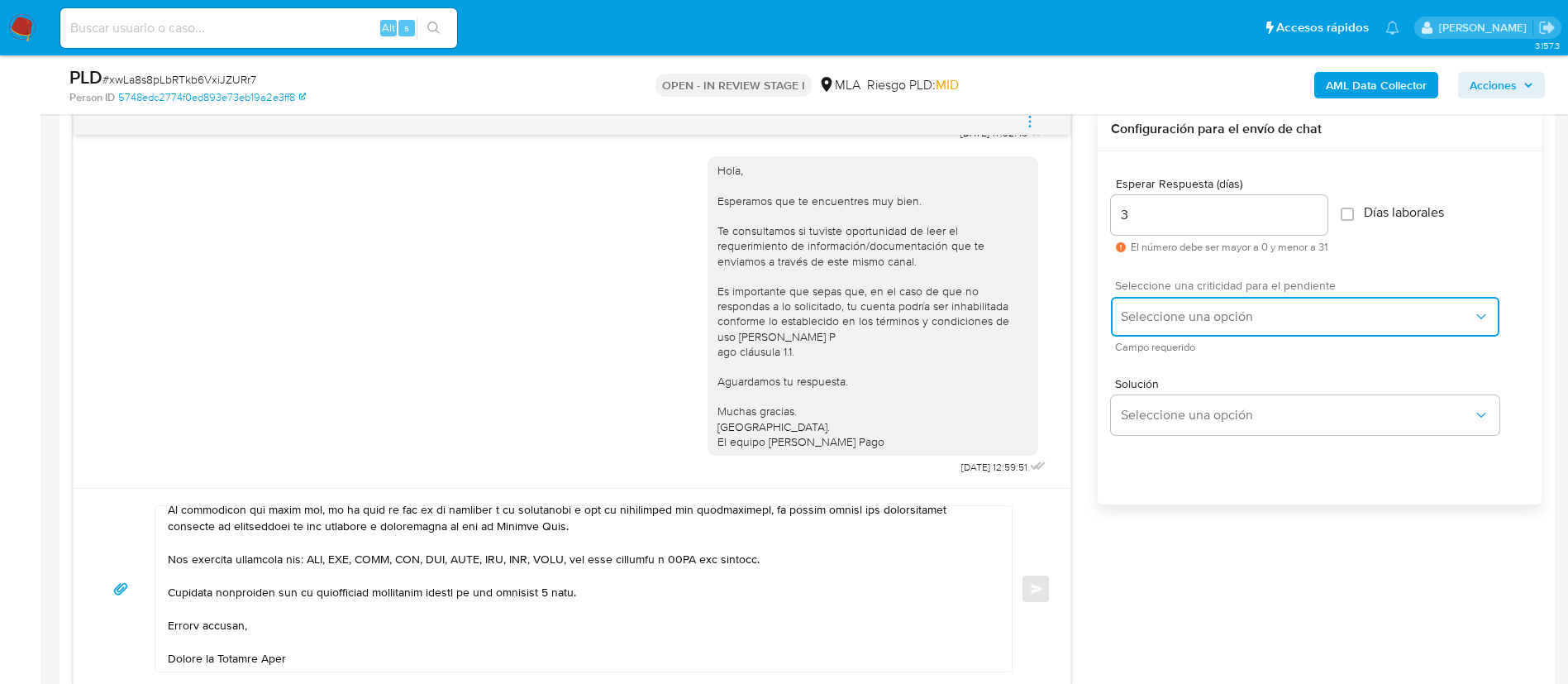
click at [1195, 300] on button "Seleccione una opción" at bounding box center [1305, 317] width 389 height 40
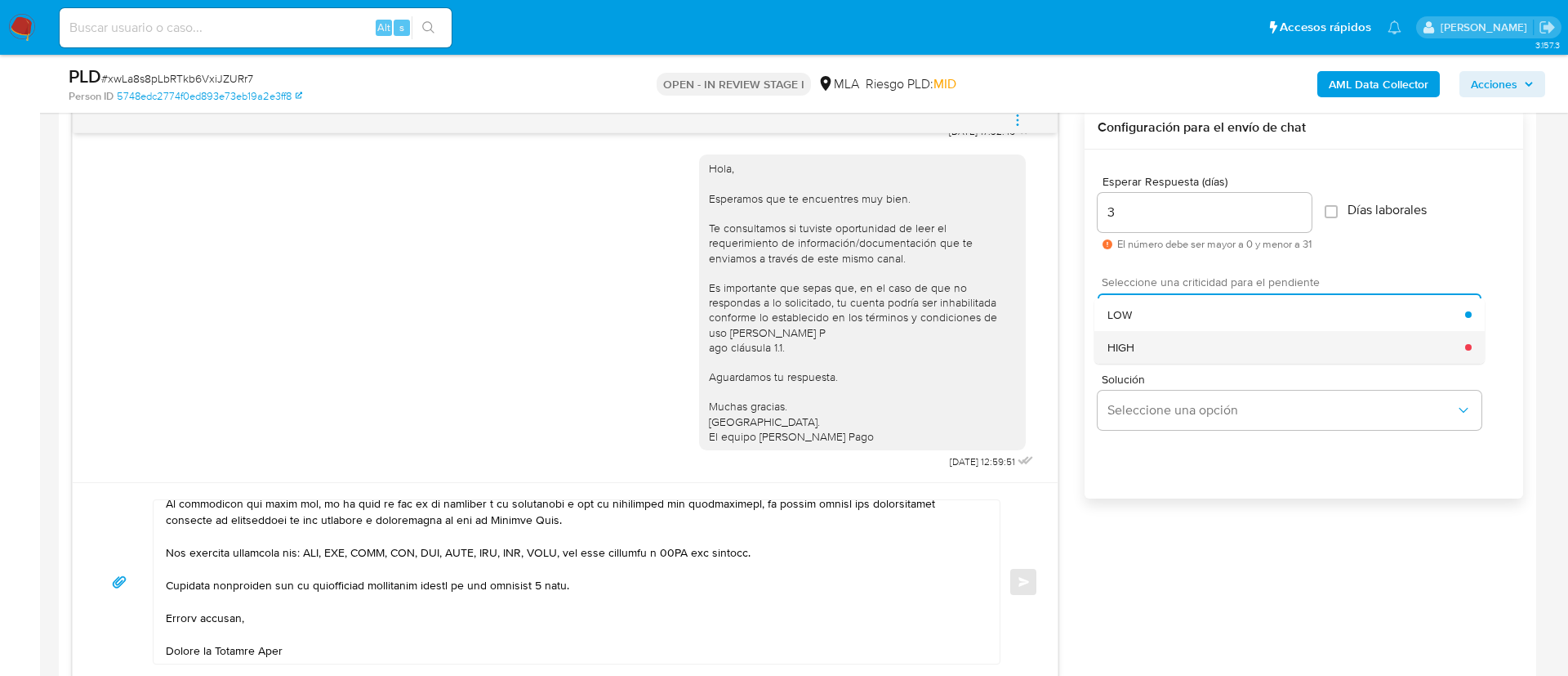
click at [1176, 337] on div "HIGH" at bounding box center [1286, 347] width 358 height 33
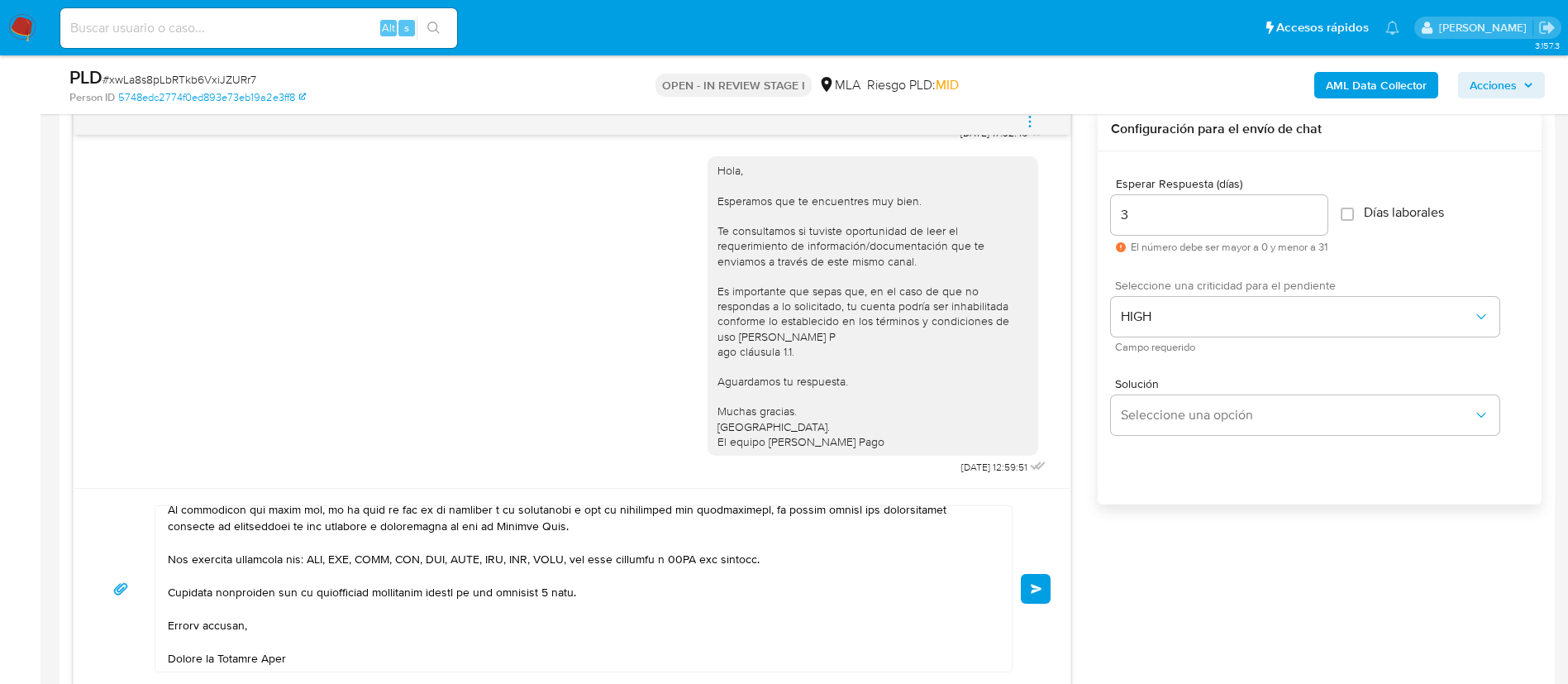
click at [1042, 584] on span "Enviar" at bounding box center [1036, 589] width 11 height 10
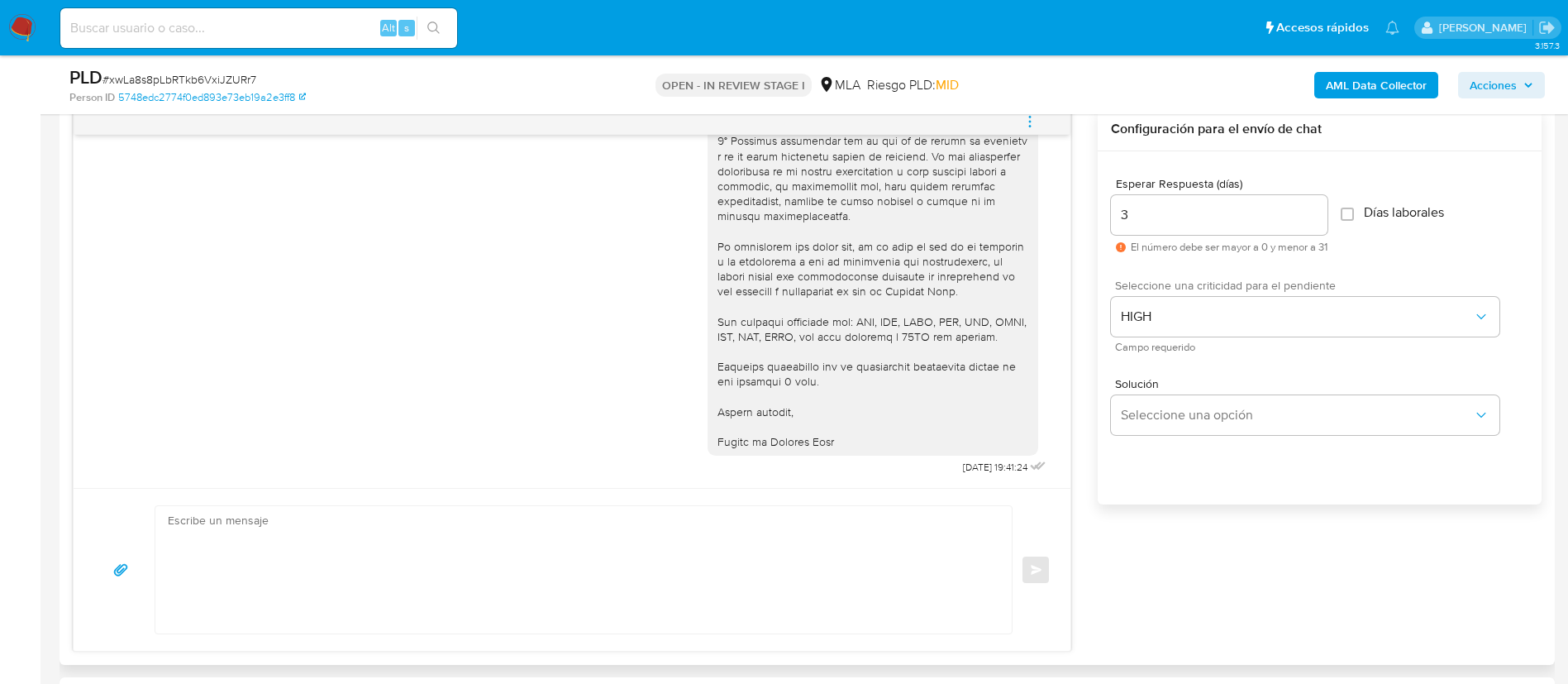
scroll to position [0, 0]
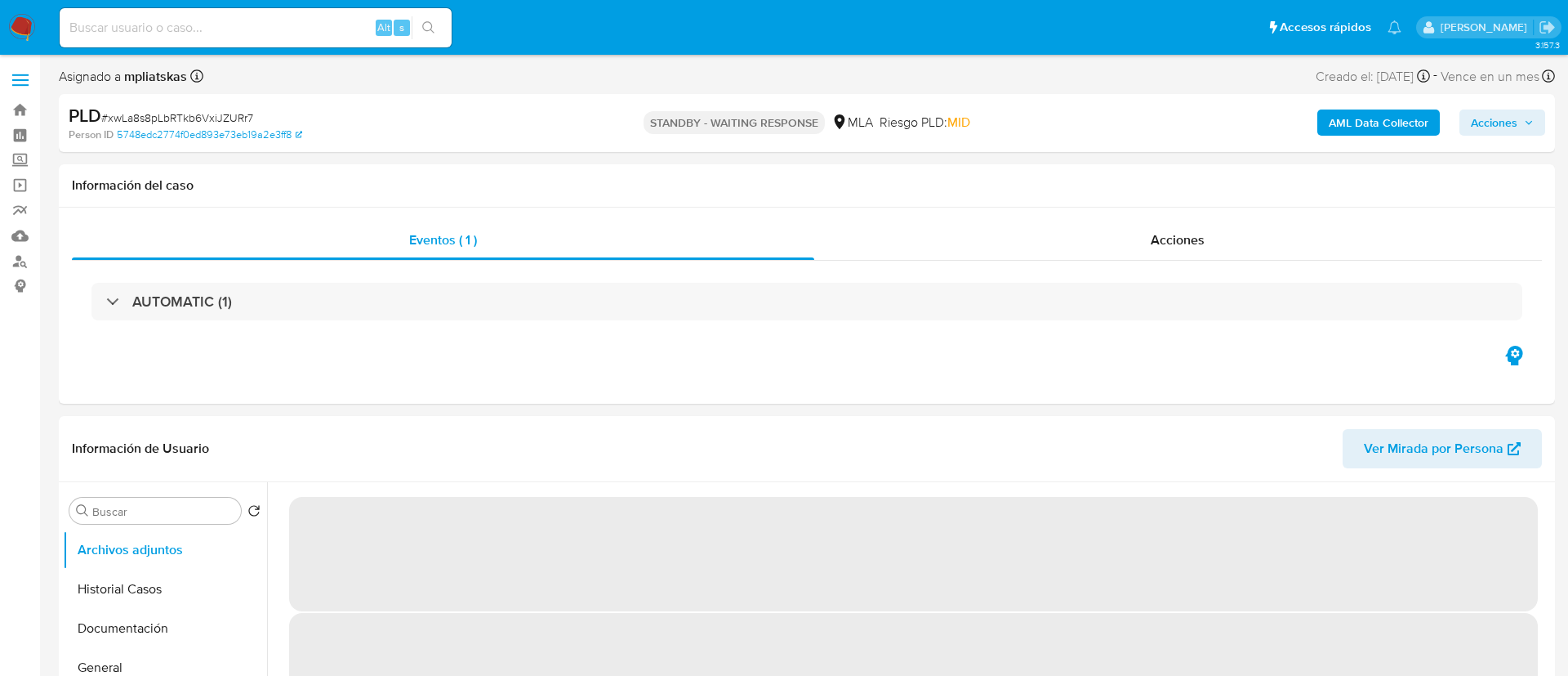
select select "10"
